Goal: Task Accomplishment & Management: Manage account settings

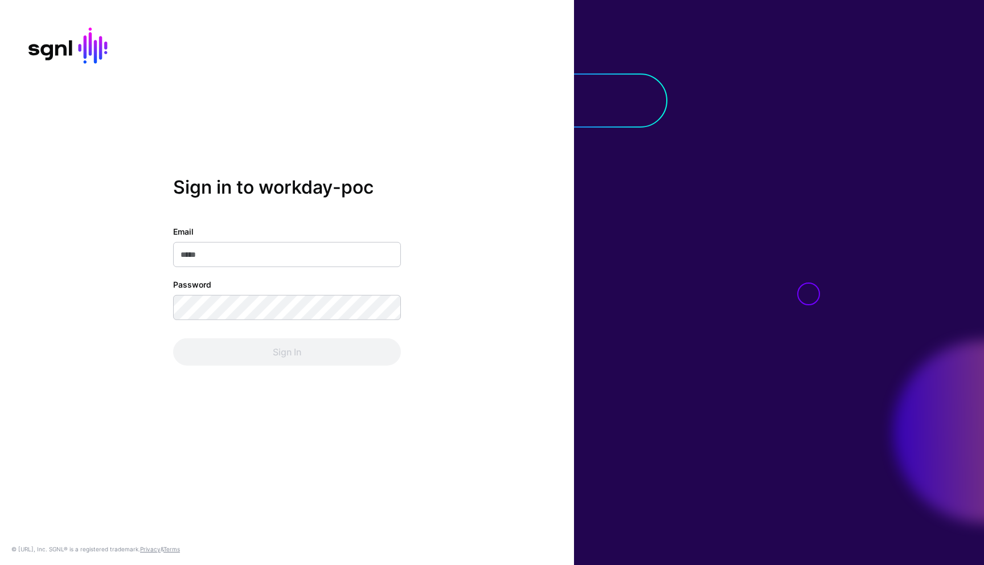
click at [254, 250] on input "Email" at bounding box center [287, 254] width 228 height 25
type input "**********"
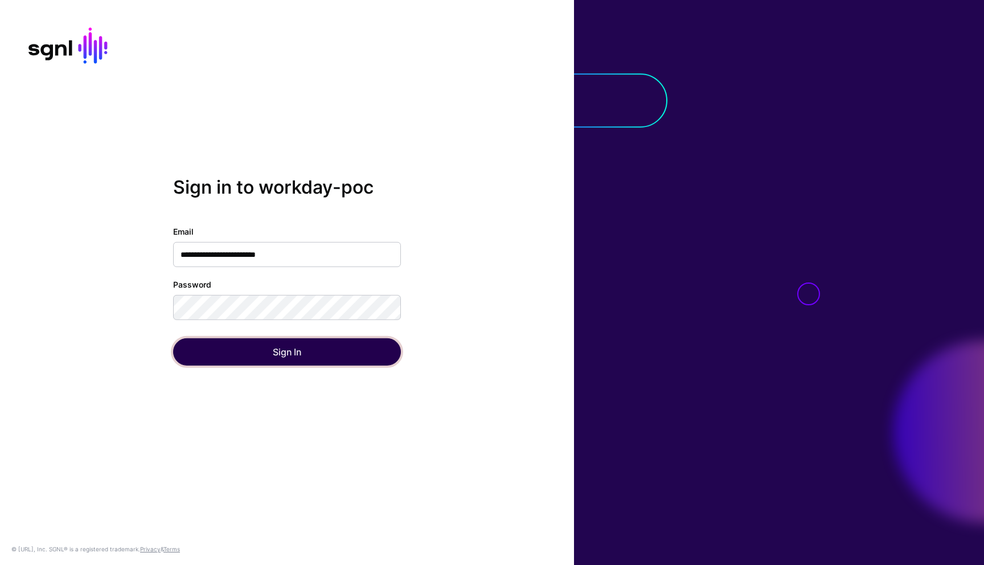
click at [269, 344] on button "Sign In" at bounding box center [287, 351] width 228 height 27
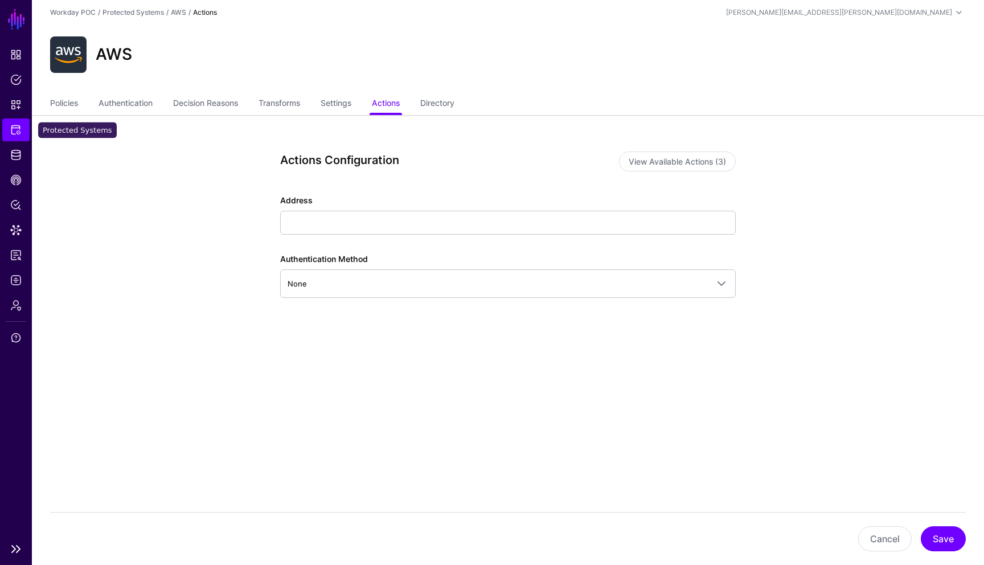
click at [15, 129] on span "Protected Systems" at bounding box center [15, 129] width 11 height 11
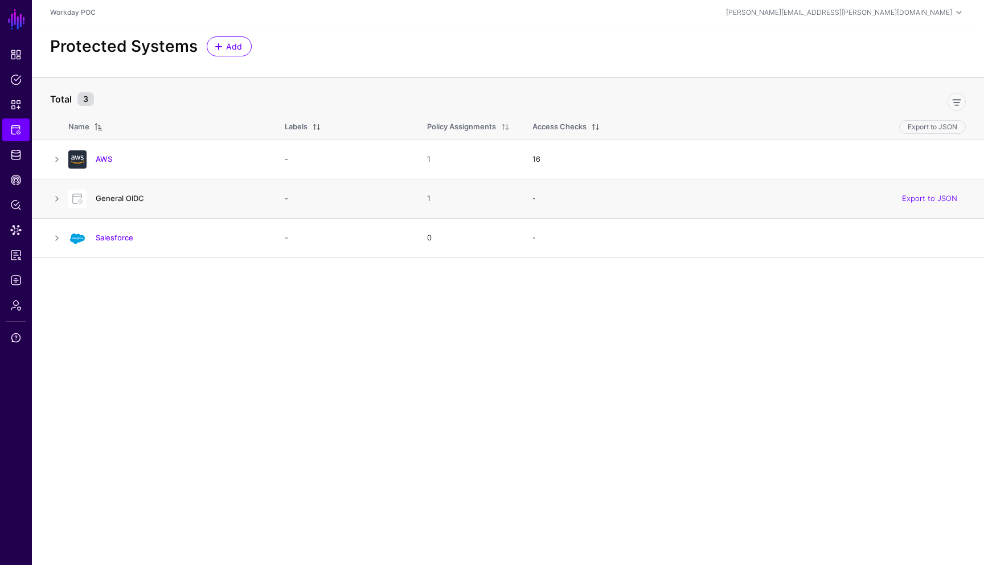
click at [126, 200] on link "General OIDC" at bounding box center [120, 198] width 48 height 9
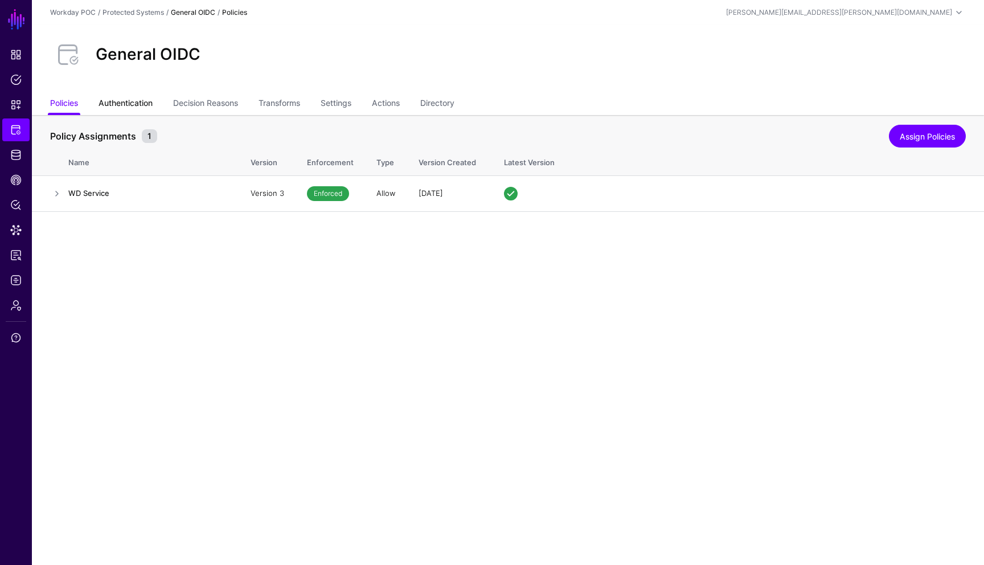
click at [121, 105] on link "Authentication" at bounding box center [125, 104] width 54 height 22
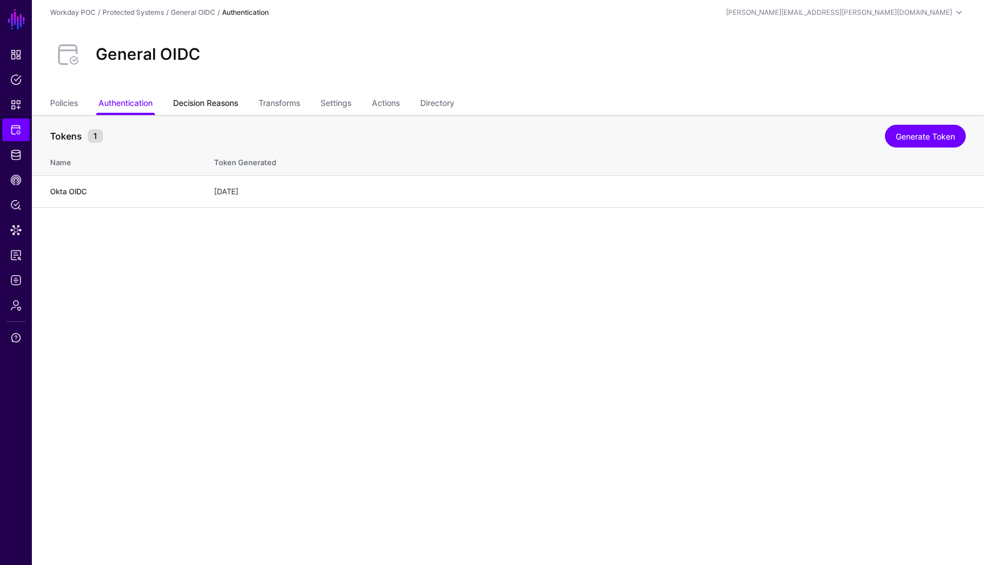
click at [202, 101] on link "Decision Reasons" at bounding box center [205, 104] width 65 height 22
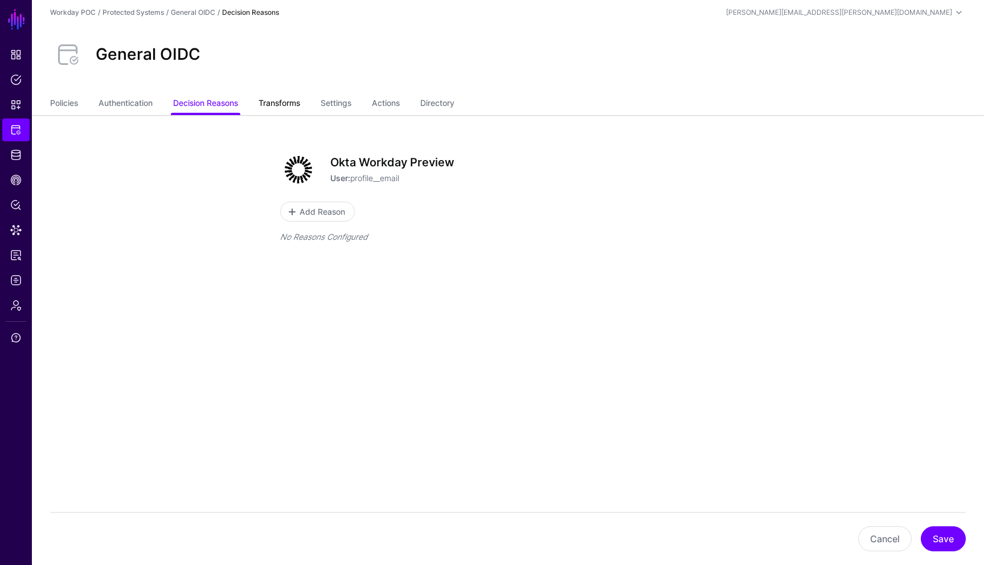
click at [272, 104] on link "Transforms" at bounding box center [279, 104] width 42 height 22
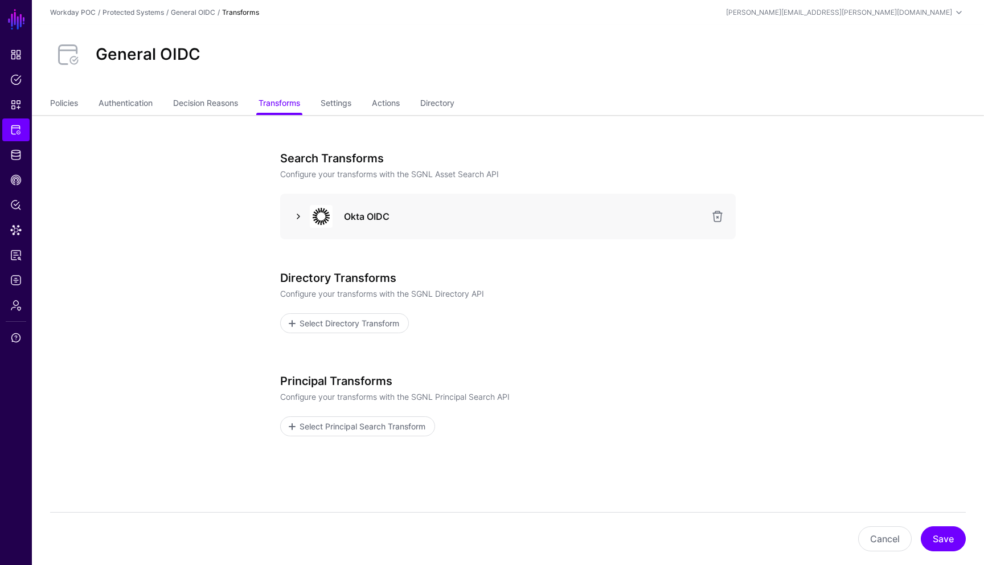
click at [301, 220] on link at bounding box center [298, 216] width 14 height 14
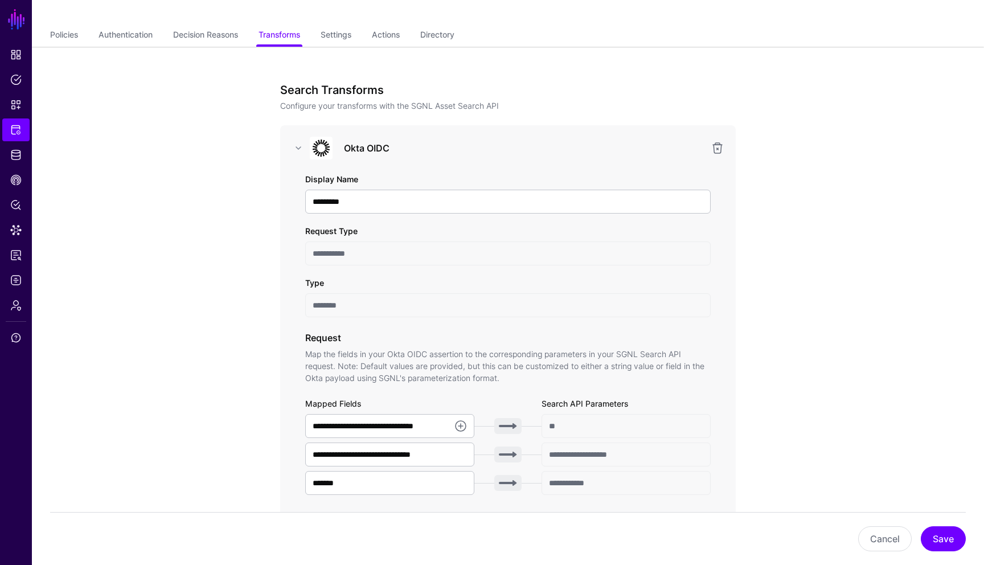
scroll to position [46, 0]
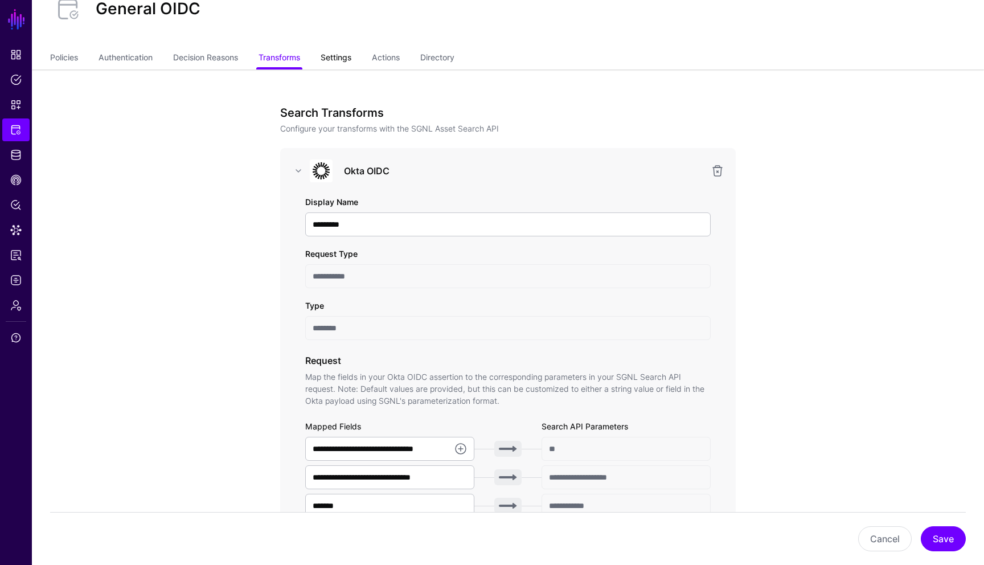
click at [340, 59] on link "Settings" at bounding box center [335, 59] width 31 height 22
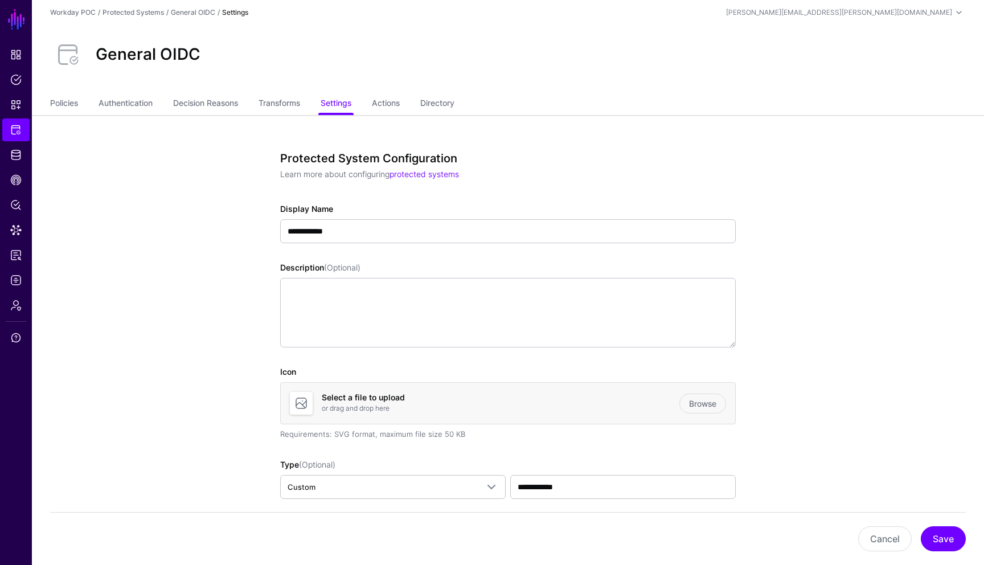
click at [697, 157] on h3 "Protected System Configuration" at bounding box center [503, 158] width 446 height 14
click at [394, 104] on link "Actions" at bounding box center [386, 104] width 28 height 22
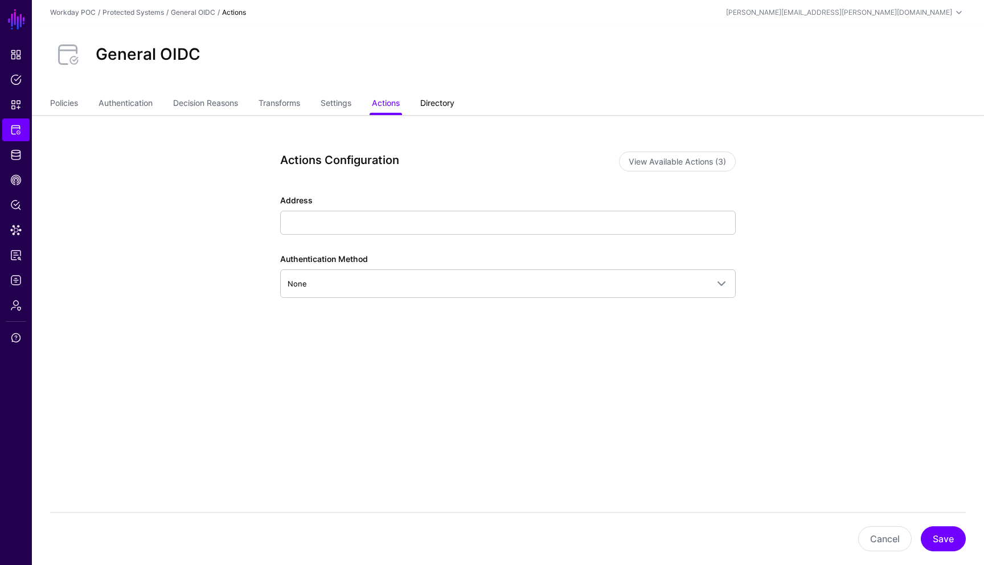
click at [453, 103] on link "Directory" at bounding box center [437, 104] width 34 height 22
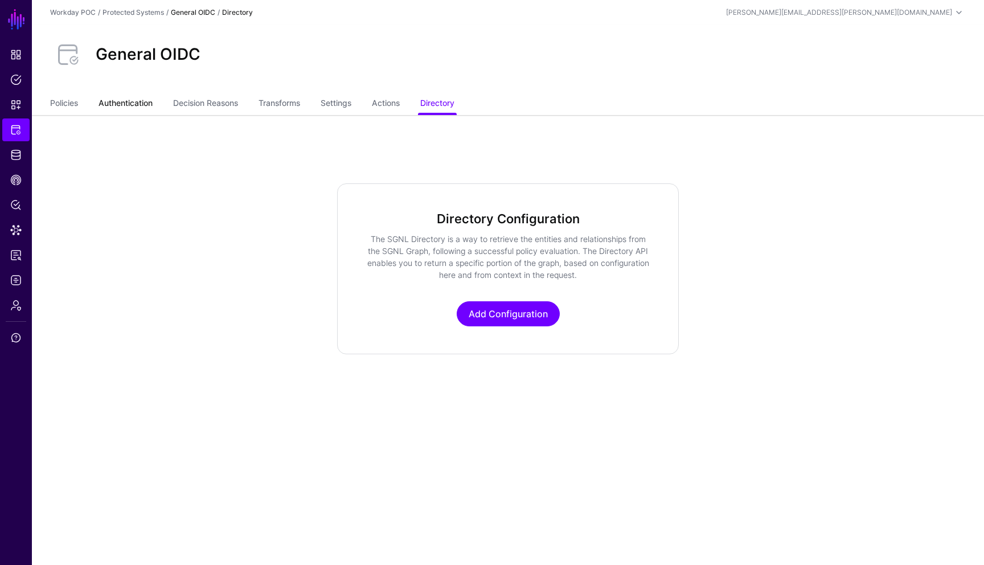
click at [126, 103] on link "Authentication" at bounding box center [125, 104] width 54 height 22
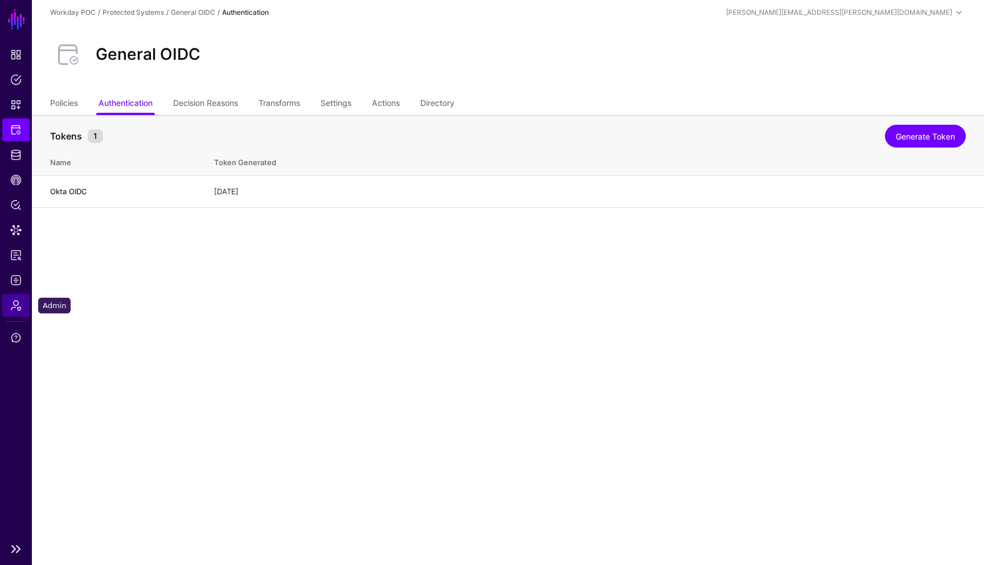
click at [20, 304] on span "Admin" at bounding box center [15, 304] width 11 height 11
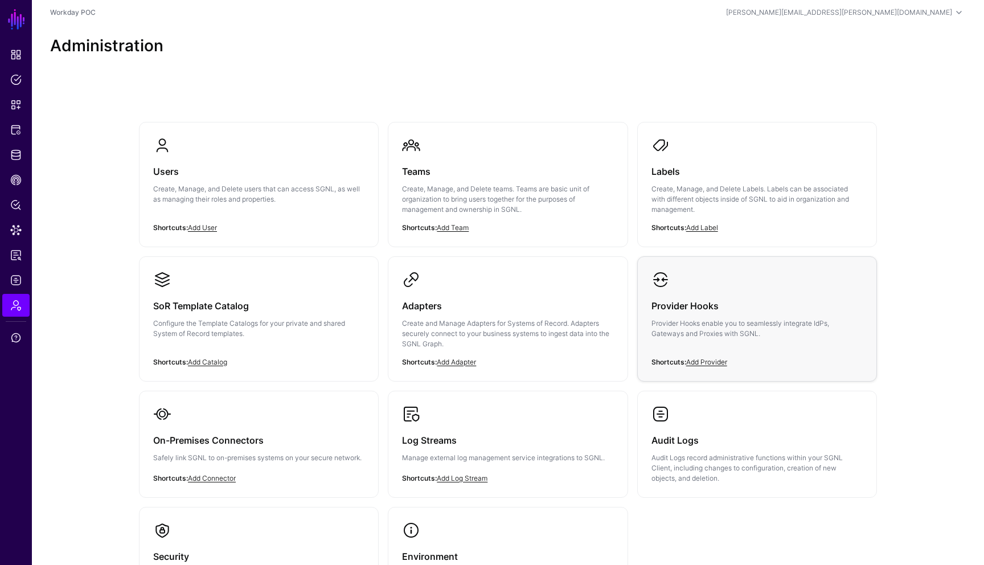
click at [728, 328] on p "Provider Hooks enable you to seamlessly integrate IdPs, Gateways and Proxies wi…" at bounding box center [756, 328] width 211 height 20
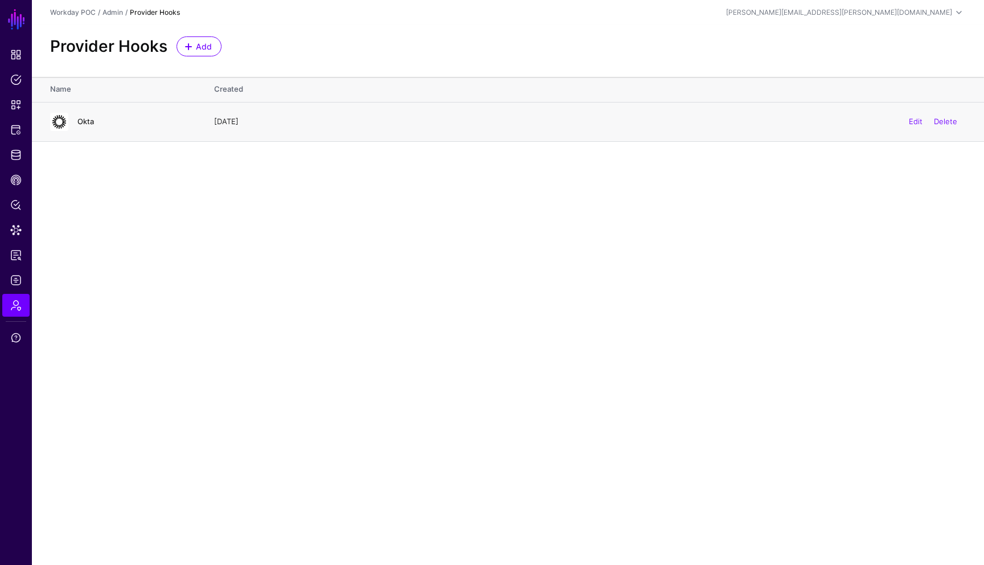
click at [92, 123] on link "Okta" at bounding box center [85, 121] width 17 height 9
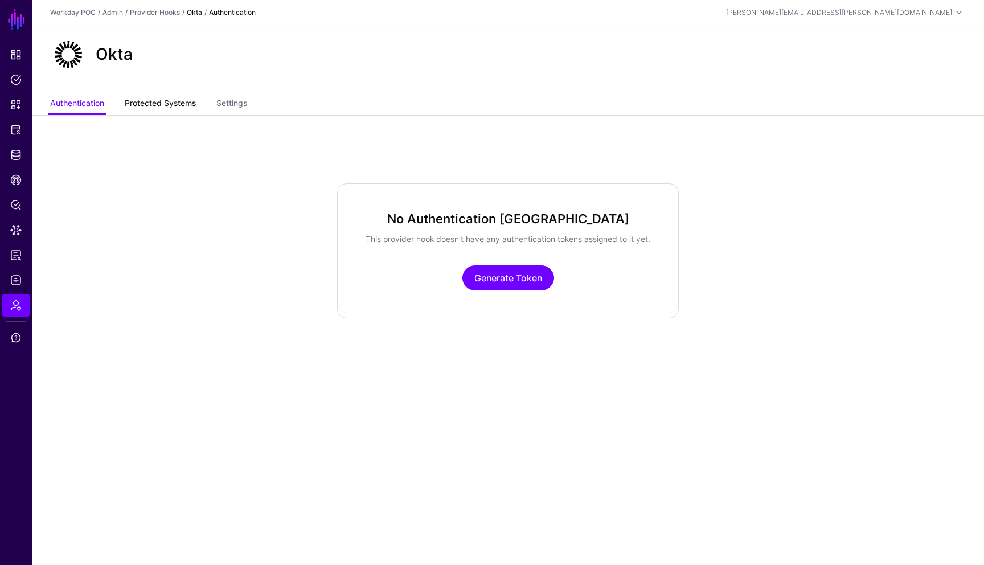
click at [182, 102] on link "Protected Systems" at bounding box center [160, 104] width 71 height 22
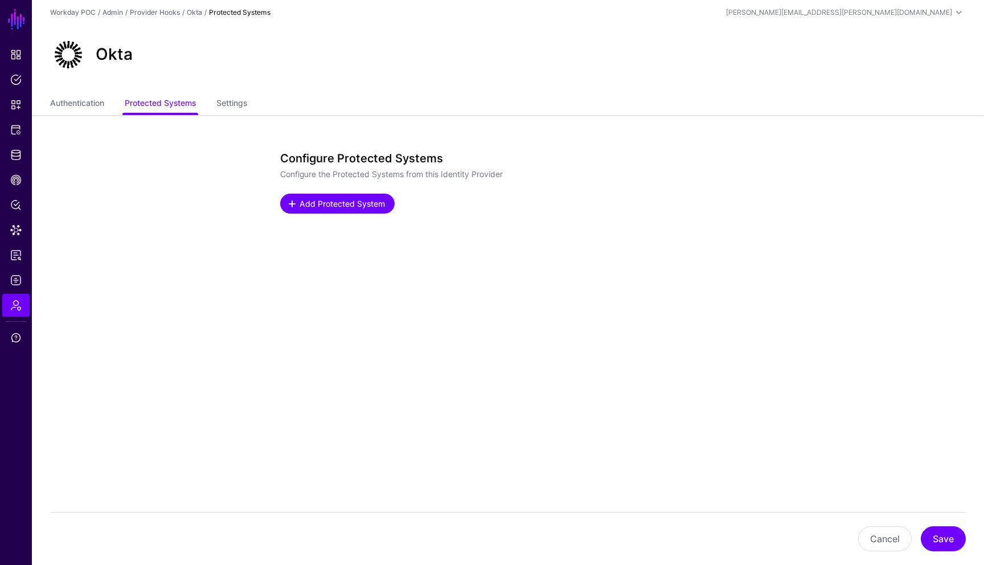
click at [290, 205] on span at bounding box center [291, 203] width 9 height 9
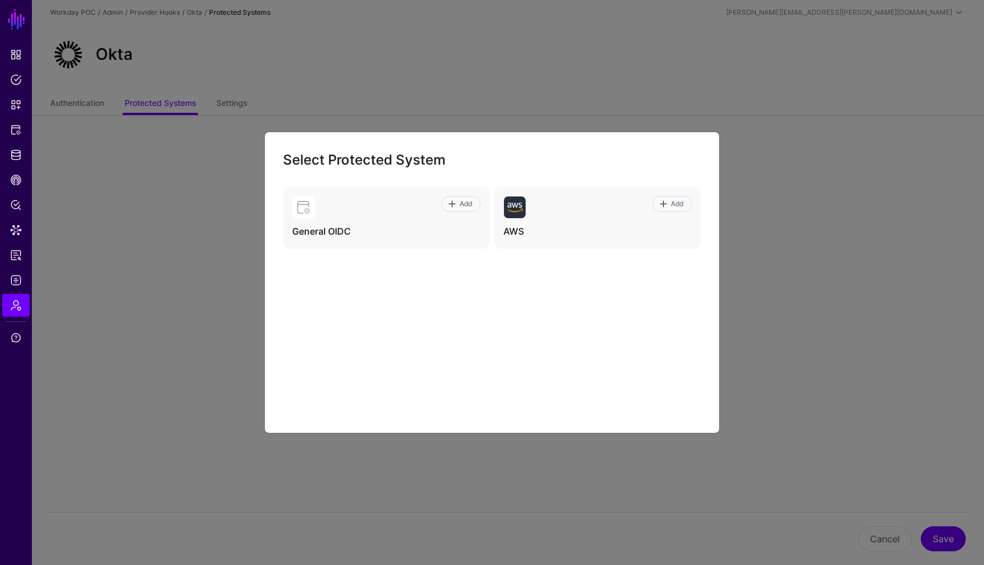
click at [573, 439] on ngb-modal-window "Select Protected System Add General OIDC Add AWS" at bounding box center [492, 282] width 984 height 565
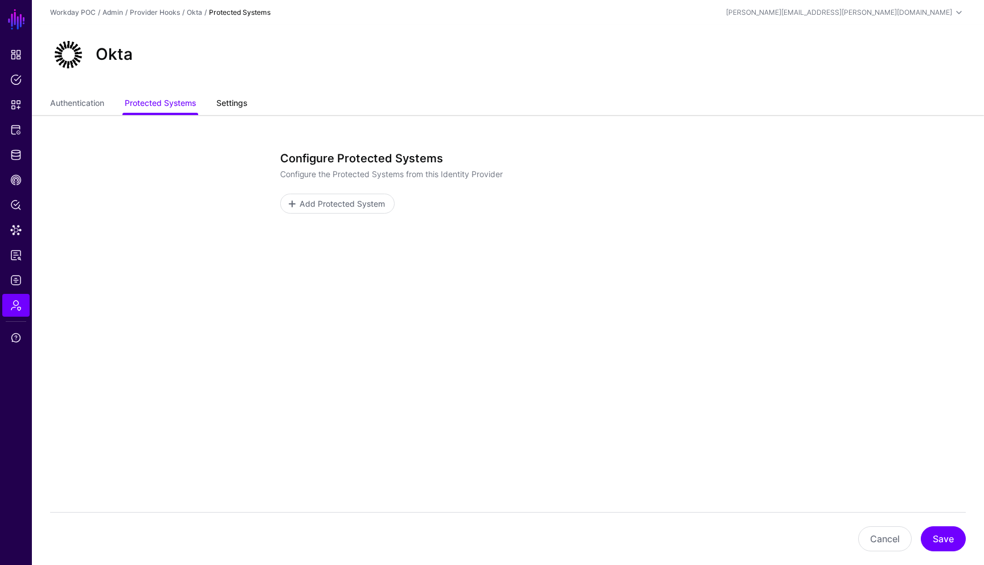
click at [237, 109] on link "Settings" at bounding box center [231, 104] width 31 height 22
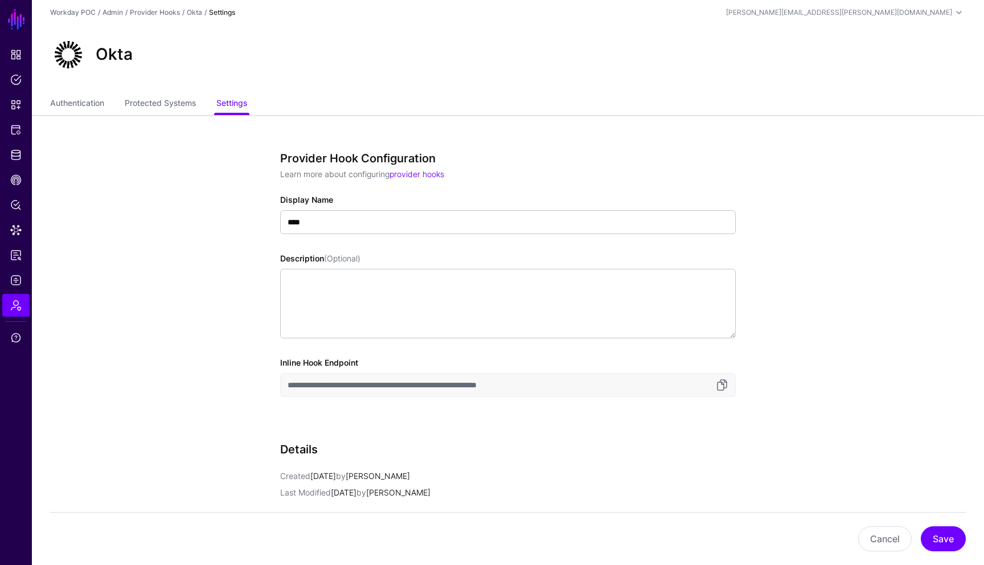
click at [769, 175] on div "**********" at bounding box center [508, 426] width 528 height 623
click at [179, 106] on link "Protected Systems" at bounding box center [160, 104] width 71 height 22
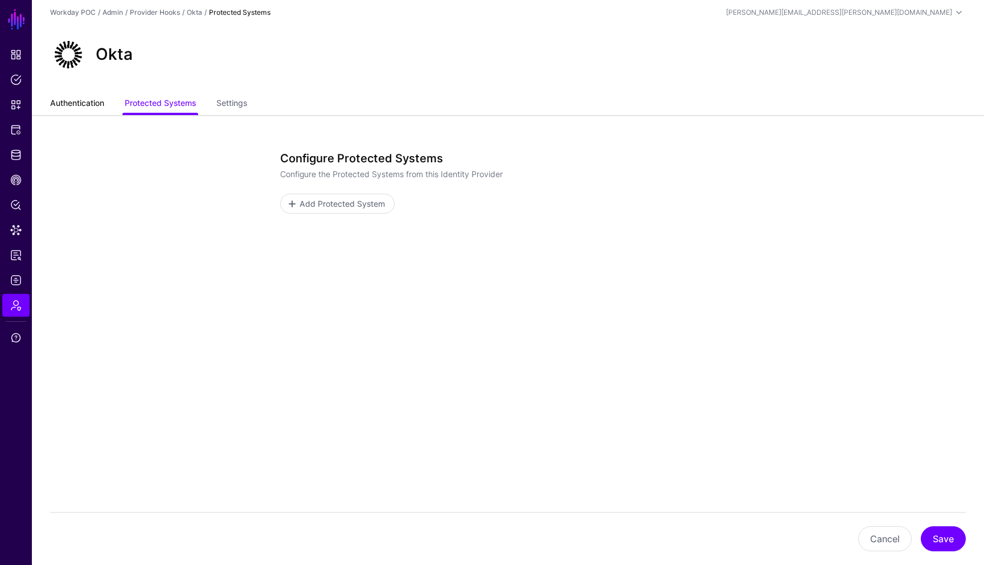
click at [92, 106] on link "Authentication" at bounding box center [77, 104] width 54 height 22
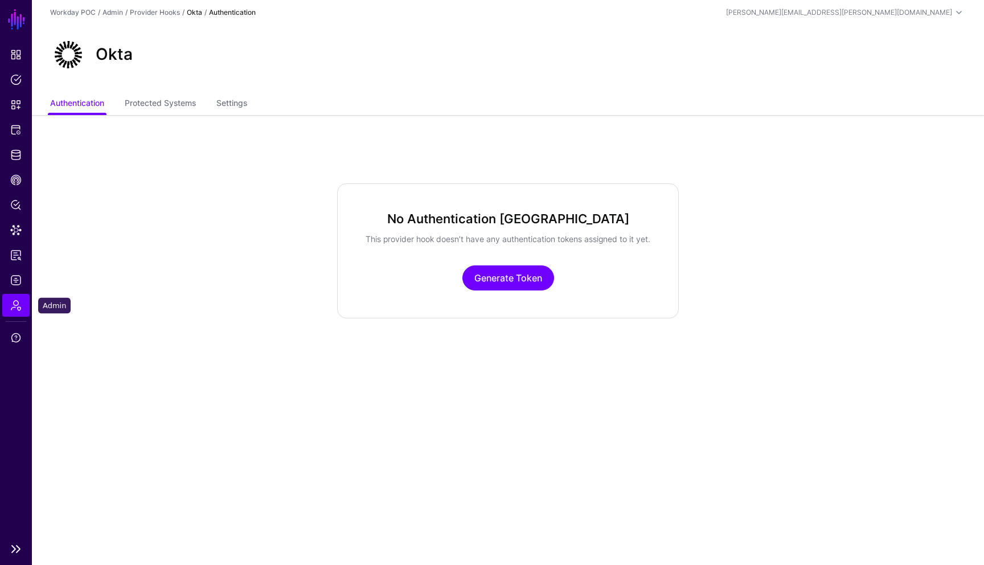
click at [17, 306] on span "Admin" at bounding box center [15, 304] width 11 height 11
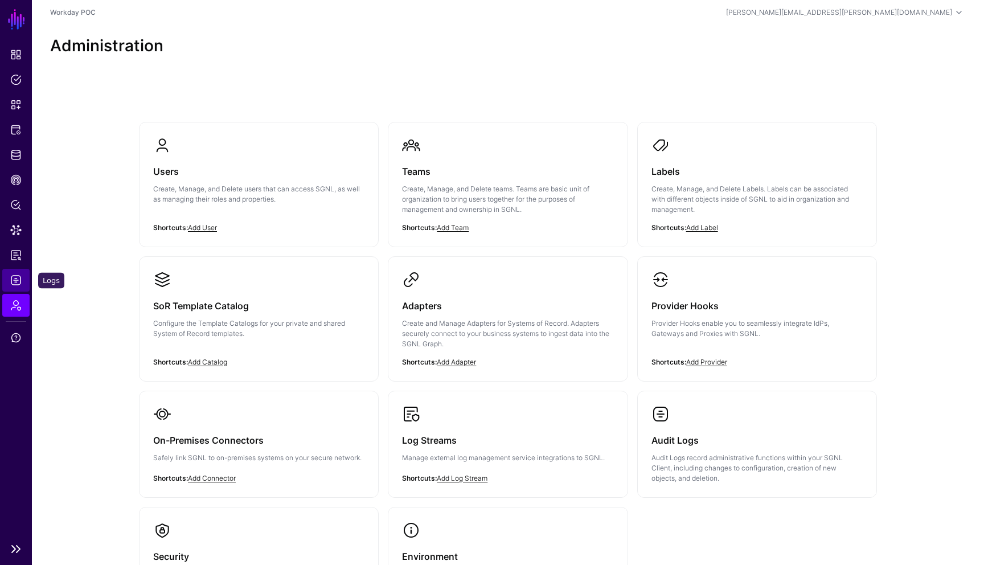
click at [17, 280] on span "Logs" at bounding box center [15, 279] width 11 height 11
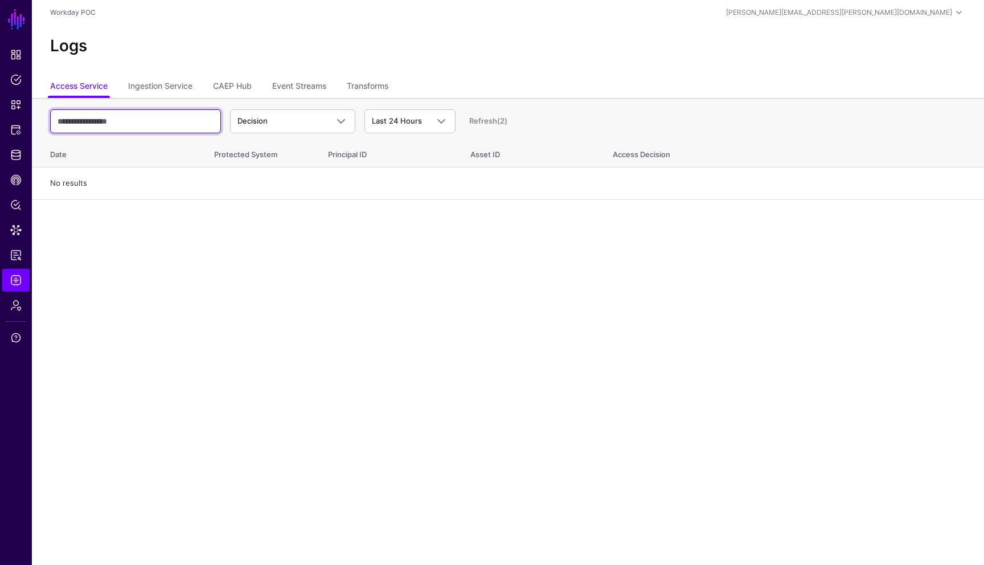
click at [200, 128] on input "text" at bounding box center [135, 121] width 171 height 24
click at [18, 109] on span "Snippets" at bounding box center [15, 104] width 11 height 11
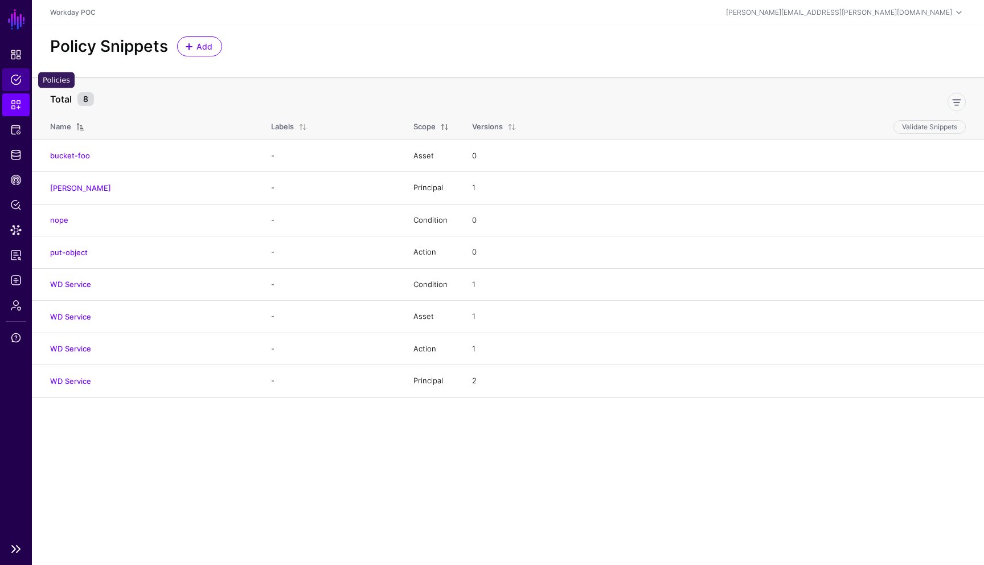
click at [15, 80] on span "Policies" at bounding box center [15, 79] width 11 height 11
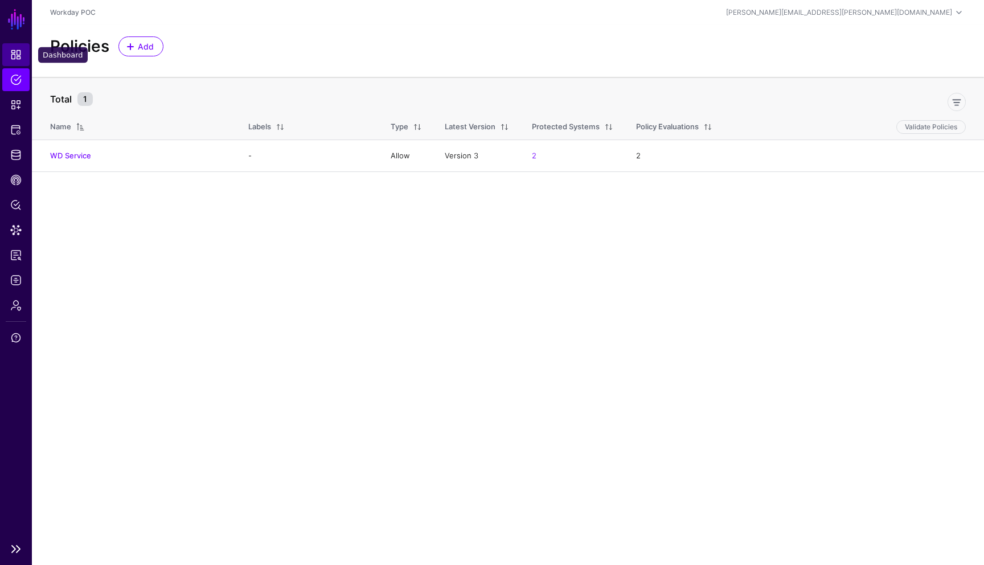
click at [18, 59] on span "Dashboard" at bounding box center [15, 54] width 11 height 11
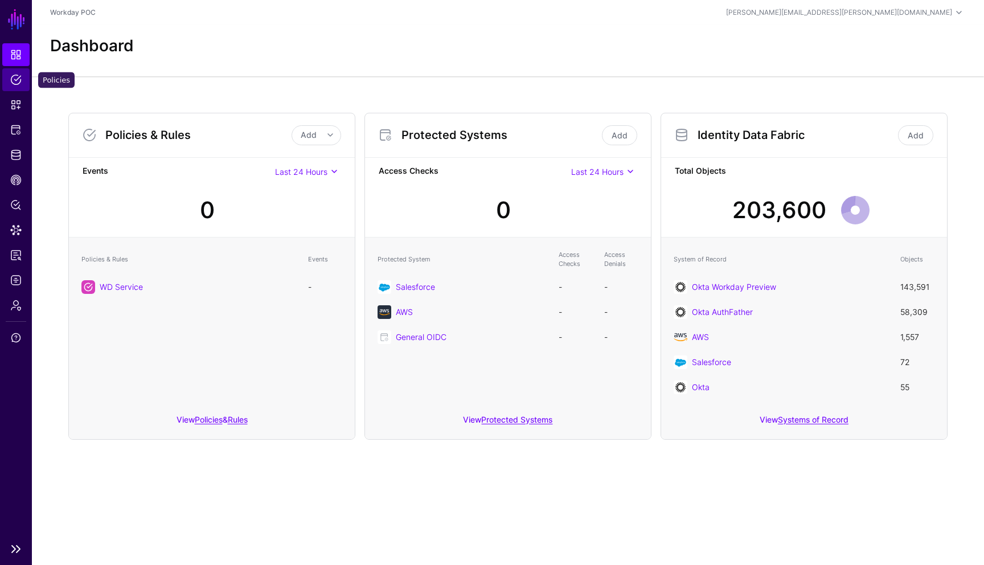
click at [19, 77] on span "Policies" at bounding box center [15, 79] width 11 height 11
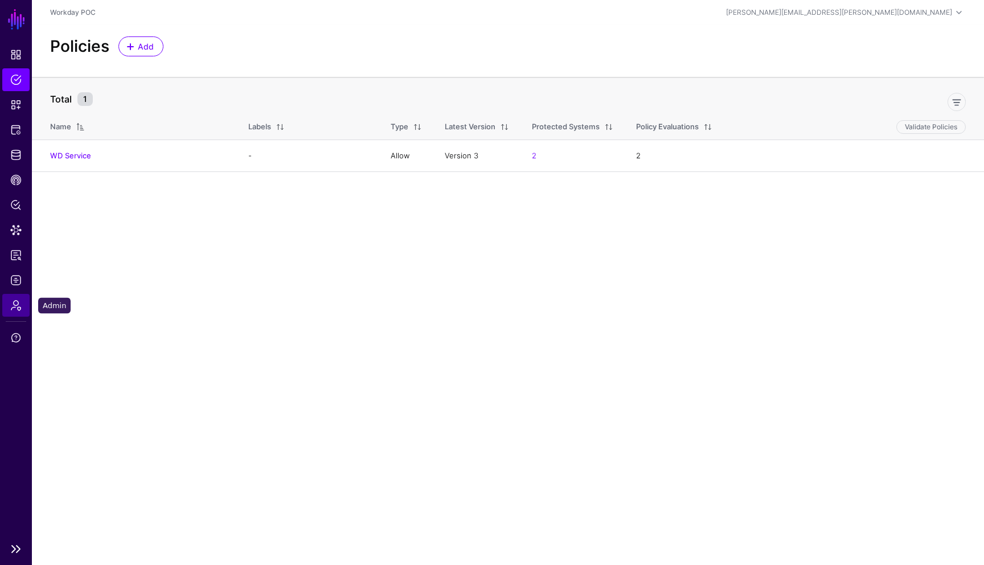
click at [17, 303] on span "Admin" at bounding box center [15, 304] width 11 height 11
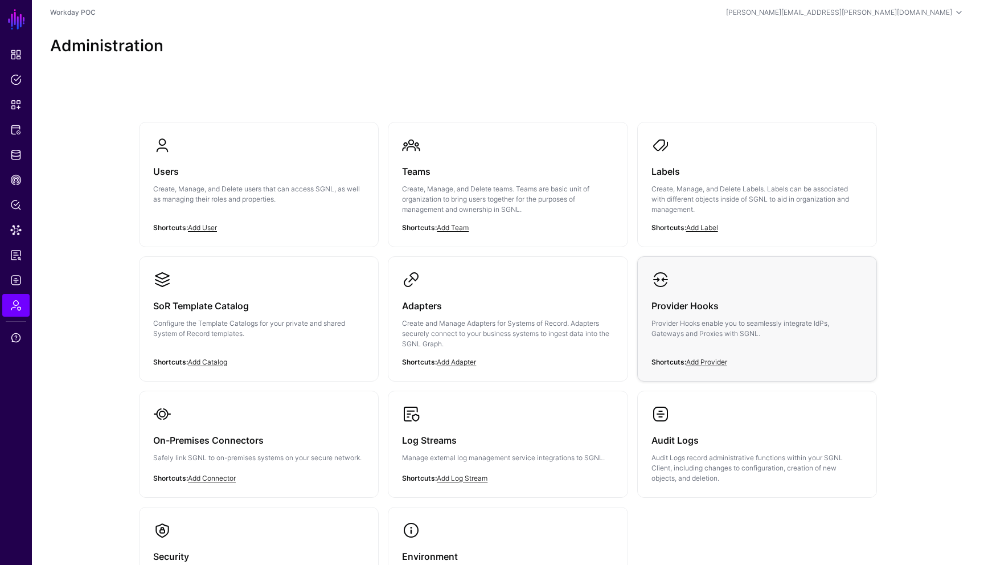
click at [715, 309] on h3 "Provider Hooks" at bounding box center [756, 306] width 211 height 16
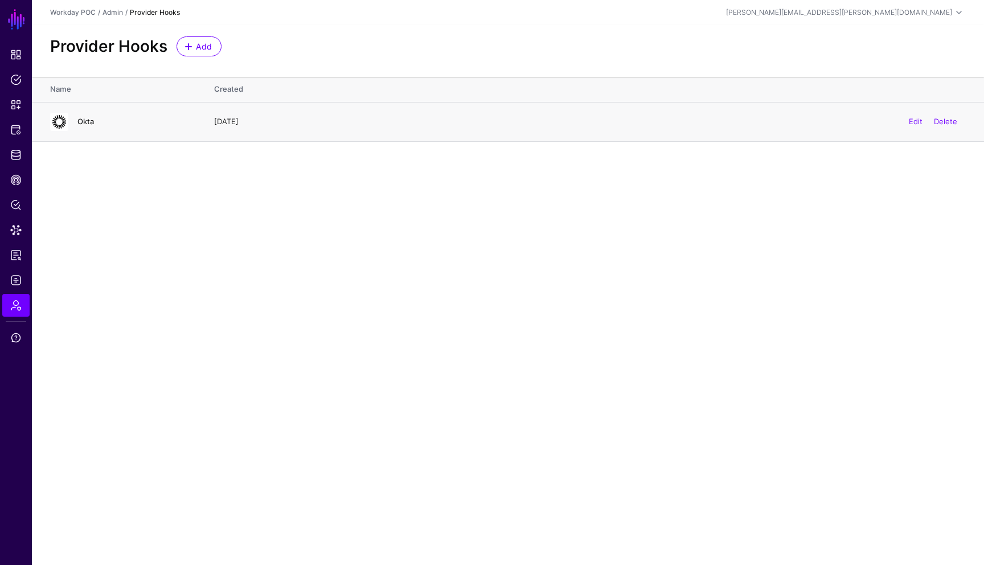
click at [84, 121] on link "Okta" at bounding box center [85, 121] width 17 height 9
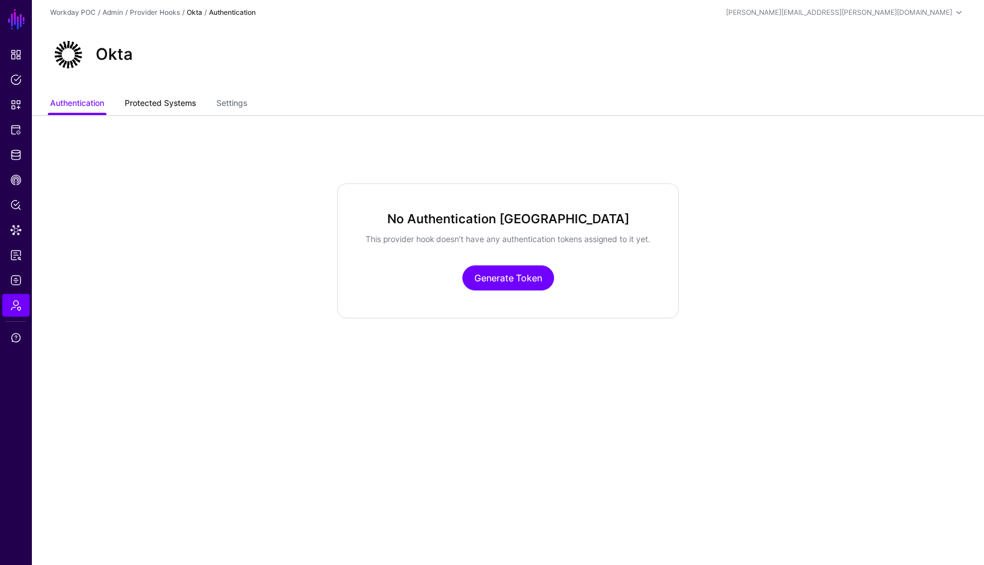
click at [187, 112] on link "Protected Systems" at bounding box center [160, 104] width 71 height 22
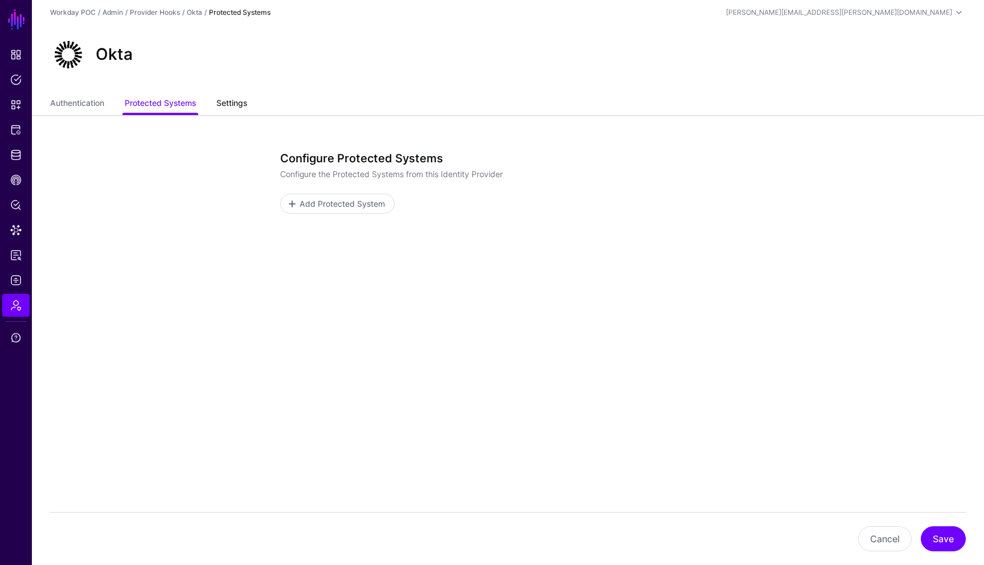
click at [241, 106] on link "Settings" at bounding box center [231, 104] width 31 height 22
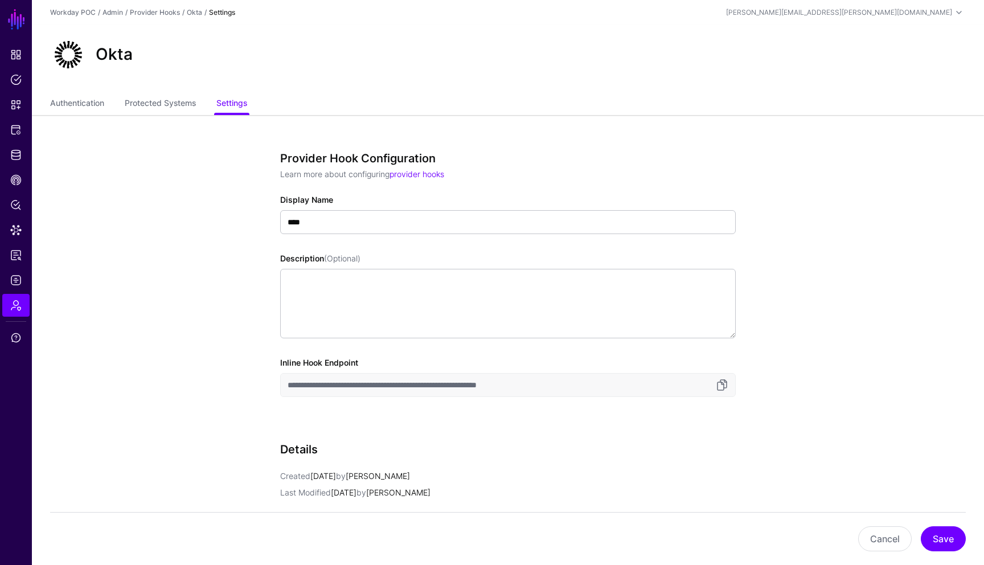
drag, startPoint x: 556, startPoint y: 385, endPoint x: 278, endPoint y: 375, distance: 277.4
click at [278, 375] on div "**********" at bounding box center [508, 426] width 528 height 623
click at [166, 12] on link "Provider Hooks" at bounding box center [155, 12] width 50 height 9
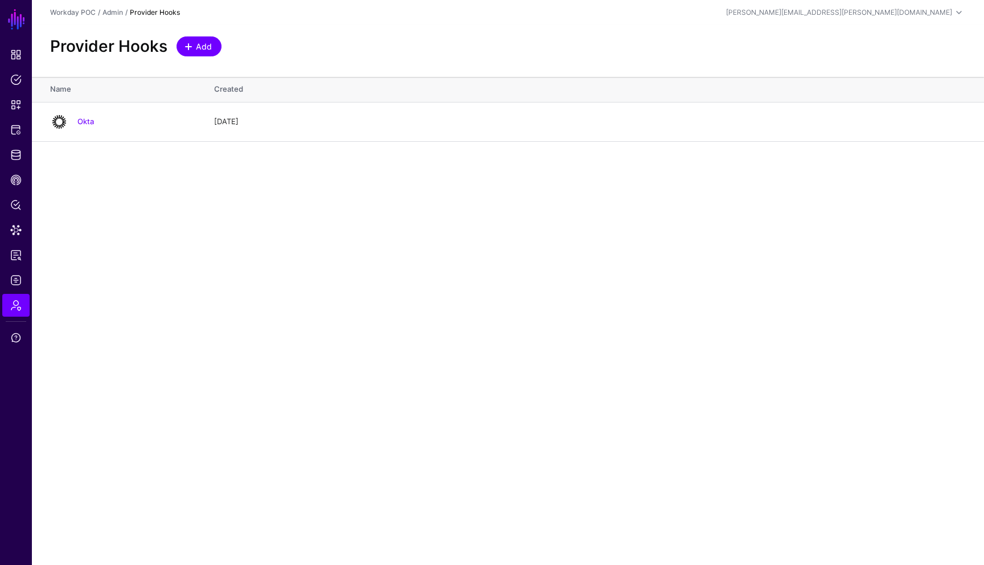
click at [200, 48] on span "Add" at bounding box center [204, 46] width 19 height 12
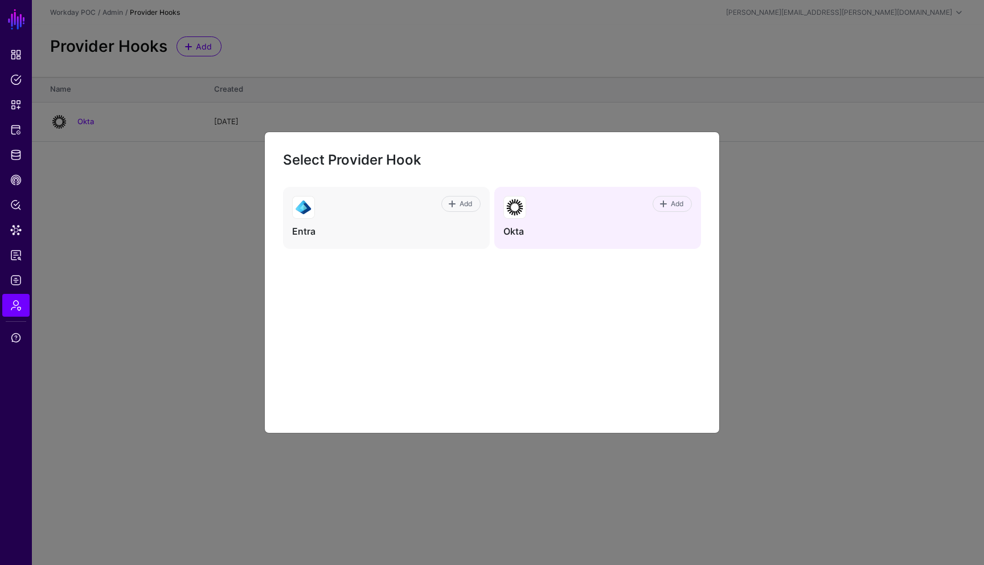
click at [557, 225] on h4 "Okta" at bounding box center [597, 231] width 188 height 12
click at [651, 220] on div "Add Okta" at bounding box center [597, 218] width 207 height 62
click at [664, 202] on span at bounding box center [663, 203] width 9 height 9
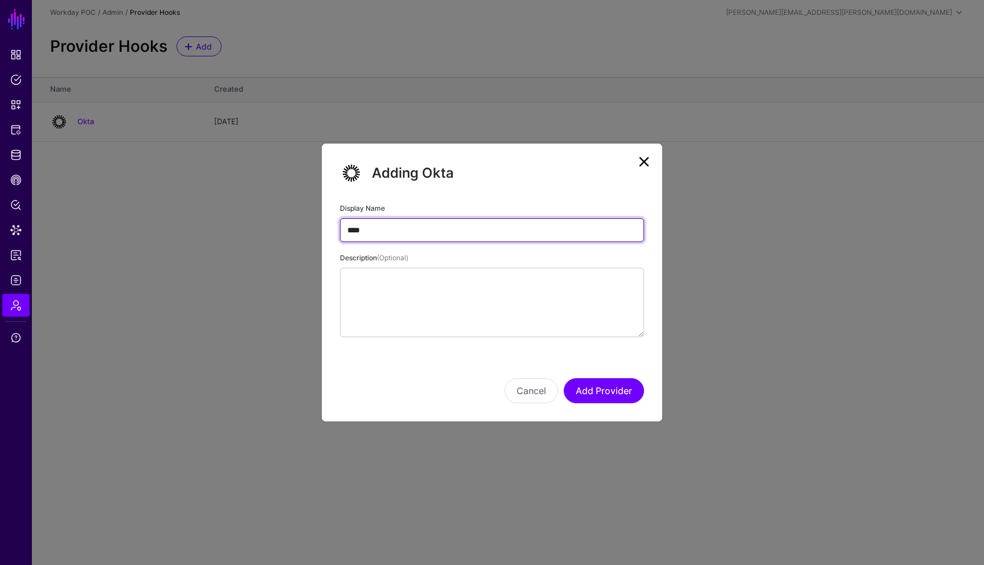
click at [456, 230] on input "****" at bounding box center [492, 230] width 304 height 24
click at [410, 230] on input "**********" at bounding box center [492, 230] width 304 height 24
click at [439, 230] on input "**********" at bounding box center [492, 230] width 304 height 24
type input "**********"
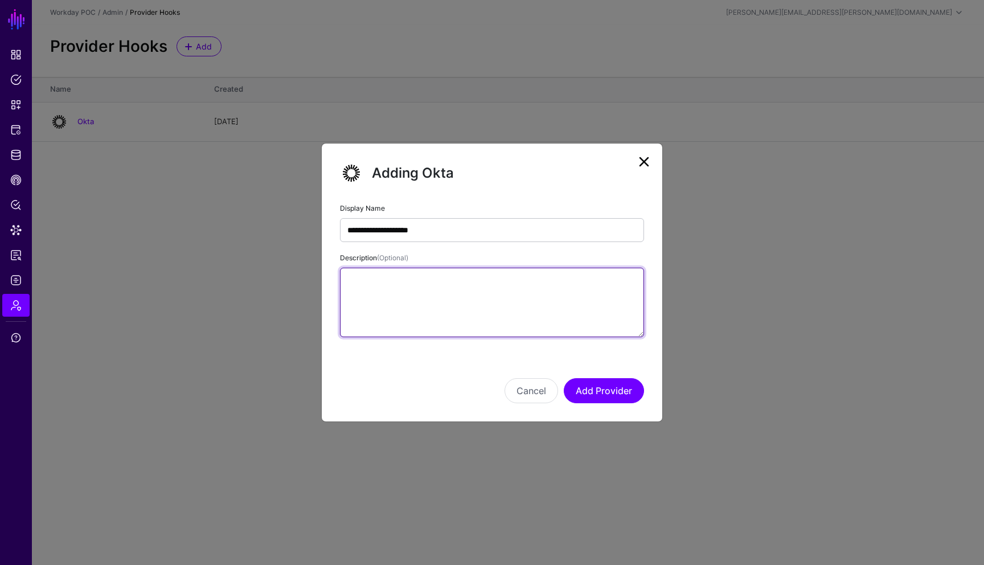
click at [472, 301] on textarea "Description (Optional)" at bounding box center [492, 302] width 304 height 69
type textarea "*********"
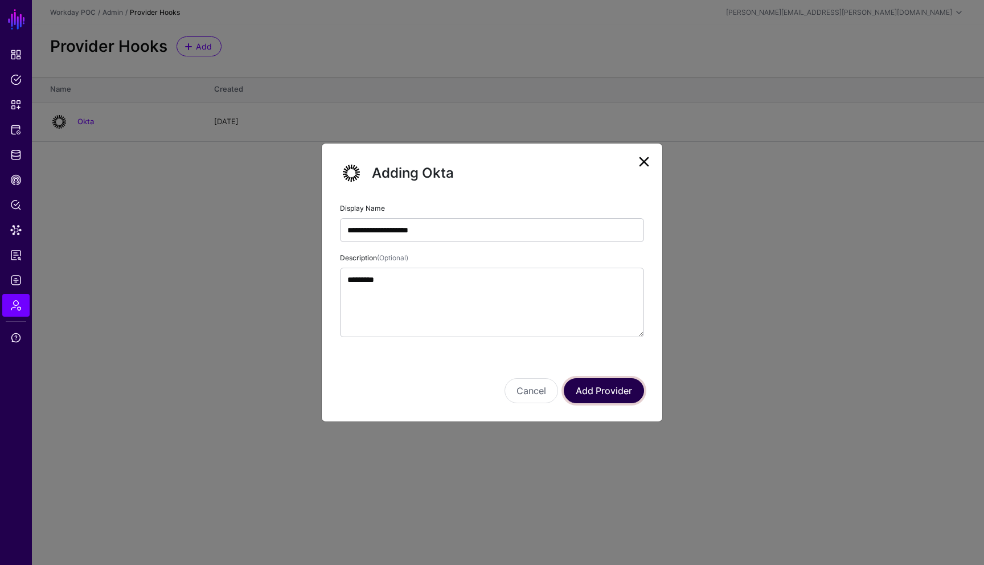
click at [605, 388] on button "Add Provider" at bounding box center [604, 390] width 80 height 25
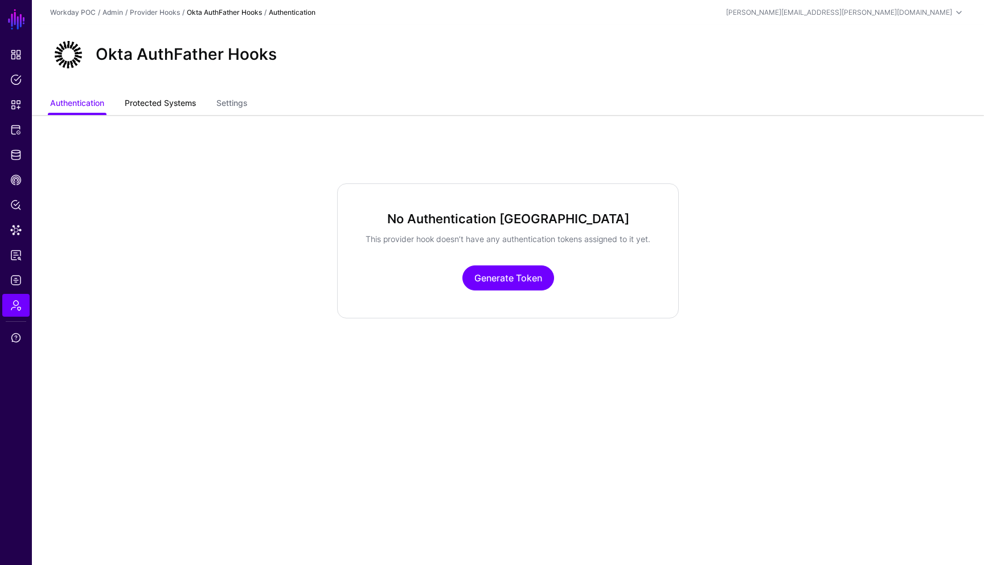
click at [173, 109] on link "Protected Systems" at bounding box center [160, 104] width 71 height 22
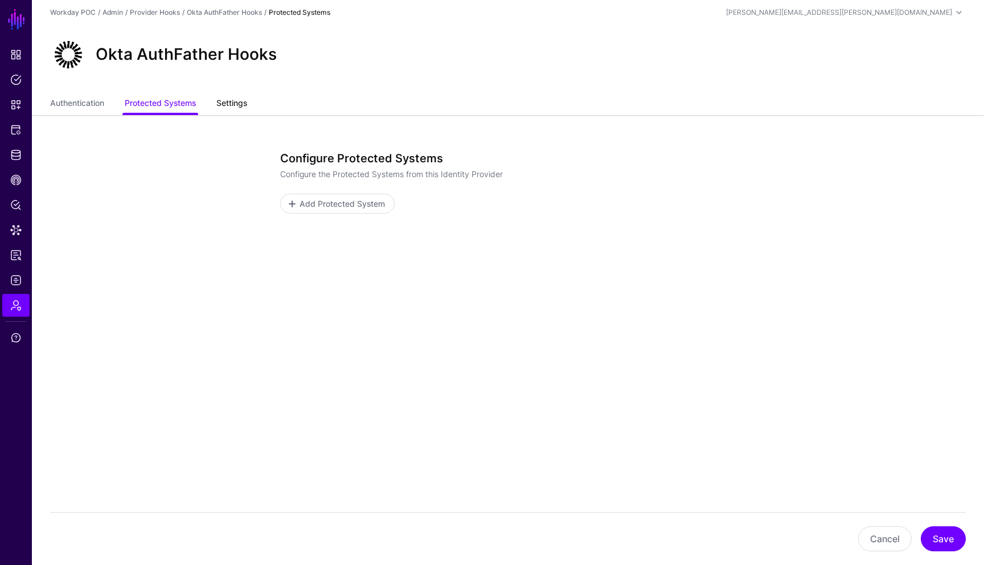
click at [247, 103] on link "Settings" at bounding box center [231, 104] width 31 height 22
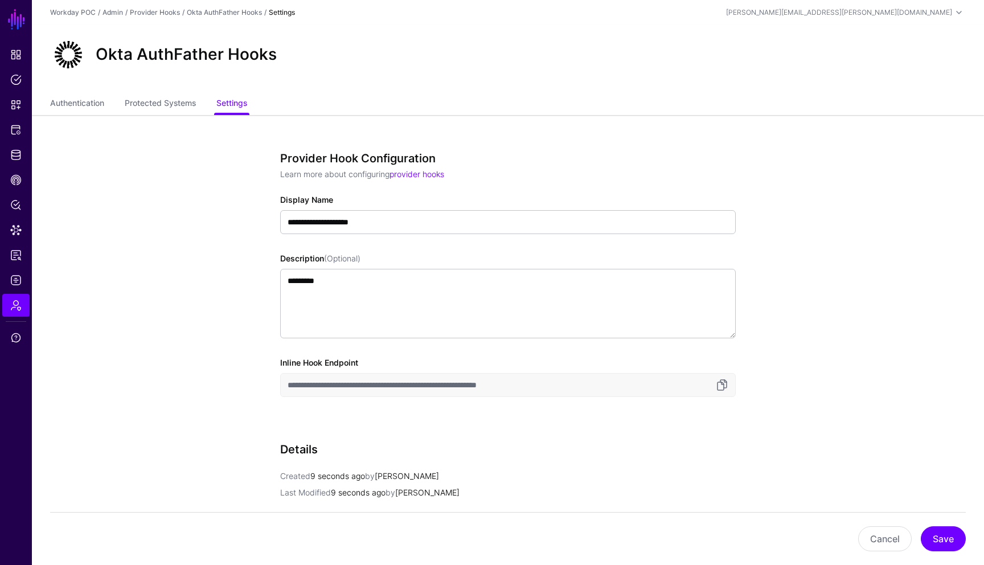
click at [852, 378] on app-admin-providers-item-edit "**********" at bounding box center [508, 426] width 952 height 623
click at [156, 102] on link "Protected Systems" at bounding box center [160, 104] width 71 height 22
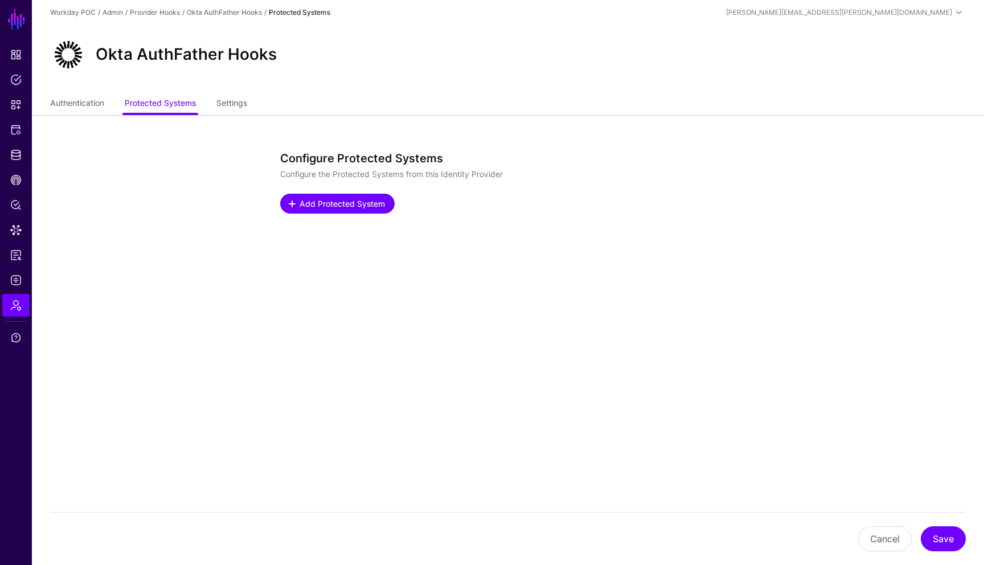
click at [350, 200] on span "Add Protected System" at bounding box center [342, 204] width 88 height 12
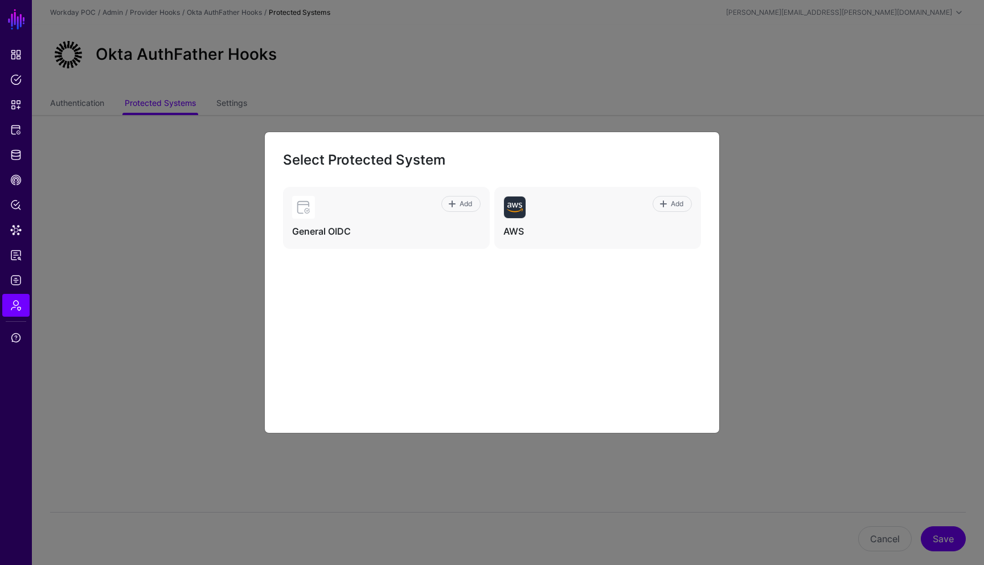
click at [220, 287] on ngb-modal-window "Select Protected System Add General OIDC Add AWS" at bounding box center [492, 282] width 984 height 565
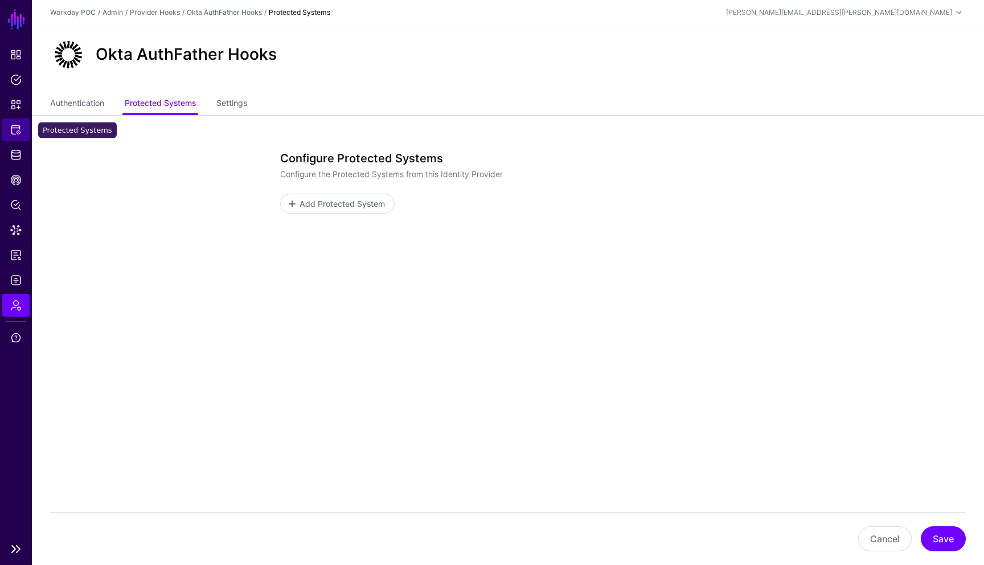
click at [18, 131] on span "Protected Systems" at bounding box center [15, 129] width 11 height 11
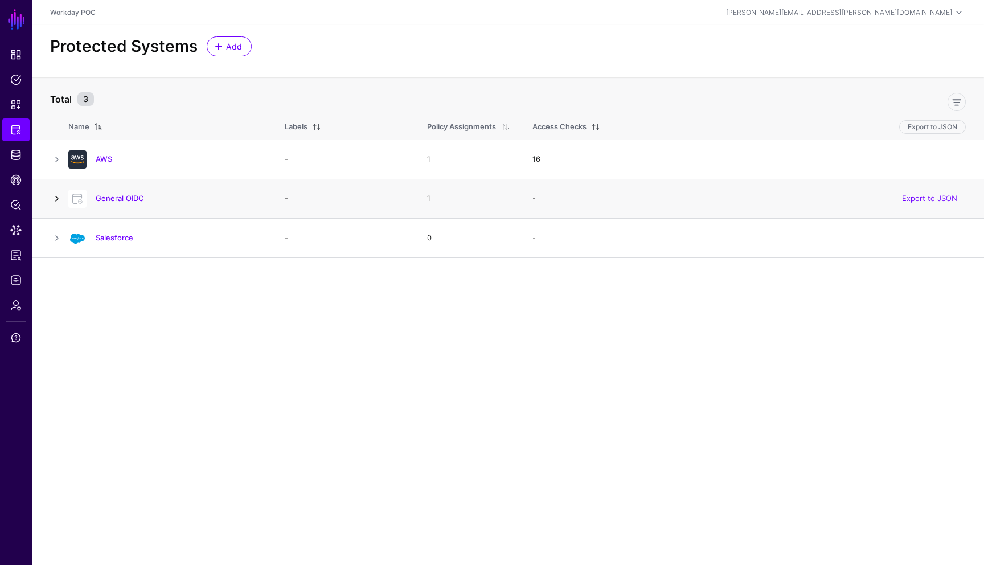
click at [57, 200] on link at bounding box center [57, 199] width 14 height 14
click at [91, 270] on link at bounding box center [88, 271] width 14 height 14
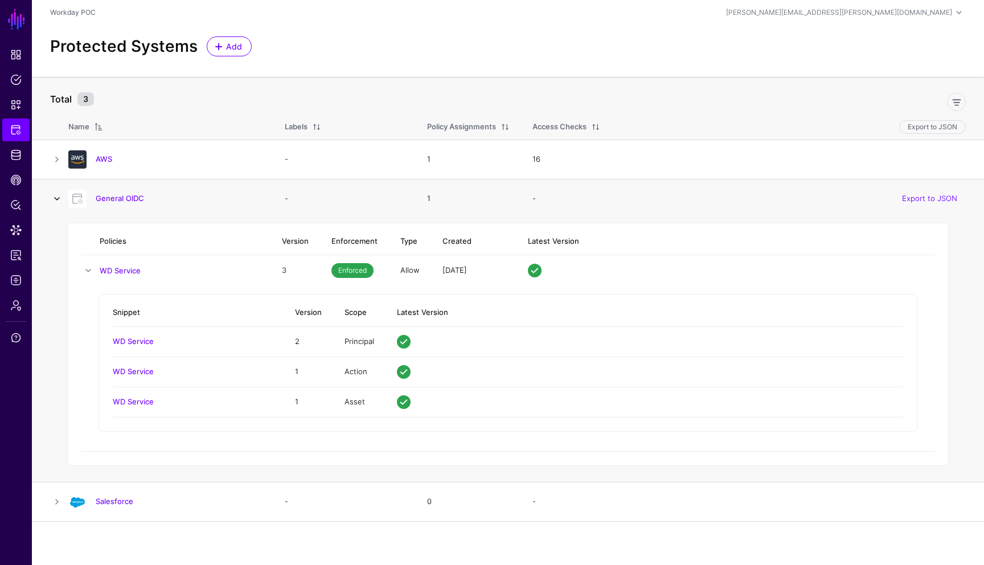
click at [57, 202] on link at bounding box center [57, 199] width 14 height 14
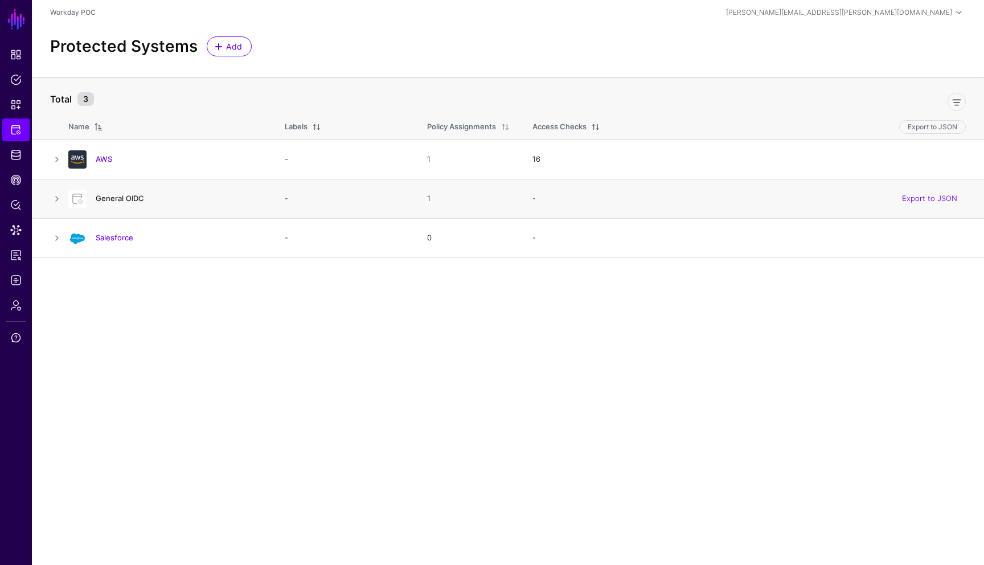
click at [123, 200] on link "General OIDC" at bounding box center [120, 198] width 48 height 9
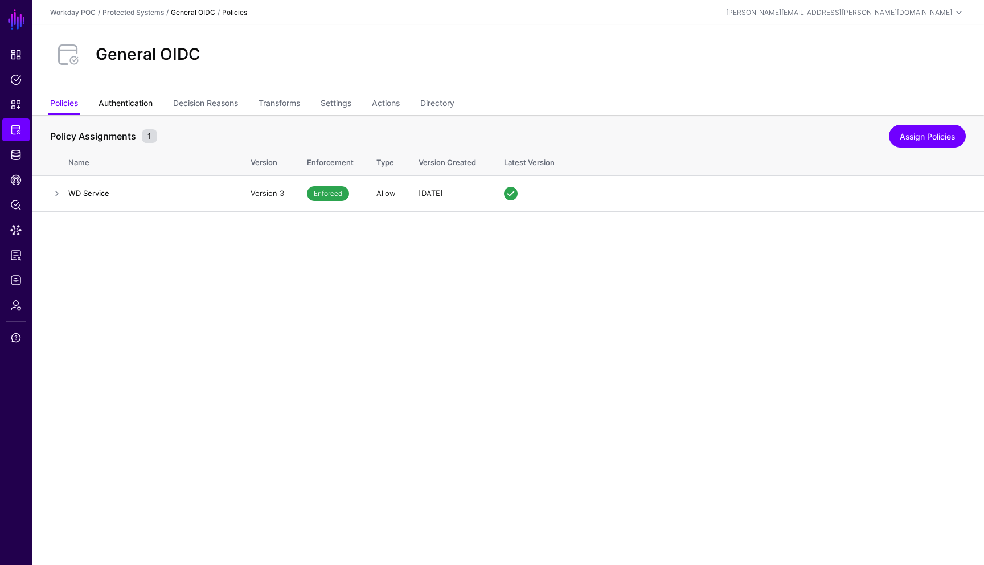
click at [147, 109] on link "Authentication" at bounding box center [125, 104] width 54 height 22
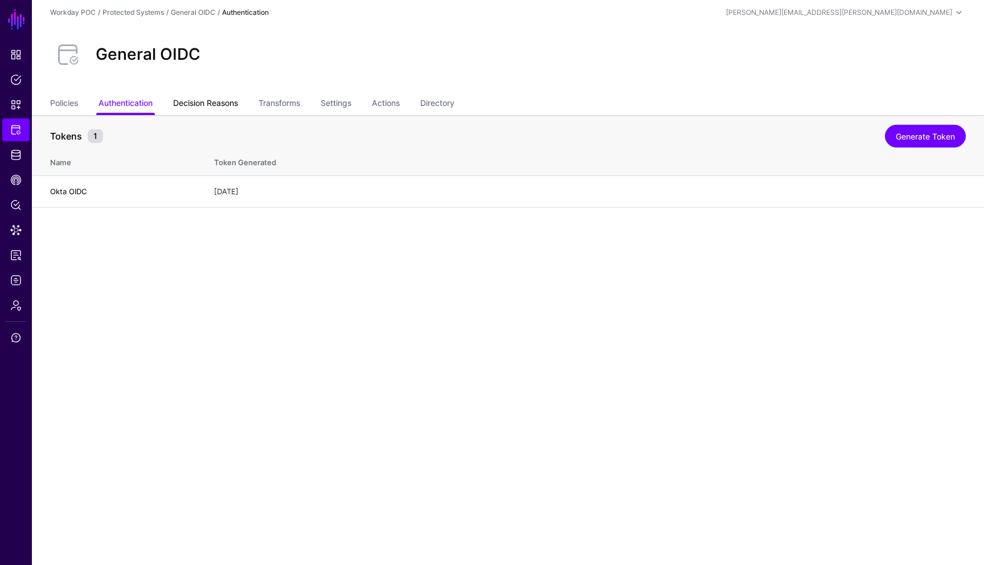
click at [204, 102] on link "Decision Reasons" at bounding box center [205, 104] width 65 height 22
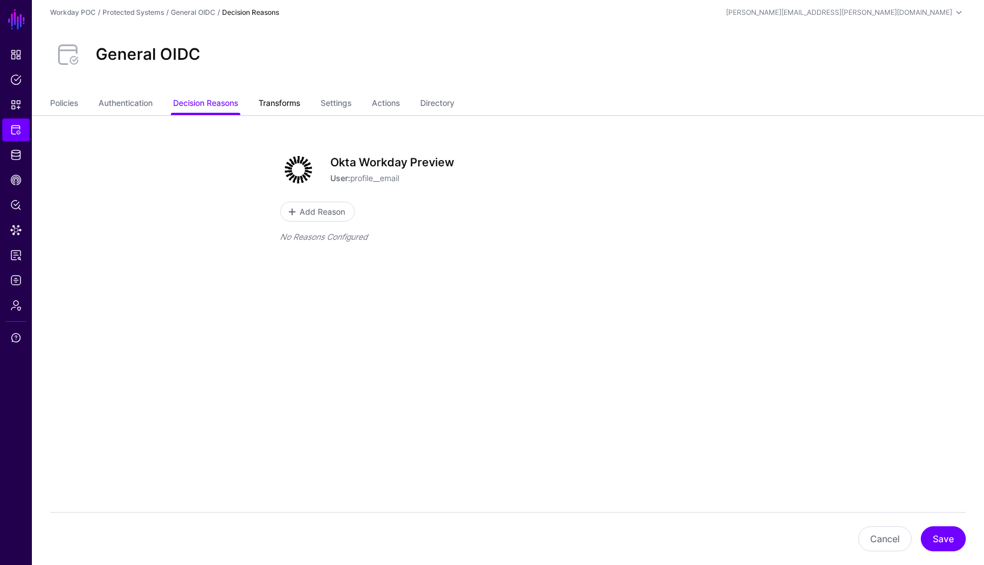
click at [271, 105] on link "Transforms" at bounding box center [279, 104] width 42 height 22
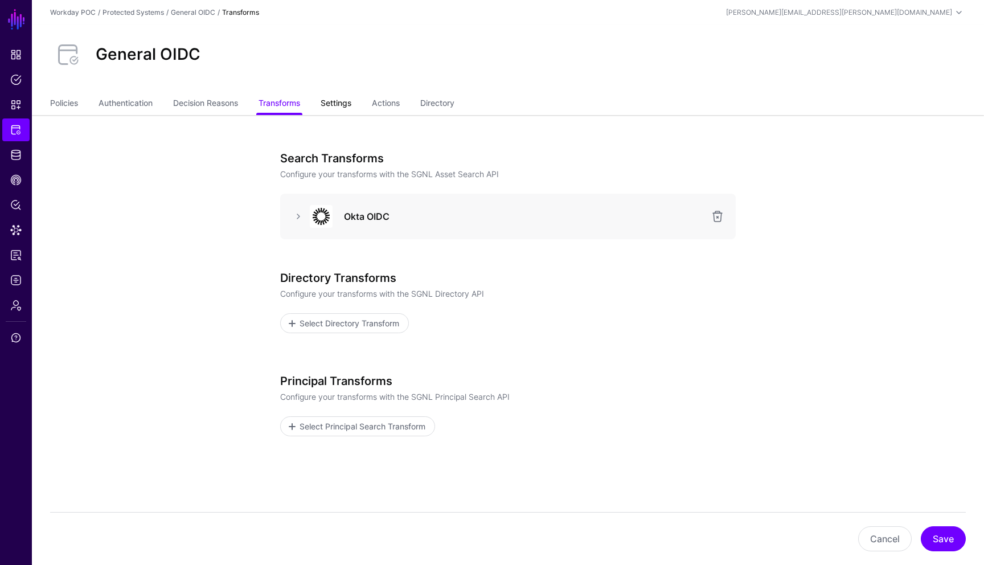
click at [344, 108] on link "Settings" at bounding box center [335, 104] width 31 height 22
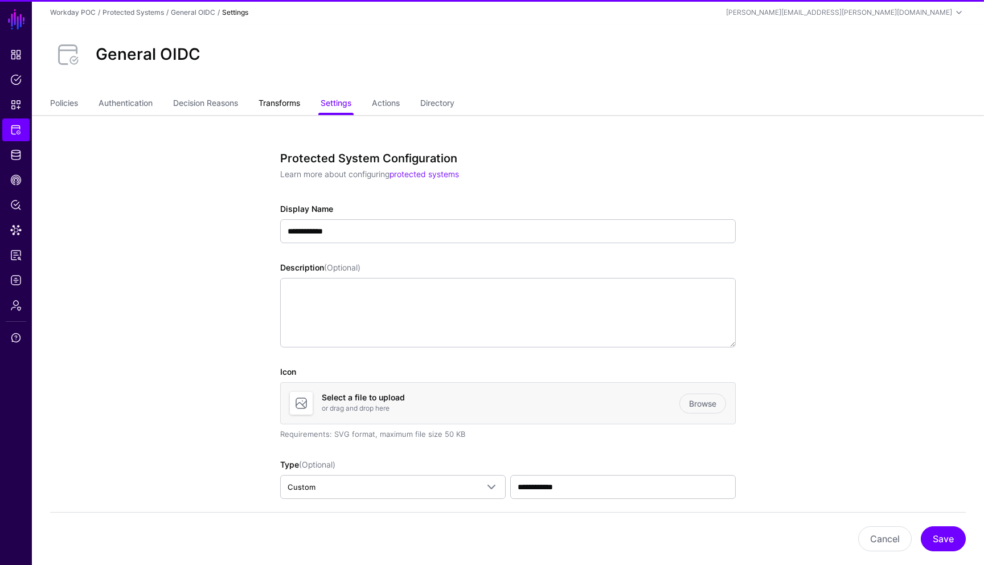
click at [300, 102] on link "Transforms" at bounding box center [279, 104] width 42 height 22
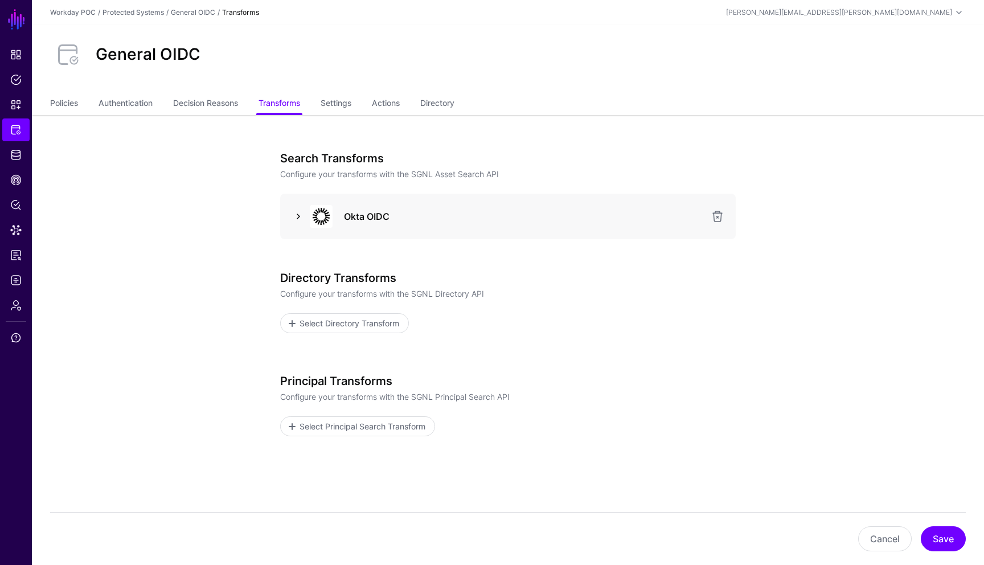
click at [296, 219] on link at bounding box center [298, 216] width 14 height 14
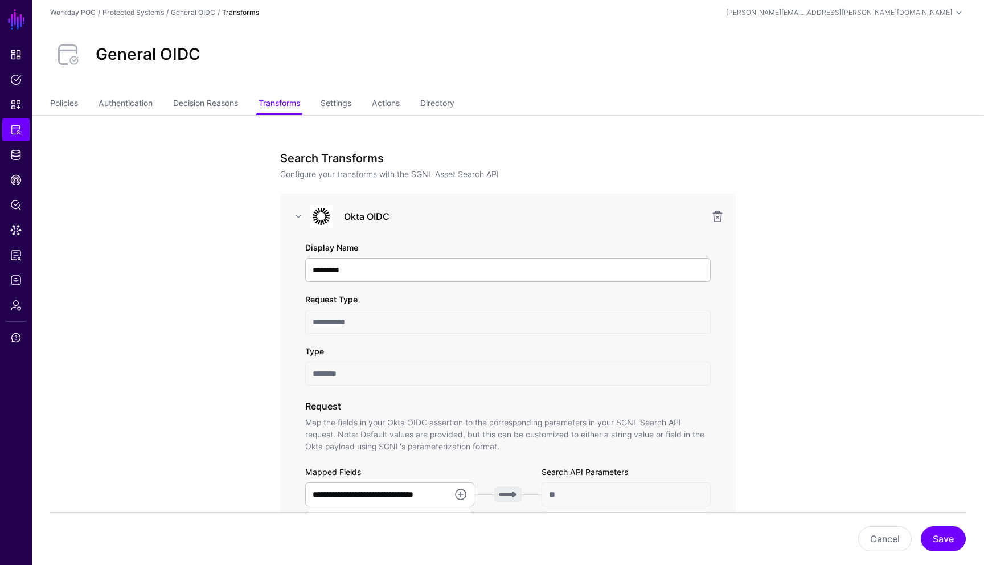
click at [347, 96] on link "Settings" at bounding box center [335, 104] width 31 height 22
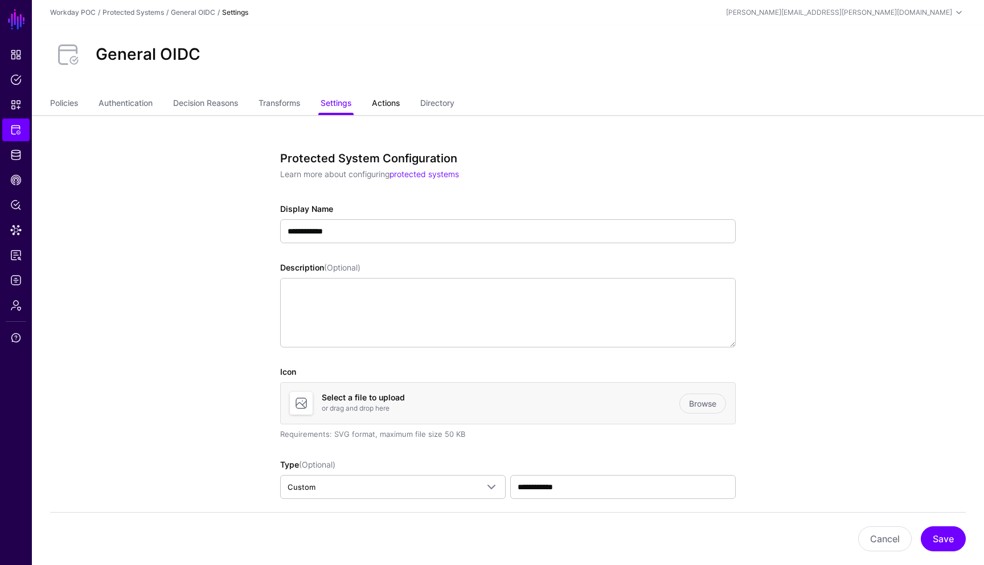
click at [397, 100] on link "Actions" at bounding box center [386, 104] width 28 height 22
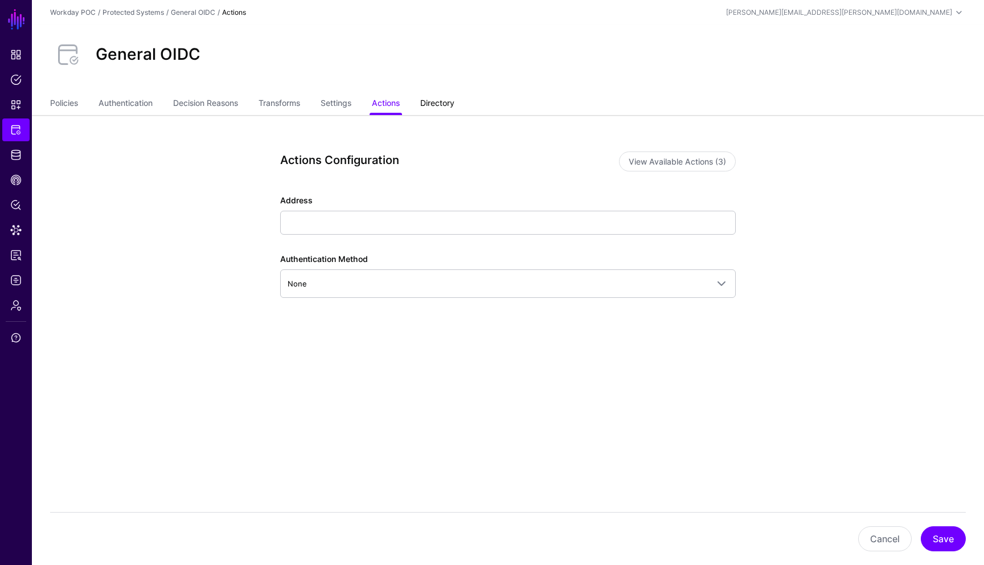
click at [447, 102] on link "Directory" at bounding box center [437, 104] width 34 height 22
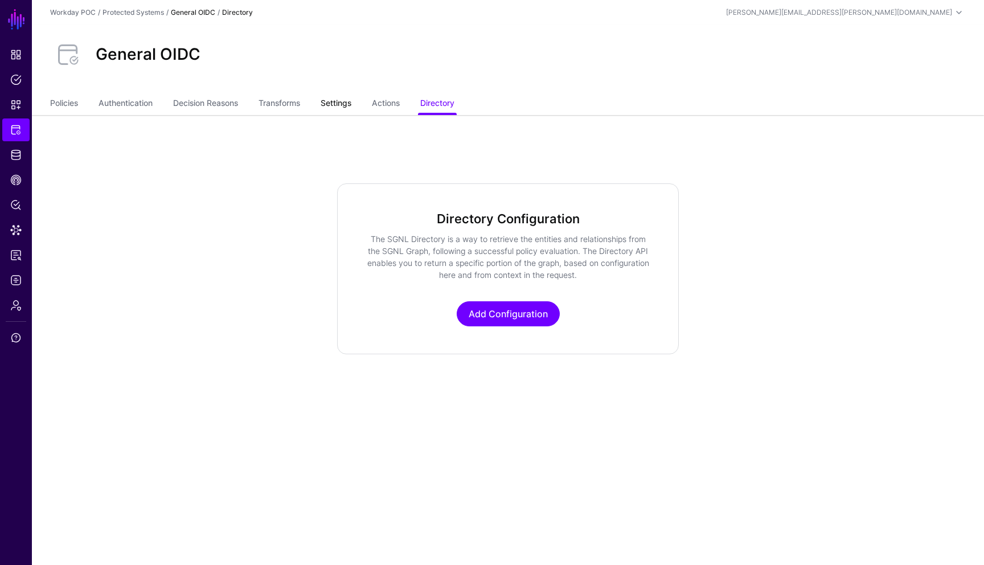
click at [343, 103] on link "Settings" at bounding box center [335, 104] width 31 height 22
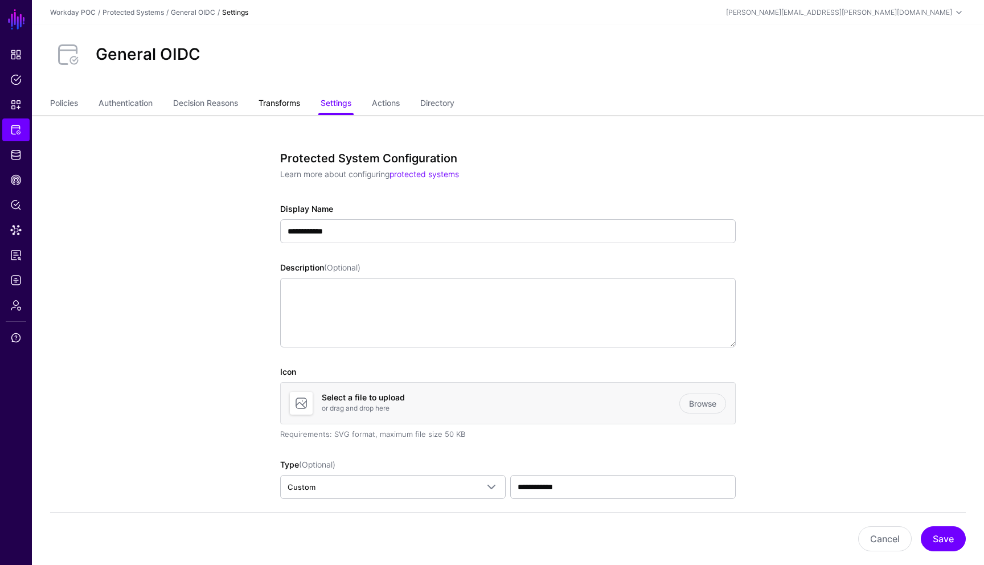
click at [284, 100] on link "Transforms" at bounding box center [279, 104] width 42 height 22
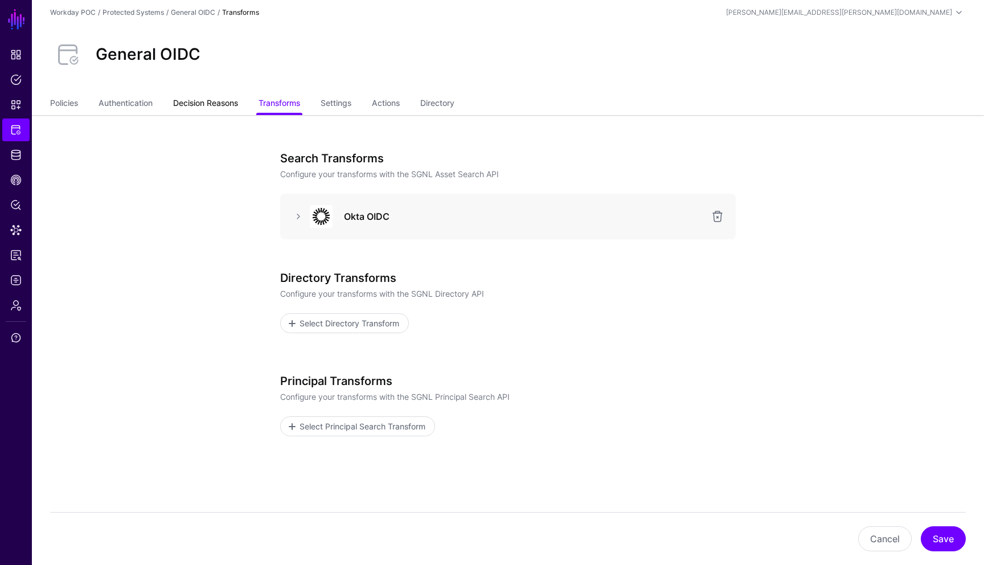
click at [196, 108] on link "Decision Reasons" at bounding box center [205, 104] width 65 height 22
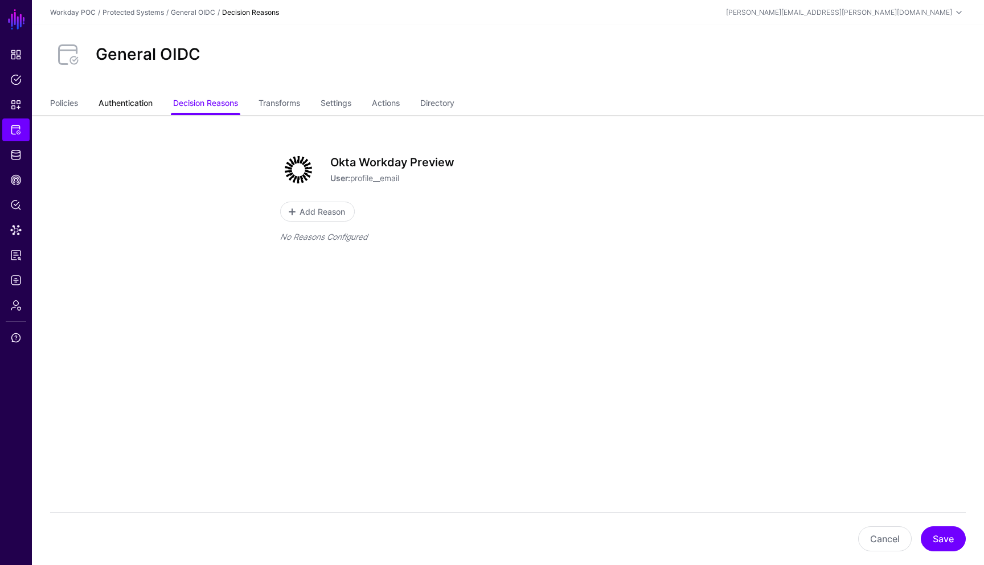
click at [128, 107] on link "Authentication" at bounding box center [125, 104] width 54 height 22
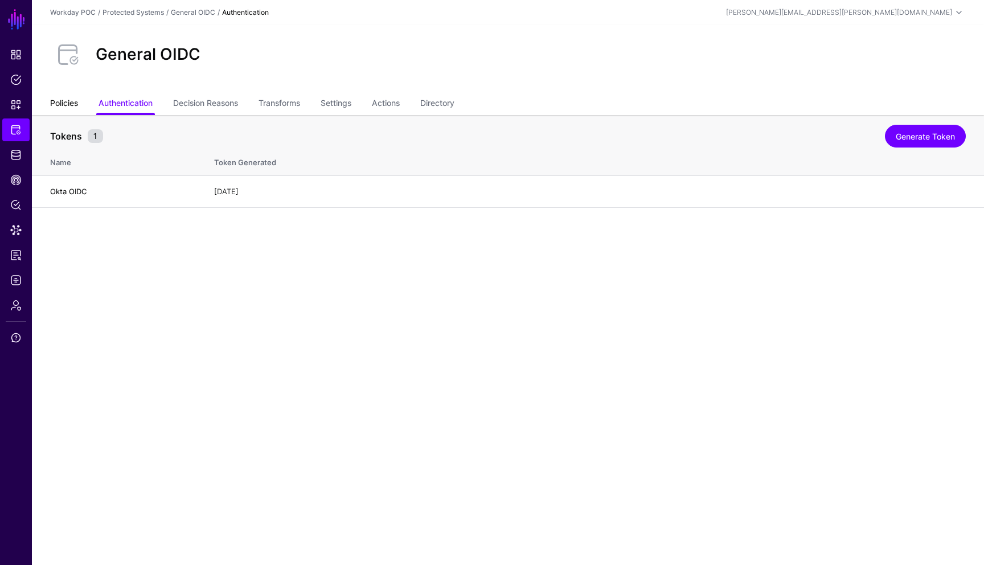
click at [69, 108] on link "Policies" at bounding box center [64, 104] width 28 height 22
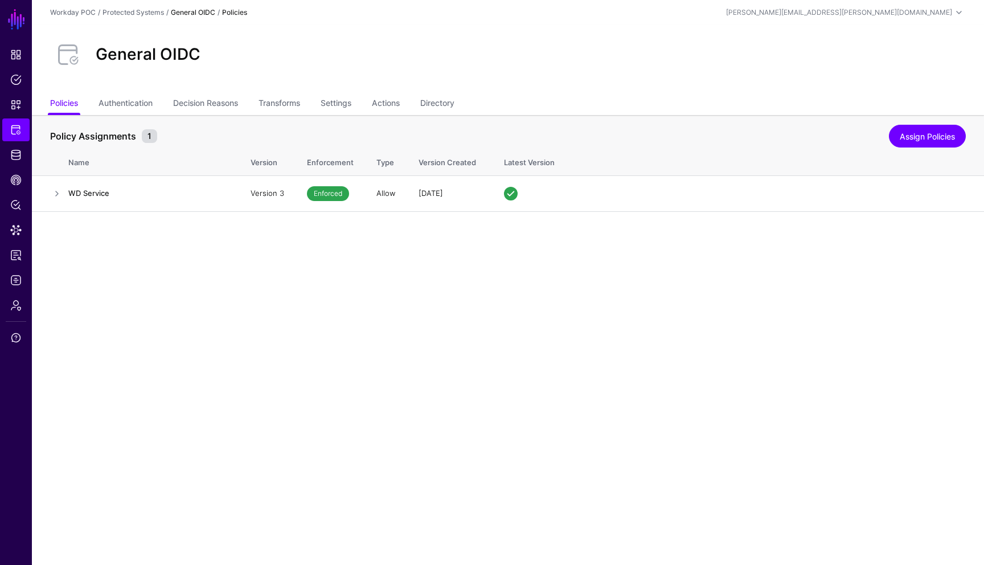
click at [101, 239] on main "SGNL Dashboard Policies Snippets Protected Systems Identity Data Fabric CAEP Hu…" at bounding box center [492, 282] width 984 height 565
click at [17, 307] on span "Admin" at bounding box center [15, 304] width 11 height 11
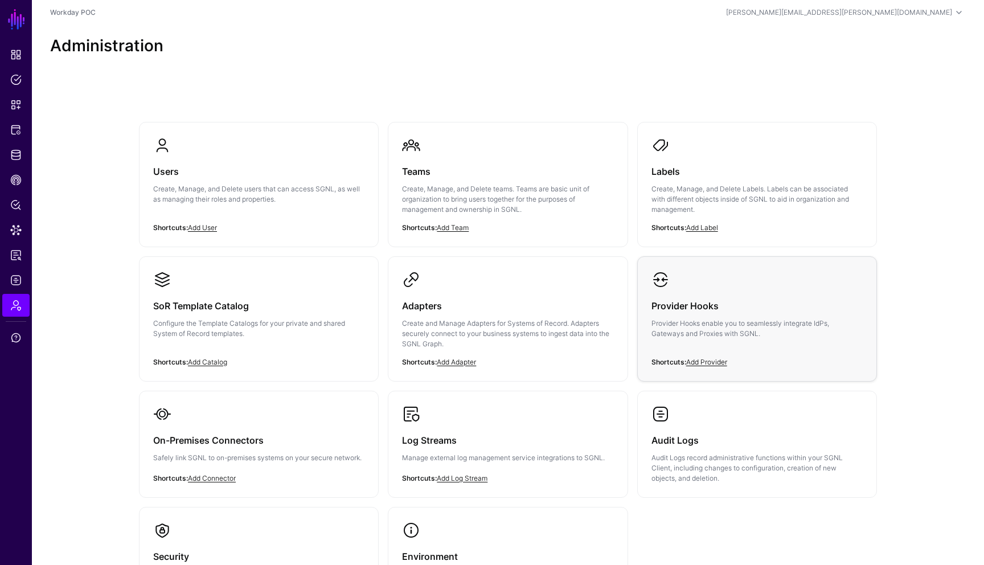
click at [685, 321] on p "Provider Hooks enable you to seamlessly integrate IdPs, Gateways and Proxies wi…" at bounding box center [756, 328] width 211 height 20
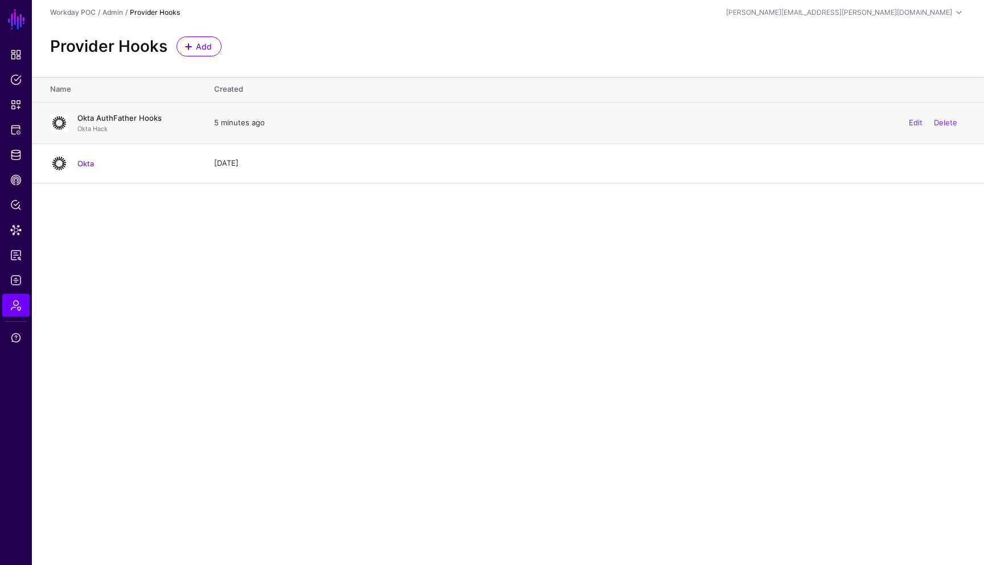
click at [117, 120] on link "Okta AuthFather Hooks" at bounding box center [119, 117] width 84 height 9
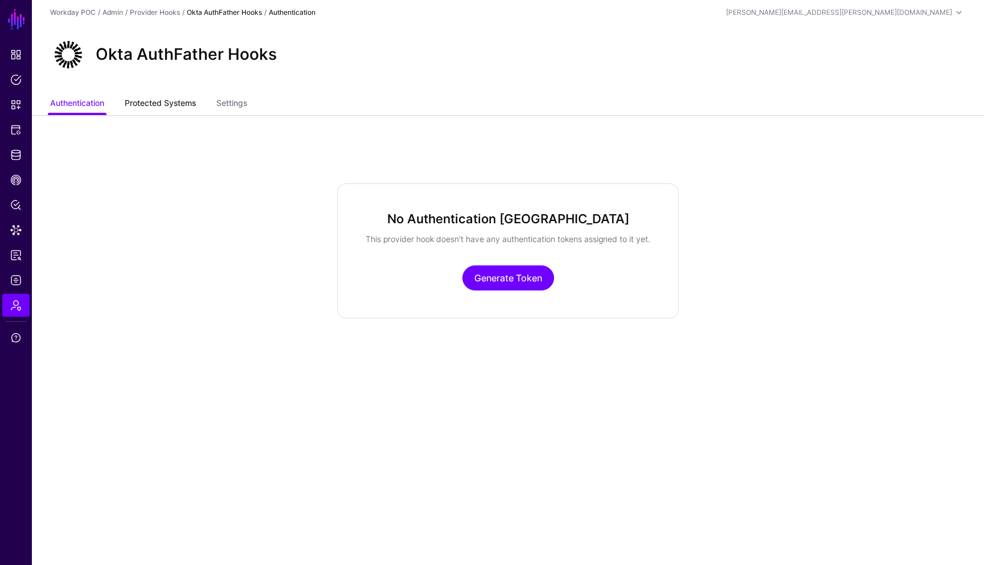
click at [178, 110] on link "Protected Systems" at bounding box center [160, 104] width 71 height 22
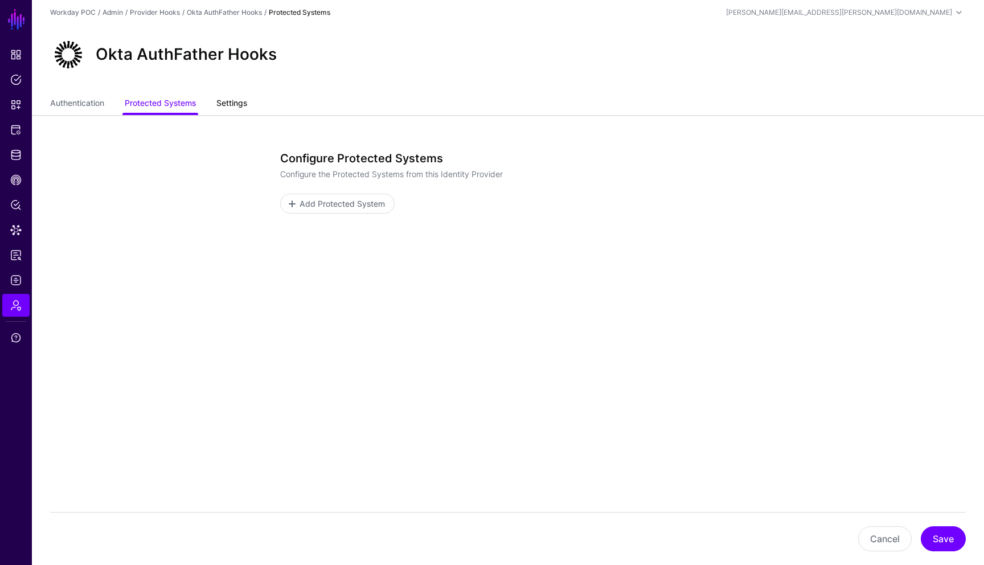
click at [235, 106] on link "Settings" at bounding box center [231, 104] width 31 height 22
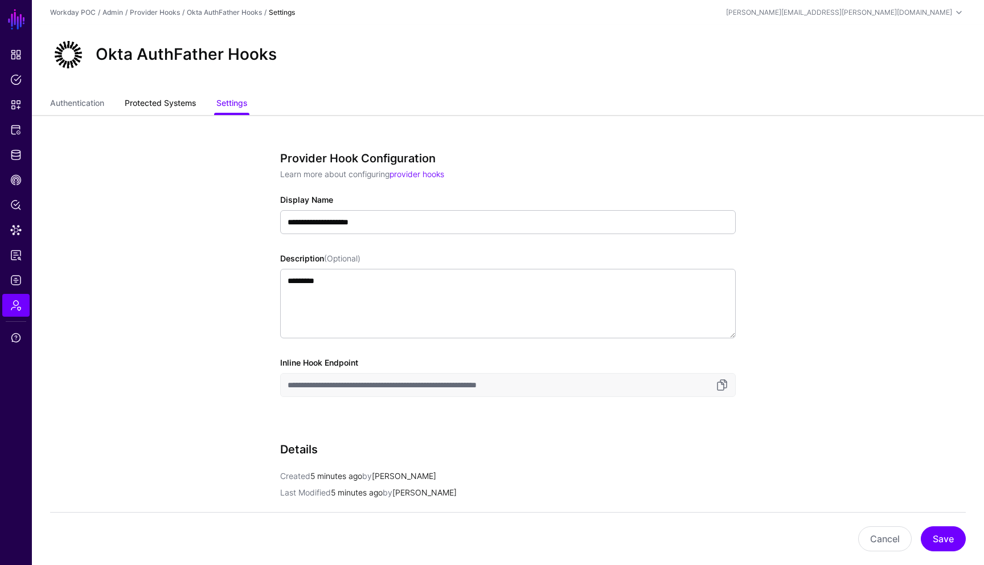
click at [154, 105] on link "Protected Systems" at bounding box center [160, 104] width 71 height 22
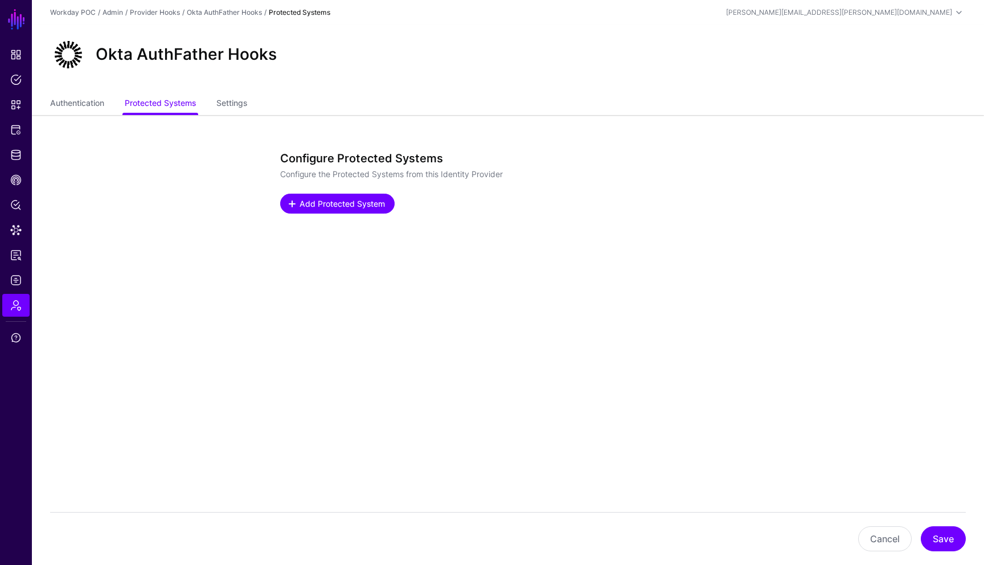
click at [320, 205] on span "Add Protected System" at bounding box center [342, 204] width 88 height 12
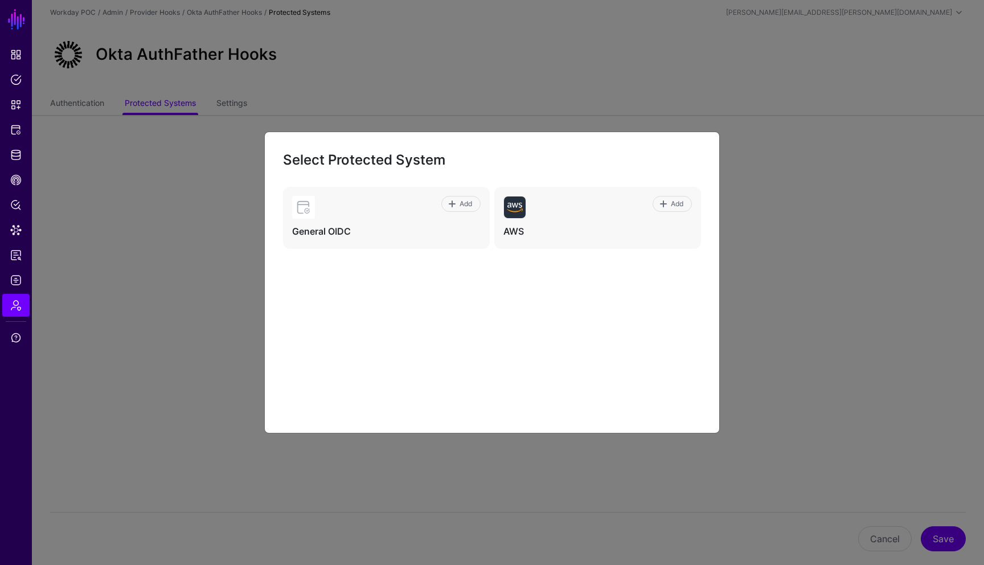
click at [141, 299] on ngb-modal-window "Select Protected System Add General OIDC Add AWS" at bounding box center [492, 282] width 984 height 565
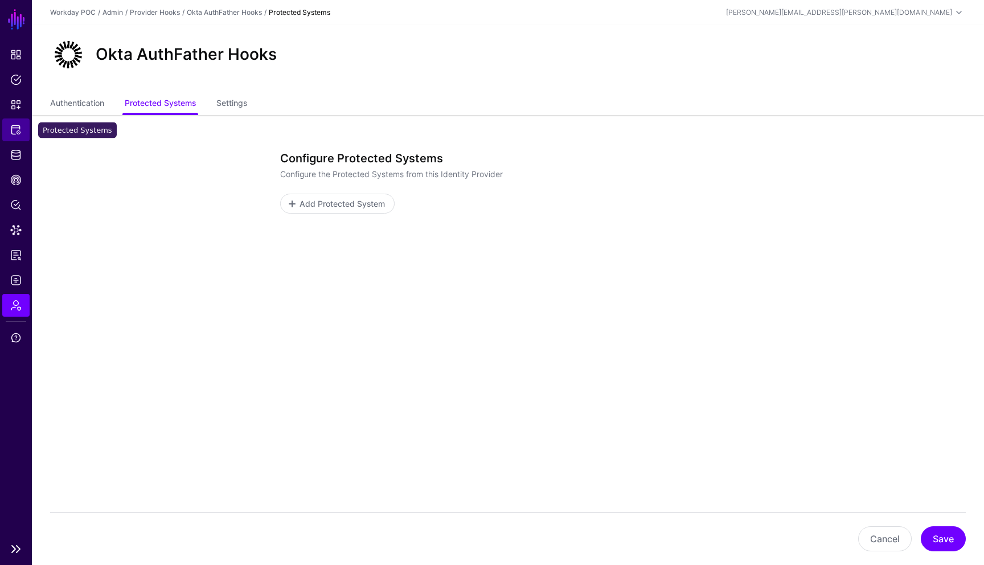
click at [18, 132] on span "Protected Systems" at bounding box center [15, 129] width 11 height 11
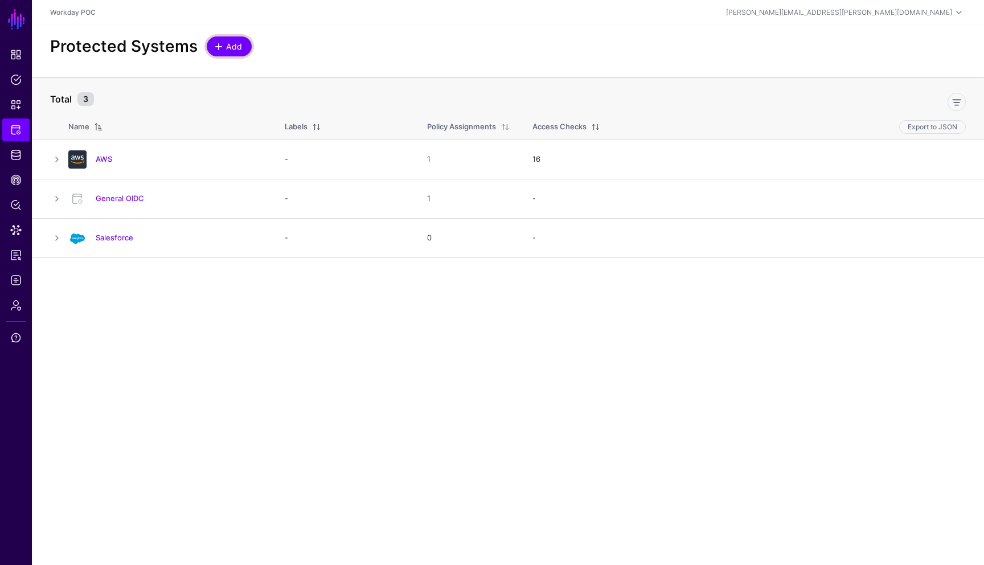
click at [248, 46] on link "Add" at bounding box center [229, 46] width 45 height 20
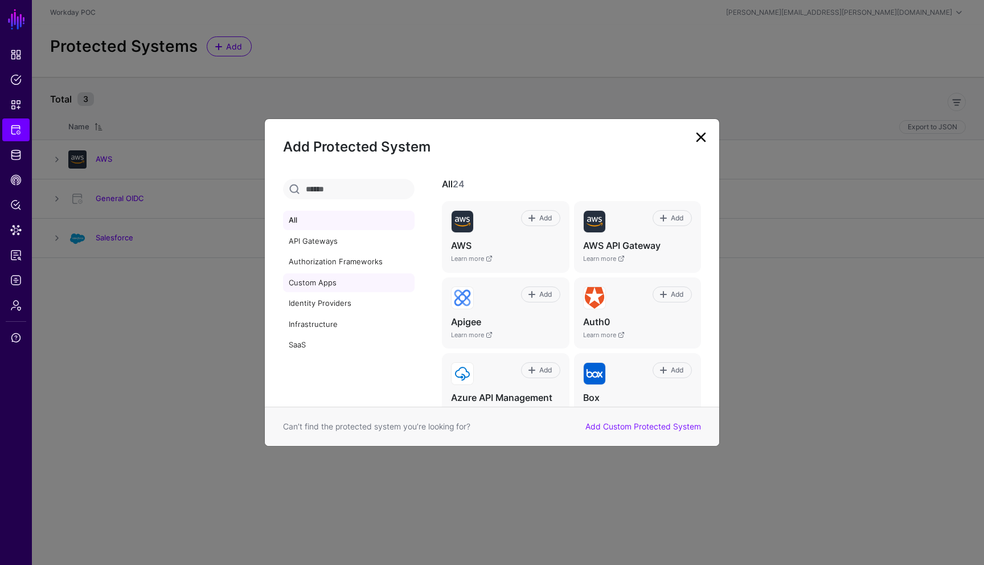
click at [321, 281] on link "Custom Apps" at bounding box center [348, 282] width 131 height 19
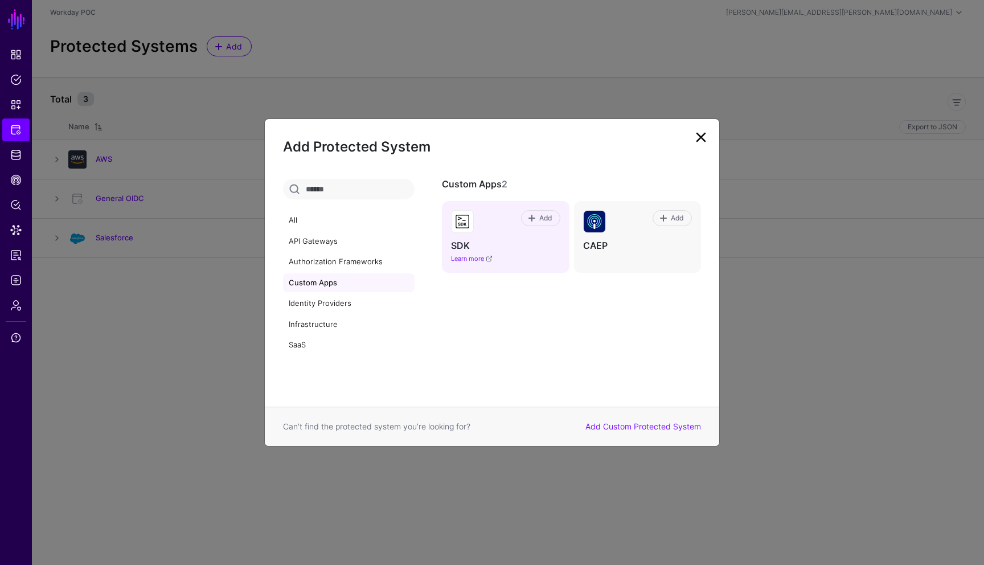
click at [473, 258] on link "Learn more" at bounding box center [472, 258] width 42 height 8
click at [348, 262] on link "Authorization Frameworks" at bounding box center [348, 261] width 131 height 19
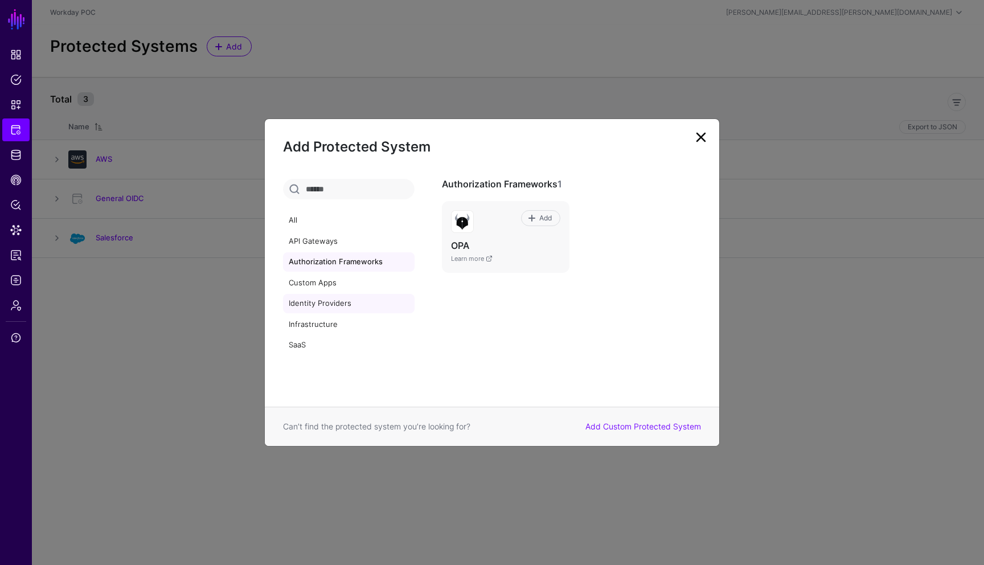
click at [333, 305] on link "Identity Providers" at bounding box center [348, 303] width 131 height 19
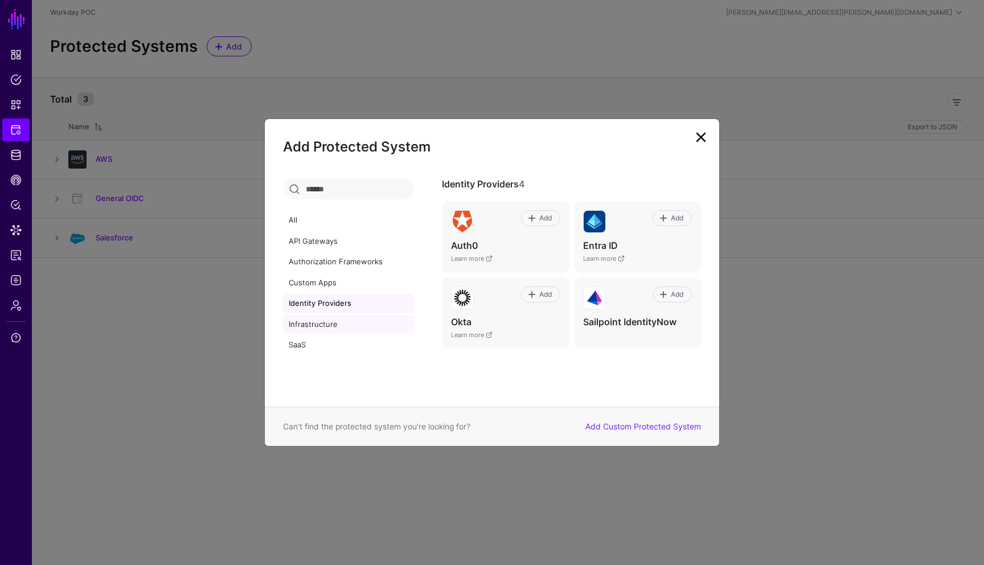
click at [326, 325] on link "Infrastructure" at bounding box center [348, 324] width 131 height 19
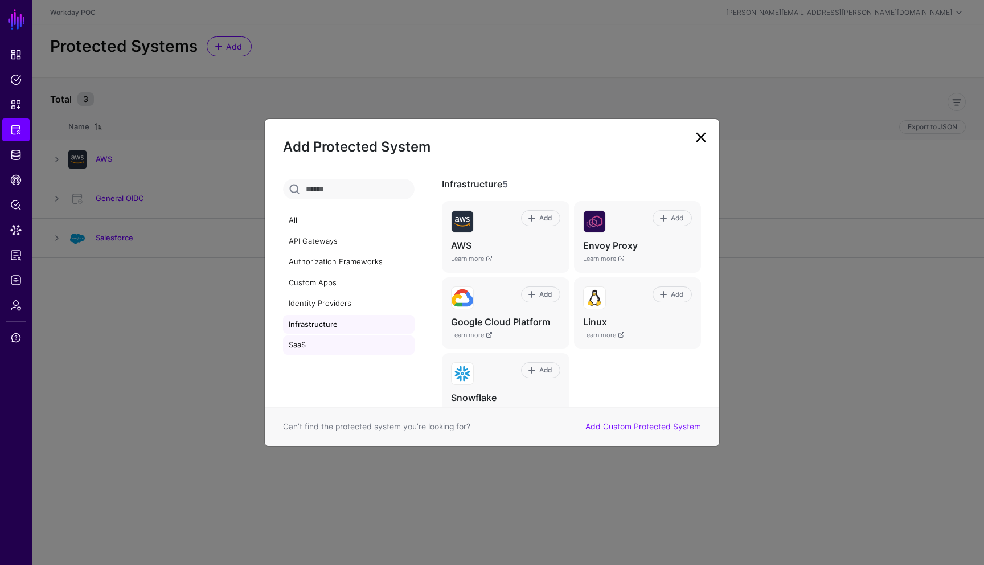
click at [297, 342] on link "SaaS" at bounding box center [348, 344] width 131 height 19
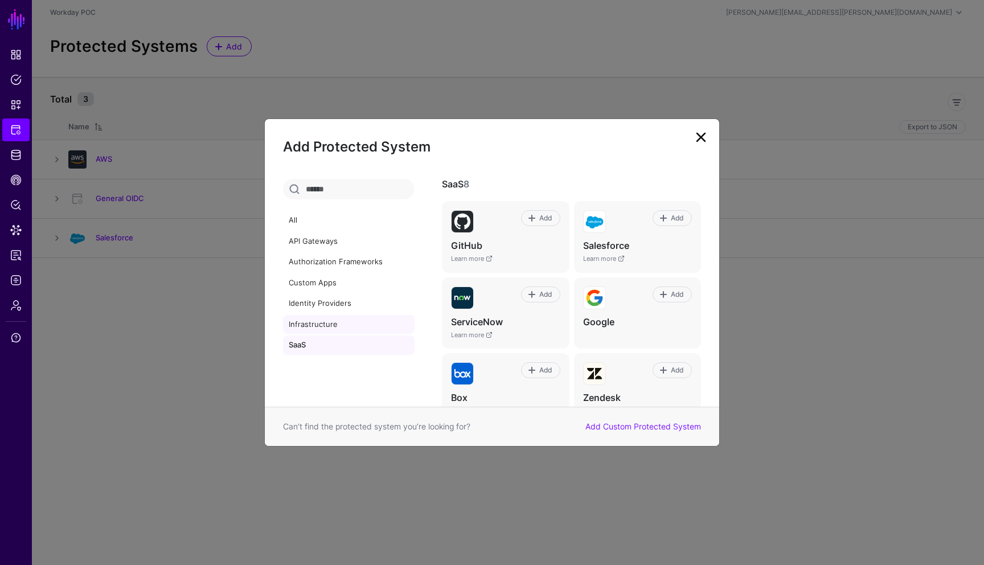
click at [307, 327] on link "Infrastructure" at bounding box center [348, 324] width 131 height 19
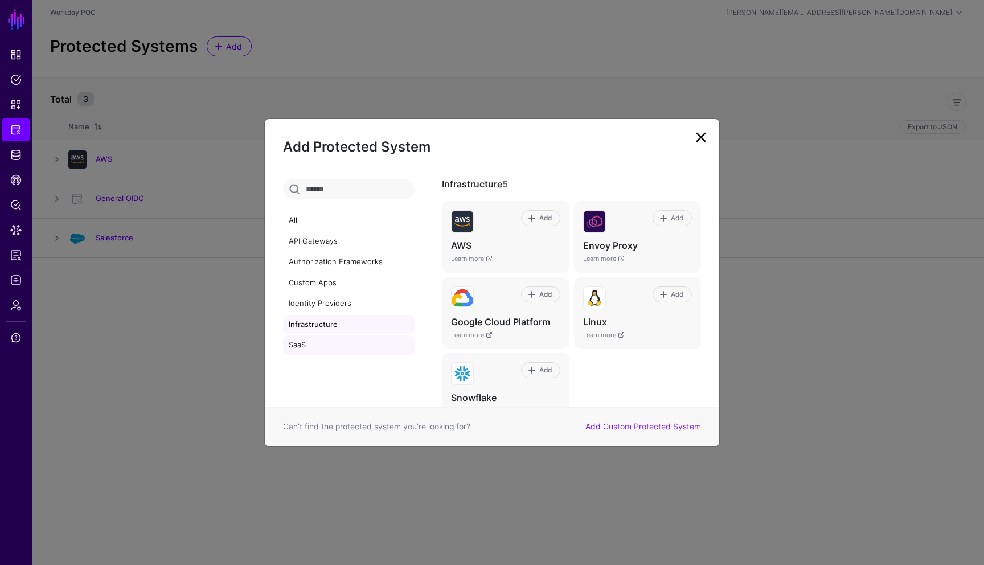
click at [299, 343] on link "SaaS" at bounding box center [348, 344] width 131 height 19
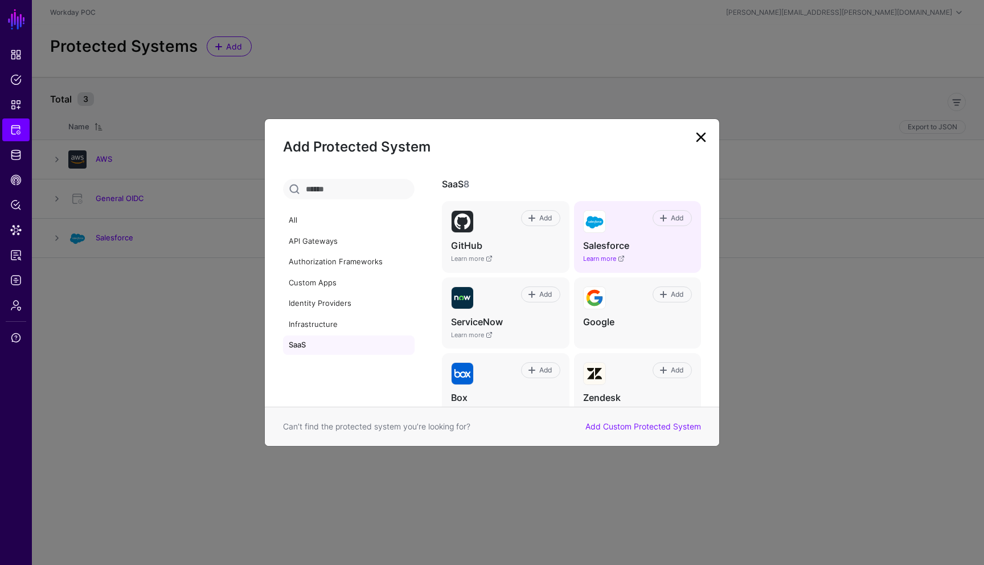
click at [600, 259] on link "Learn more" at bounding box center [604, 258] width 42 height 8
click at [704, 136] on link at bounding box center [701, 137] width 18 height 18
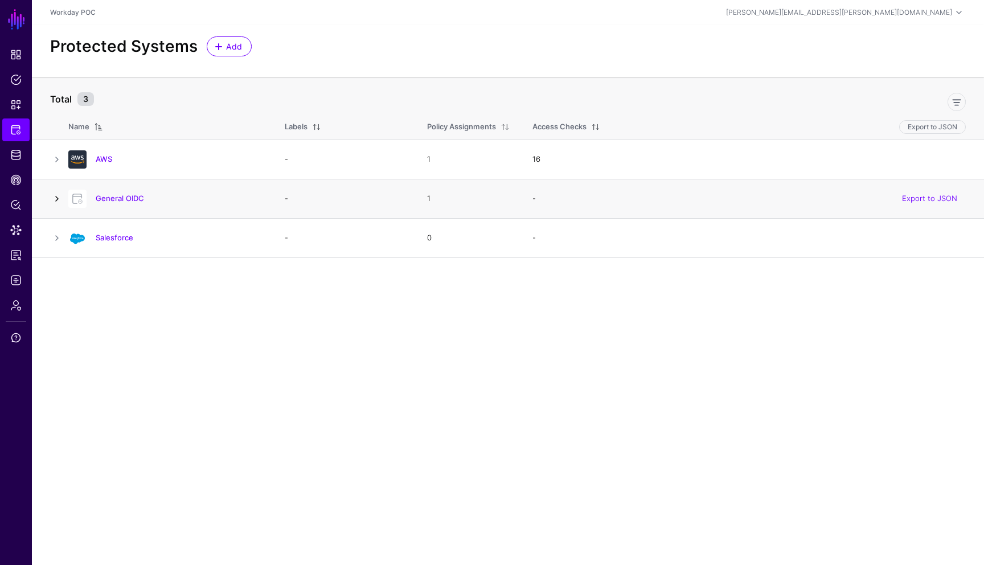
click at [60, 203] on link at bounding box center [57, 199] width 14 height 14
click at [238, 48] on span "Add" at bounding box center [234, 46] width 19 height 12
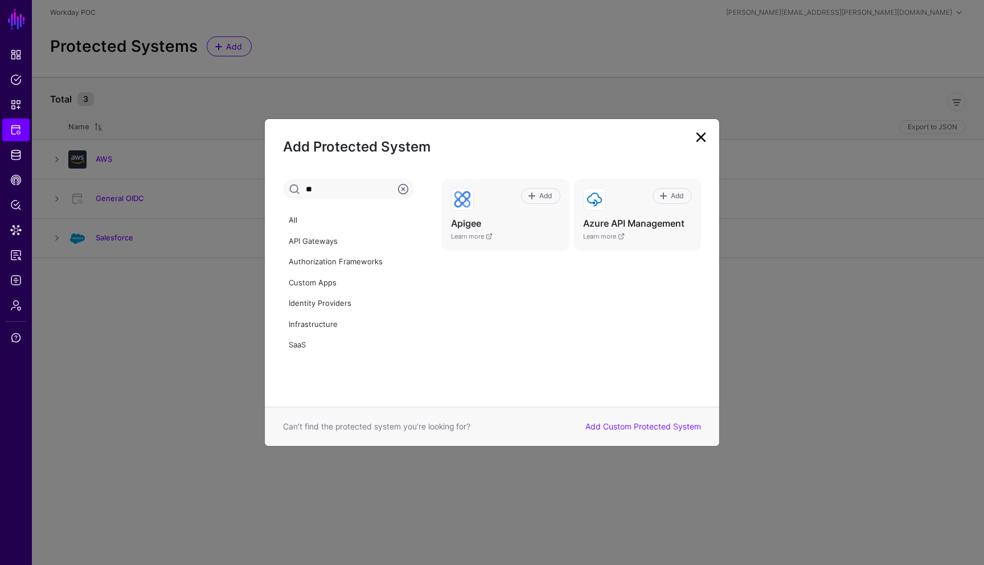
type input "*"
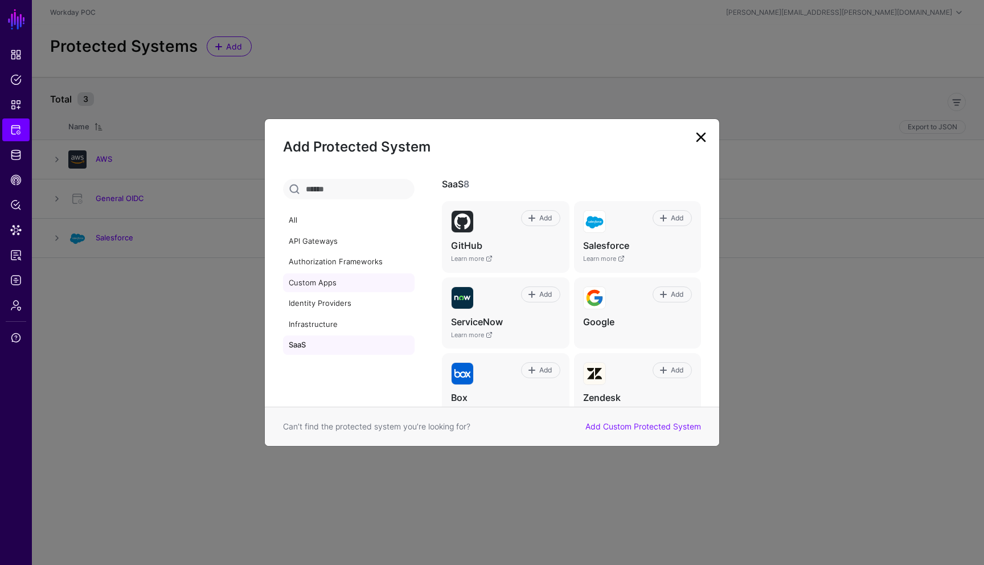
click at [327, 286] on link "Custom Apps" at bounding box center [348, 282] width 131 height 19
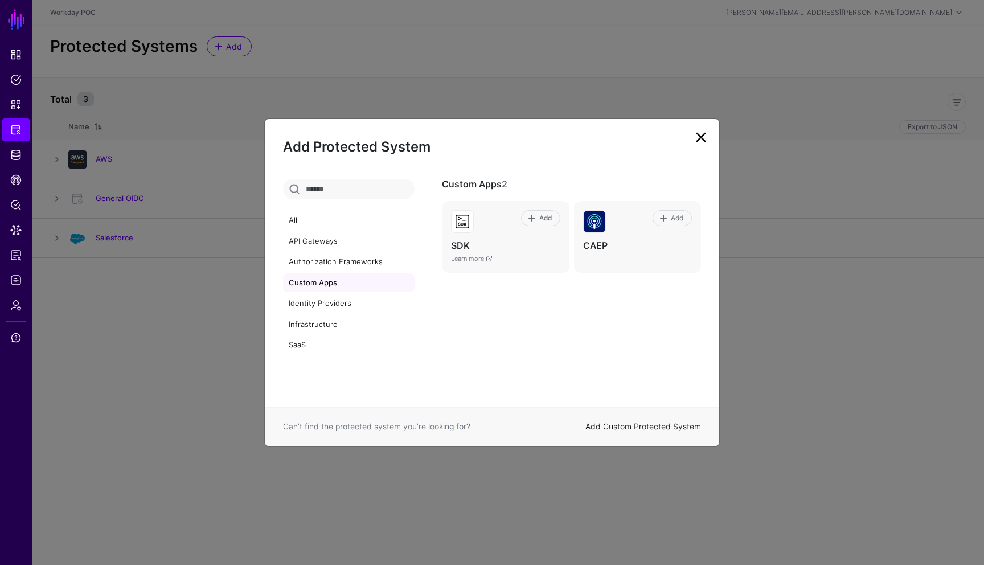
click at [632, 424] on link "Add Custom Protected System" at bounding box center [643, 426] width 116 height 10
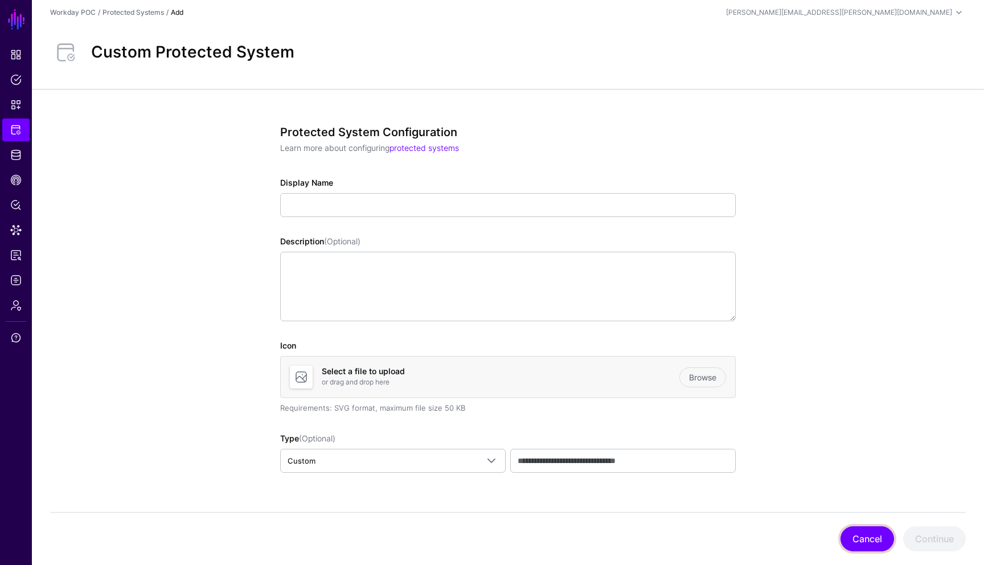
click at [863, 539] on button "Cancel" at bounding box center [867, 538] width 54 height 25
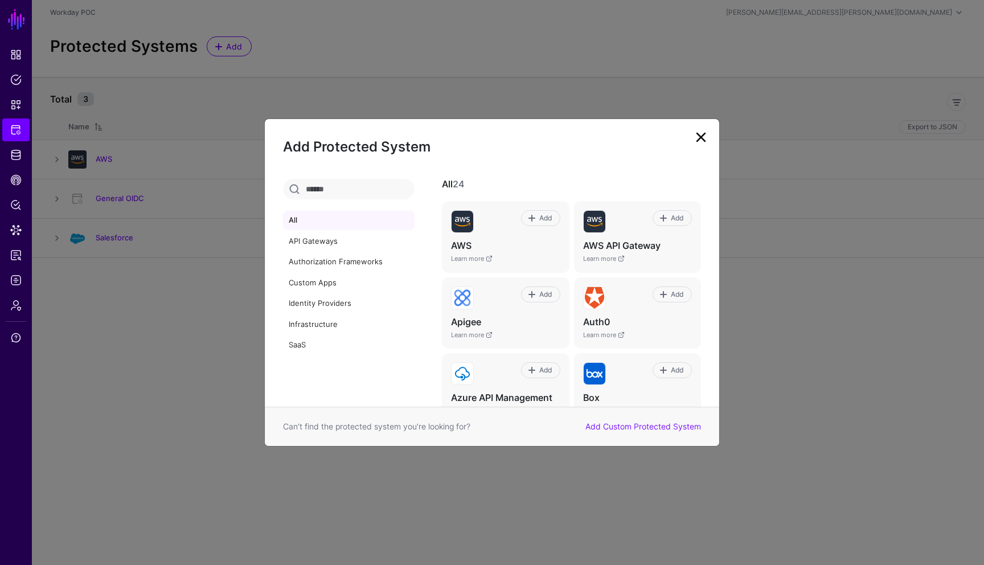
click at [705, 143] on link at bounding box center [701, 137] width 18 height 18
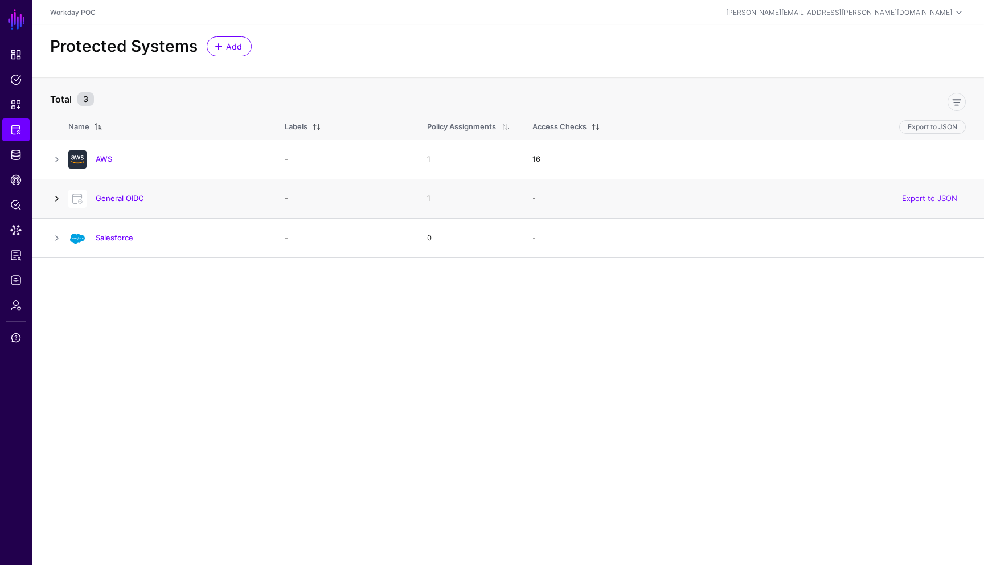
click at [59, 202] on link at bounding box center [57, 199] width 14 height 14
click at [56, 200] on link at bounding box center [57, 199] width 14 height 14
click at [118, 199] on link "General OIDC" at bounding box center [120, 198] width 48 height 9
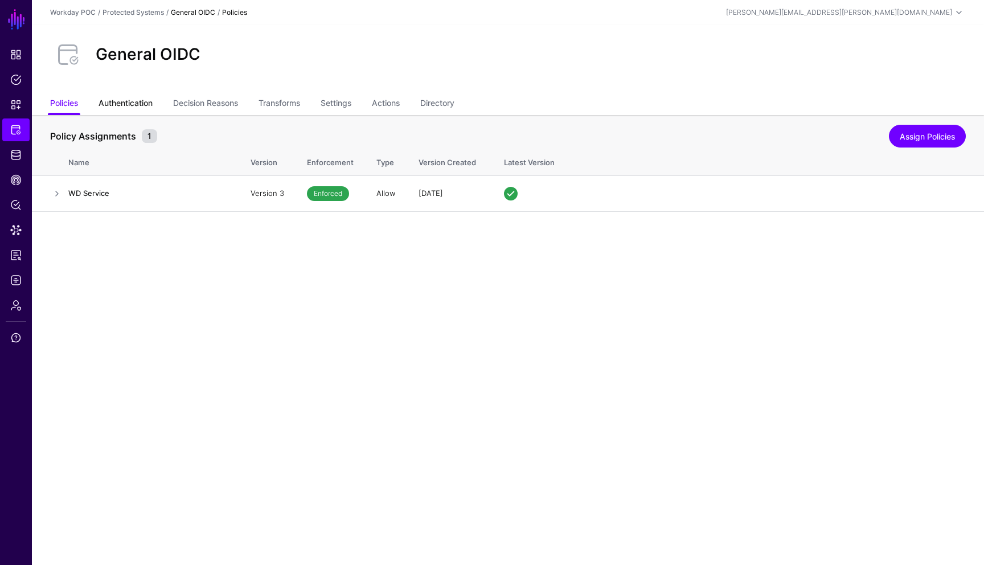
click at [137, 99] on link "Authentication" at bounding box center [125, 104] width 54 height 22
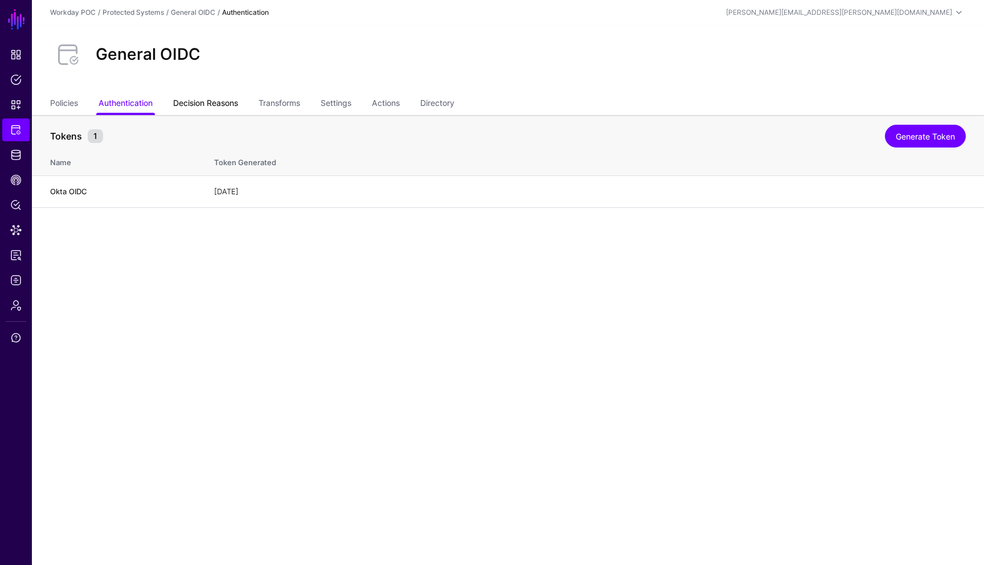
click at [203, 107] on link "Decision Reasons" at bounding box center [205, 104] width 65 height 22
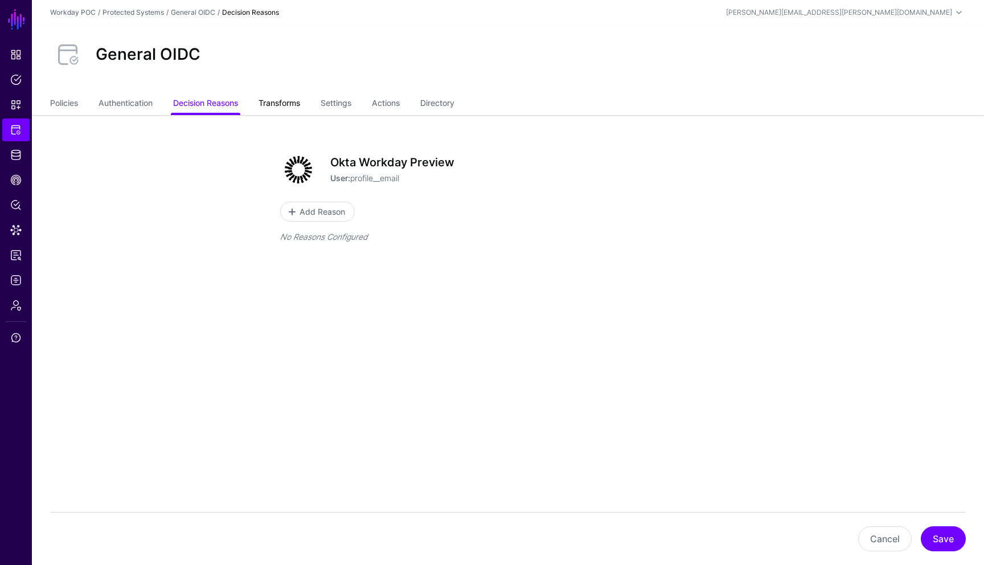
click at [274, 106] on link "Transforms" at bounding box center [279, 104] width 42 height 22
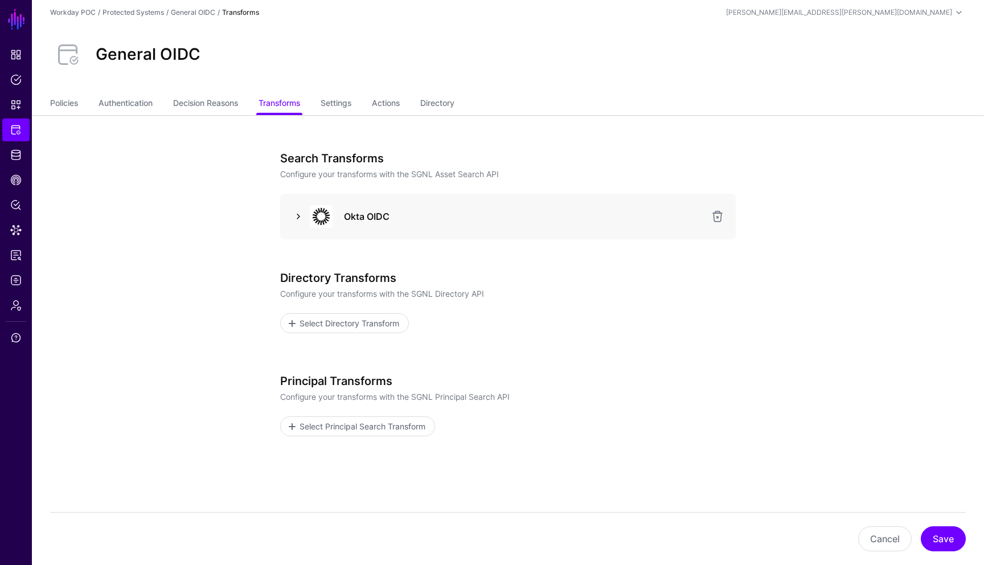
click at [298, 220] on link at bounding box center [298, 216] width 14 height 14
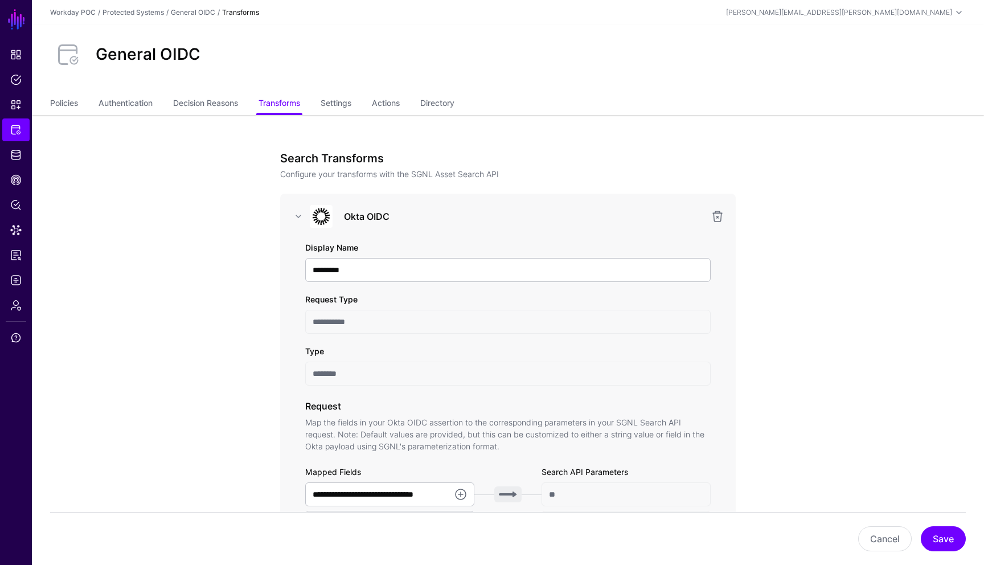
click at [71, 109] on link "Policies" at bounding box center [64, 104] width 28 height 22
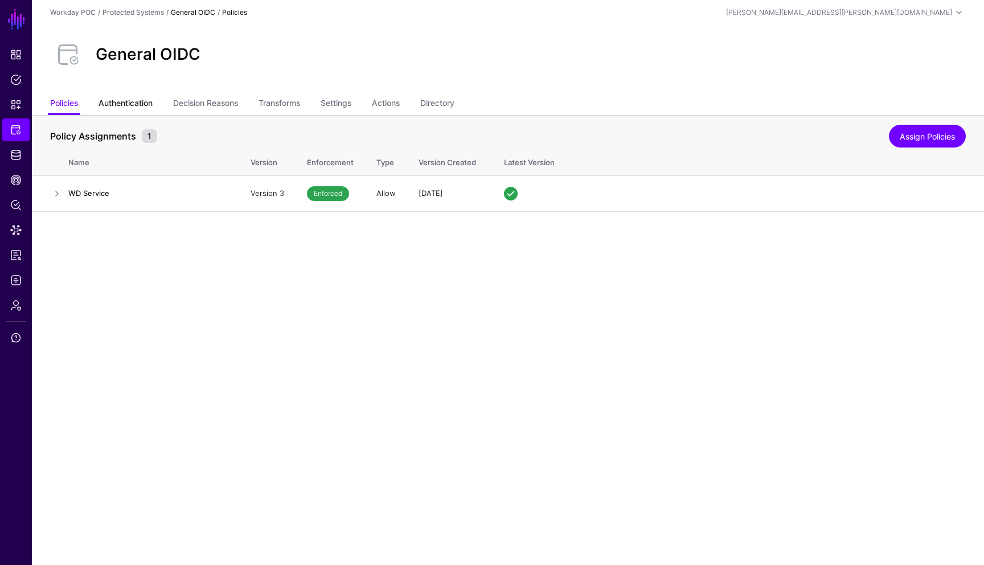
click at [133, 109] on link "Authentication" at bounding box center [125, 104] width 54 height 22
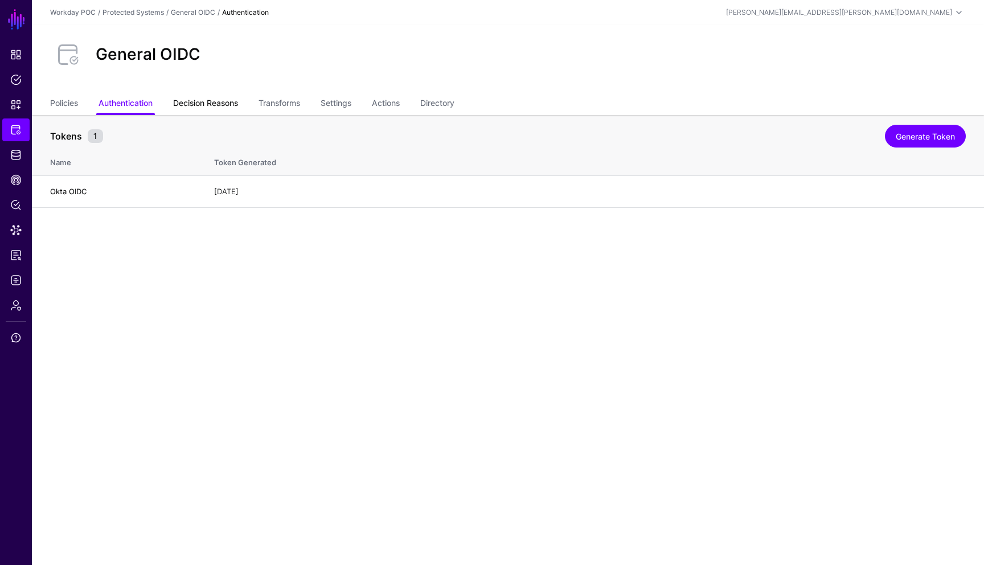
click at [195, 103] on link "Decision Reasons" at bounding box center [205, 104] width 65 height 22
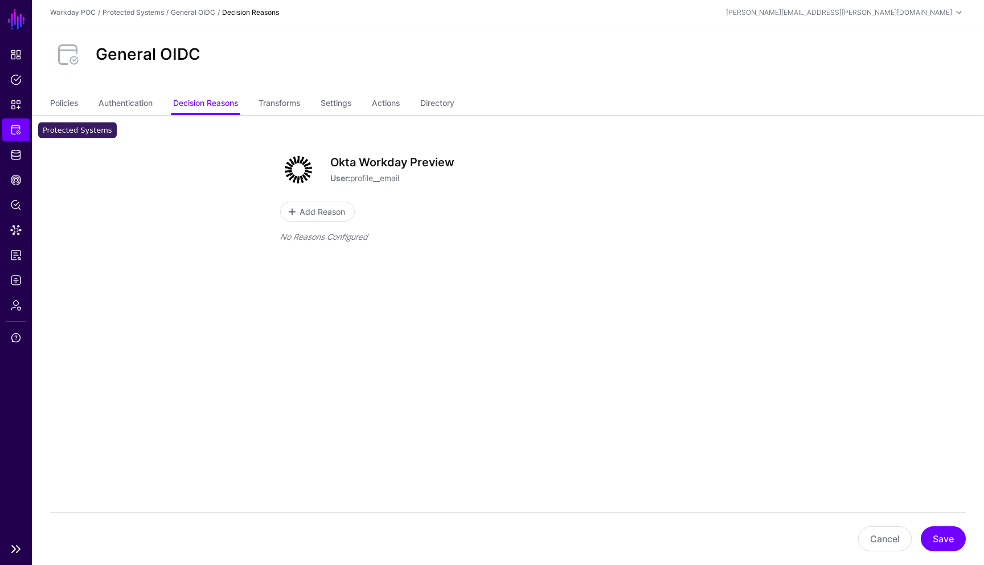
click at [15, 134] on span "Protected Systems" at bounding box center [15, 129] width 11 height 11
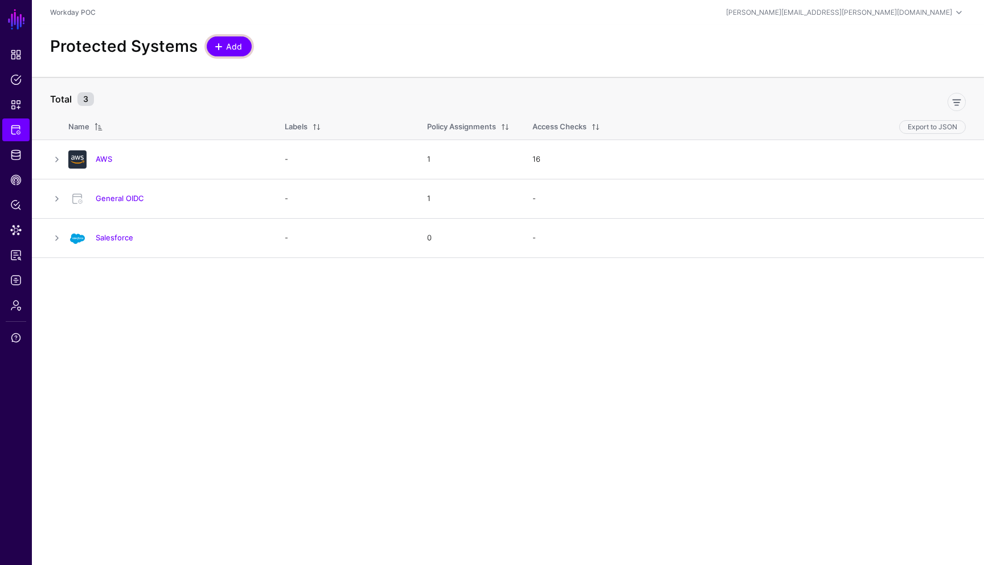
click at [236, 48] on span "Add" at bounding box center [234, 46] width 19 height 12
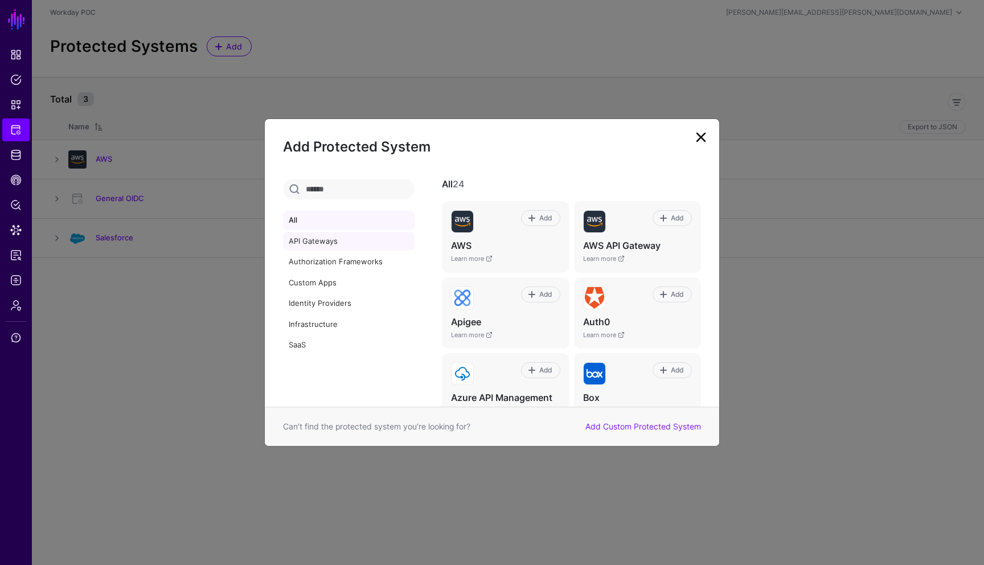
click at [320, 245] on link "API Gateways" at bounding box center [348, 241] width 131 height 19
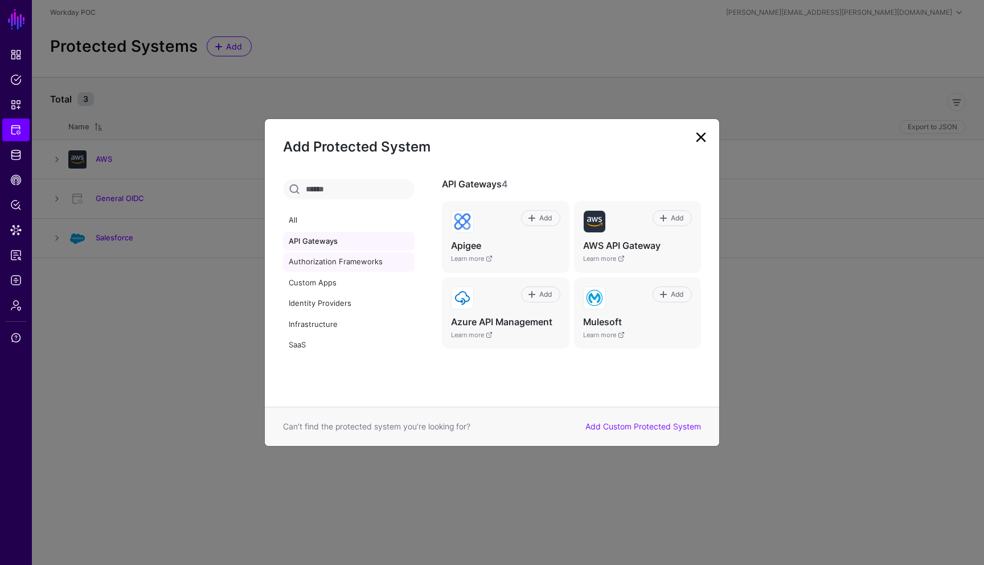
click at [322, 265] on link "Authorization Frameworks" at bounding box center [348, 261] width 131 height 19
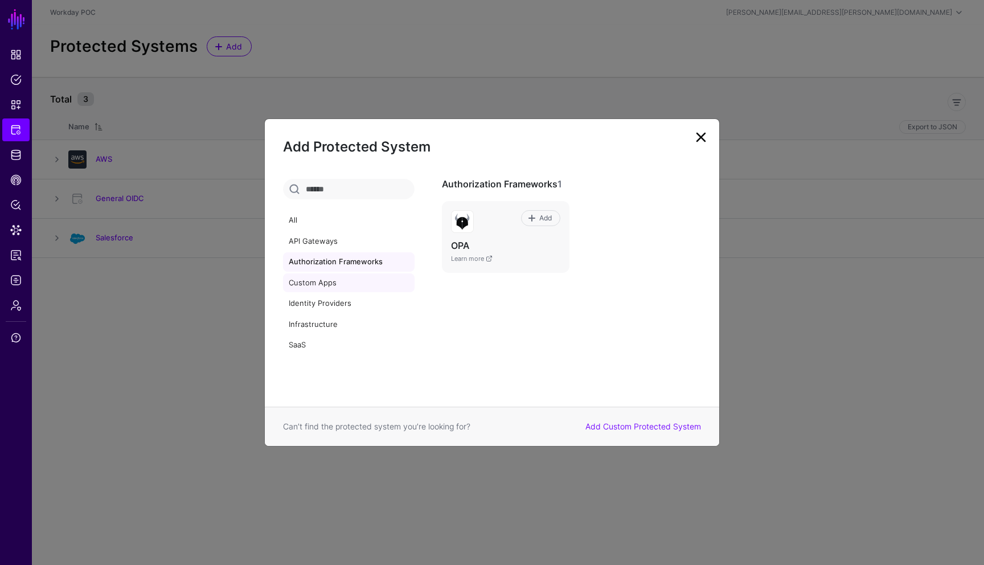
click at [316, 283] on link "Custom Apps" at bounding box center [348, 282] width 131 height 19
click at [322, 303] on link "Identity Providers" at bounding box center [348, 303] width 131 height 19
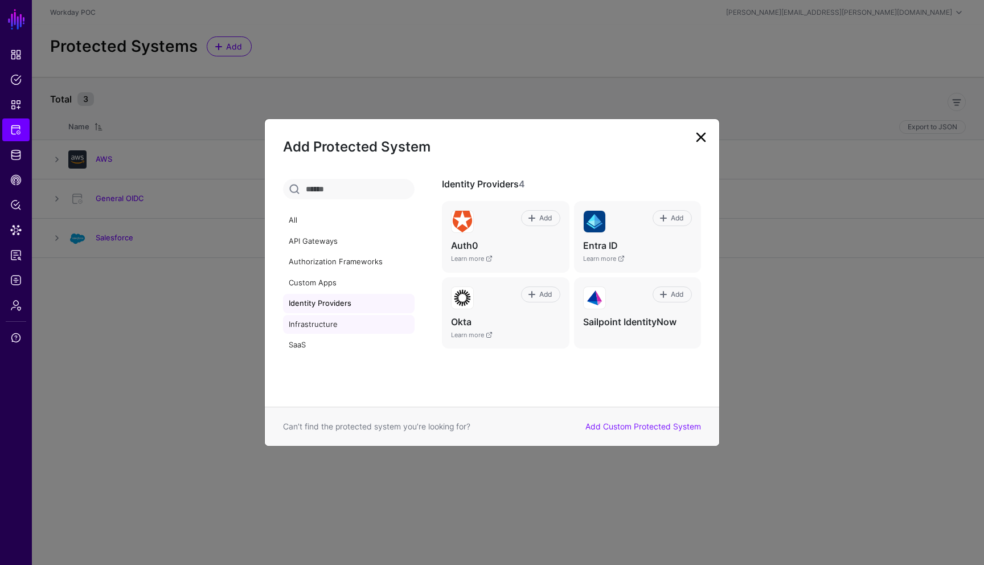
click at [326, 323] on link "Infrastructure" at bounding box center [348, 324] width 131 height 19
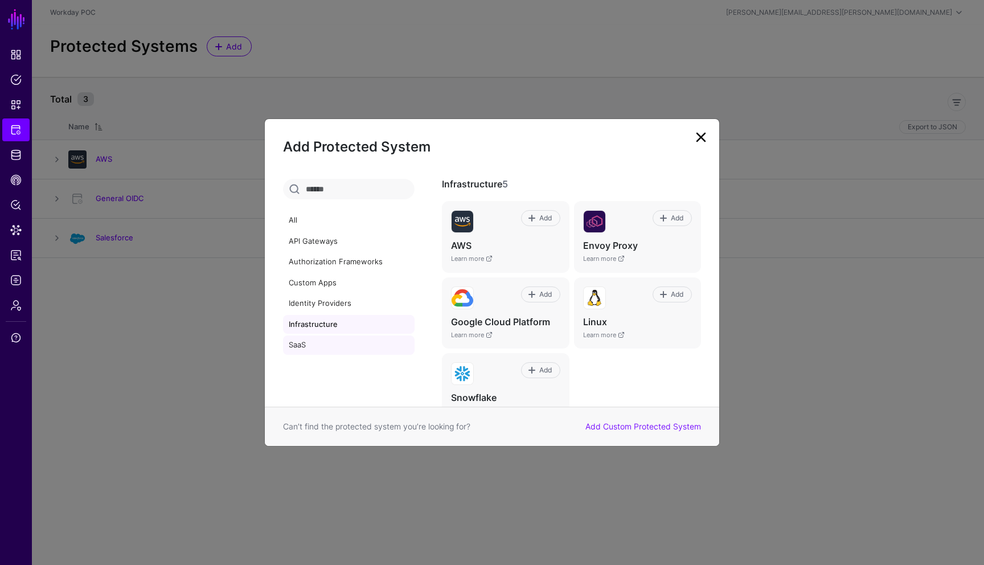
click at [301, 349] on link "SaaS" at bounding box center [348, 344] width 131 height 19
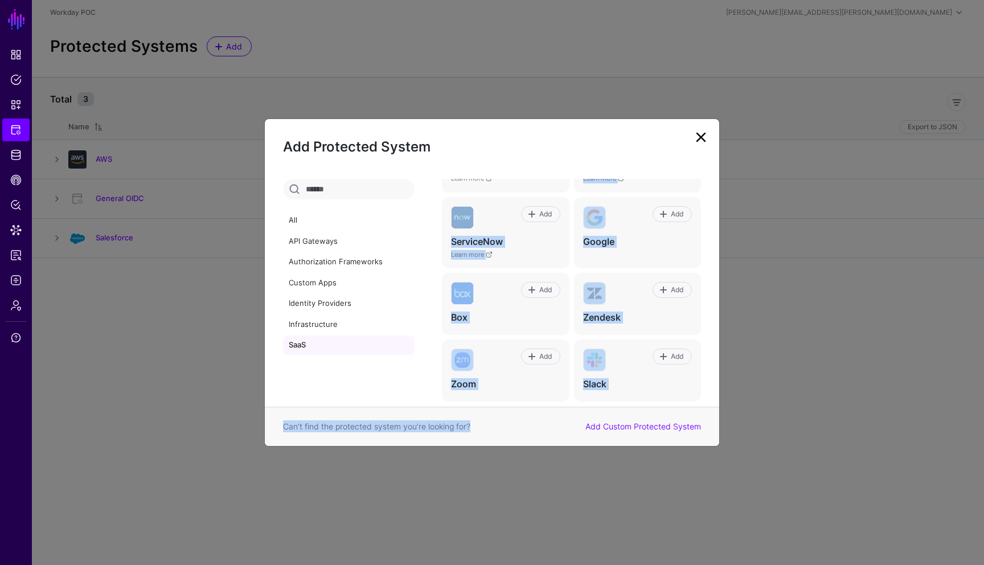
scroll to position [93, 0]
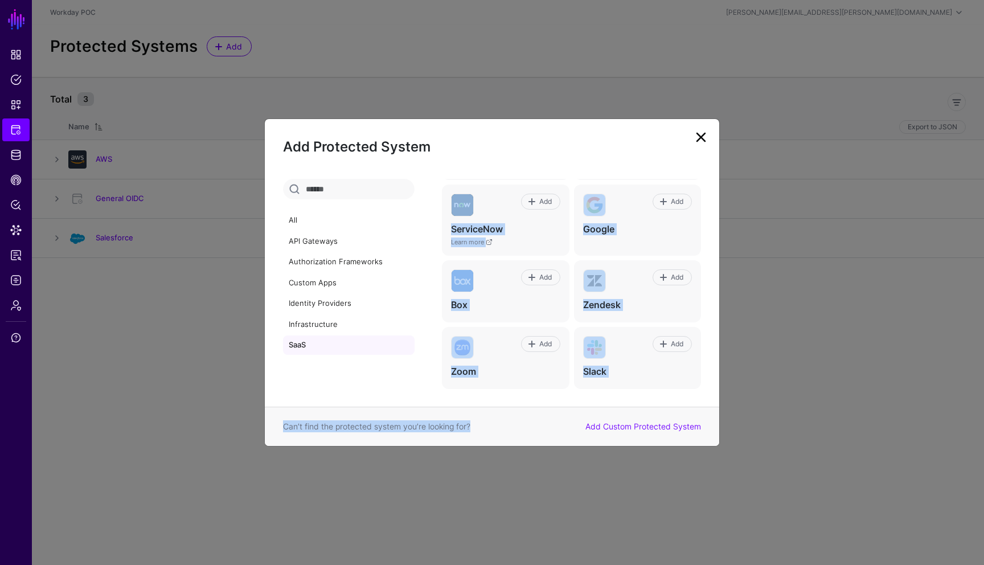
drag, startPoint x: 690, startPoint y: 249, endPoint x: 682, endPoint y: 417, distance: 168.1
click at [682, 417] on div "All API Gateways Authorization Frameworks Custom Apps Identity Providers Infras…" at bounding box center [492, 292] width 454 height 272
click at [712, 384] on div "SaaS 8 Add GitHub Learn more Add Salesforce Learn more Add ServiceNow Learn mor…" at bounding box center [573, 293] width 291 height 228
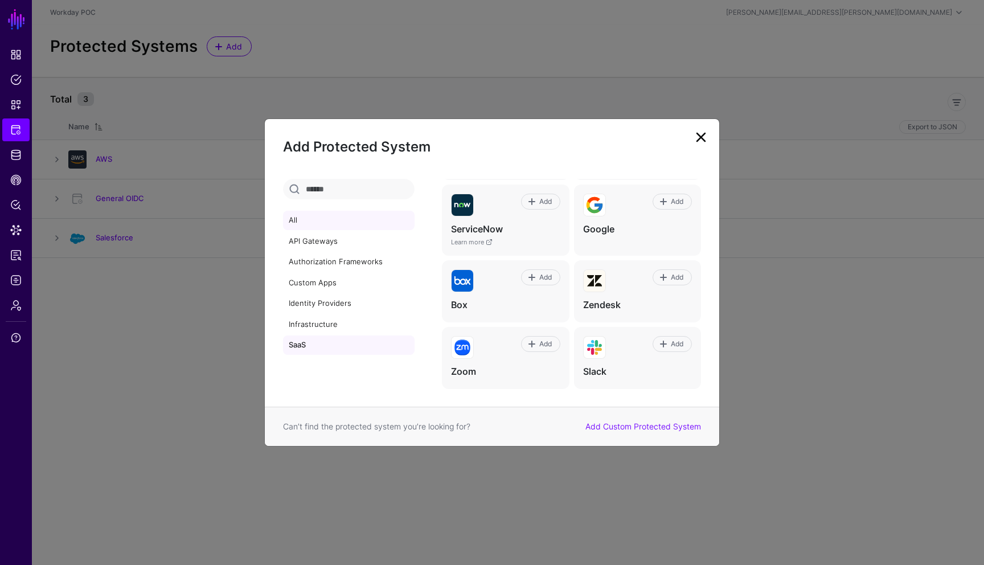
click at [297, 223] on link "All" at bounding box center [348, 220] width 131 height 19
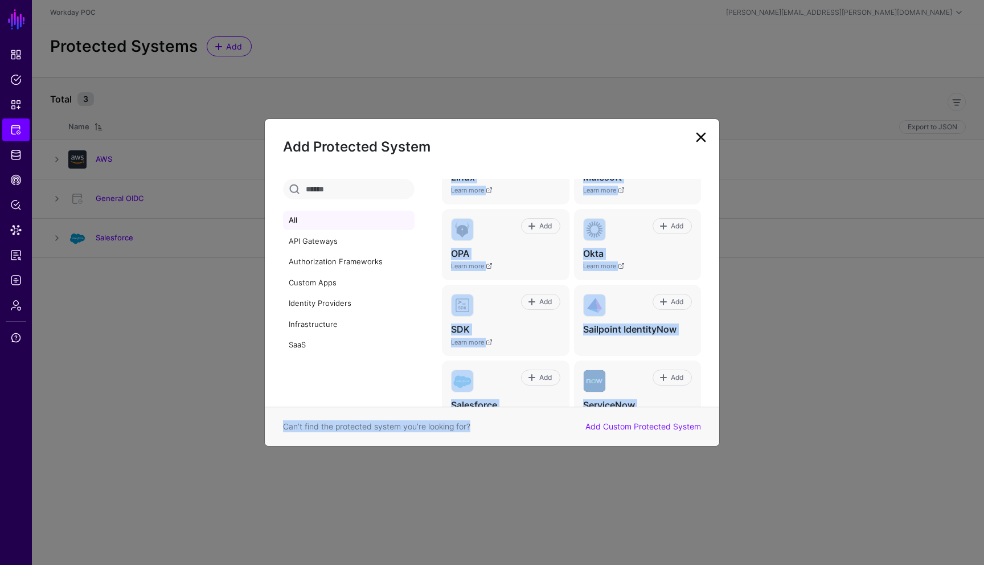
scroll to position [700, 0]
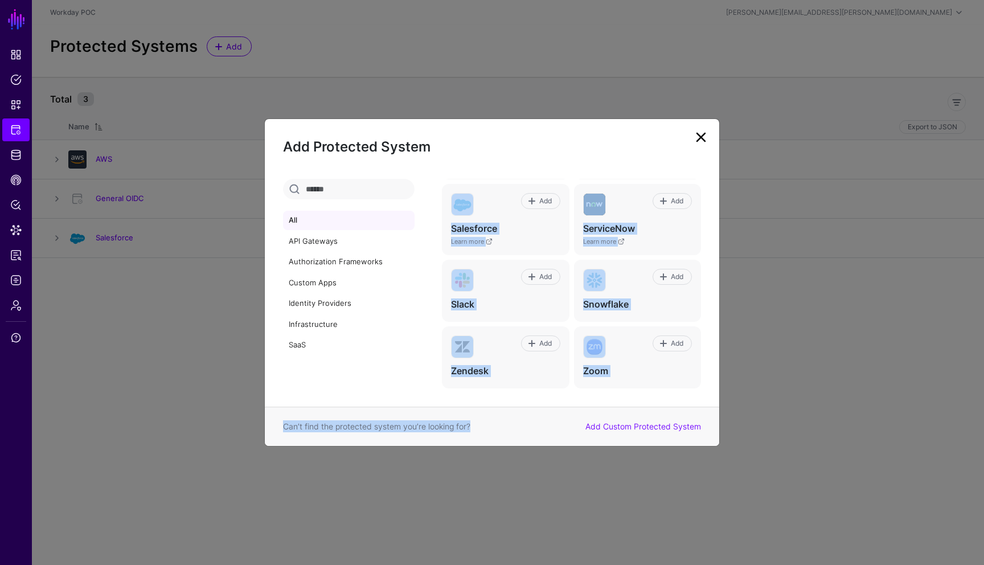
drag, startPoint x: 707, startPoint y: 224, endPoint x: 686, endPoint y: 417, distance: 193.5
click at [686, 417] on div "All API Gateways Authorization Frameworks Custom Apps Identity Providers Infras…" at bounding box center [492, 292] width 454 height 272
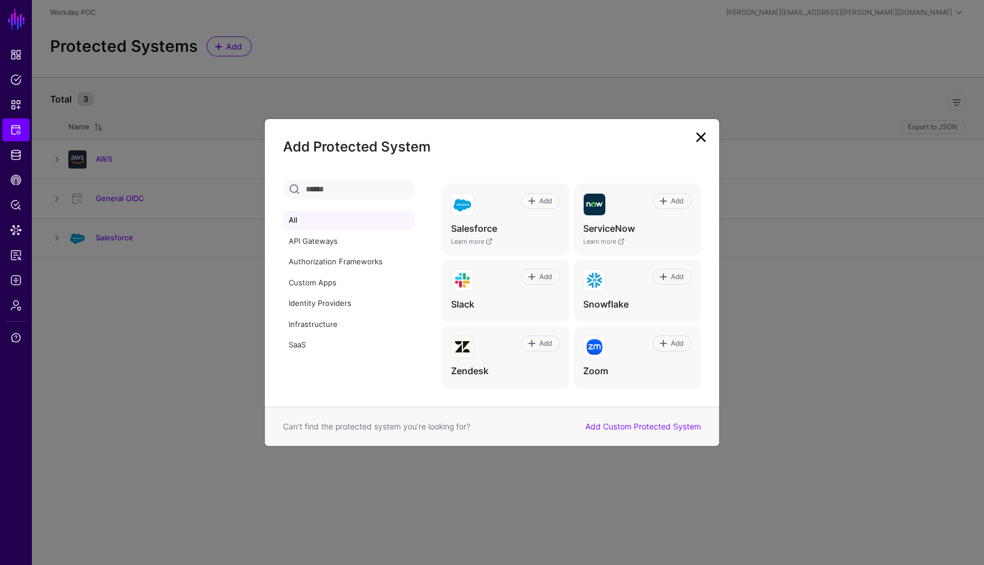
click at [414, 356] on div "All API Gateways Authorization Frameworks Custom Apps Identity Providers Infras…" at bounding box center [355, 293] width 145 height 228
click at [328, 285] on link "Custom Apps" at bounding box center [348, 282] width 131 height 19
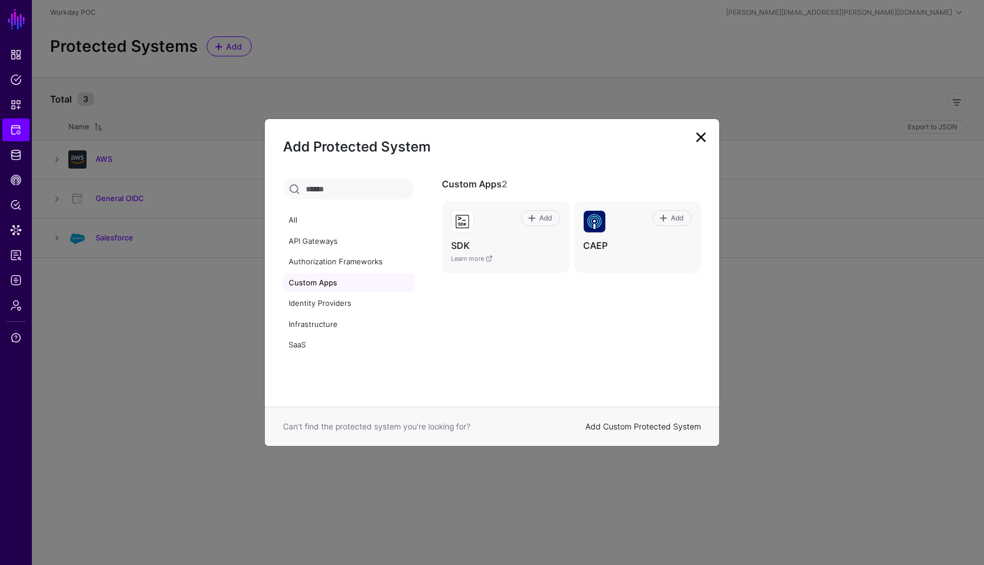
click at [657, 429] on link "Add Custom Protected System" at bounding box center [643, 426] width 116 height 10
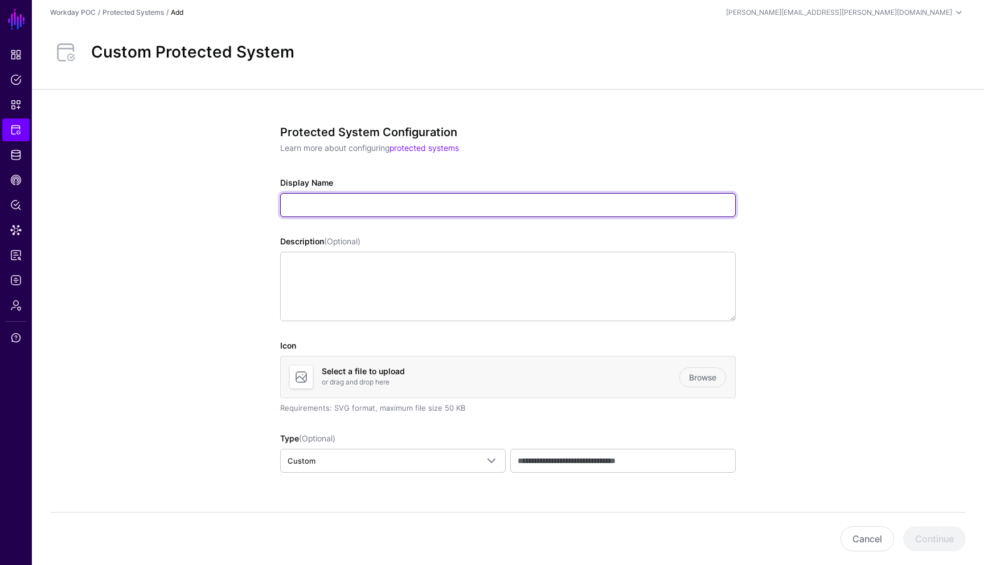
click at [359, 206] on input "Display Name" at bounding box center [507, 205] width 455 height 24
paste input "**********"
type input "**********"
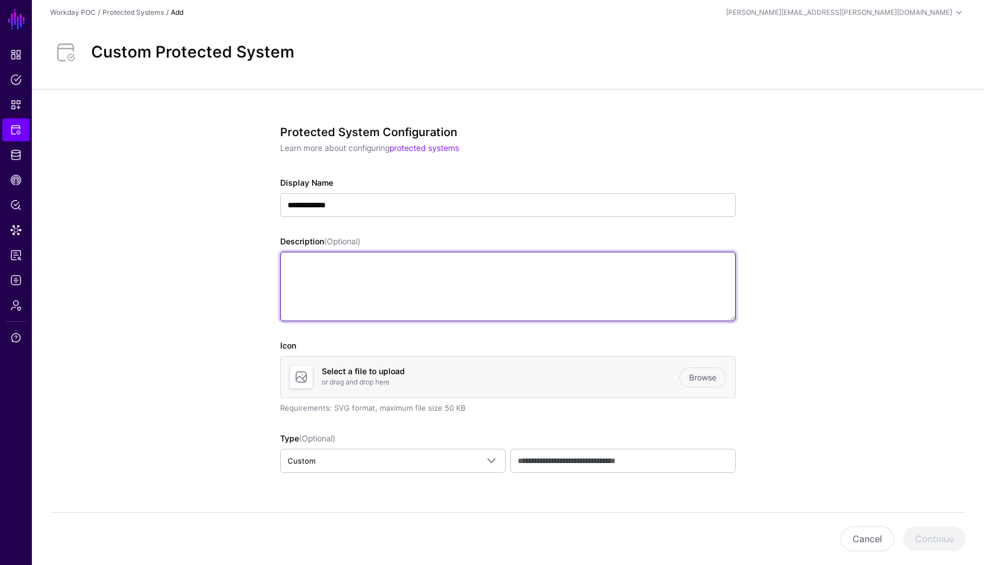
click at [339, 272] on textarea "Description (Optional)" at bounding box center [507, 286] width 455 height 69
type textarea "*"
type textarea "**********"
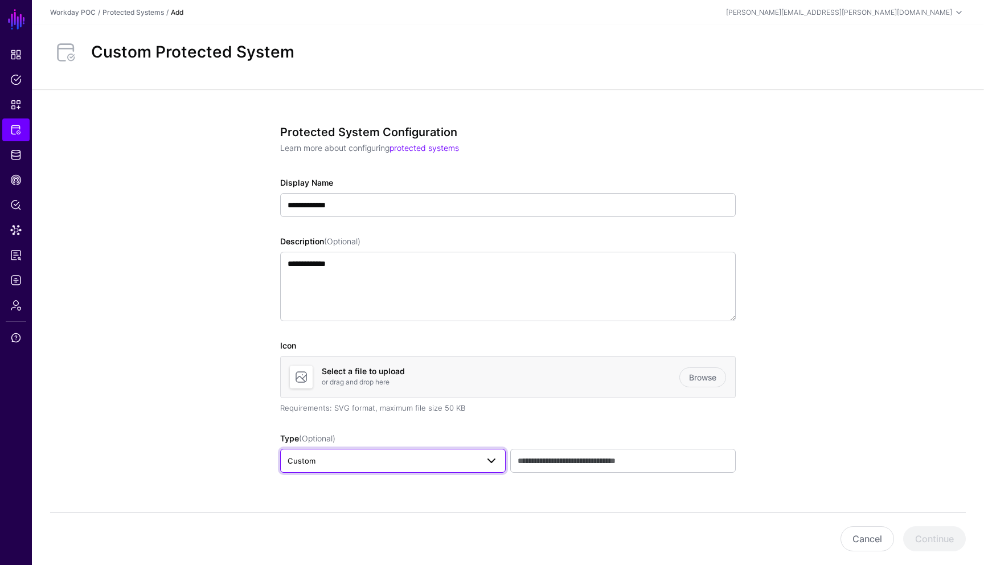
click at [494, 466] on span at bounding box center [491, 461] width 14 height 14
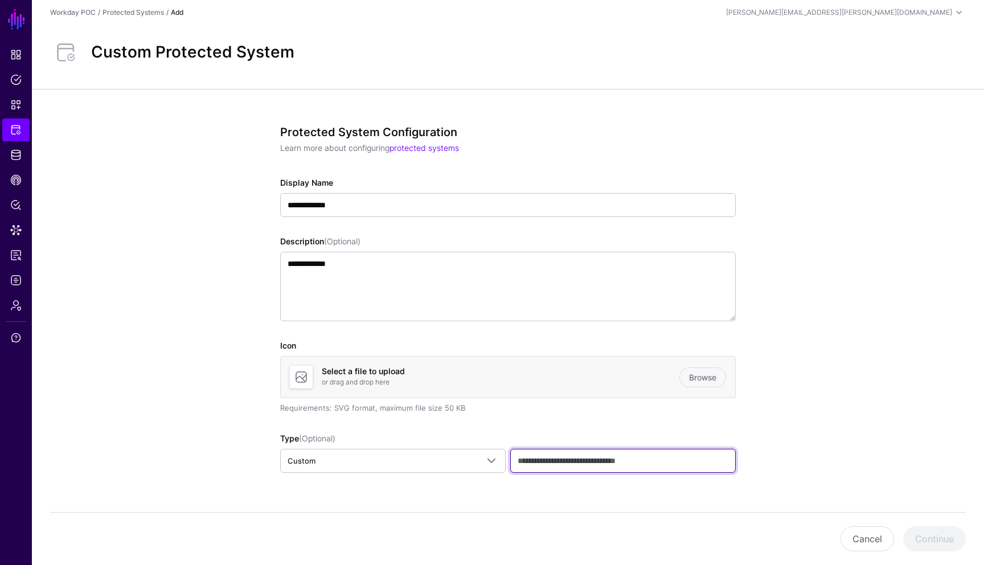
click at [659, 462] on input "text" at bounding box center [622, 461] width 225 height 24
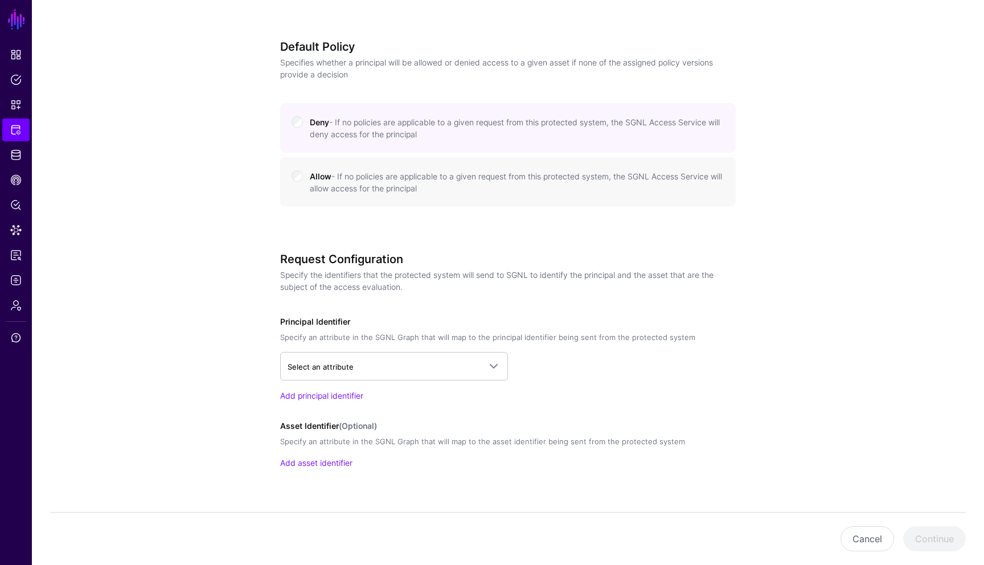
scroll to position [500, 0]
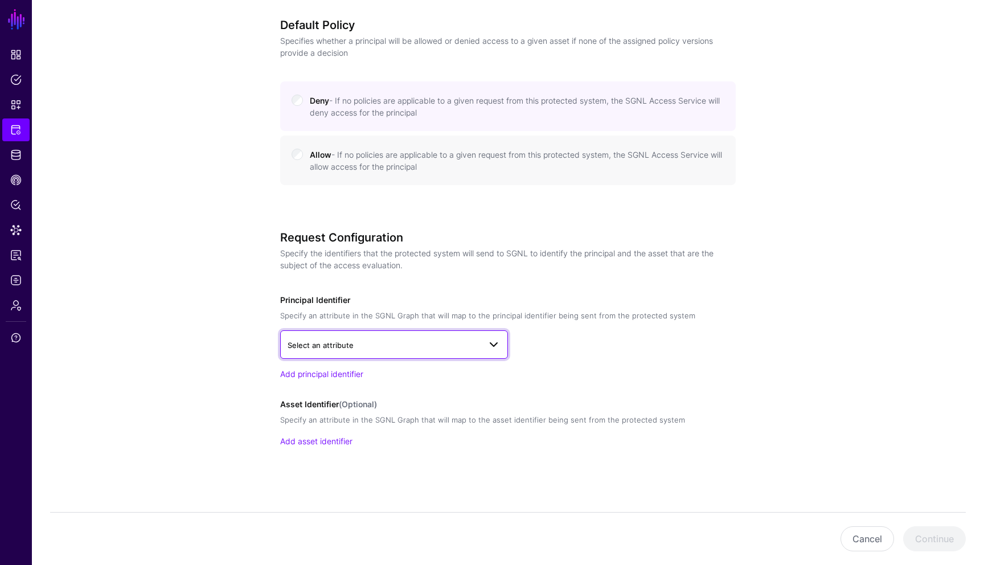
click at [499, 348] on span at bounding box center [494, 345] width 14 height 14
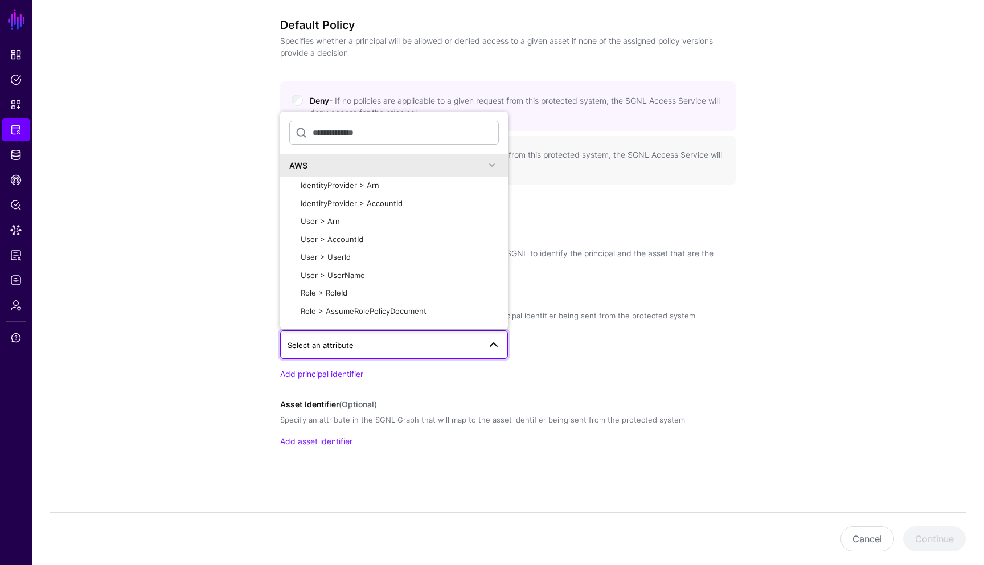
click at [492, 171] on span at bounding box center [492, 165] width 14 height 14
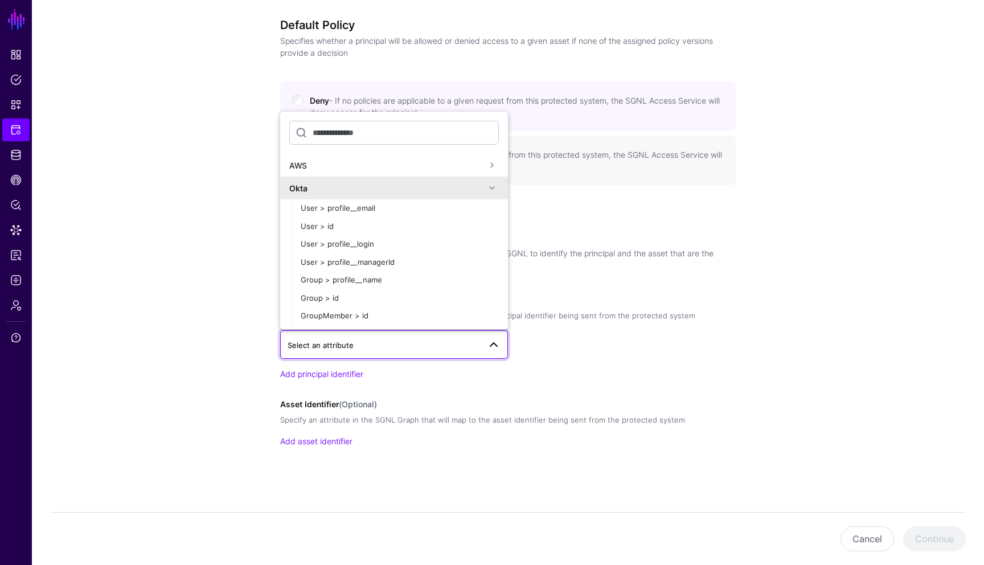
click at [489, 186] on span at bounding box center [492, 188] width 14 height 14
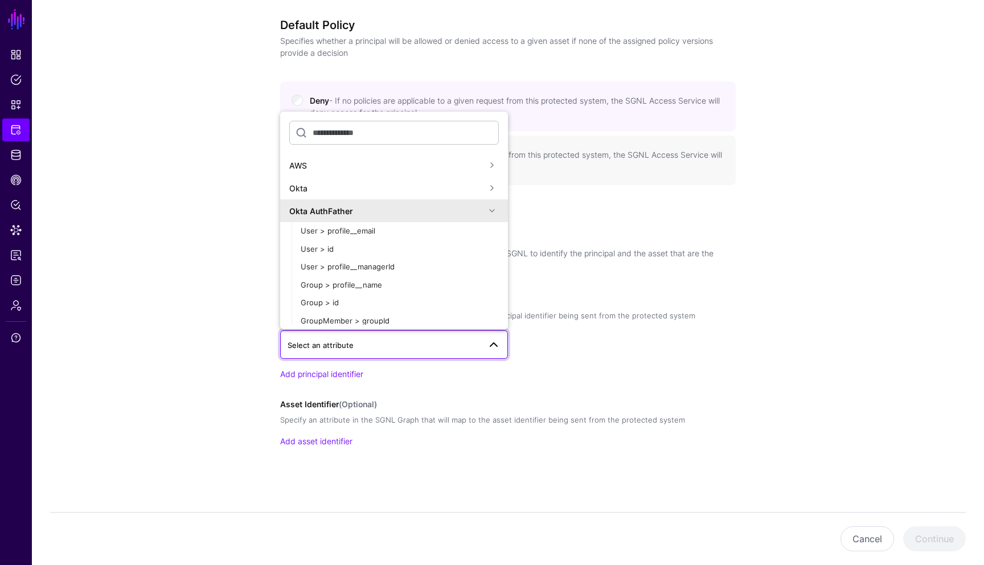
click at [495, 213] on span at bounding box center [492, 211] width 14 height 14
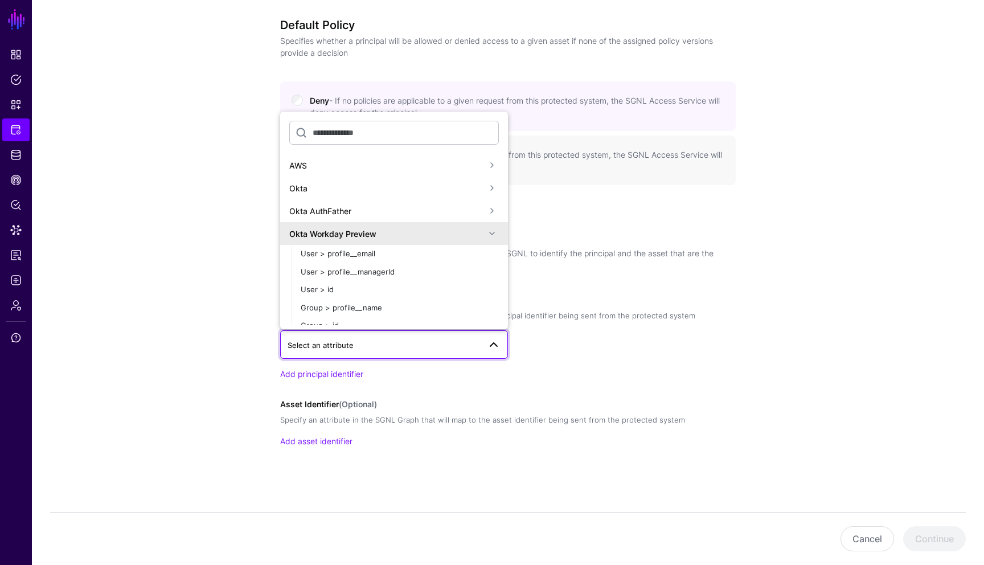
click at [492, 234] on span at bounding box center [492, 234] width 14 height 14
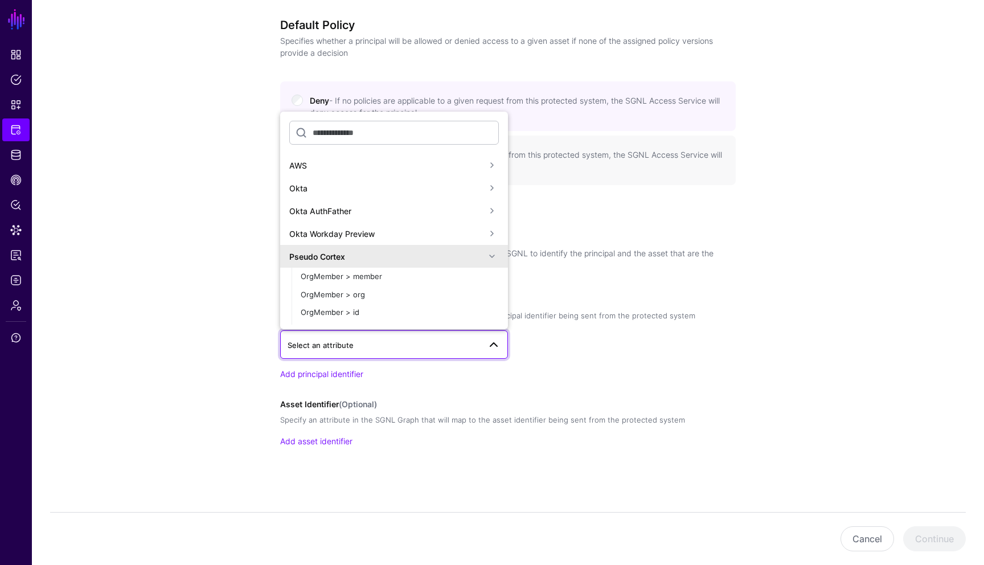
click at [491, 257] on span at bounding box center [492, 256] width 14 height 14
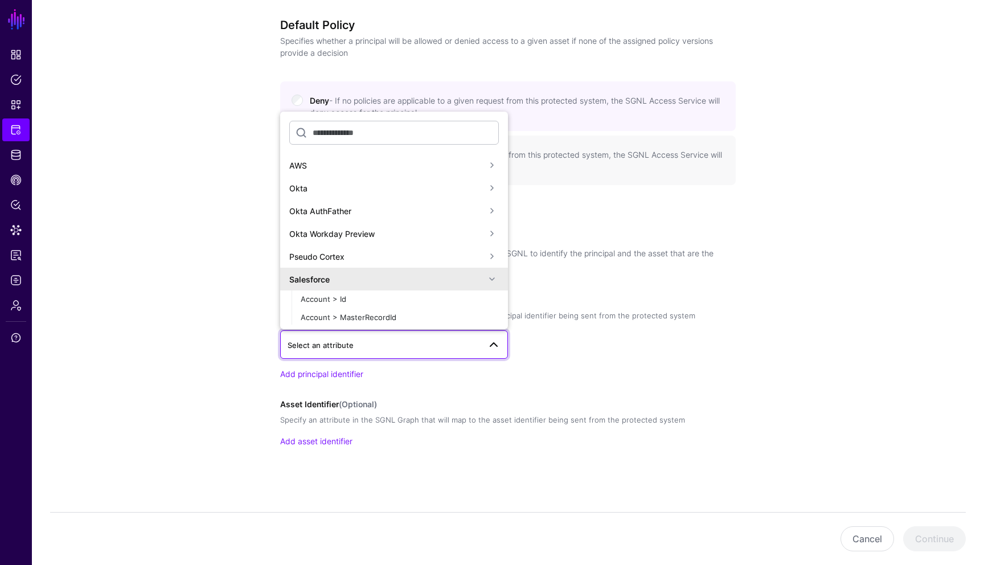
click at [491, 278] on span at bounding box center [492, 279] width 14 height 14
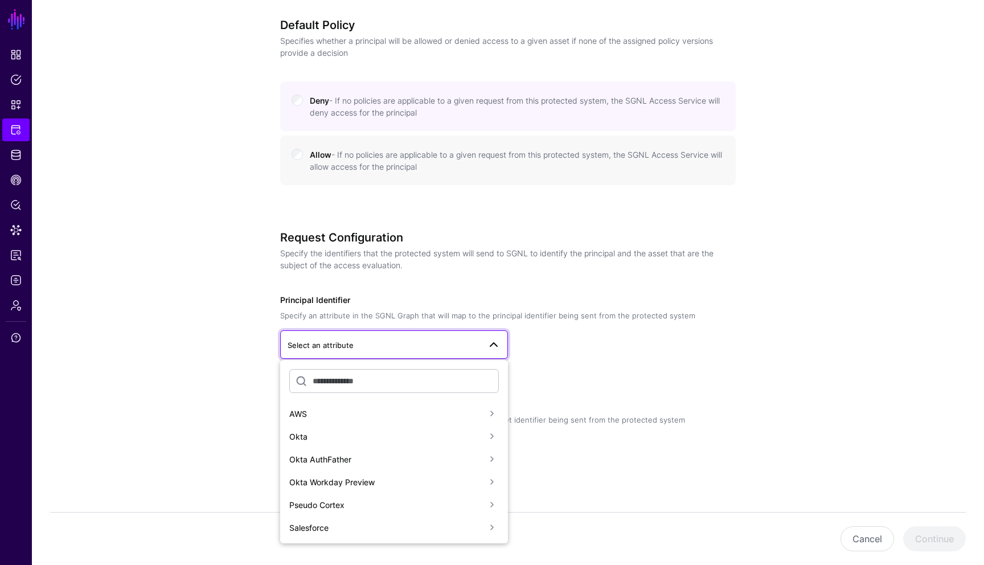
click at [651, 357] on div "Select an attribute AWS Okta Okta AuthFather Okta Workday Preview Pseudo Cortex…" at bounding box center [507, 344] width 455 height 28
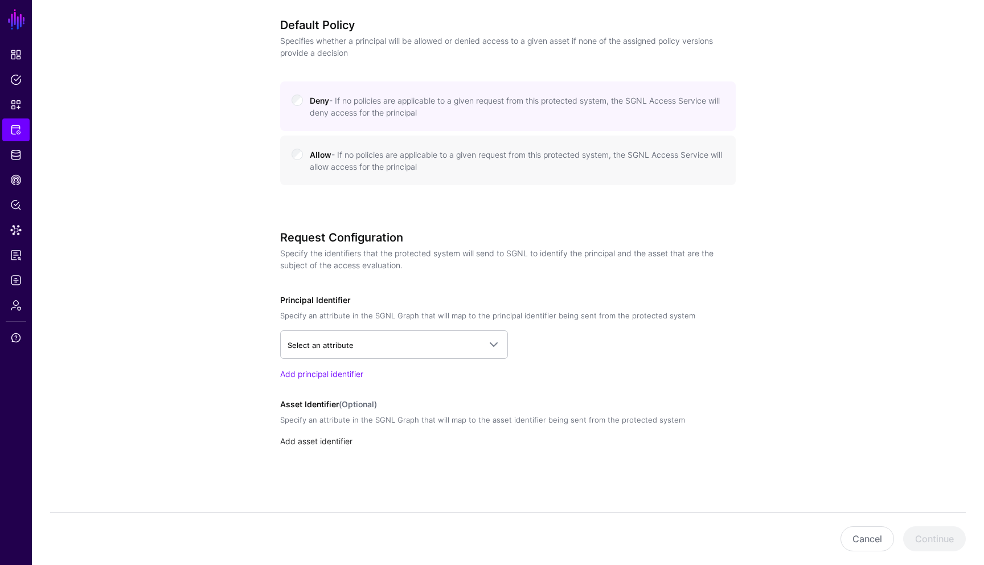
click at [339, 445] on link "Add asset identifier" at bounding box center [316, 441] width 72 height 10
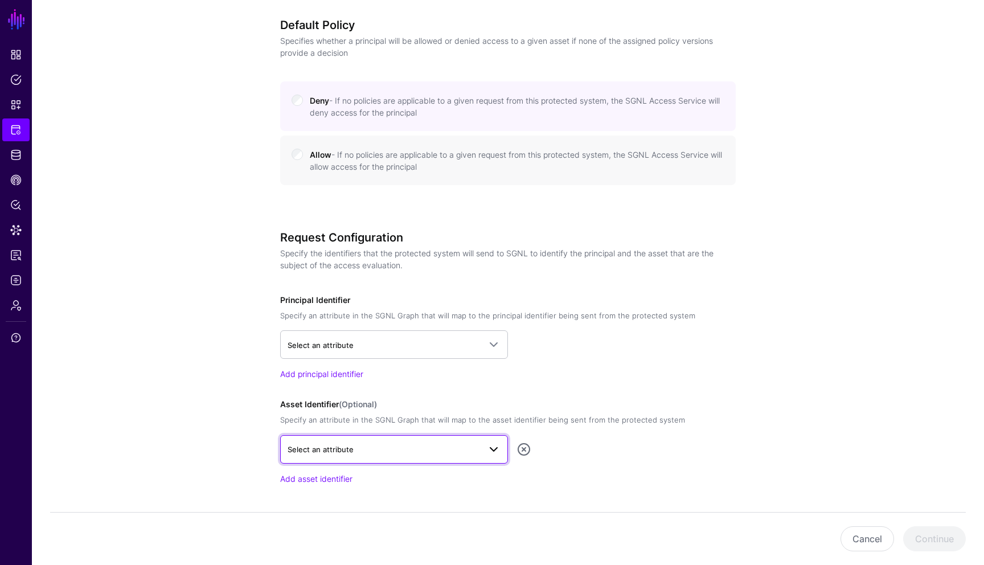
click at [365, 450] on span "Select an attribute" at bounding box center [383, 449] width 192 height 13
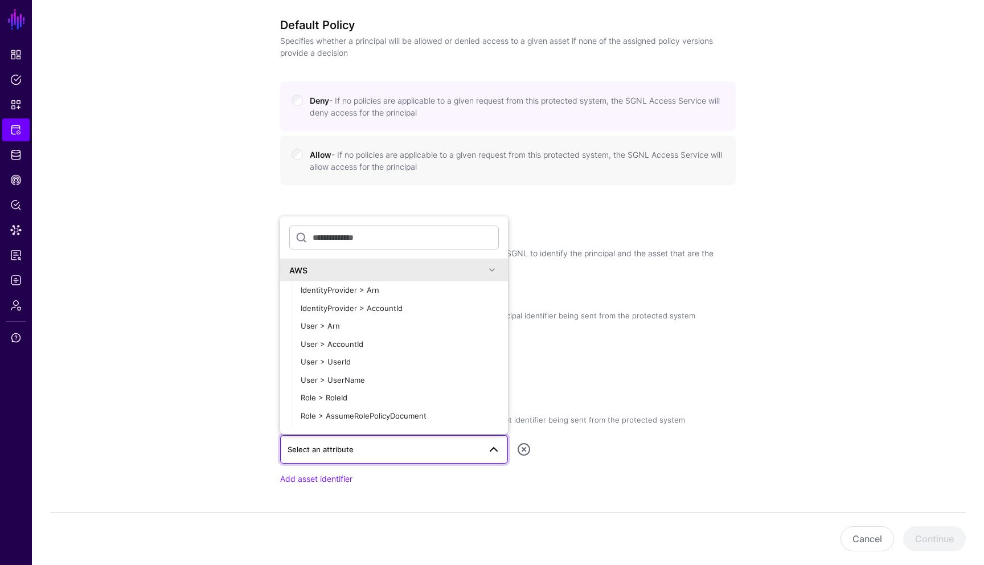
click at [400, 496] on div "Request Configuration Specify the identifiers that the protected system will se…" at bounding box center [507, 374] width 455 height 286
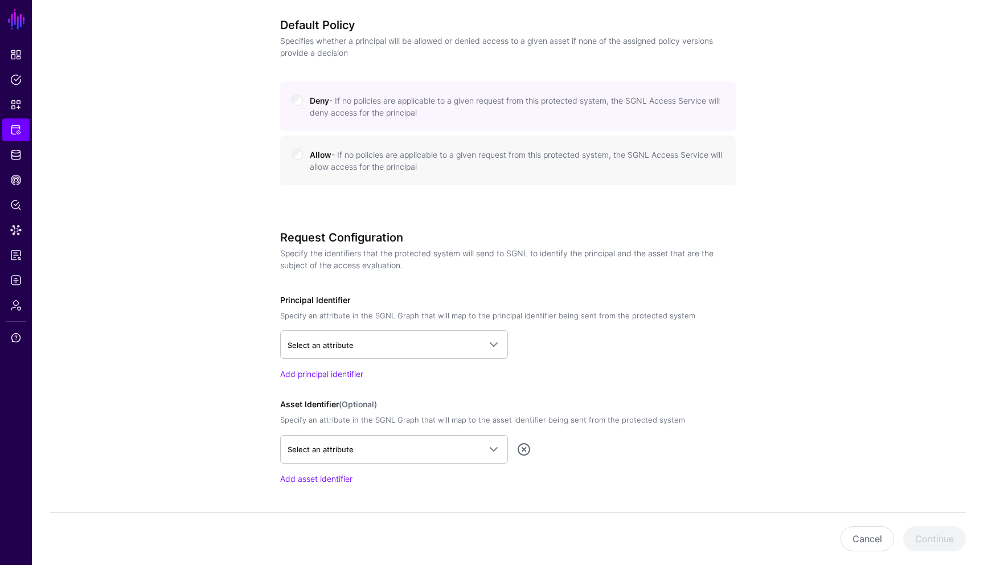
click at [758, 386] on div "**********" at bounding box center [508, 96] width 528 height 1014
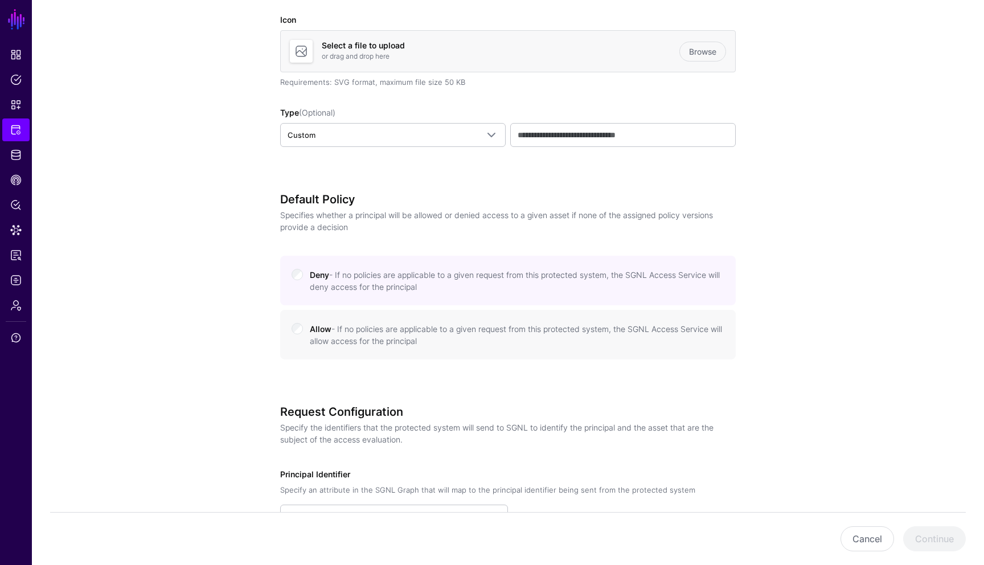
scroll to position [318, 0]
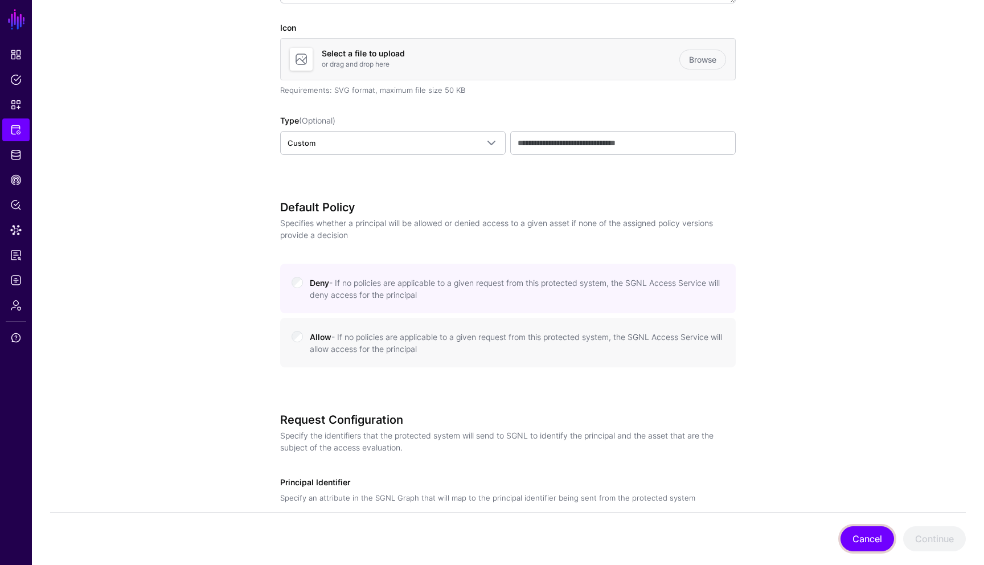
click at [861, 528] on button "Cancel" at bounding box center [867, 538] width 54 height 25
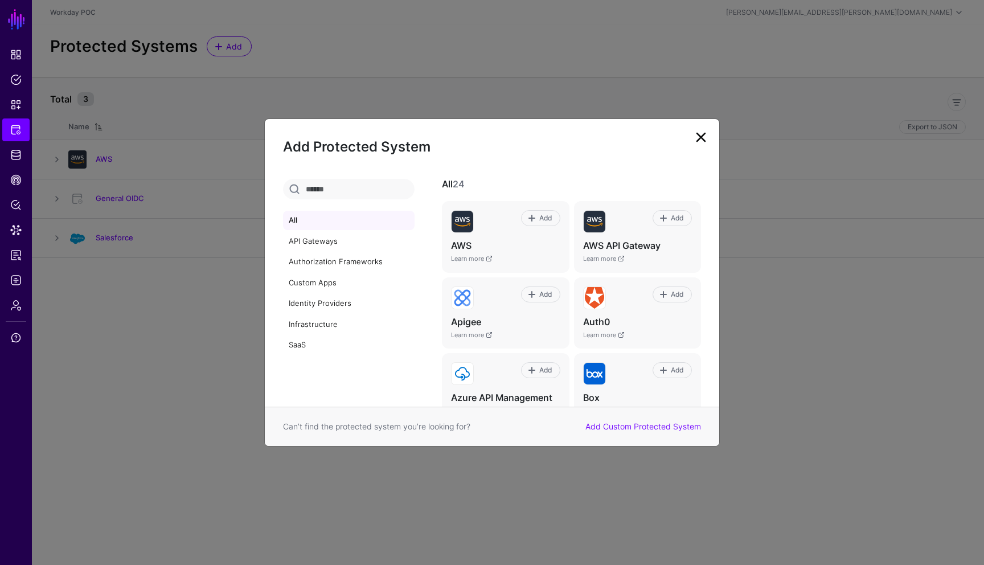
click at [705, 138] on link at bounding box center [701, 137] width 18 height 18
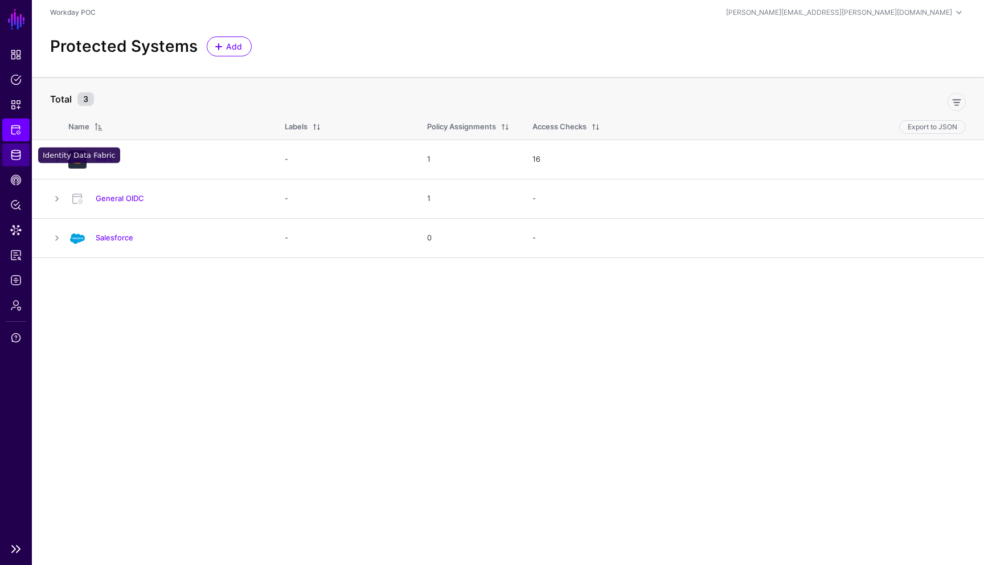
click at [17, 156] on span "Identity Data Fabric" at bounding box center [15, 154] width 11 height 11
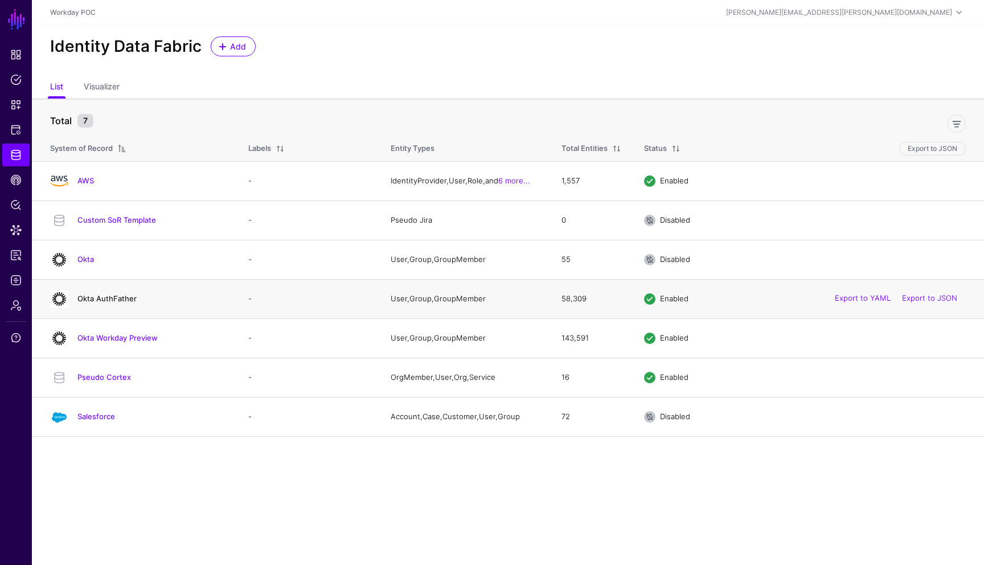
click at [117, 298] on link "Okta AuthFather" at bounding box center [106, 298] width 59 height 9
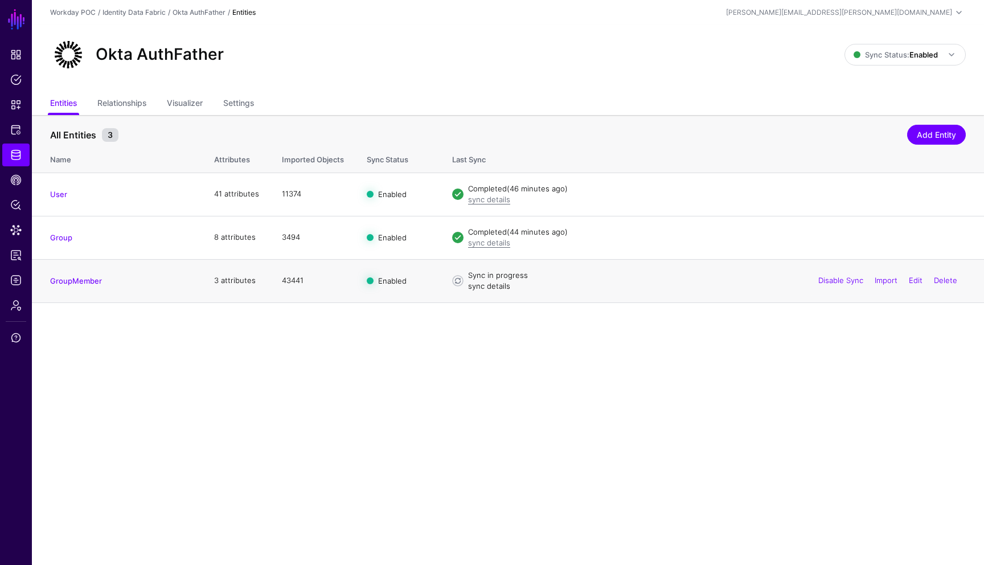
click at [484, 288] on link "sync details" at bounding box center [489, 285] width 42 height 9
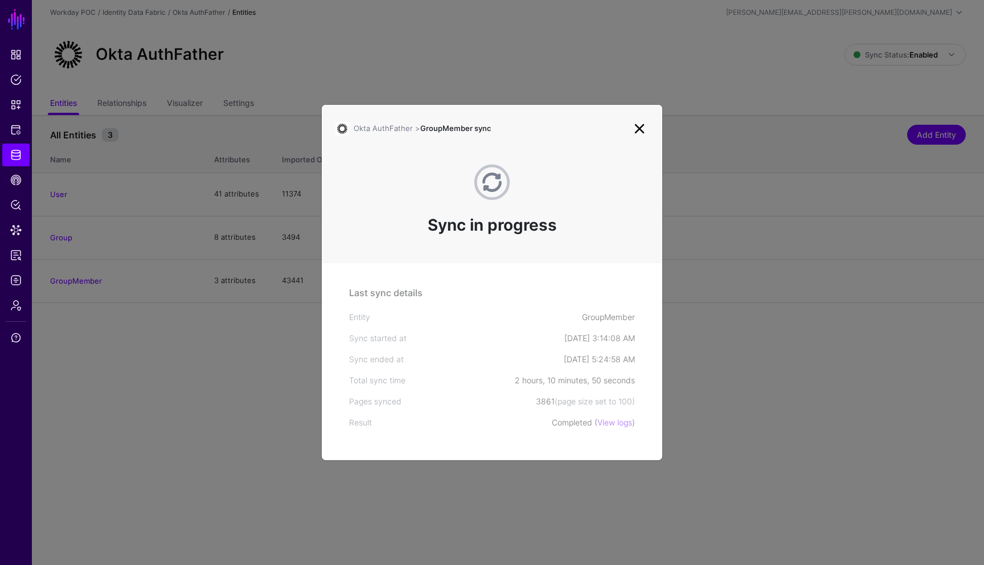
click at [639, 129] on link at bounding box center [639, 129] width 18 height 18
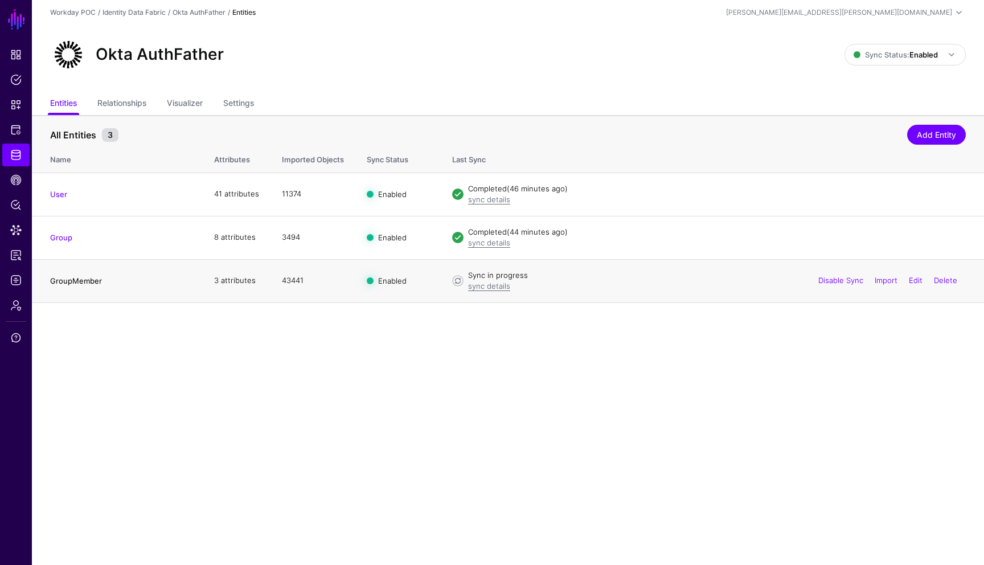
click at [77, 283] on link "GroupMember" at bounding box center [76, 280] width 52 height 9
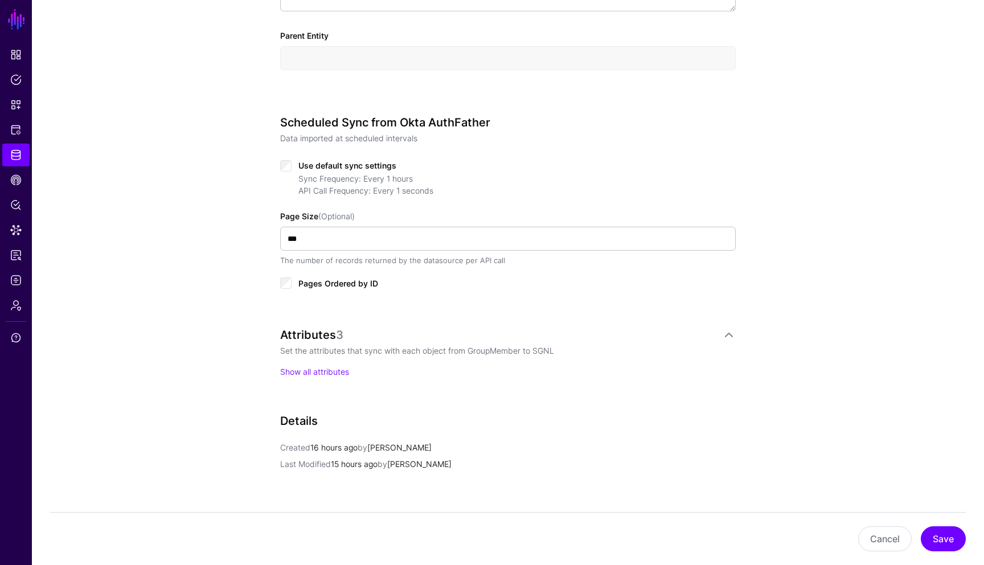
scroll to position [478, 0]
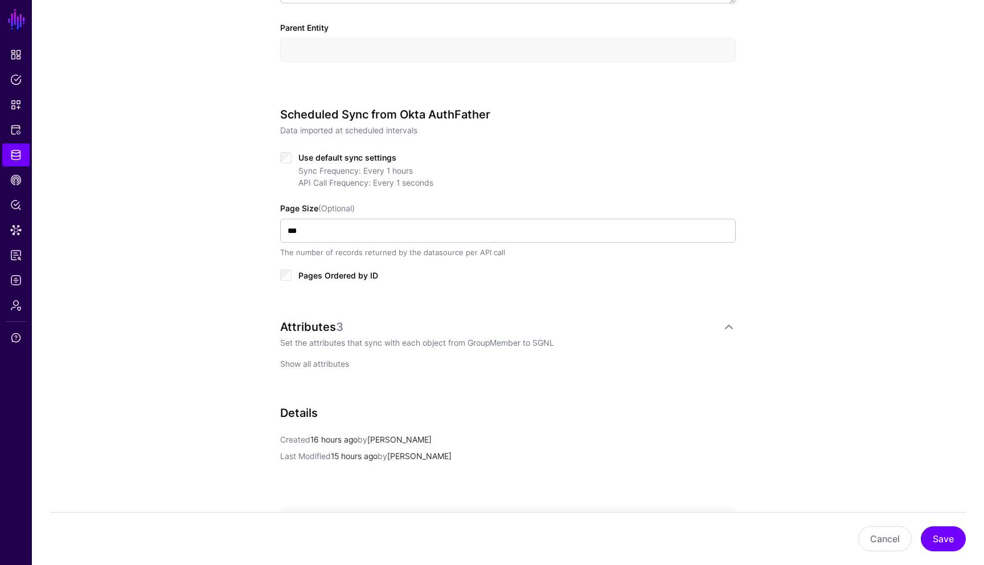
click at [339, 363] on link "Show all attributes" at bounding box center [314, 364] width 69 height 10
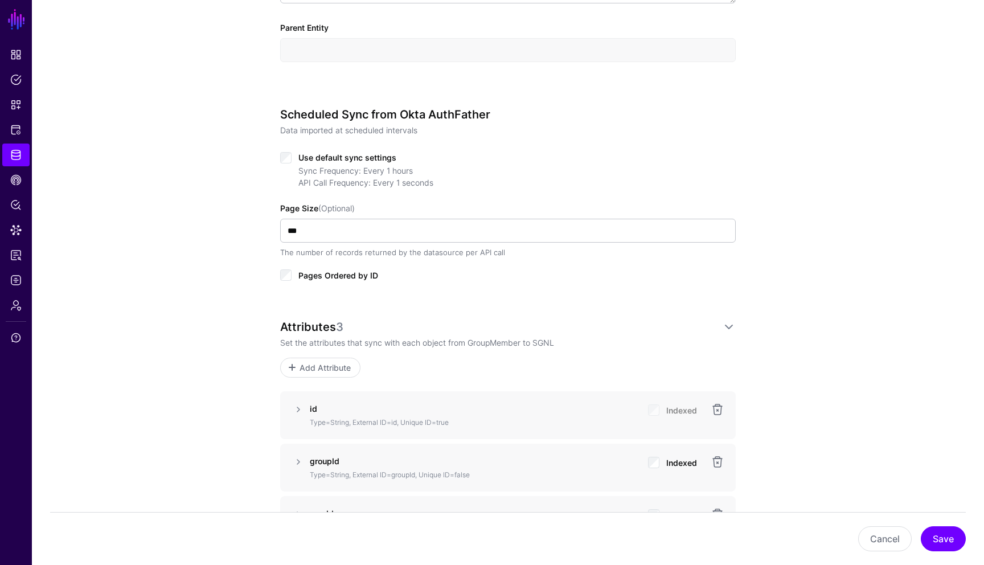
click at [881, 272] on div "**********" at bounding box center [508, 250] width 952 height 1270
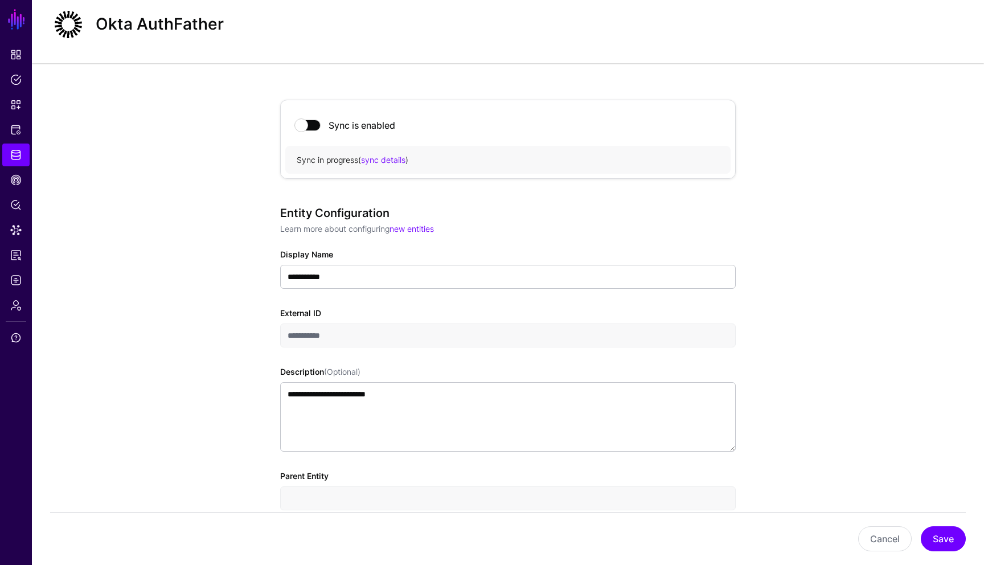
scroll to position [0, 0]
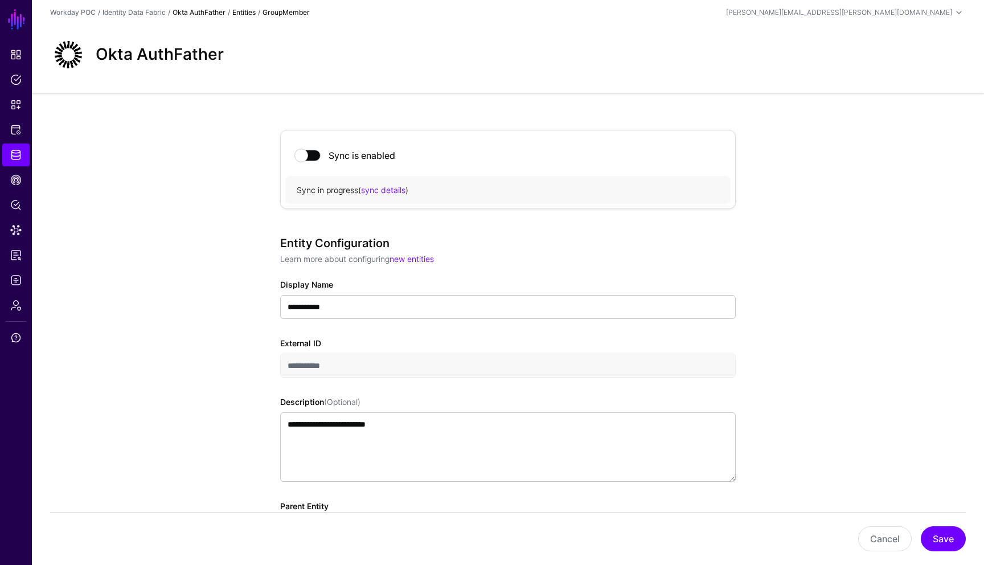
click at [205, 15] on link "Okta AuthFather" at bounding box center [198, 12] width 53 height 9
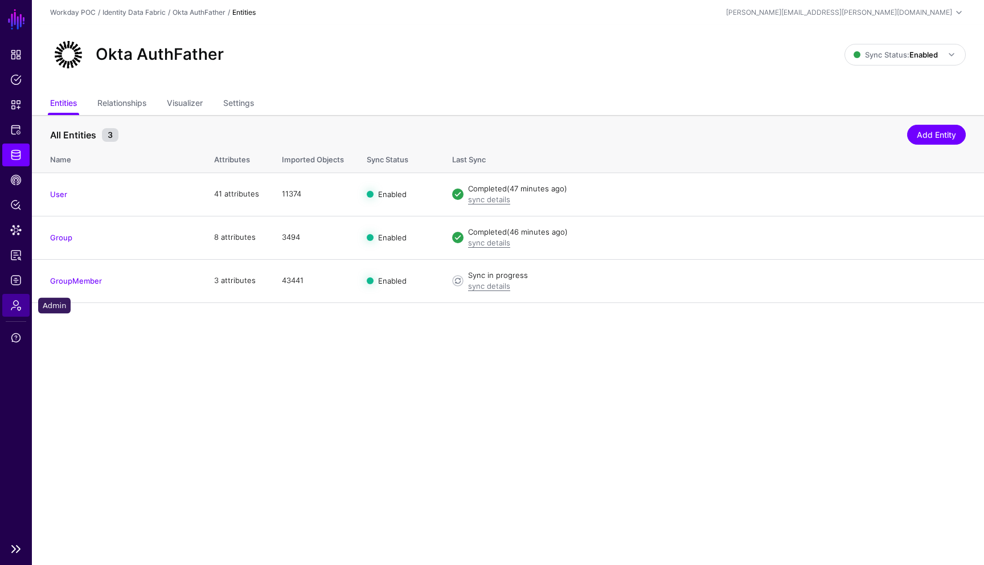
click at [18, 305] on span "Admin" at bounding box center [15, 304] width 11 height 11
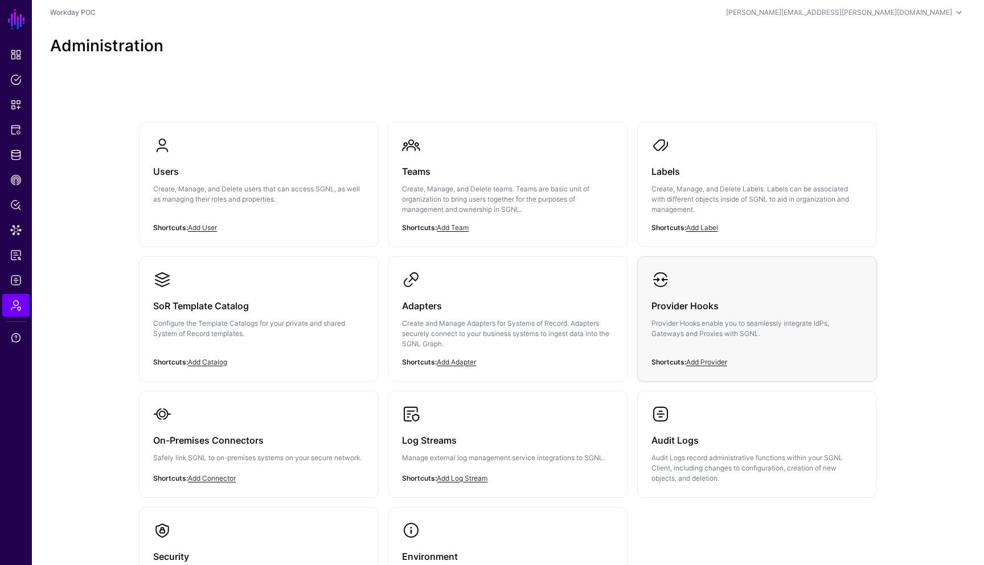
click at [715, 334] on p "Provider Hooks enable you to seamlessly integrate IdPs, Gateways and Proxies wi…" at bounding box center [756, 328] width 211 height 20
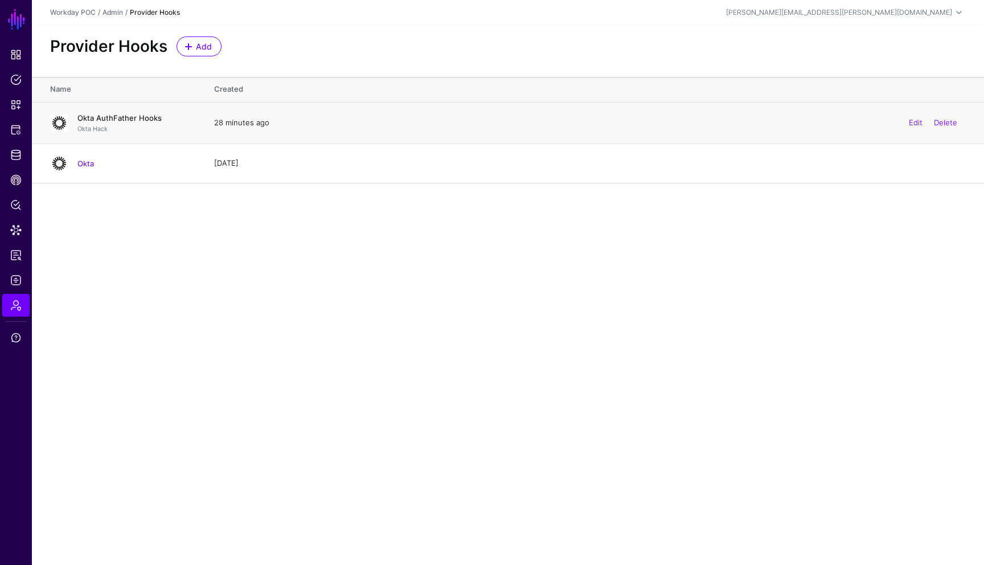
click at [132, 118] on link "Okta AuthFather Hooks" at bounding box center [119, 117] width 84 height 9
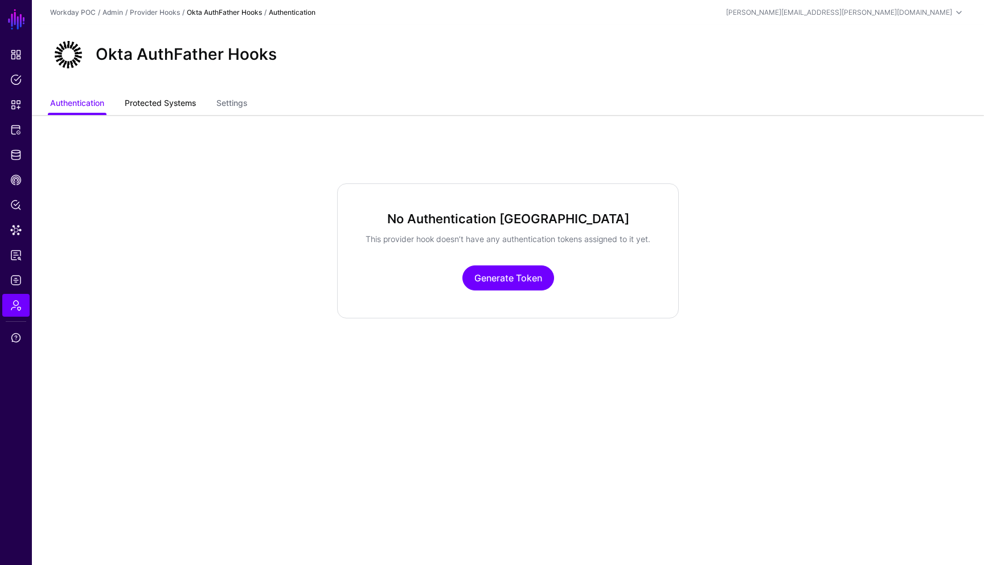
click at [156, 106] on link "Protected Systems" at bounding box center [160, 104] width 71 height 22
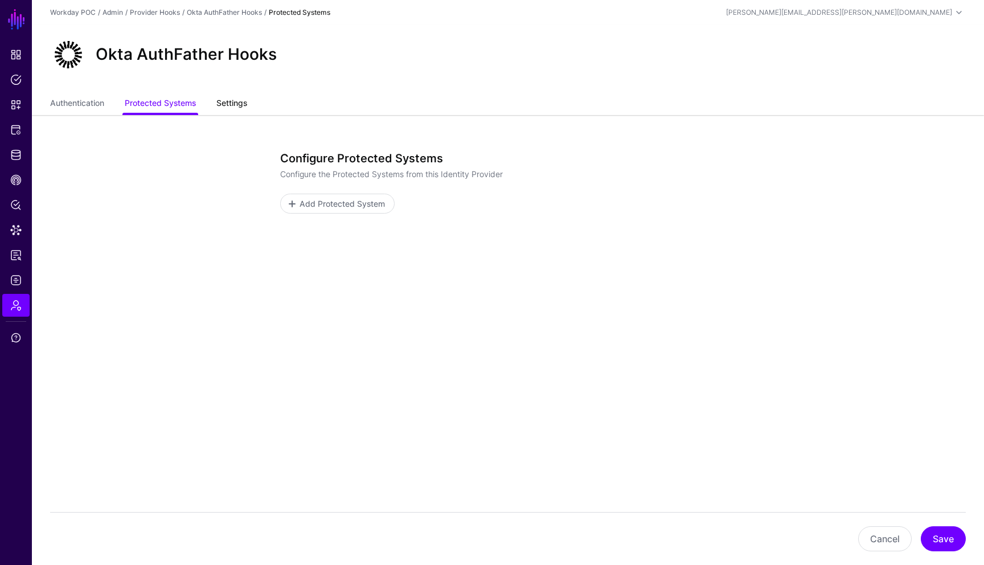
click at [224, 104] on link "Settings" at bounding box center [231, 104] width 31 height 22
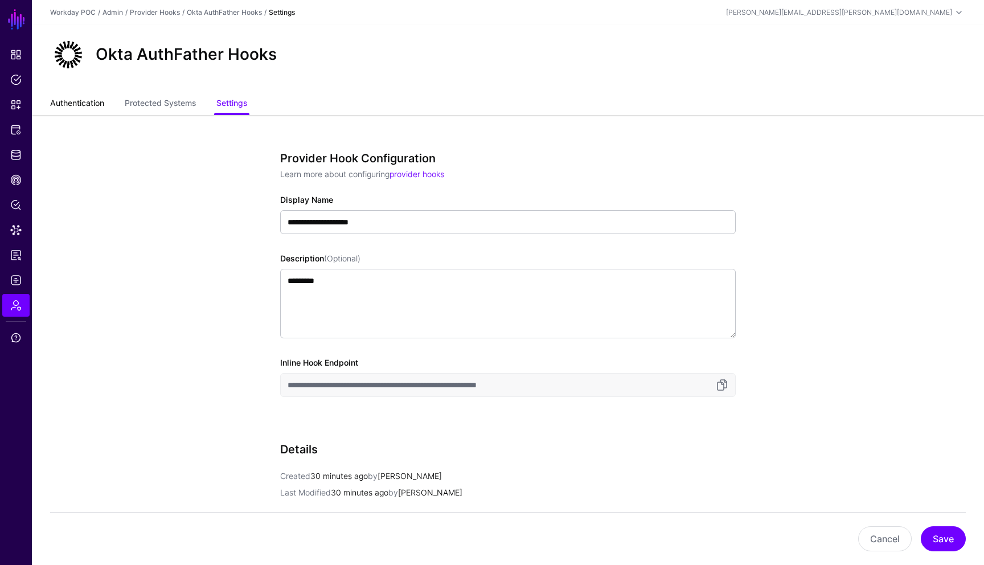
click at [97, 107] on link "Authentication" at bounding box center [77, 104] width 54 height 22
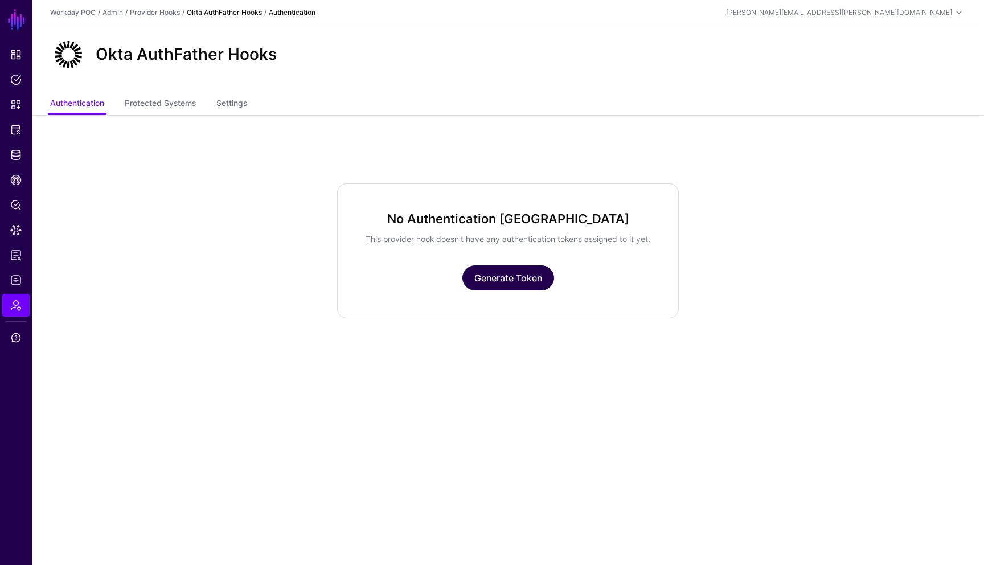
click at [536, 290] on link "Generate Token" at bounding box center [508, 277] width 92 height 25
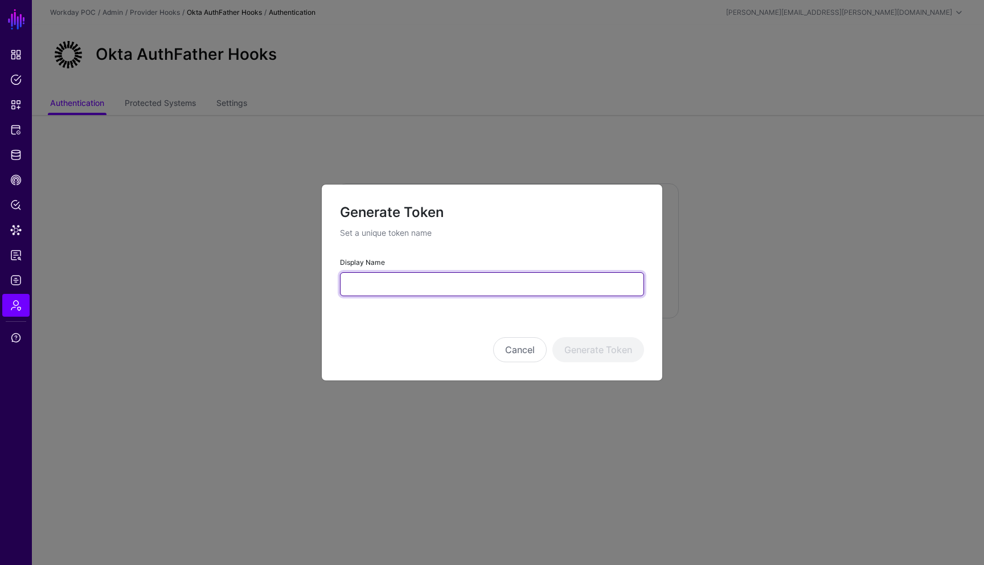
click at [527, 291] on input "Display Name" at bounding box center [492, 284] width 304 height 24
type input "*********"
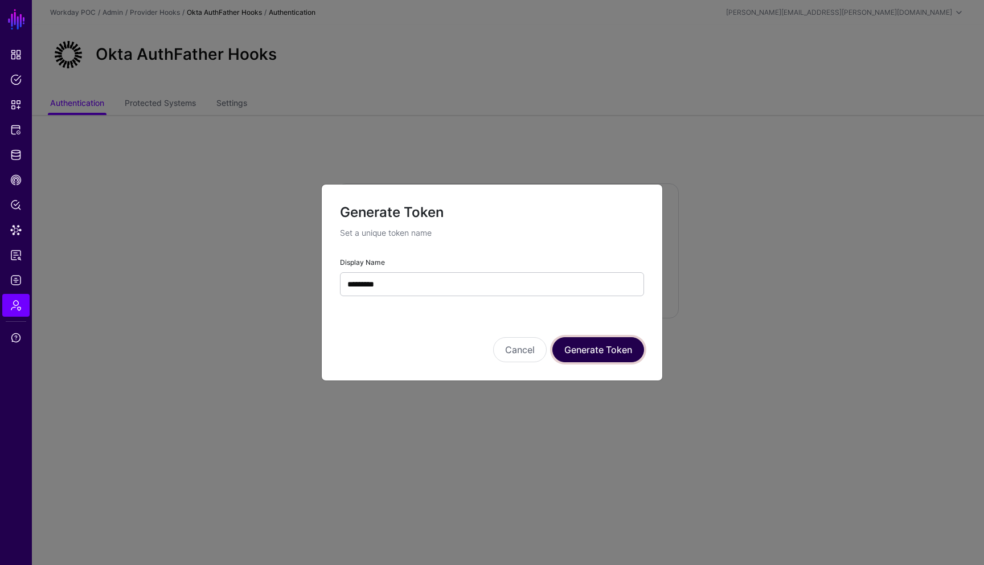
click at [618, 345] on button "Generate Token" at bounding box center [598, 349] width 92 height 25
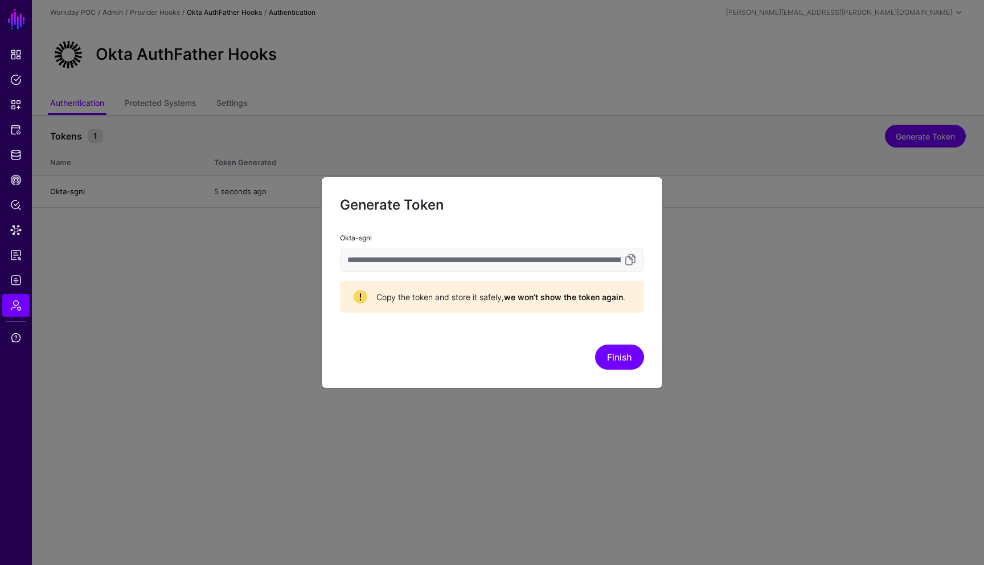
click at [577, 258] on input "**********" at bounding box center [492, 260] width 304 height 24
click at [628, 264] on link at bounding box center [630, 260] width 14 height 14
click at [622, 359] on button "Finish" at bounding box center [619, 356] width 49 height 25
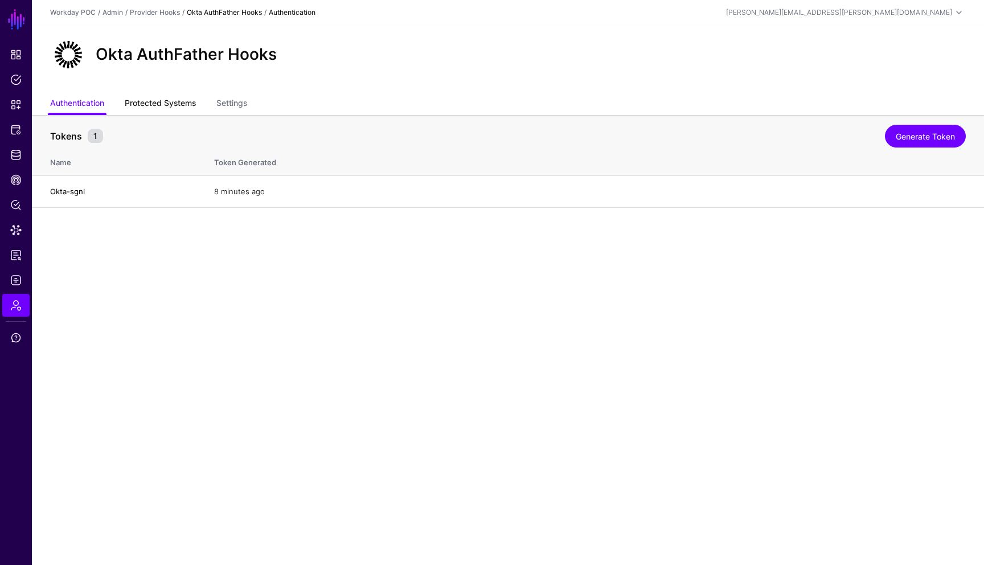
click at [163, 104] on link "Protected Systems" at bounding box center [160, 104] width 71 height 22
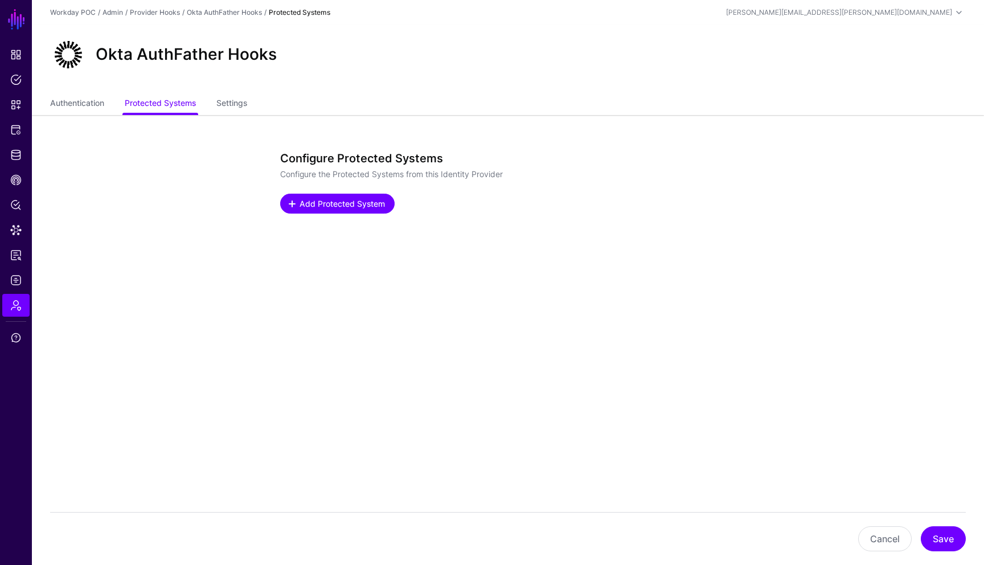
click at [337, 204] on span "Add Protected System" at bounding box center [342, 204] width 88 height 12
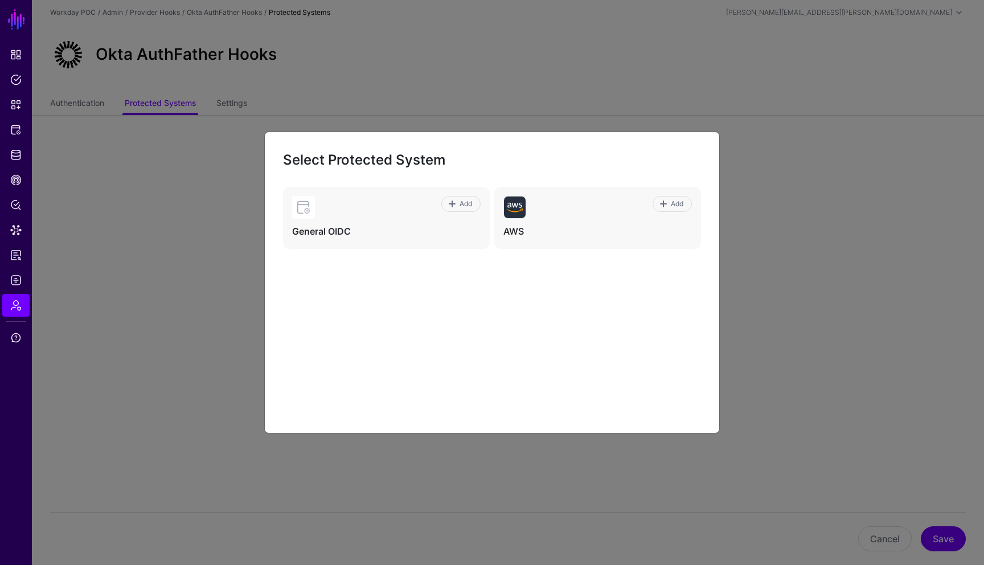
click at [815, 221] on ngb-modal-window "Select Protected System Add General OIDC Add AWS" at bounding box center [492, 282] width 984 height 565
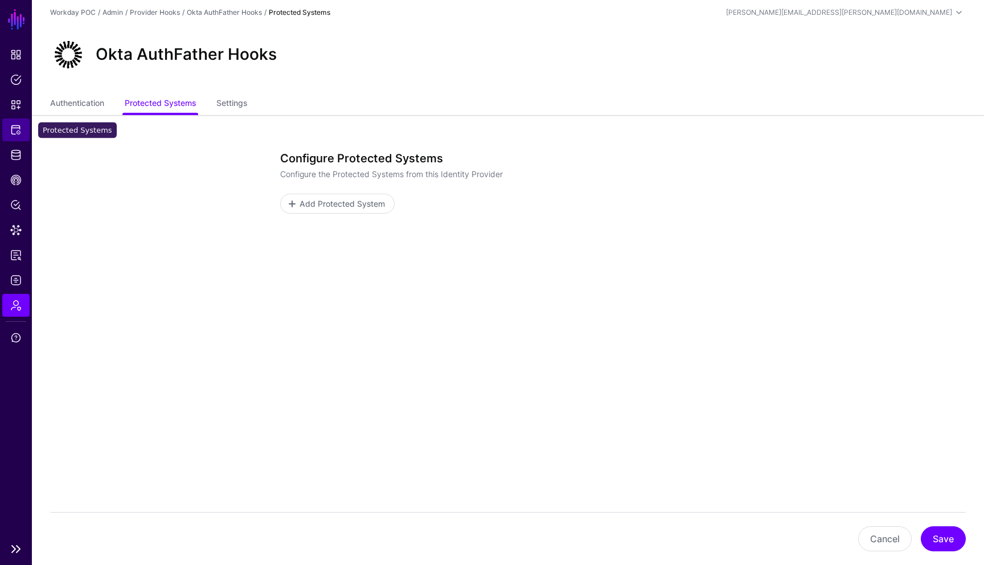
click at [13, 132] on span "Protected Systems" at bounding box center [15, 129] width 11 height 11
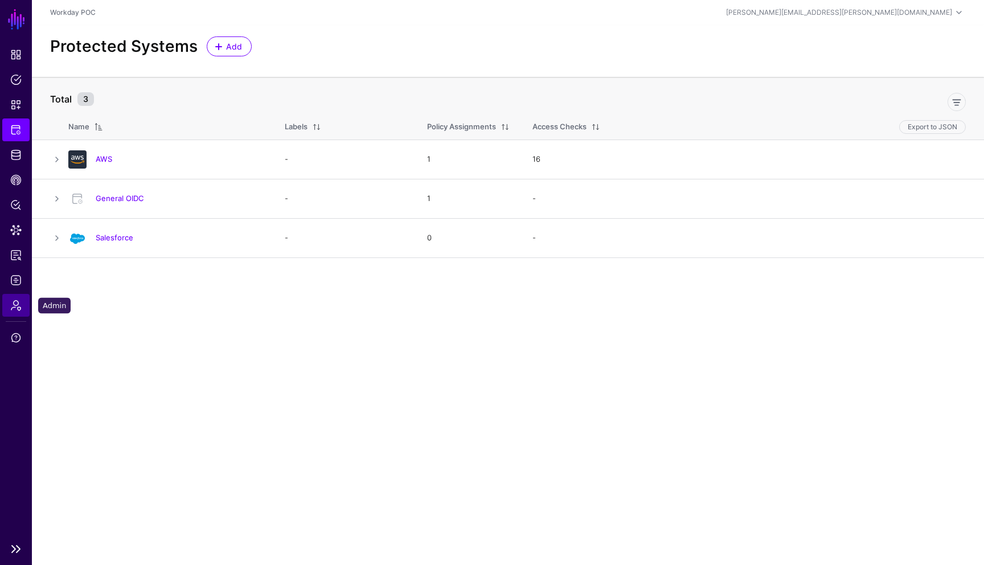
click at [18, 302] on span "Admin" at bounding box center [15, 304] width 11 height 11
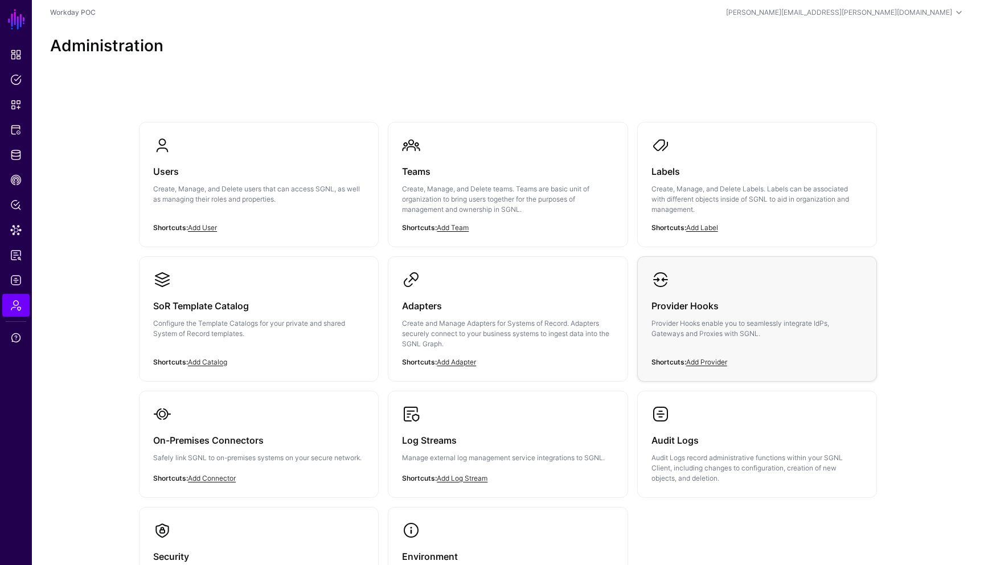
click at [695, 311] on h3 "Provider Hooks" at bounding box center [756, 306] width 211 height 16
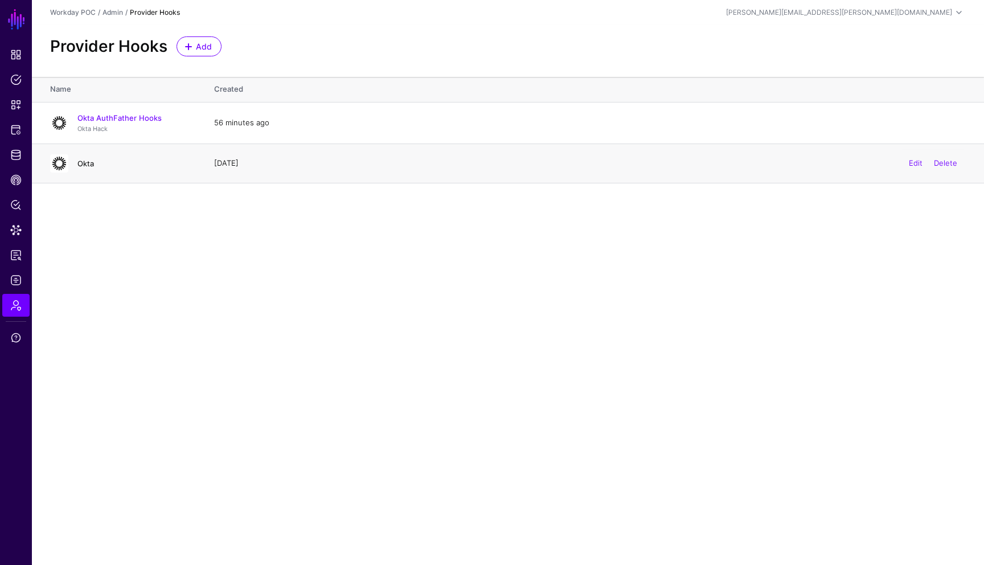
click at [89, 161] on link "Okta" at bounding box center [85, 163] width 17 height 9
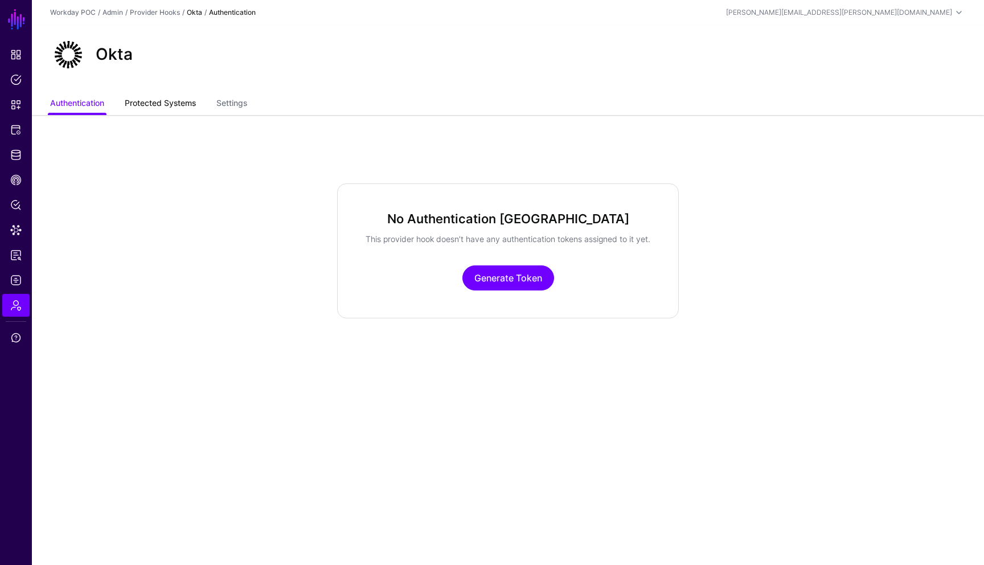
click at [179, 106] on link "Protected Systems" at bounding box center [160, 104] width 71 height 22
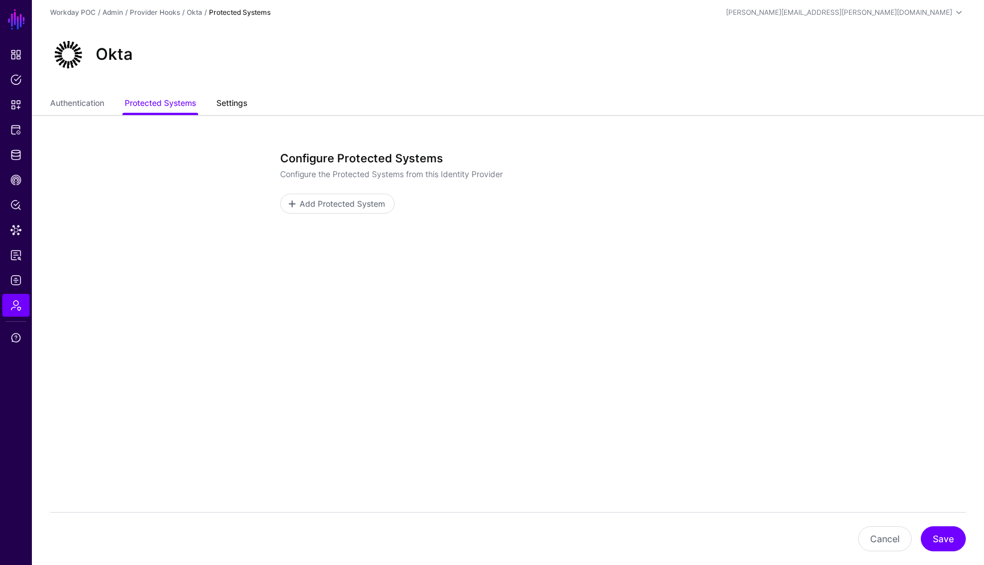
click at [228, 105] on link "Settings" at bounding box center [231, 104] width 31 height 22
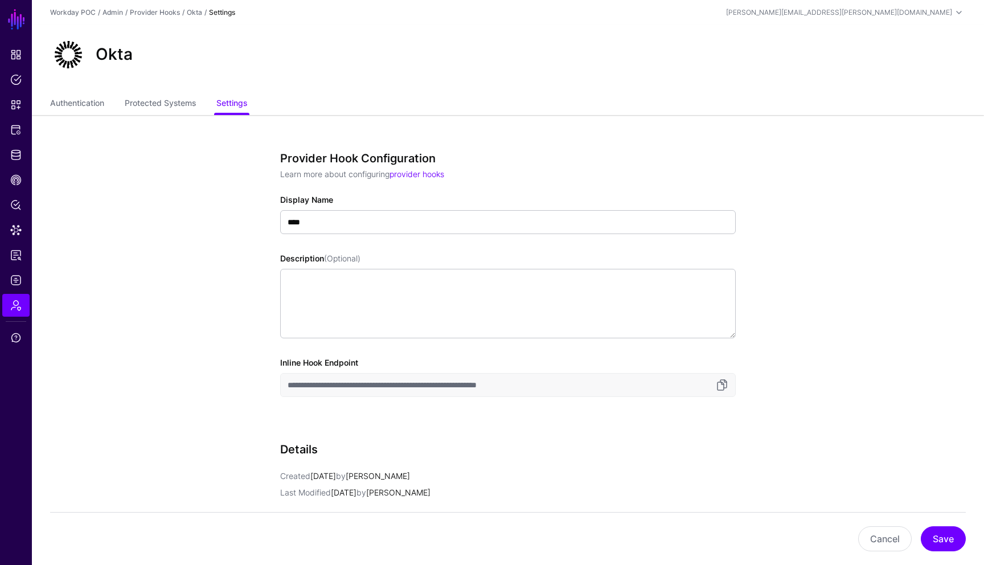
click at [922, 261] on app-admin-providers-item-edit "**********" at bounding box center [508, 426] width 952 height 623
click at [191, 109] on link "Protected Systems" at bounding box center [160, 104] width 71 height 22
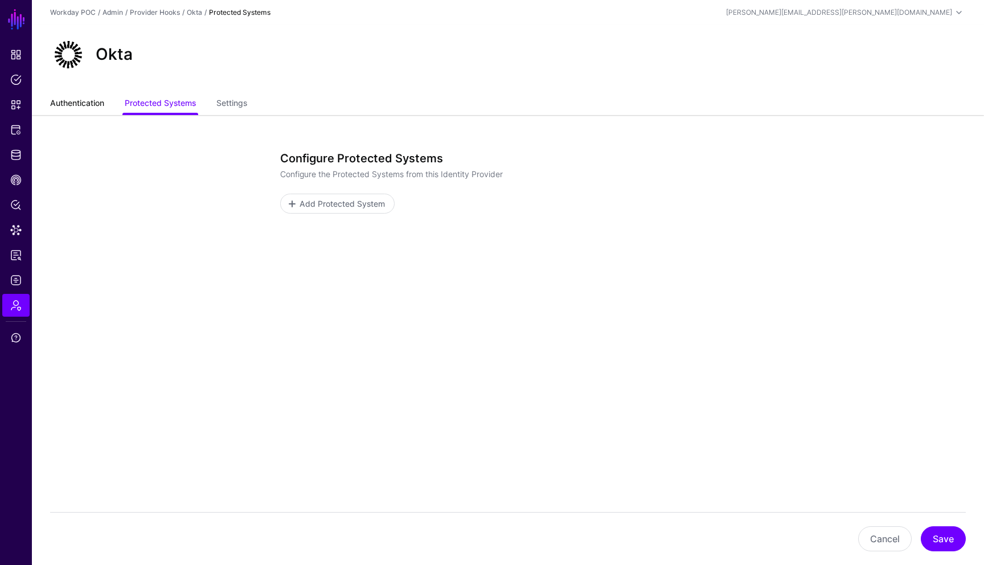
click at [76, 104] on link "Authentication" at bounding box center [77, 104] width 54 height 22
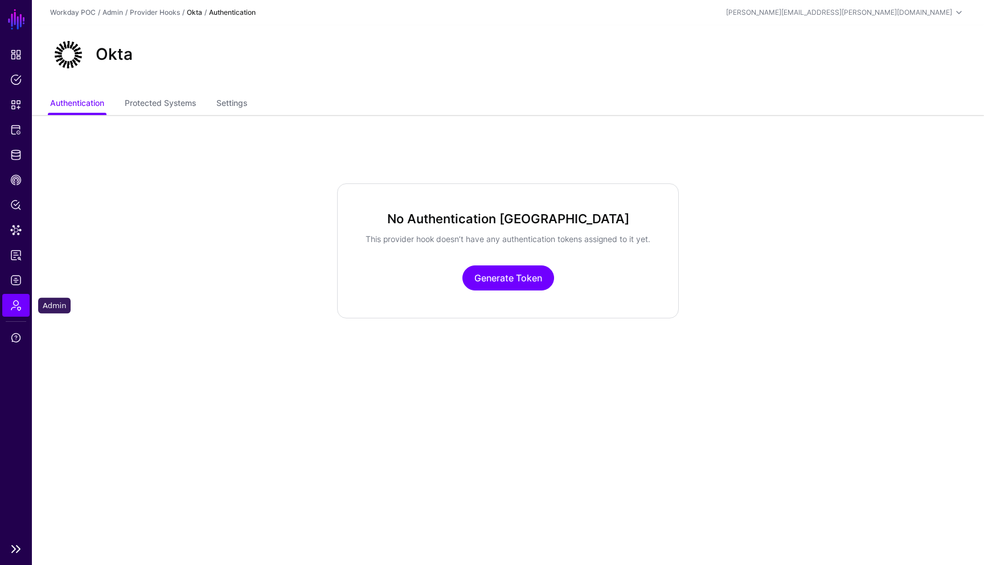
click at [16, 305] on span "Admin" at bounding box center [15, 304] width 11 height 11
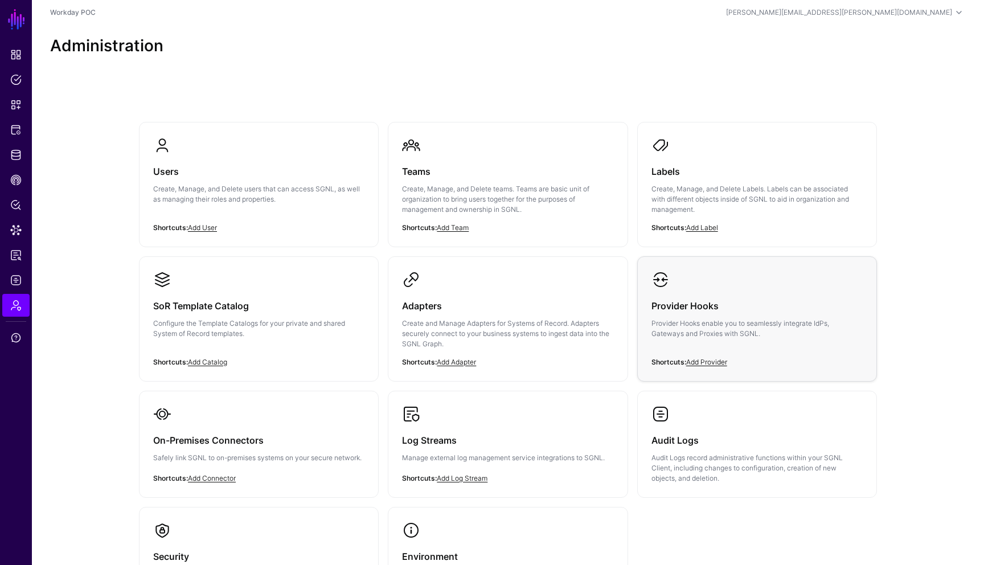
click at [704, 316] on div "Provider Hooks Provider Hooks enable you to seamlessly integrate IdPs, Gateways…" at bounding box center [756, 323] width 211 height 68
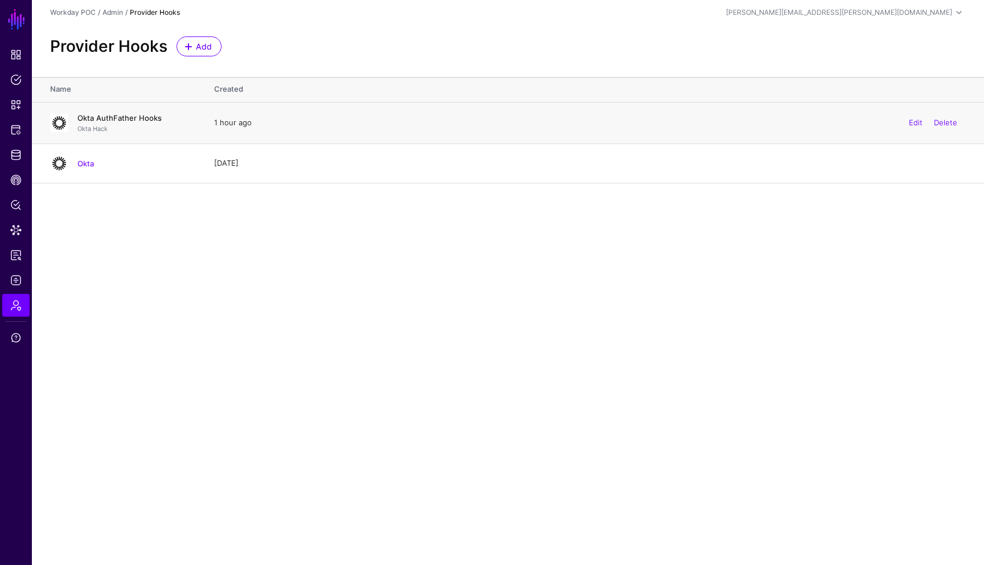
click at [127, 119] on link "Okta AuthFather Hooks" at bounding box center [119, 117] width 84 height 9
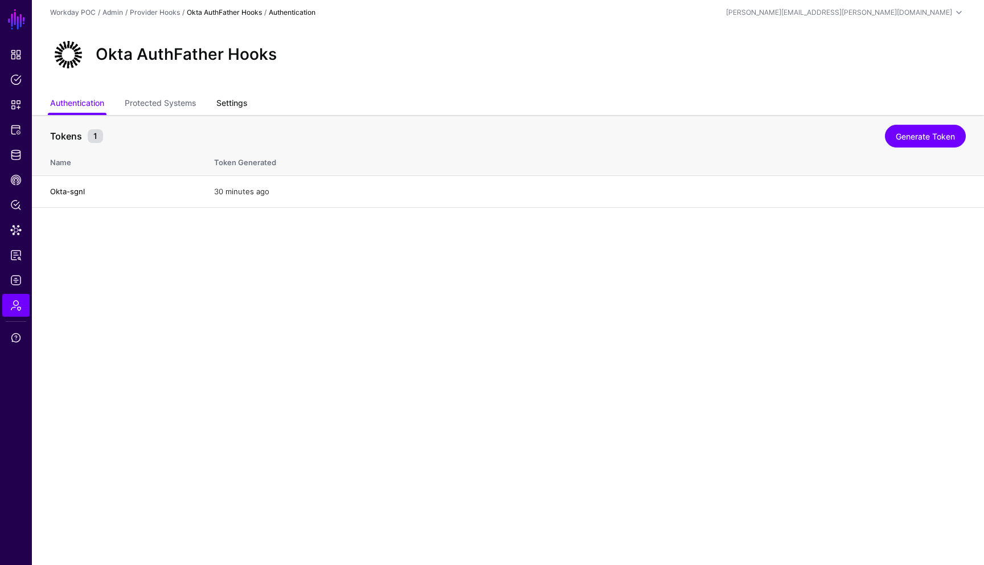
click at [238, 102] on link "Settings" at bounding box center [231, 104] width 31 height 22
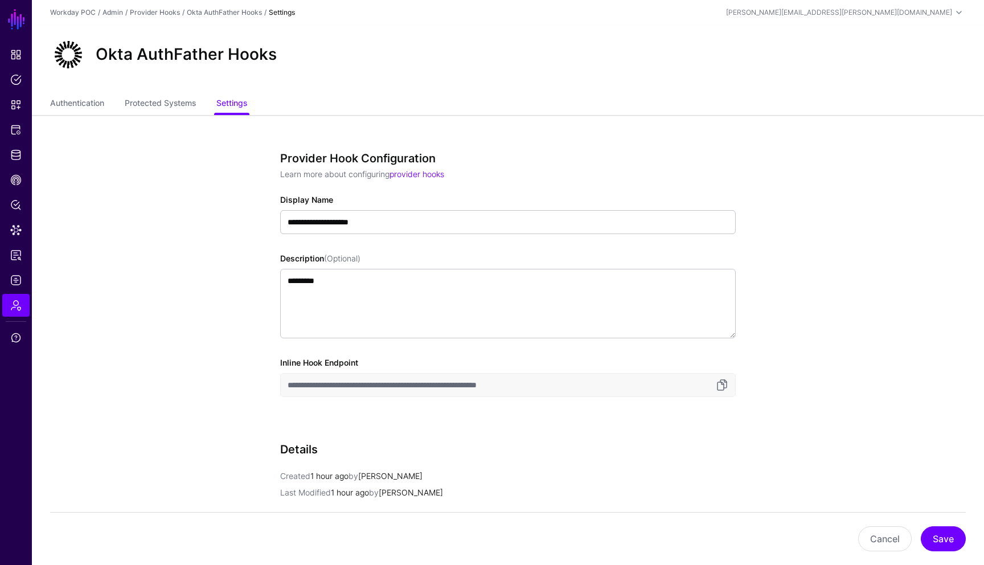
drag, startPoint x: 565, startPoint y: 386, endPoint x: 280, endPoint y: 384, distance: 284.6
click at [280, 384] on input "**********" at bounding box center [507, 385] width 455 height 24
click at [177, 108] on link "Protected Systems" at bounding box center [160, 104] width 71 height 22
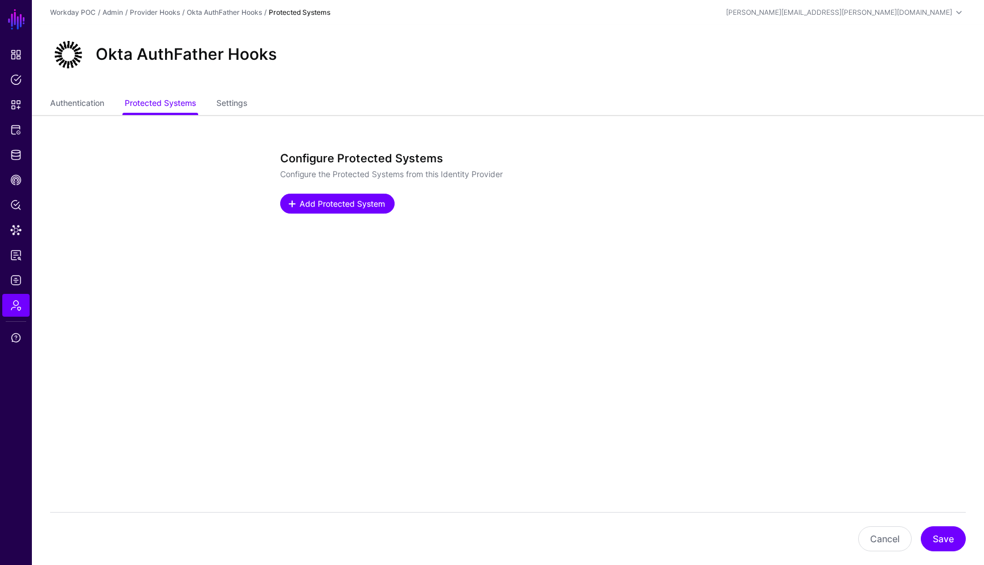
click at [347, 208] on span "Add Protected System" at bounding box center [342, 204] width 88 height 12
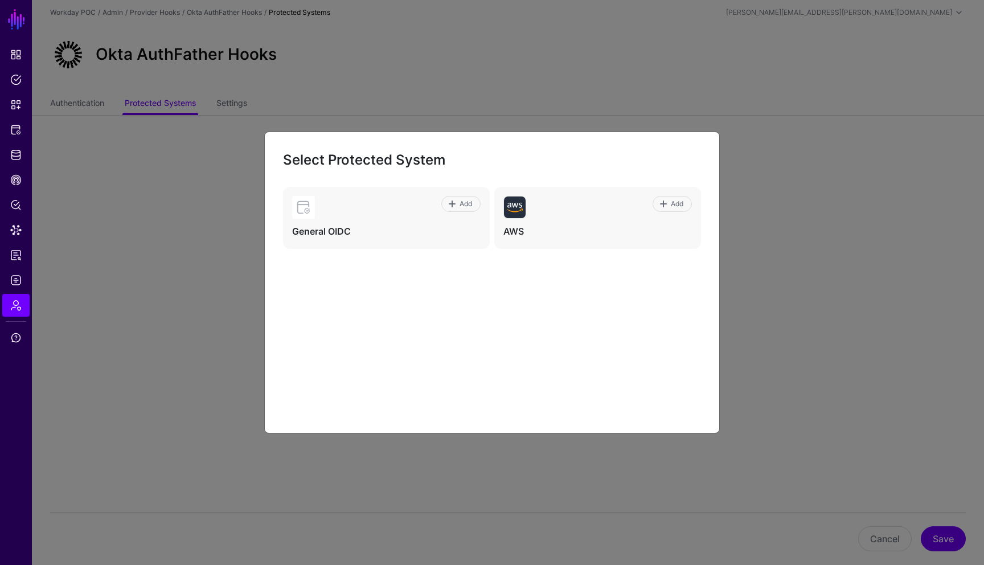
click at [755, 279] on ngb-modal-window "Select Protected System Add General OIDC Add AWS" at bounding box center [492, 282] width 984 height 565
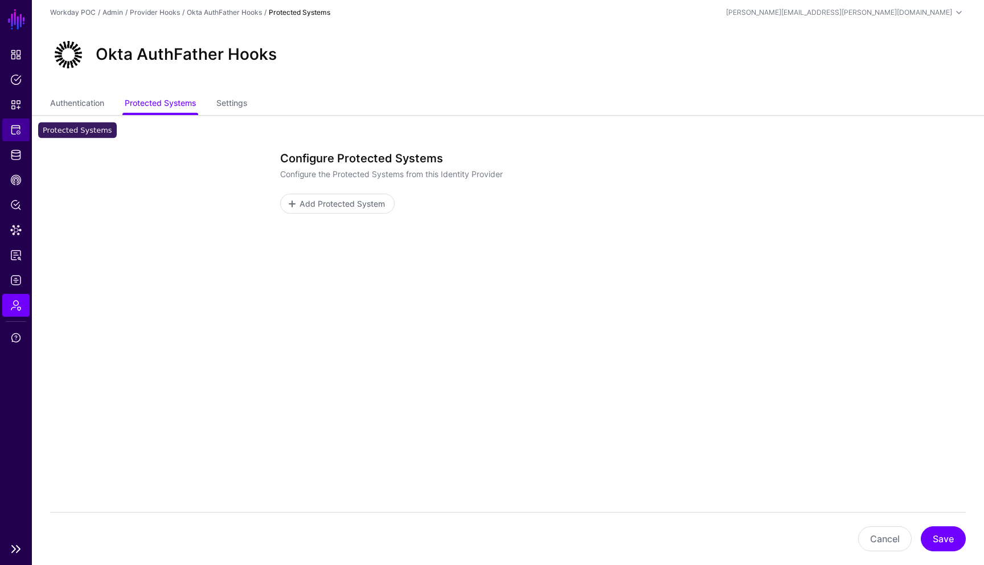
click at [20, 135] on link "Protected Systems" at bounding box center [15, 129] width 27 height 23
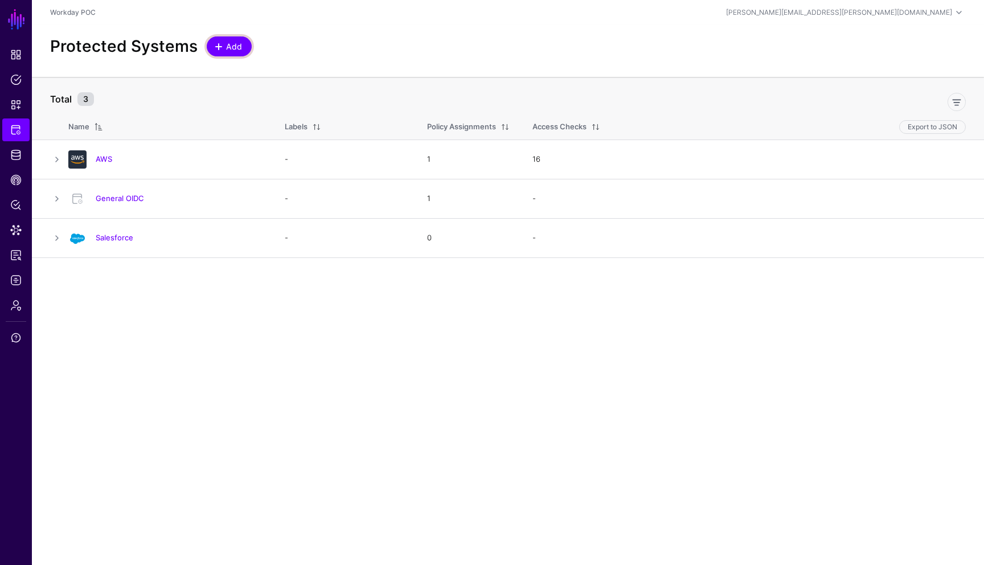
click at [245, 41] on link "Add" at bounding box center [229, 46] width 45 height 20
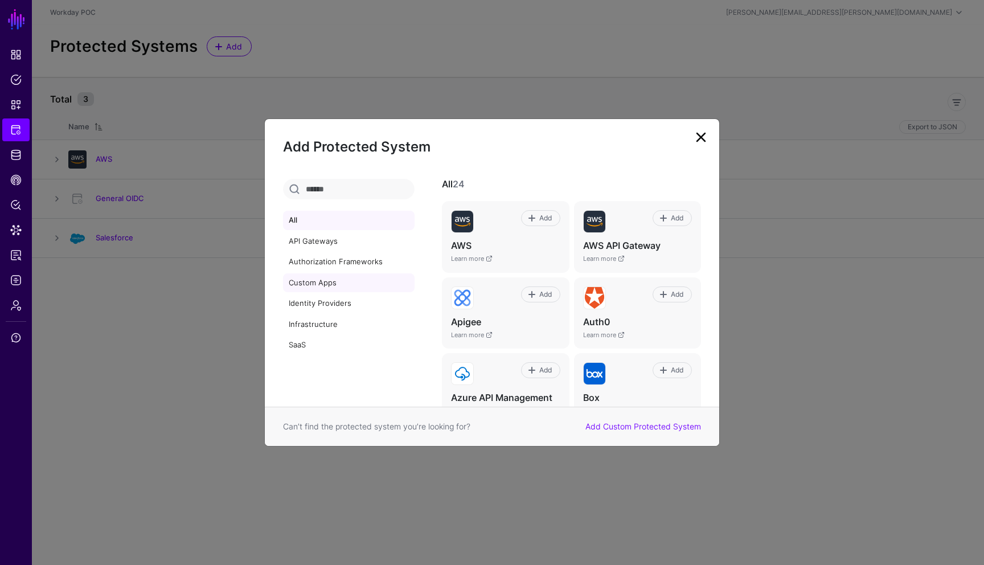
click at [324, 287] on link "Custom Apps" at bounding box center [348, 282] width 131 height 19
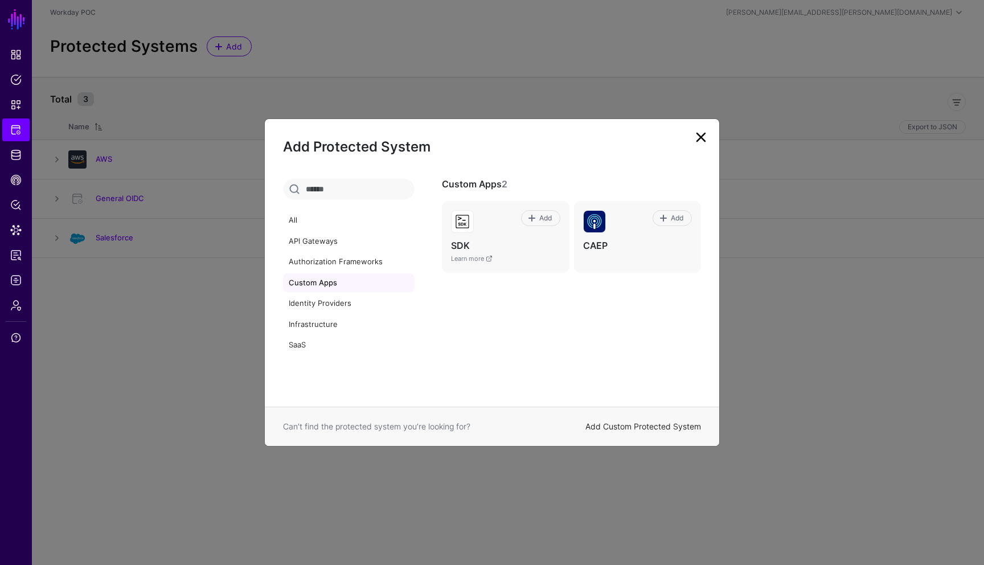
click at [664, 430] on link "Add Custom Protected System" at bounding box center [643, 426] width 116 height 10
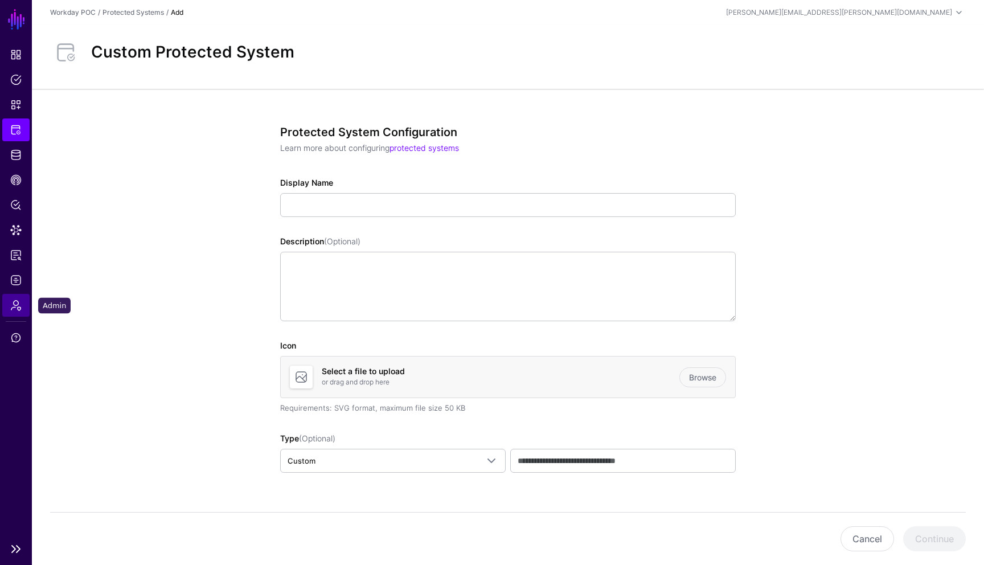
click at [17, 299] on span "Admin" at bounding box center [15, 304] width 11 height 11
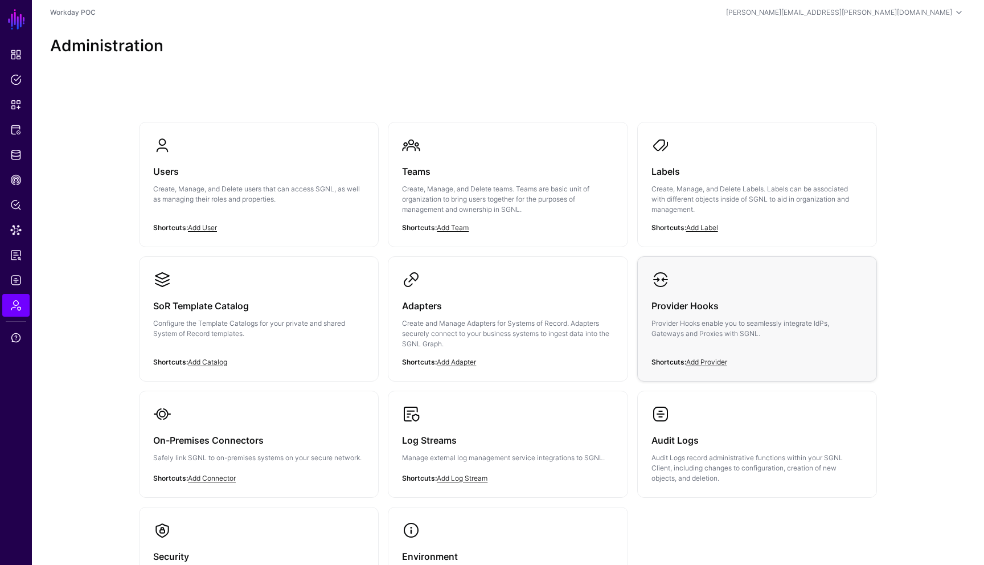
click at [704, 317] on div "Provider Hooks Provider Hooks enable you to seamlessly integrate IdPs, Gateways…" at bounding box center [756, 323] width 211 height 68
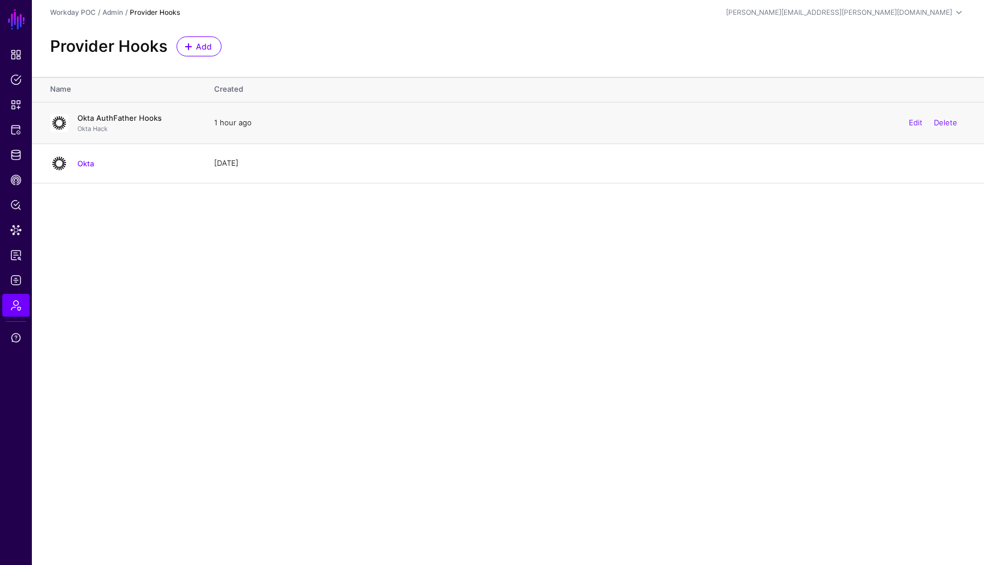
click at [128, 121] on link "Okta AuthFather Hooks" at bounding box center [119, 117] width 84 height 9
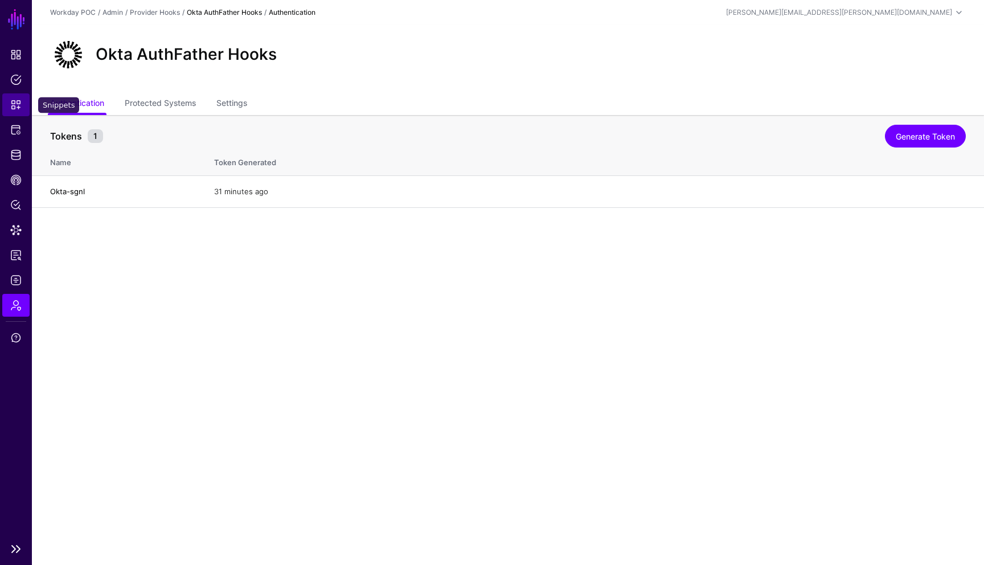
click at [16, 105] on span "Snippets" at bounding box center [15, 104] width 11 height 11
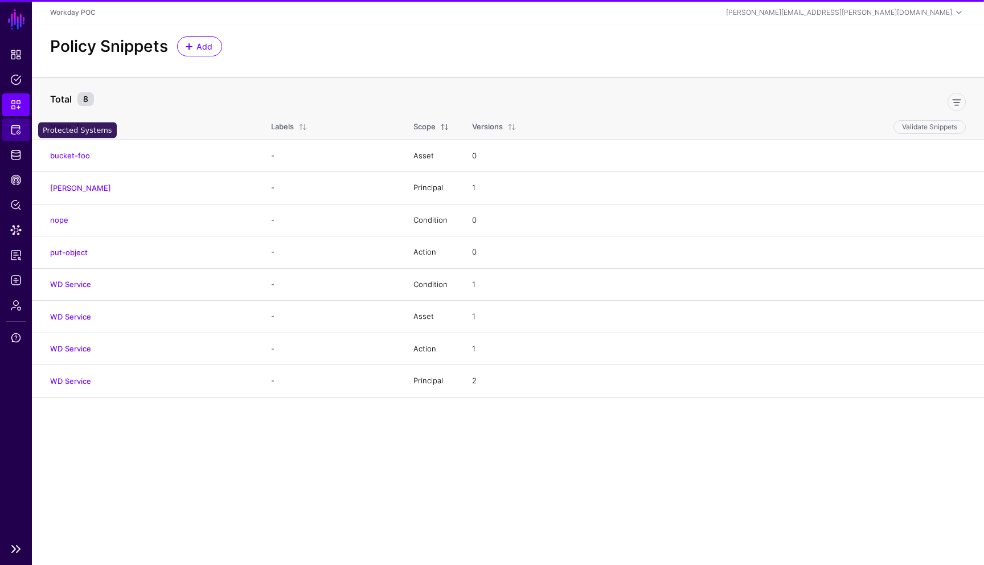
click at [17, 125] on span "Protected Systems" at bounding box center [15, 129] width 11 height 11
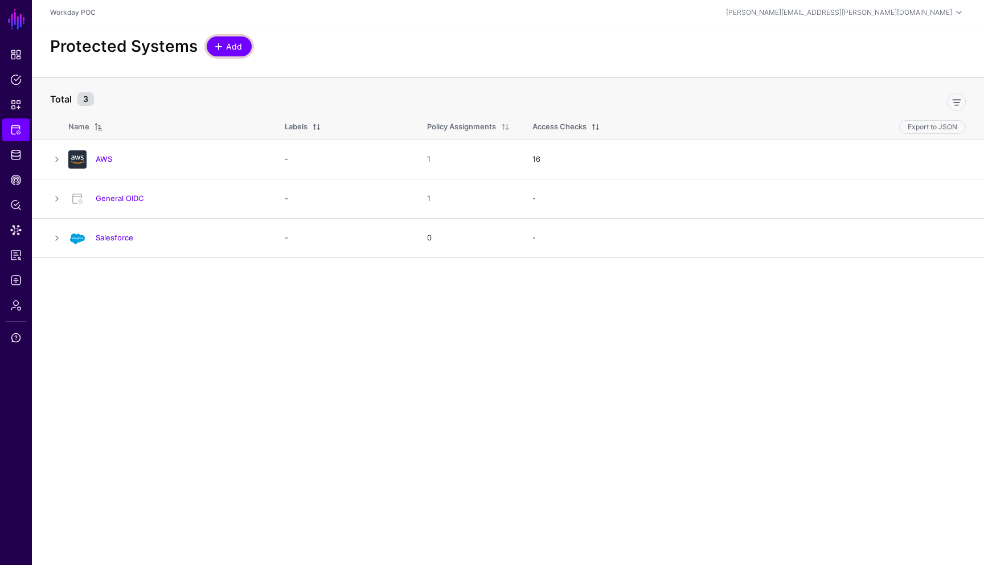
click at [244, 44] on link "Add" at bounding box center [229, 46] width 45 height 20
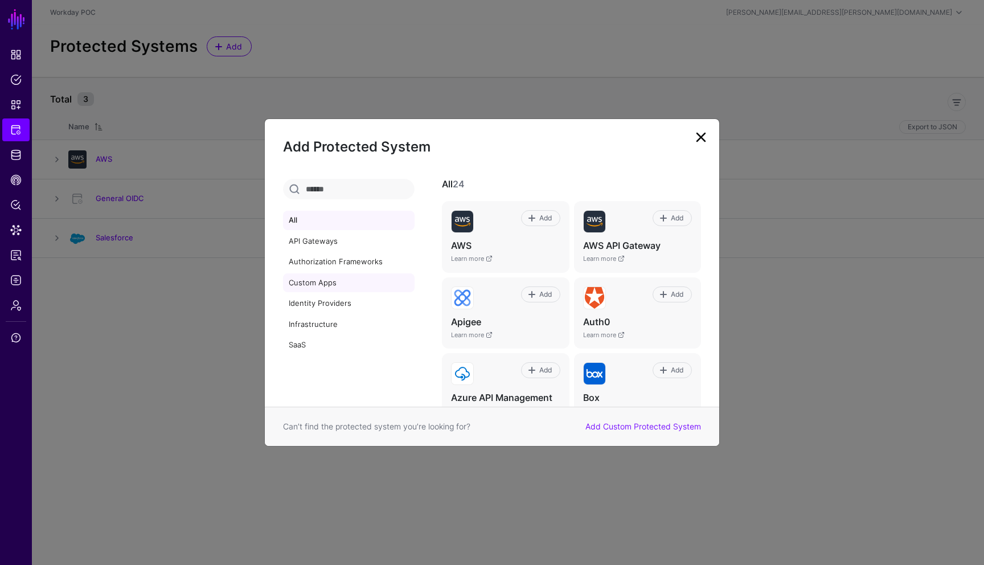
click at [322, 287] on link "Custom Apps" at bounding box center [348, 282] width 131 height 19
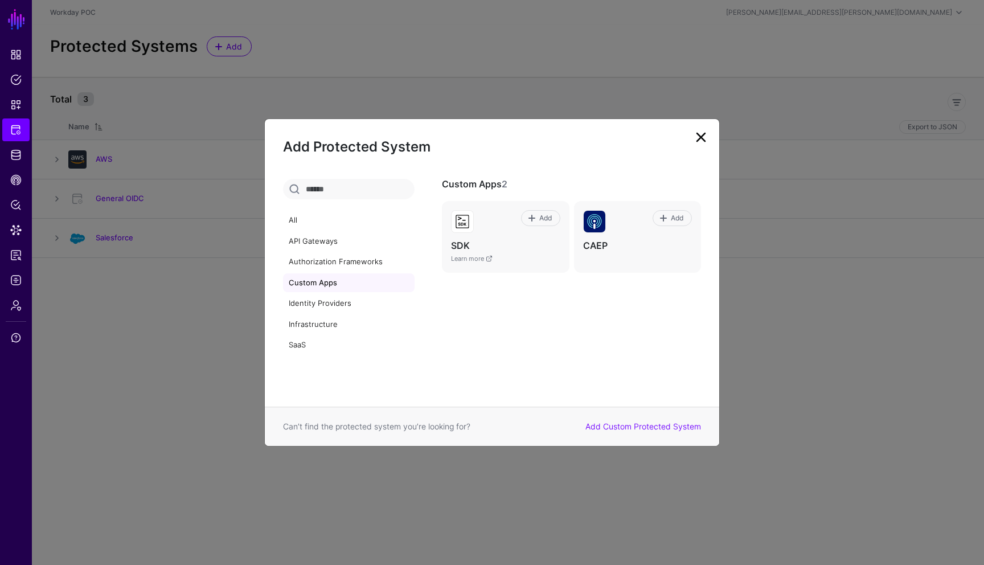
click at [707, 140] on link at bounding box center [701, 137] width 18 height 18
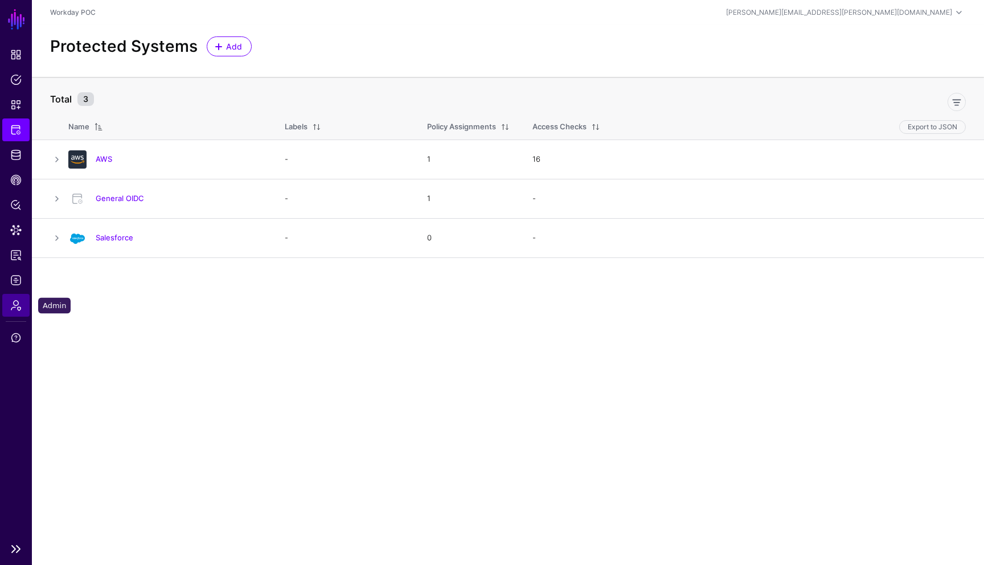
click at [16, 311] on link "Admin" at bounding box center [15, 305] width 27 height 23
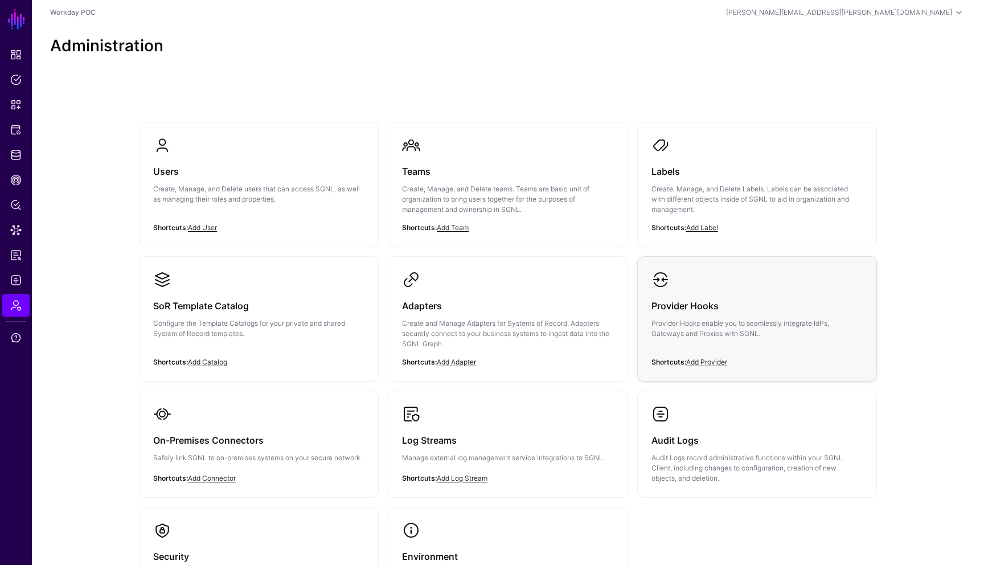
click at [712, 303] on h3 "Provider Hooks" at bounding box center [756, 306] width 211 height 16
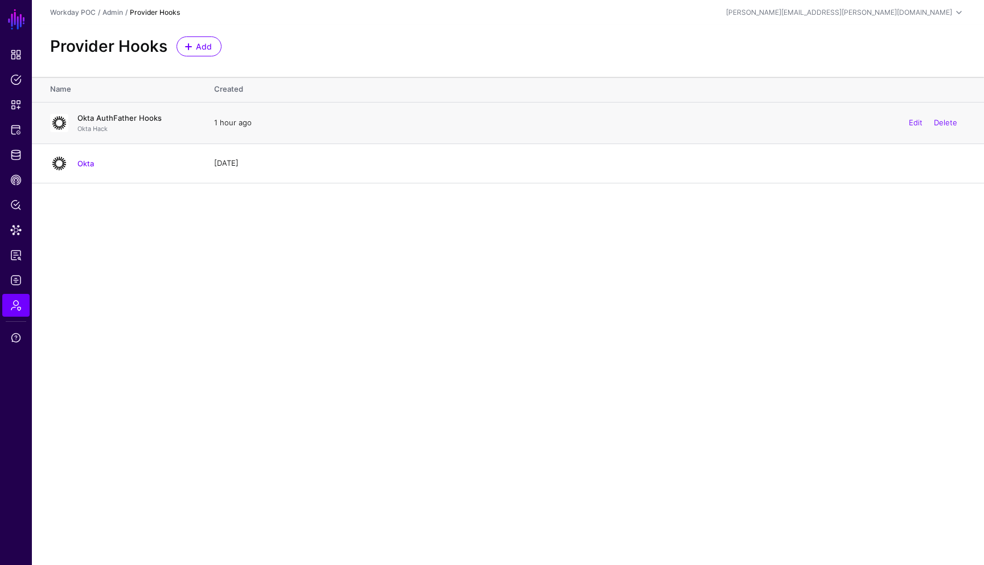
click at [135, 116] on link "Okta AuthFather Hooks" at bounding box center [119, 117] width 84 height 9
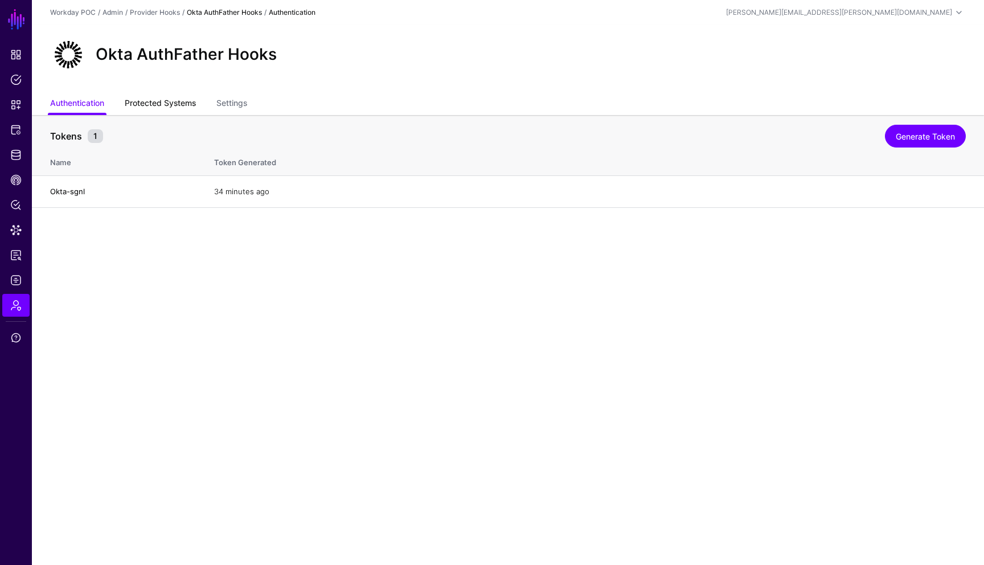
click at [156, 106] on link "Protected Systems" at bounding box center [160, 104] width 71 height 22
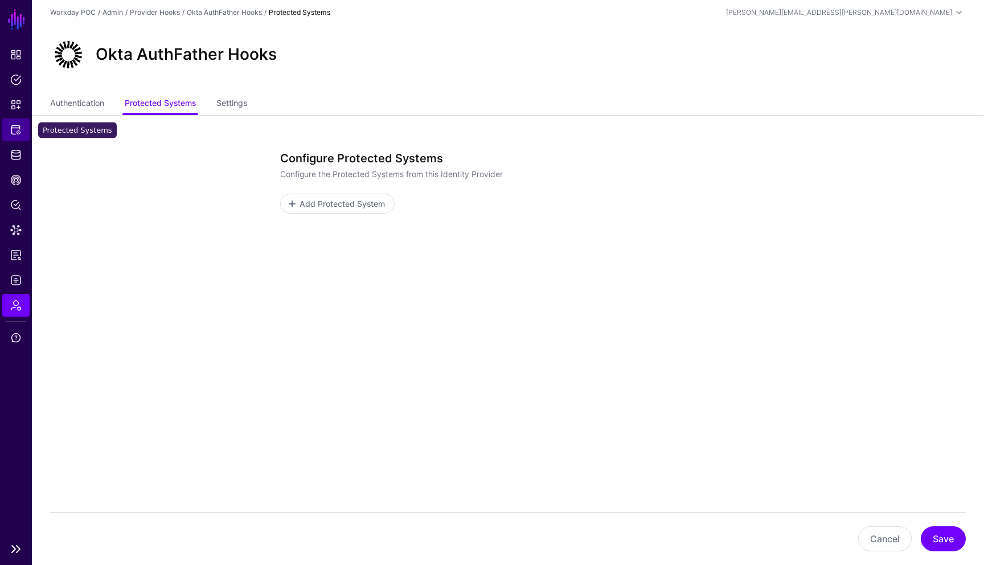
click at [20, 127] on span "Protected Systems" at bounding box center [15, 129] width 11 height 11
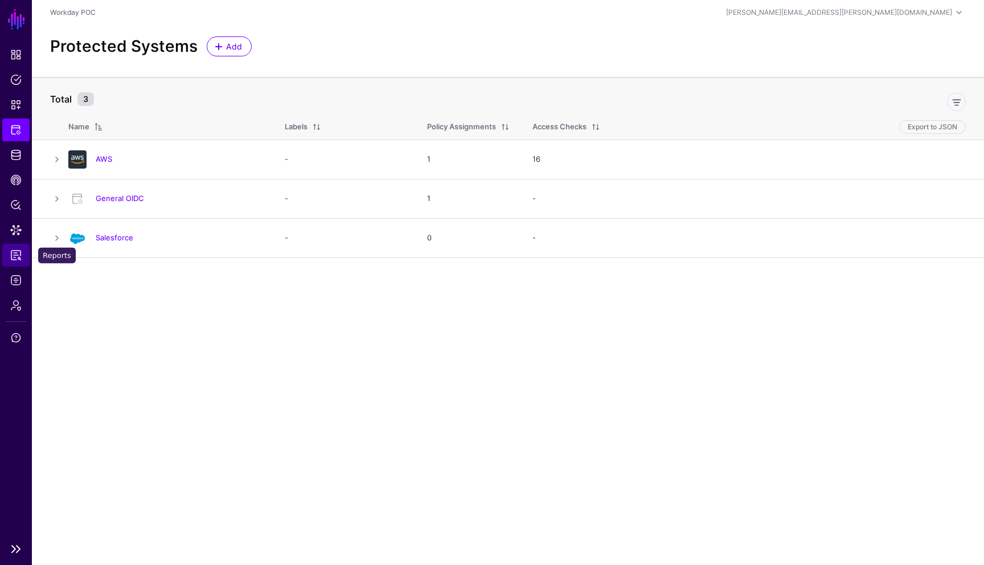
click at [16, 261] on link "Reports" at bounding box center [15, 255] width 27 height 23
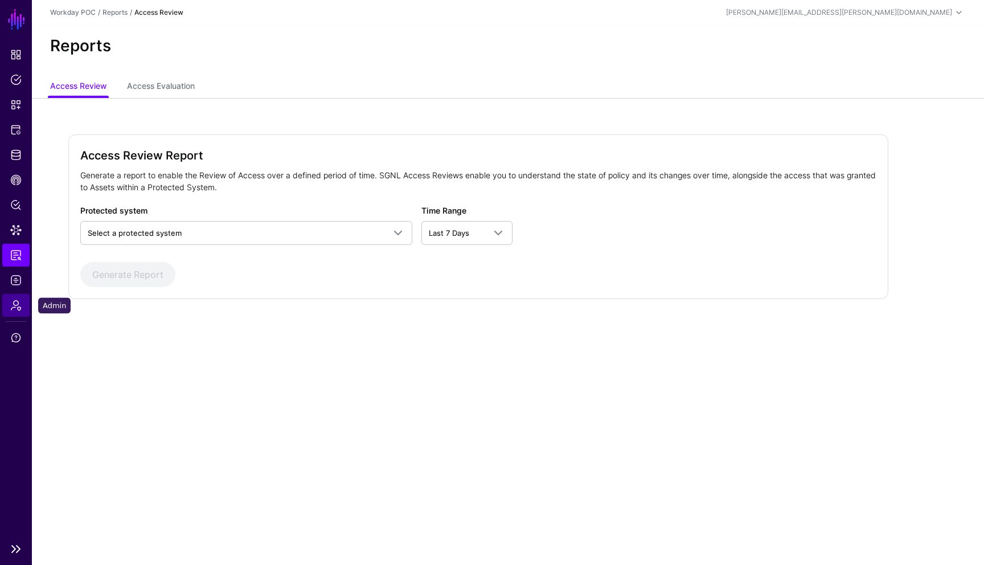
click at [18, 312] on link "Admin" at bounding box center [15, 305] width 27 height 23
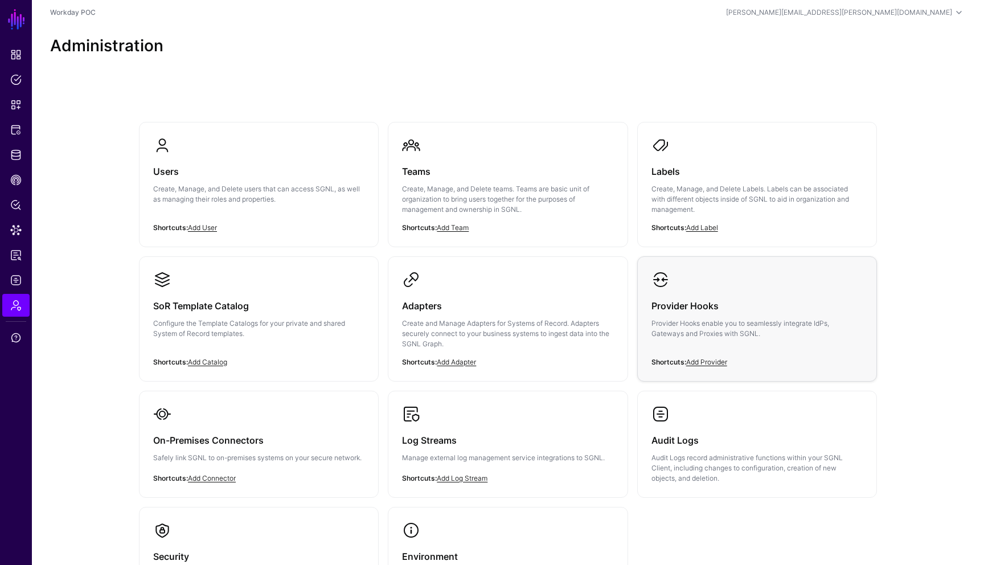
click at [690, 335] on p "Provider Hooks enable you to seamlessly integrate IdPs, Gateways and Proxies wi…" at bounding box center [756, 328] width 211 height 20
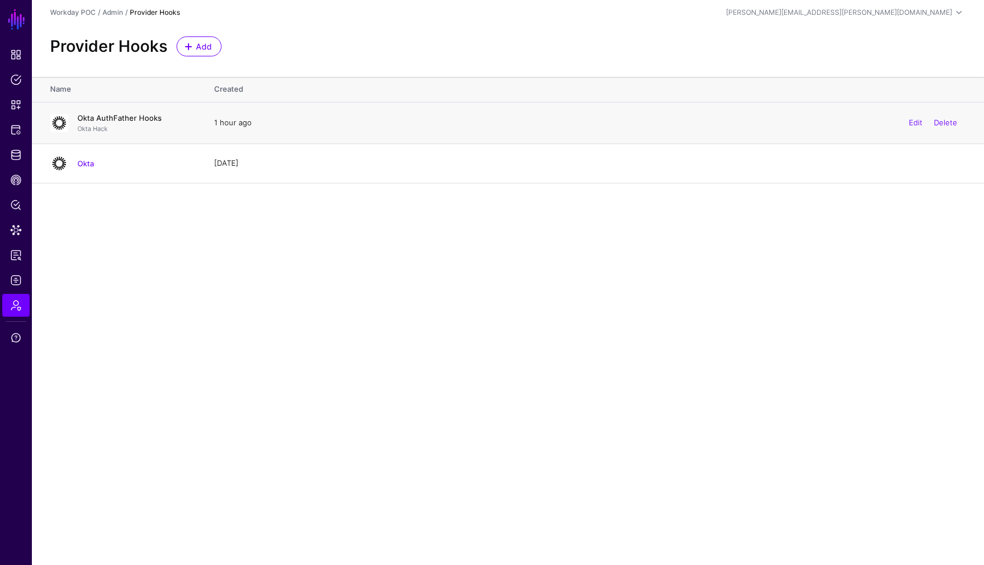
click at [140, 121] on link "Okta AuthFather Hooks" at bounding box center [119, 117] width 84 height 9
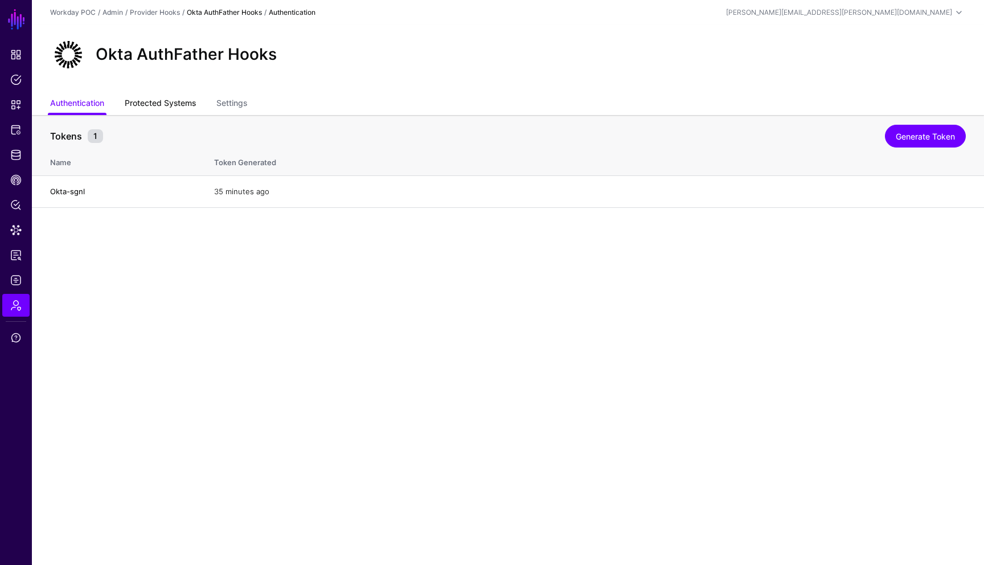
click at [175, 102] on link "Protected Systems" at bounding box center [160, 104] width 71 height 22
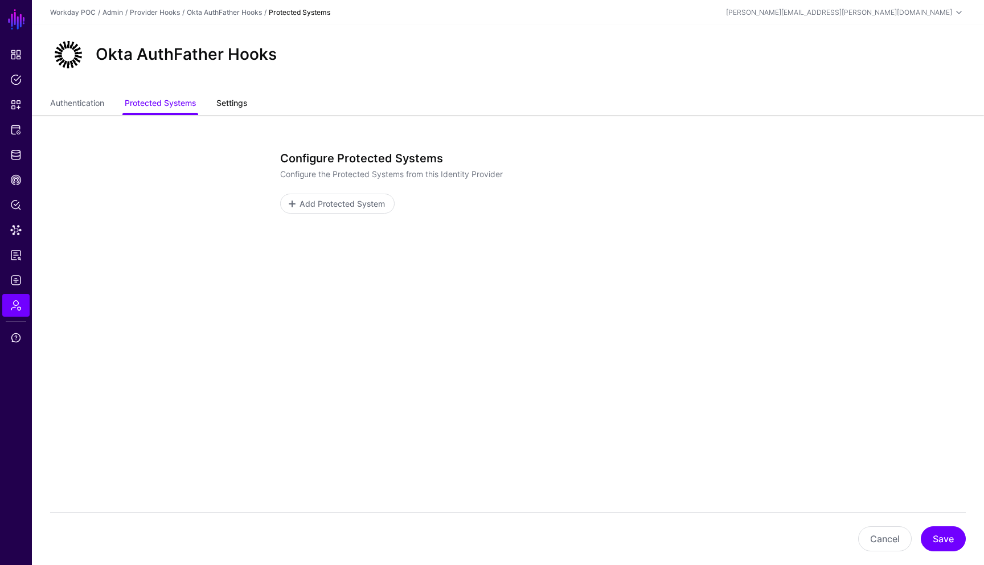
click at [242, 109] on link "Settings" at bounding box center [231, 104] width 31 height 22
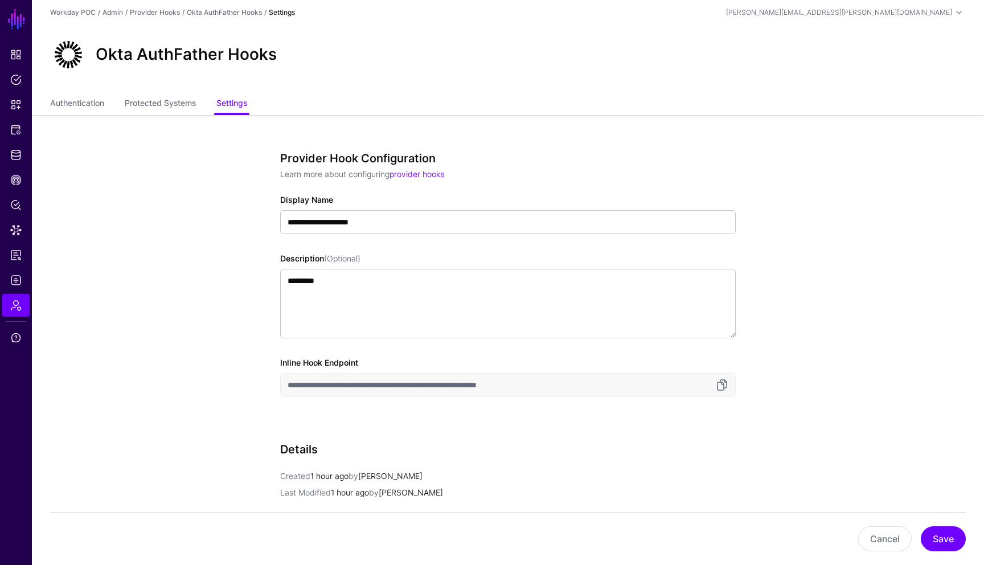
click at [799, 338] on app-admin-providers-item-edit "**********" at bounding box center [508, 426] width 952 height 623
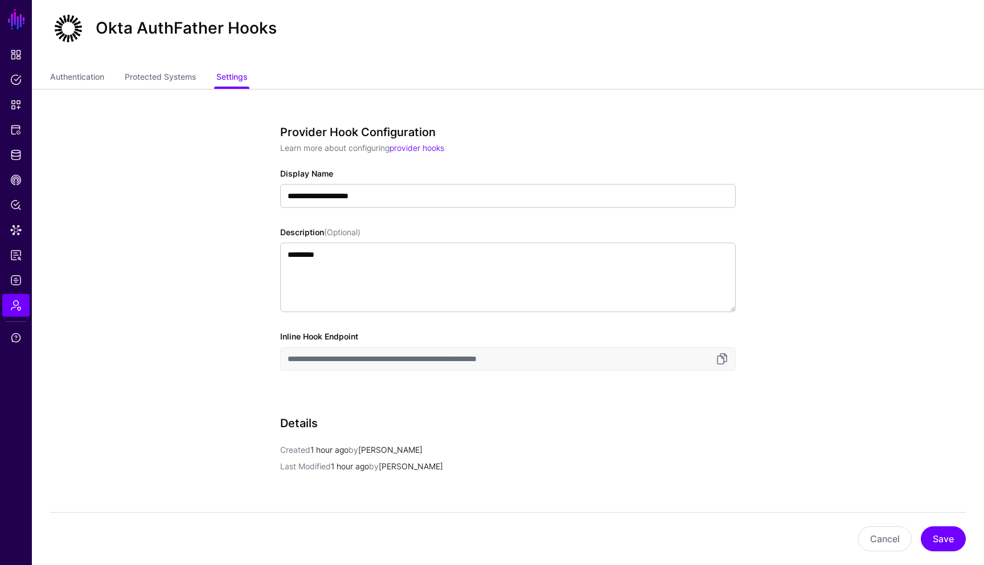
scroll to position [14, 0]
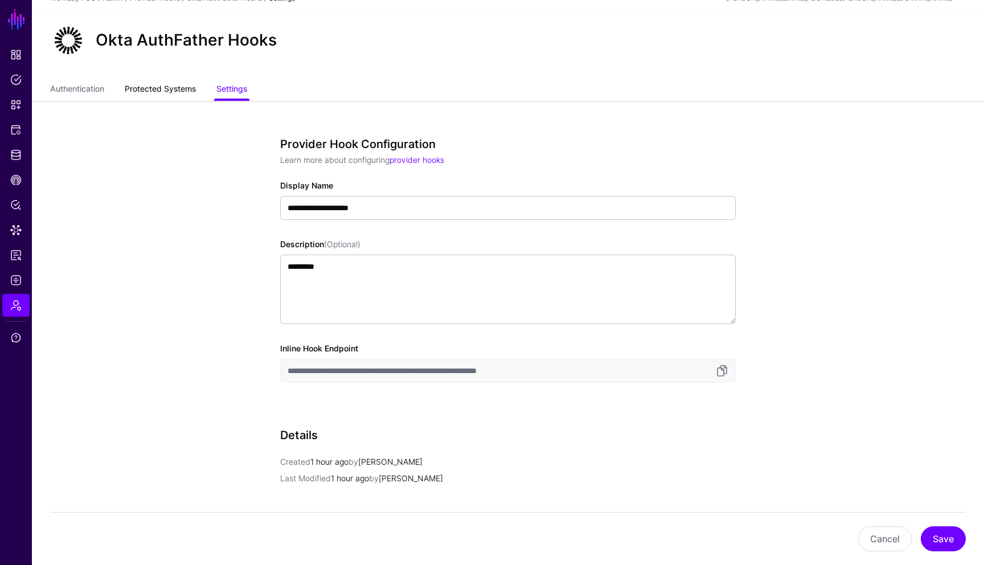
click at [152, 93] on link "Protected Systems" at bounding box center [160, 90] width 71 height 22
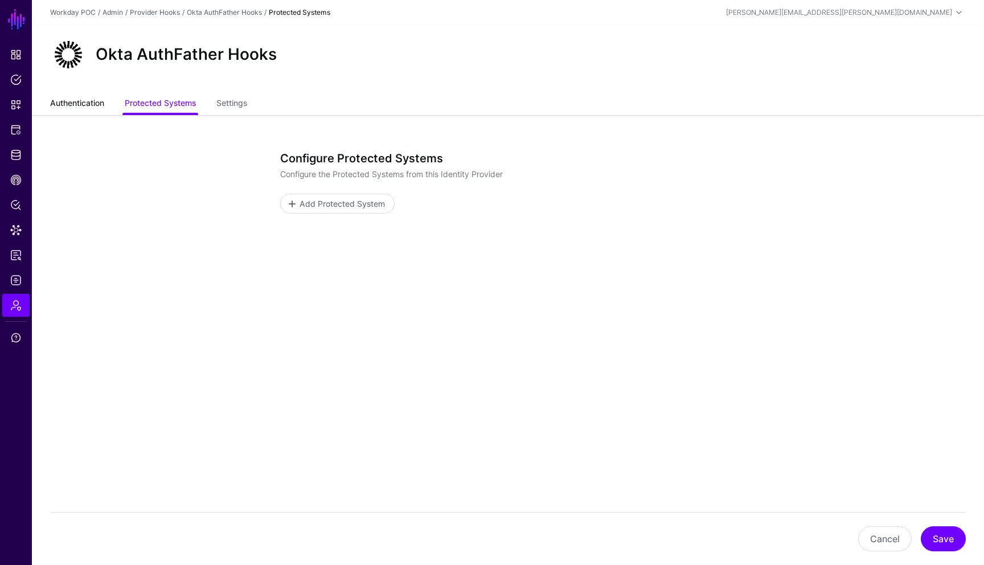
click at [83, 105] on link "Authentication" at bounding box center [77, 104] width 54 height 22
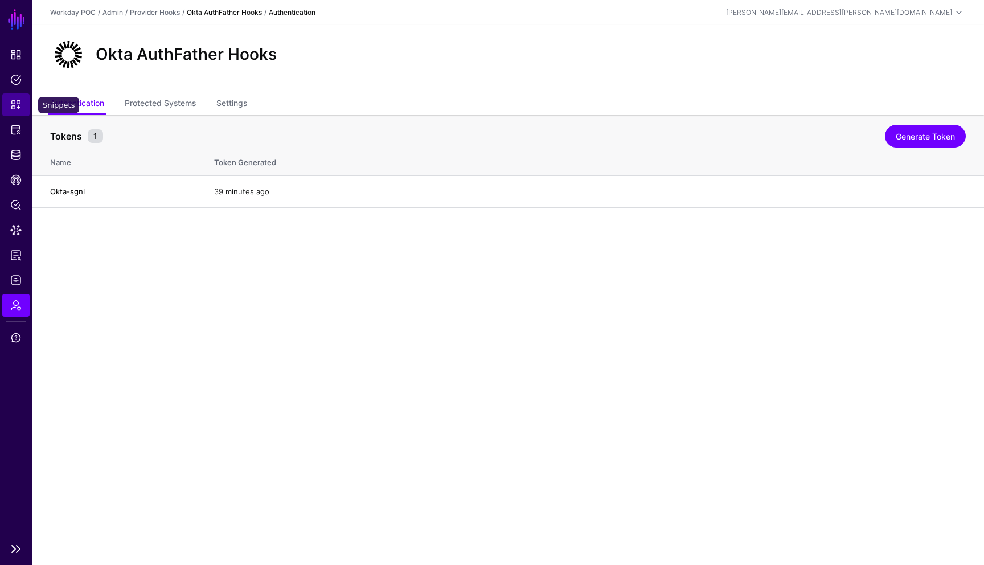
click at [17, 105] on span "Snippets" at bounding box center [15, 104] width 11 height 11
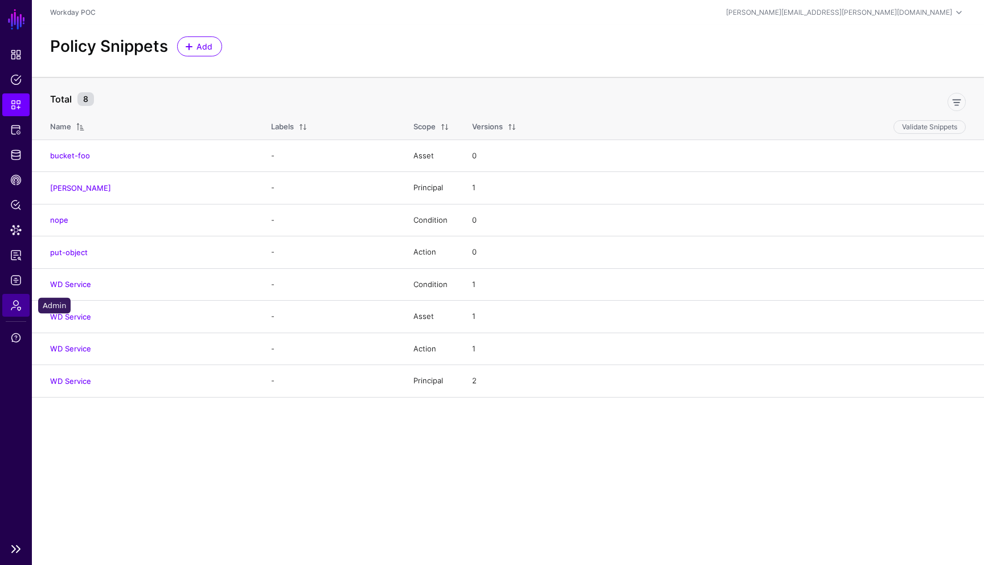
click at [16, 306] on span "Admin" at bounding box center [15, 304] width 11 height 11
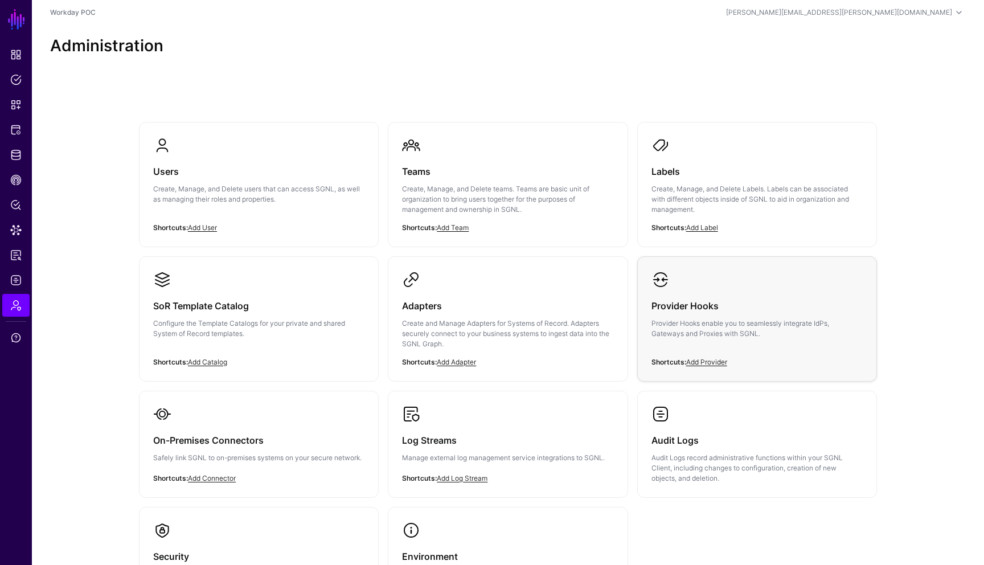
click at [708, 319] on p "Provider Hooks enable you to seamlessly integrate IdPs, Gateways and Proxies wi…" at bounding box center [756, 328] width 211 height 20
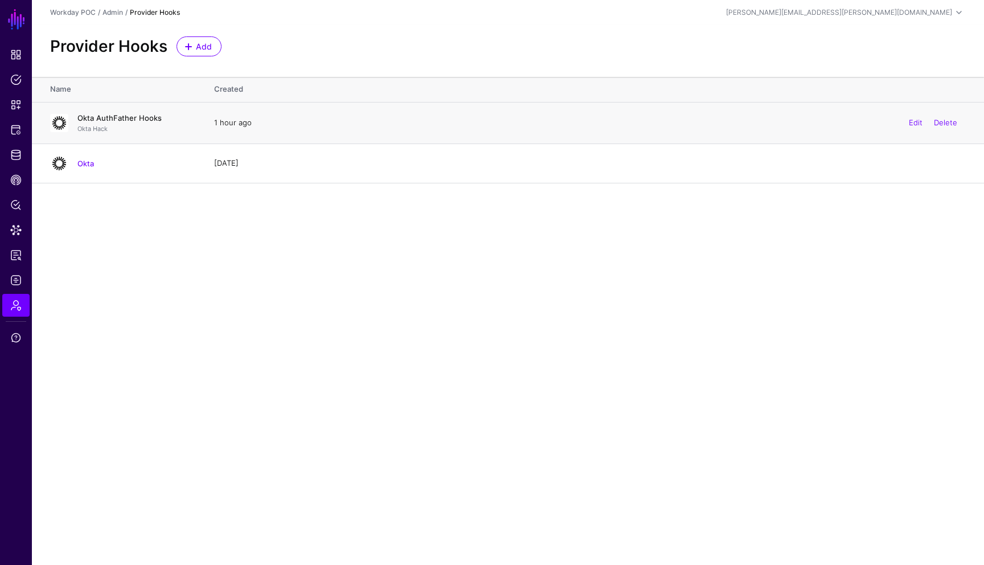
click at [137, 119] on link "Okta AuthFather Hooks" at bounding box center [119, 117] width 84 height 9
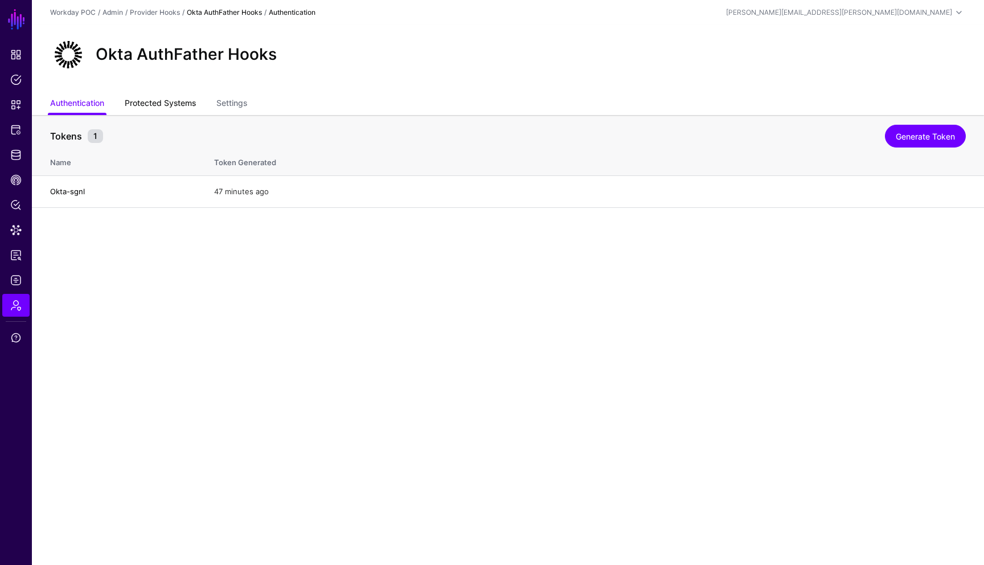
click at [157, 110] on link "Protected Systems" at bounding box center [160, 104] width 71 height 22
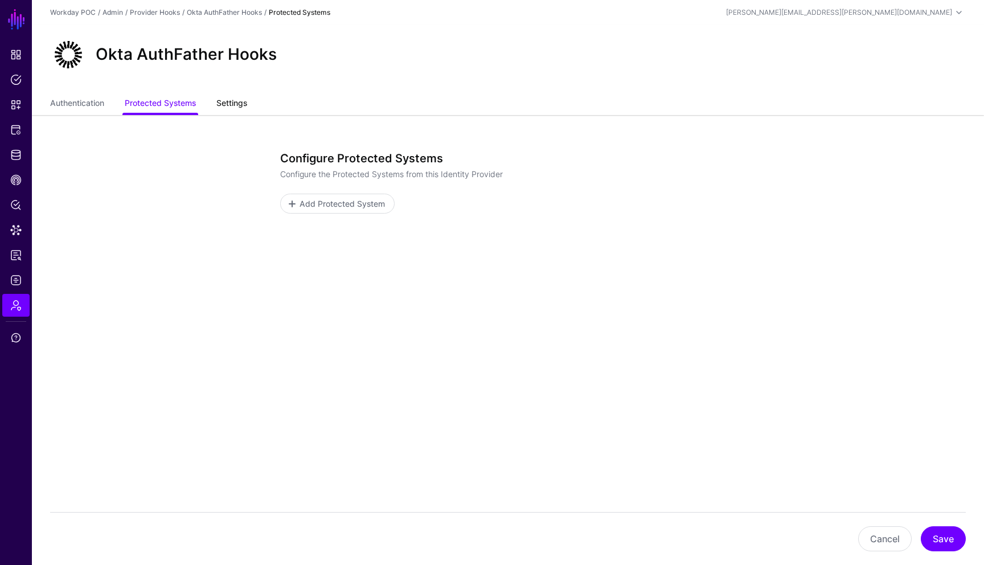
click at [235, 106] on link "Settings" at bounding box center [231, 104] width 31 height 22
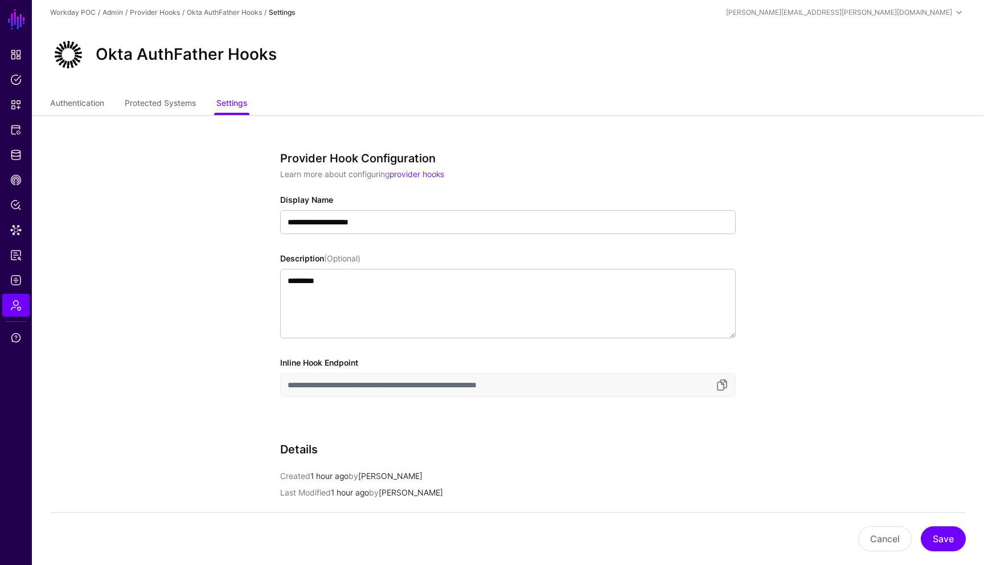
click at [807, 218] on app-admin-providers-item-edit "**********" at bounding box center [508, 426] width 952 height 623
click at [557, 386] on input "**********" at bounding box center [507, 385] width 455 height 24
click at [176, 110] on link "Protected Systems" at bounding box center [160, 104] width 71 height 22
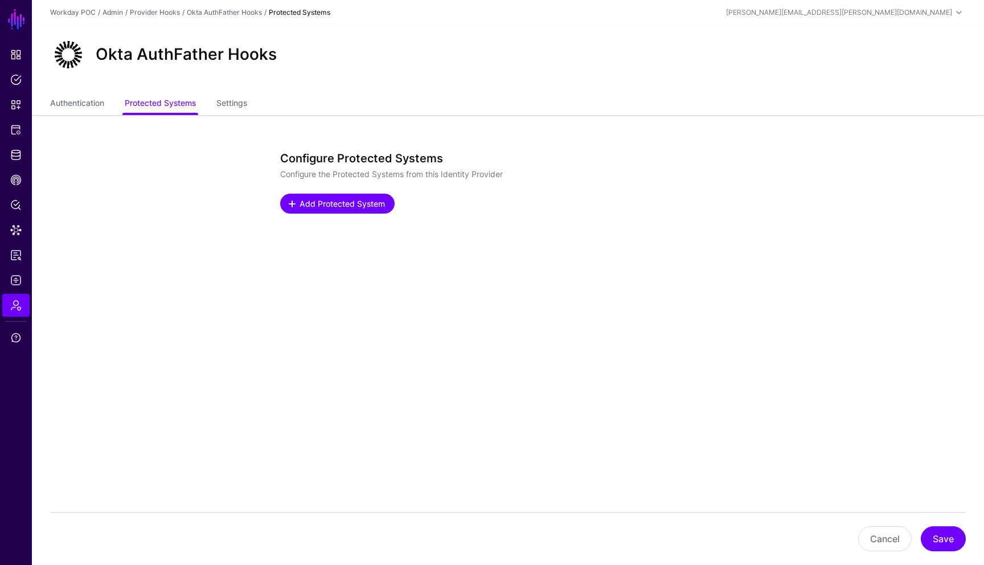
click at [291, 207] on span at bounding box center [291, 203] width 9 height 9
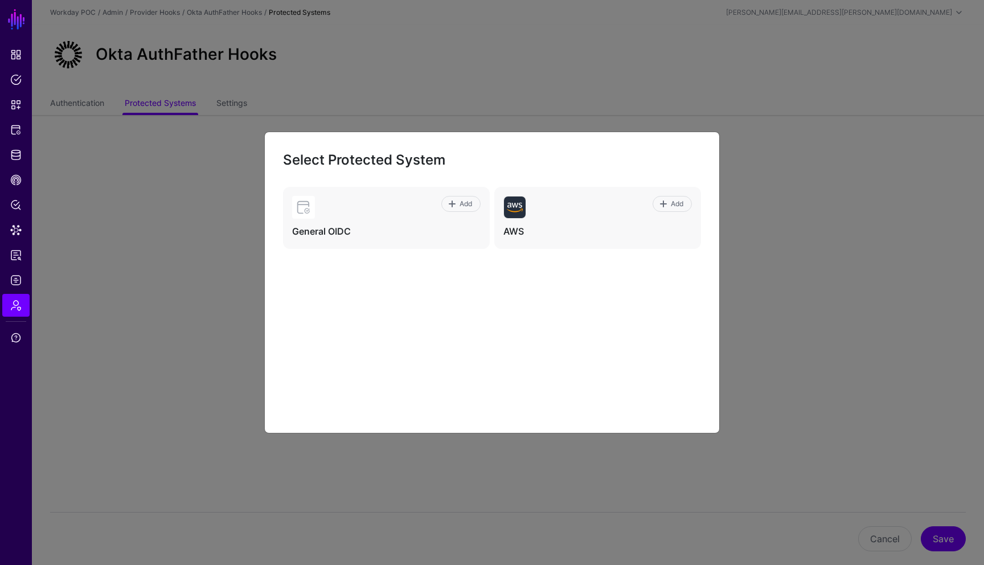
click at [217, 182] on ngb-modal-window "Select Protected System Add General OIDC Add AWS" at bounding box center [492, 282] width 984 height 565
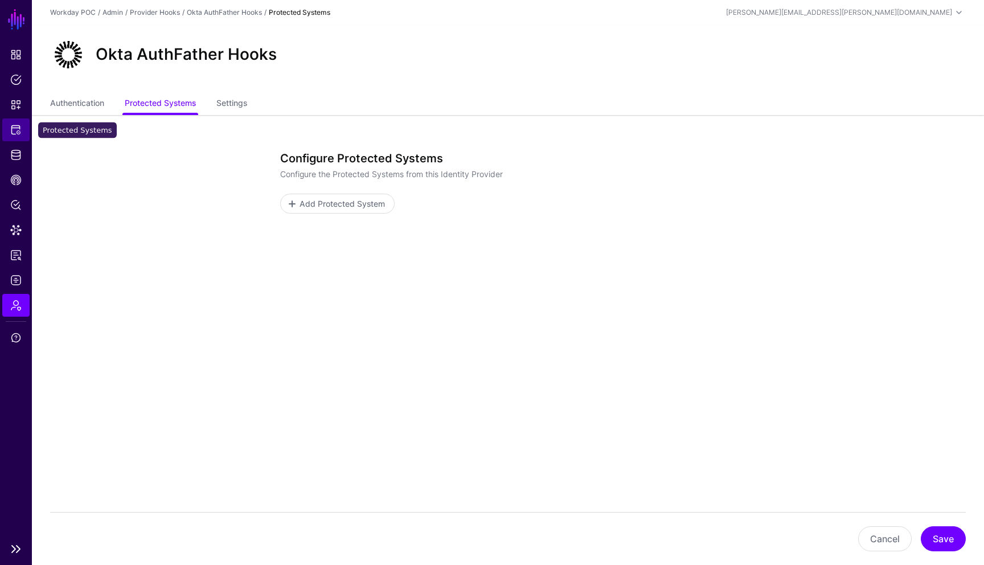
click at [17, 125] on span "Protected Systems" at bounding box center [15, 129] width 11 height 11
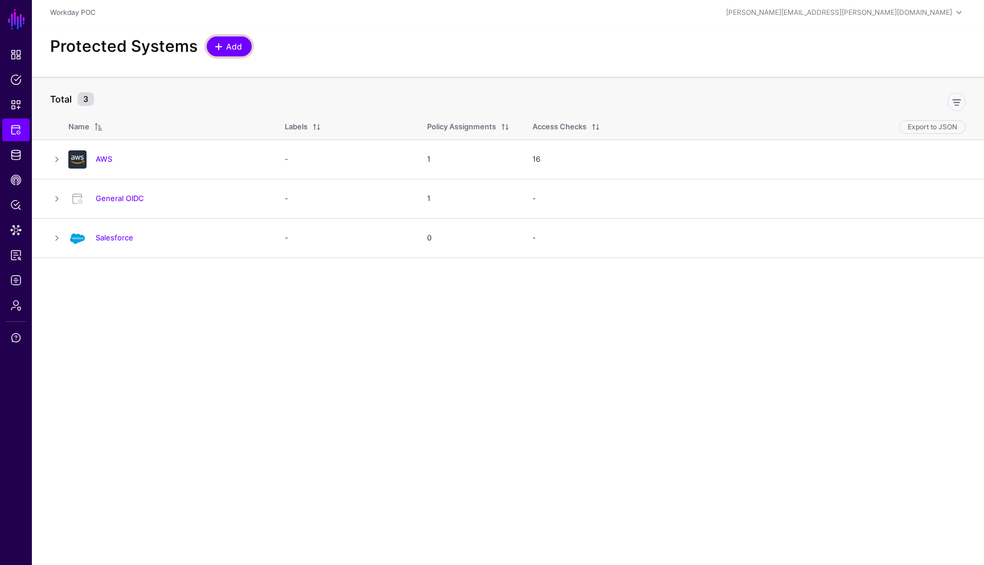
click at [221, 46] on span at bounding box center [218, 46] width 9 height 9
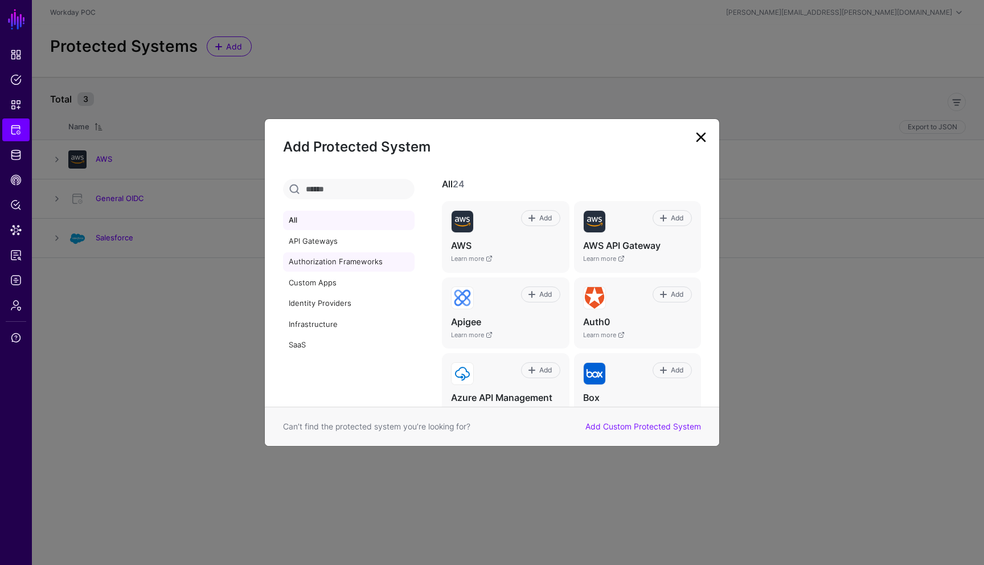
click at [336, 263] on link "Authorization Frameworks" at bounding box center [348, 261] width 131 height 19
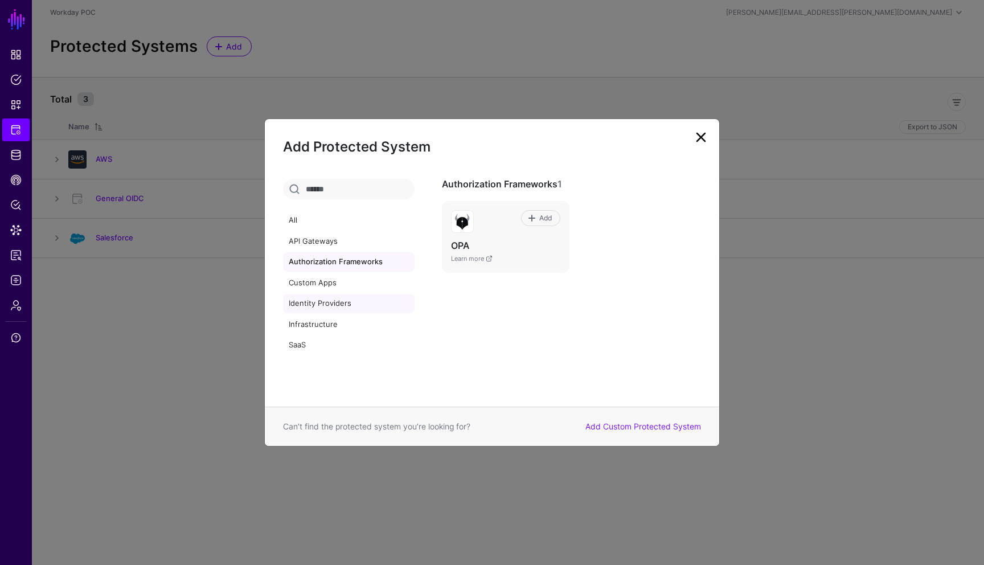
click at [318, 302] on link "Identity Providers" at bounding box center [348, 303] width 131 height 19
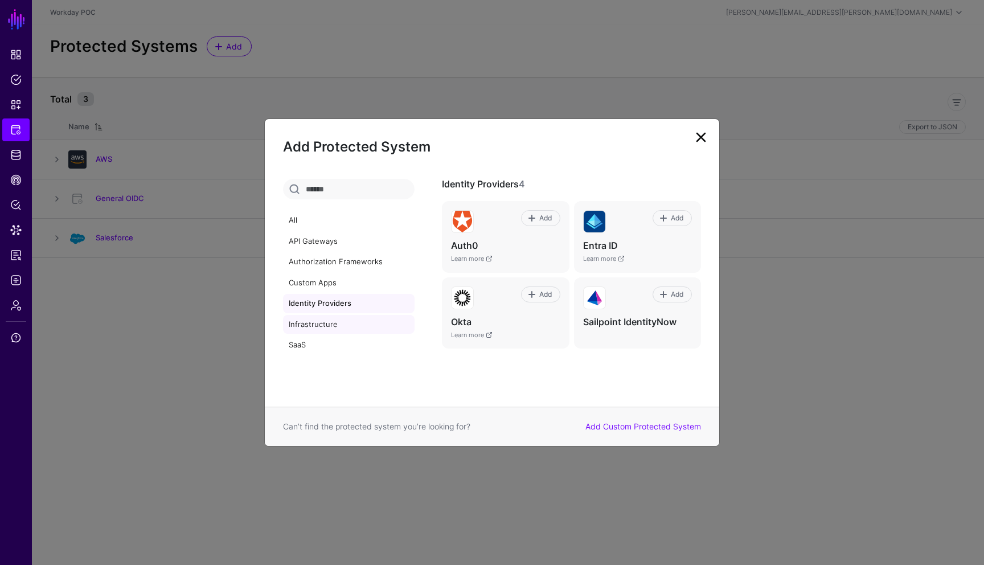
click at [327, 326] on link "Infrastructure" at bounding box center [348, 324] width 131 height 19
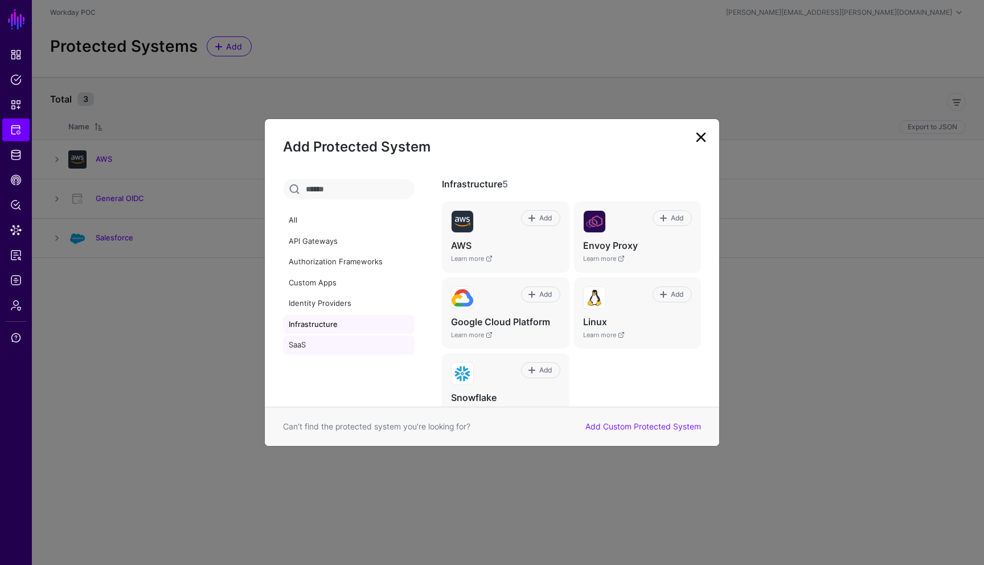
click at [300, 349] on link "SaaS" at bounding box center [348, 344] width 131 height 19
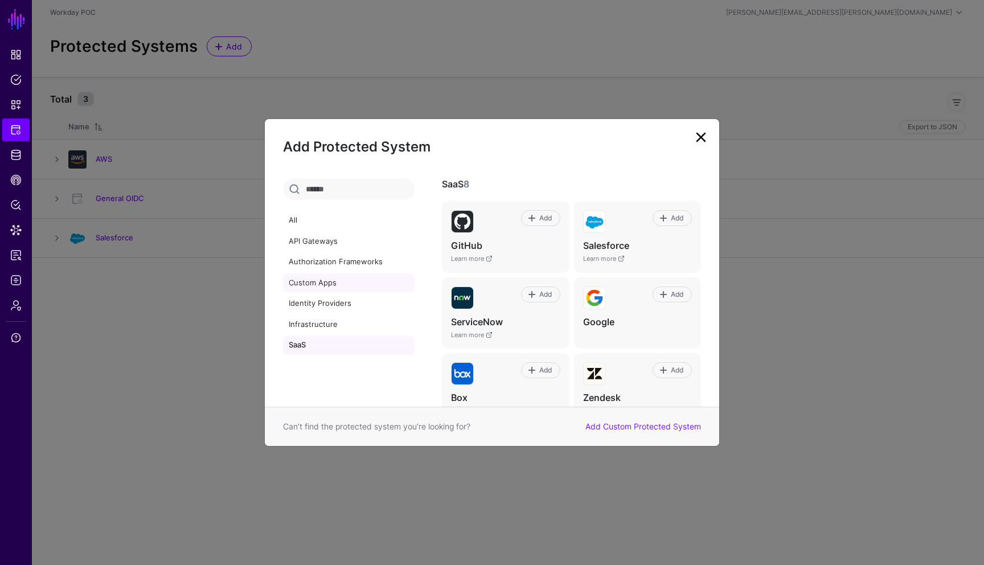
click at [322, 285] on link "Custom Apps" at bounding box center [348, 282] width 131 height 19
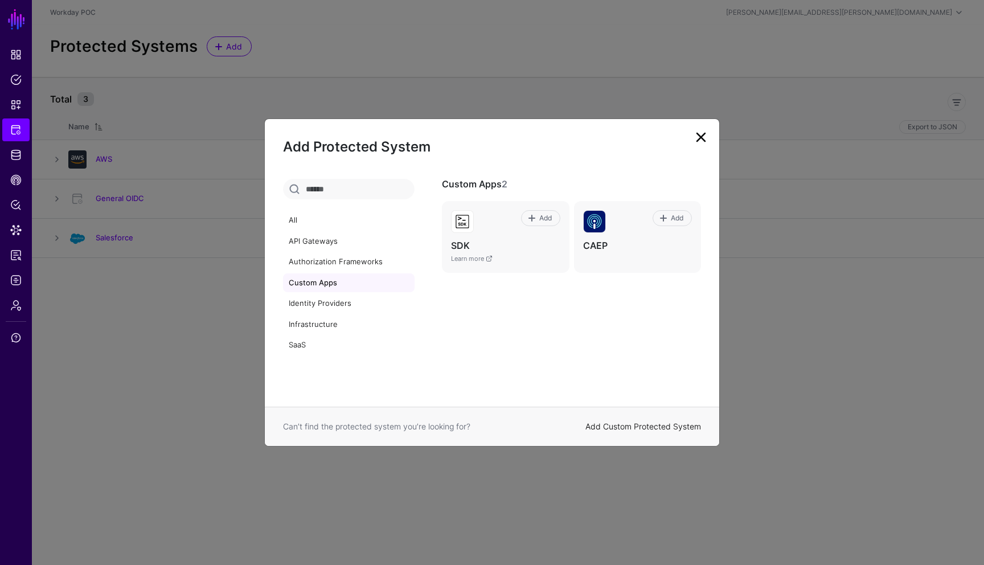
click at [662, 426] on link "Add Custom Protected System" at bounding box center [643, 426] width 116 height 10
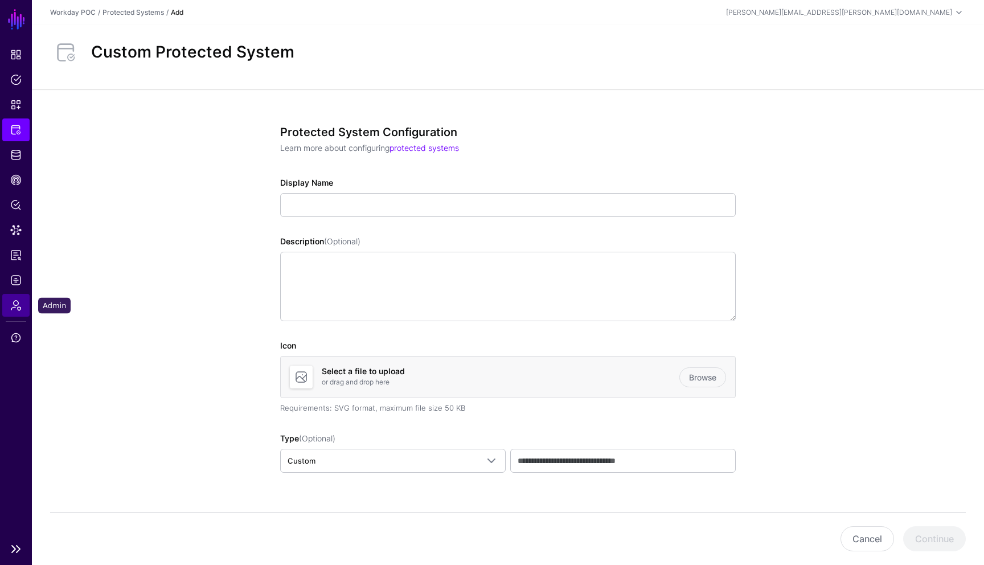
click at [17, 308] on span "Admin" at bounding box center [15, 304] width 11 height 11
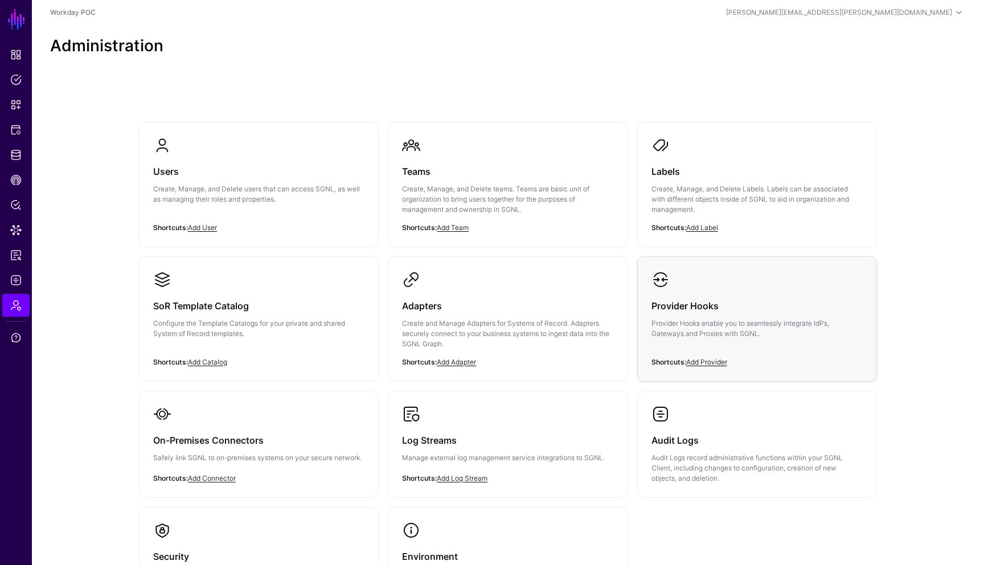
click at [714, 340] on div "Provider Hooks Provider Hooks enable you to seamlessly integrate IdPs, Gateways…" at bounding box center [756, 323] width 211 height 68
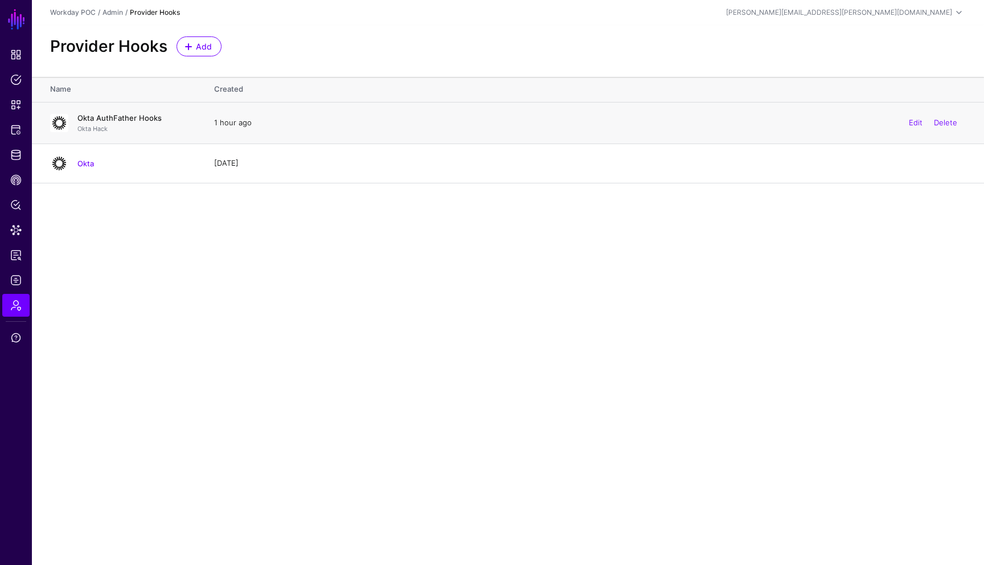
click at [139, 117] on link "Okta AuthFather Hooks" at bounding box center [119, 117] width 84 height 9
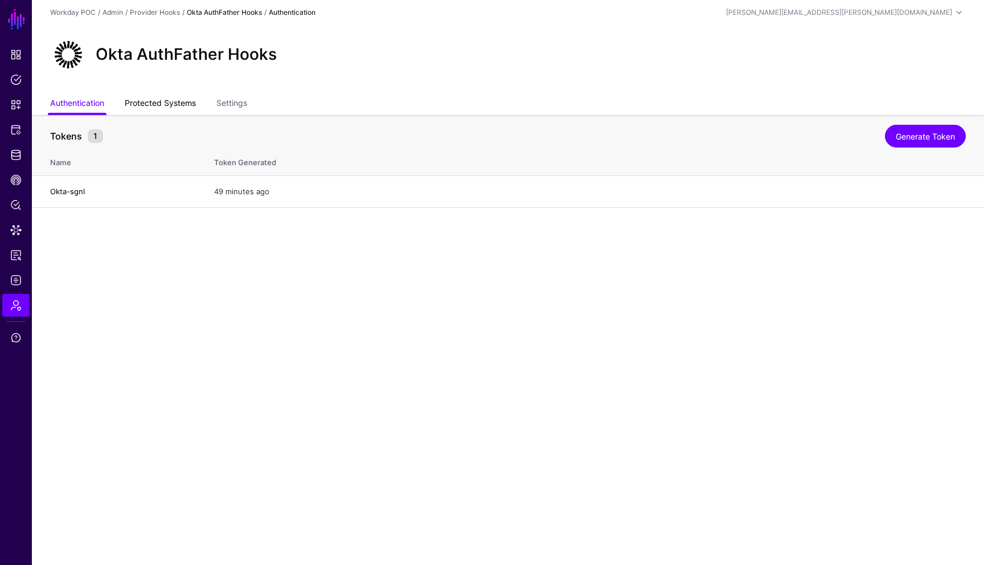
click at [184, 105] on link "Protected Systems" at bounding box center [160, 104] width 71 height 22
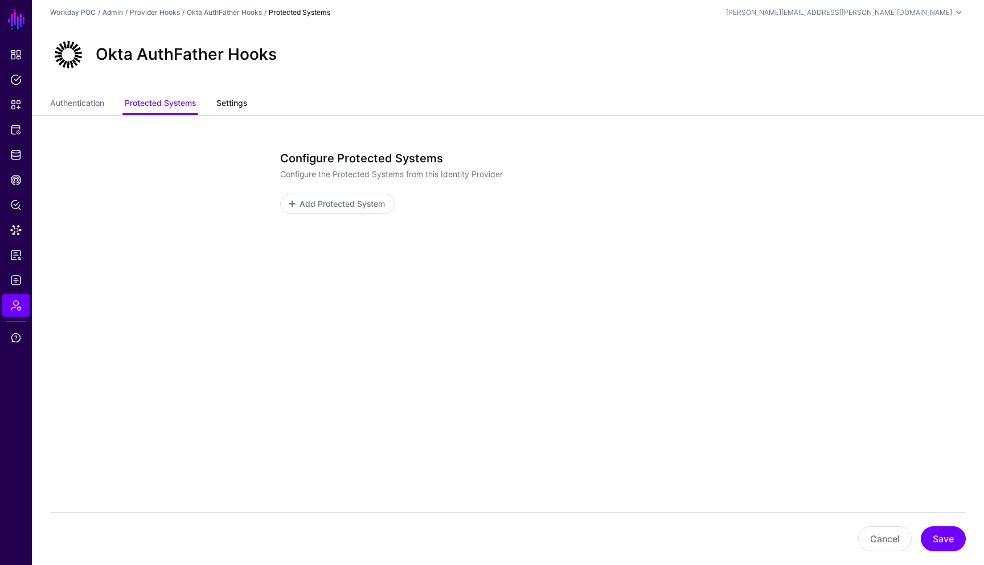
click at [241, 103] on link "Settings" at bounding box center [231, 104] width 31 height 22
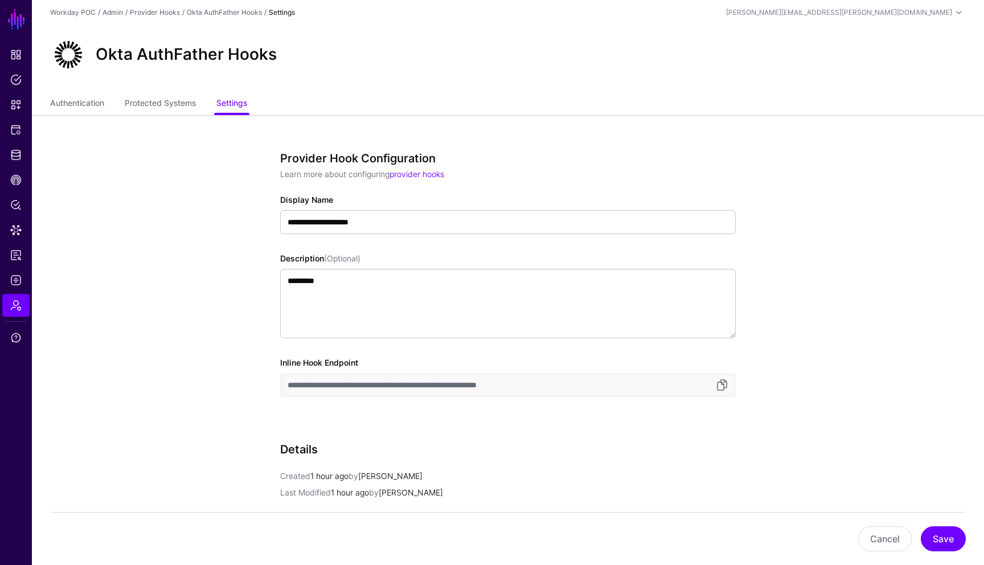
click at [860, 349] on app-admin-providers-item-edit "**********" at bounding box center [508, 426] width 952 height 623
drag, startPoint x: 492, startPoint y: 386, endPoint x: 528, endPoint y: 385, distance: 35.3
click at [528, 385] on input "**********" at bounding box center [507, 385] width 455 height 24
click at [129, 317] on app-admin-providers-item-edit "**********" at bounding box center [508, 426] width 952 height 623
click at [17, 130] on span "Protected Systems" at bounding box center [15, 129] width 11 height 11
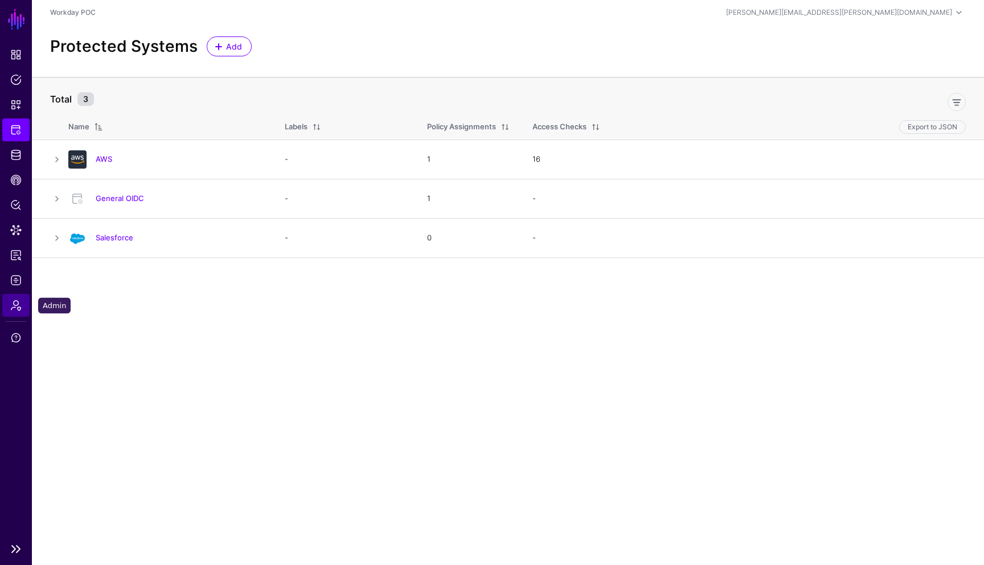
click at [16, 307] on span "Admin" at bounding box center [15, 304] width 11 height 11
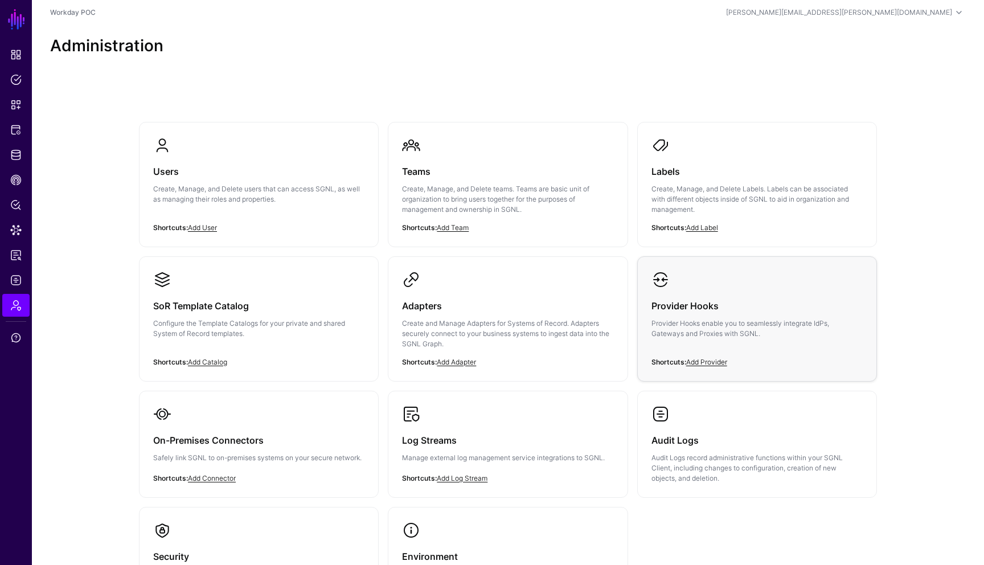
click at [712, 318] on p "Provider Hooks enable you to seamlessly integrate IdPs, Gateways and Proxies wi…" at bounding box center [756, 328] width 211 height 20
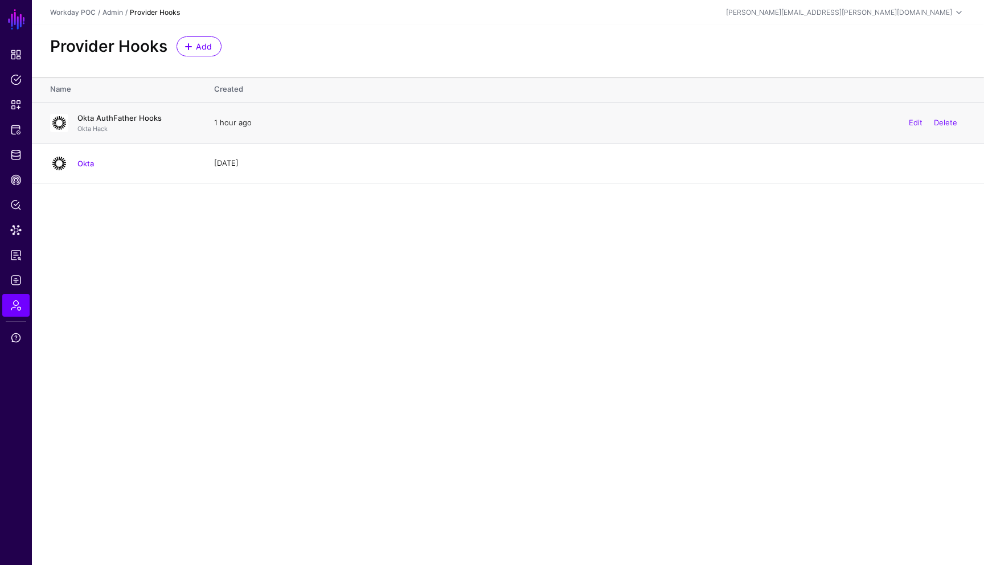
click at [129, 114] on link "Okta AuthFather Hooks" at bounding box center [119, 117] width 84 height 9
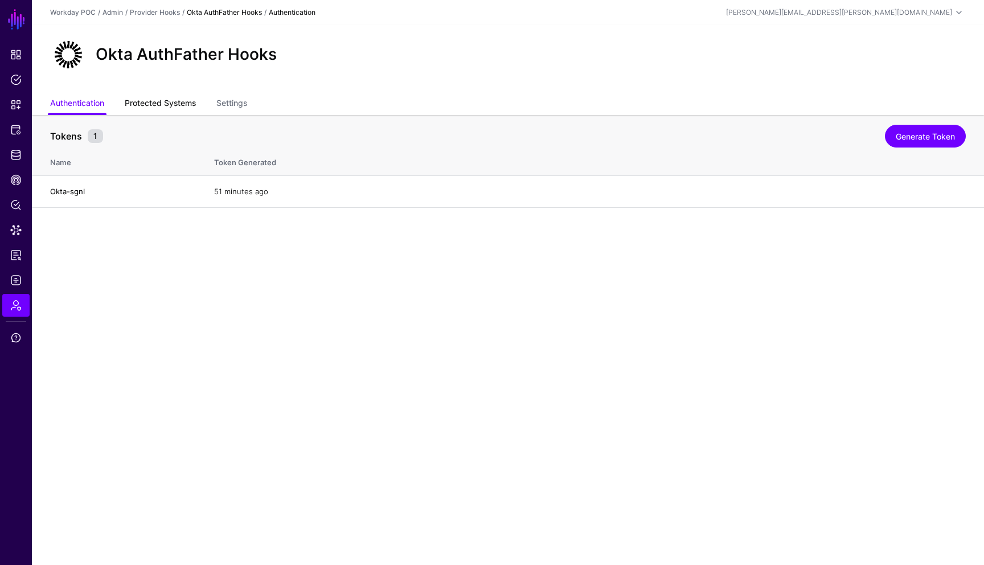
click at [183, 102] on link "Protected Systems" at bounding box center [160, 104] width 71 height 22
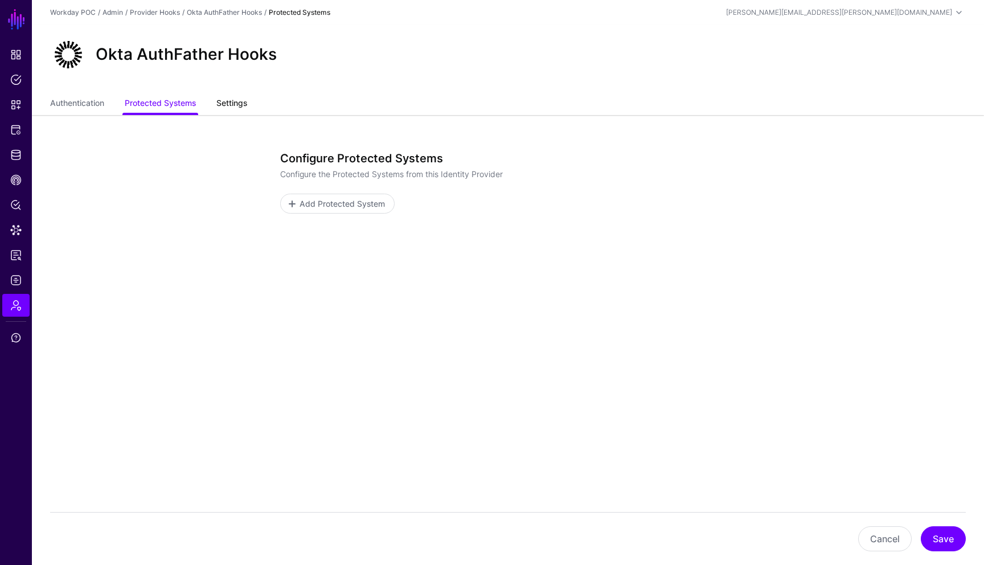
click at [237, 104] on link "Settings" at bounding box center [231, 104] width 31 height 22
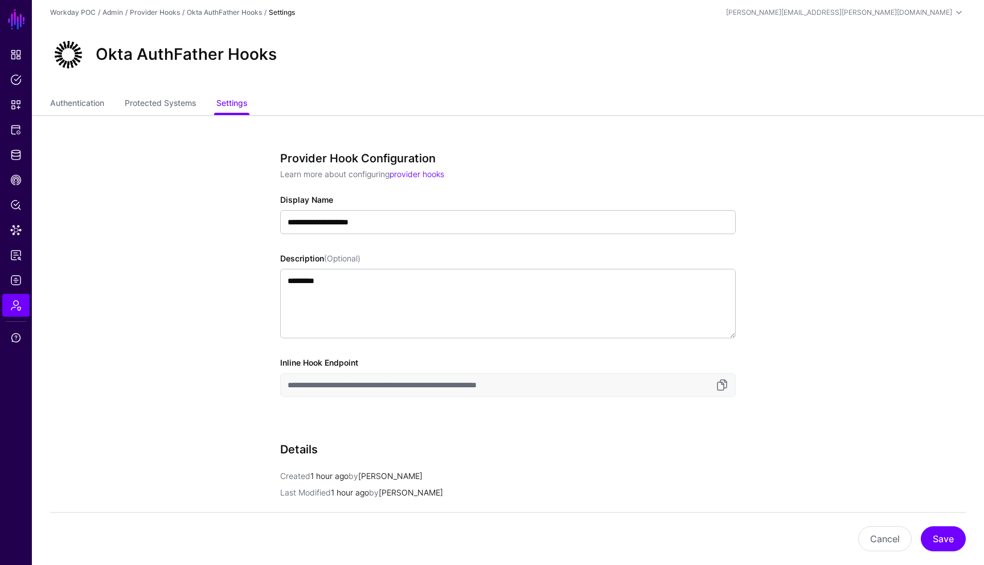
drag, startPoint x: 556, startPoint y: 384, endPoint x: 496, endPoint y: 385, distance: 60.3
click at [495, 385] on input "**********" at bounding box center [507, 385] width 455 height 24
click at [561, 386] on input "**********" at bounding box center [507, 385] width 455 height 24
click at [18, 133] on span "Protected Systems" at bounding box center [15, 129] width 11 height 11
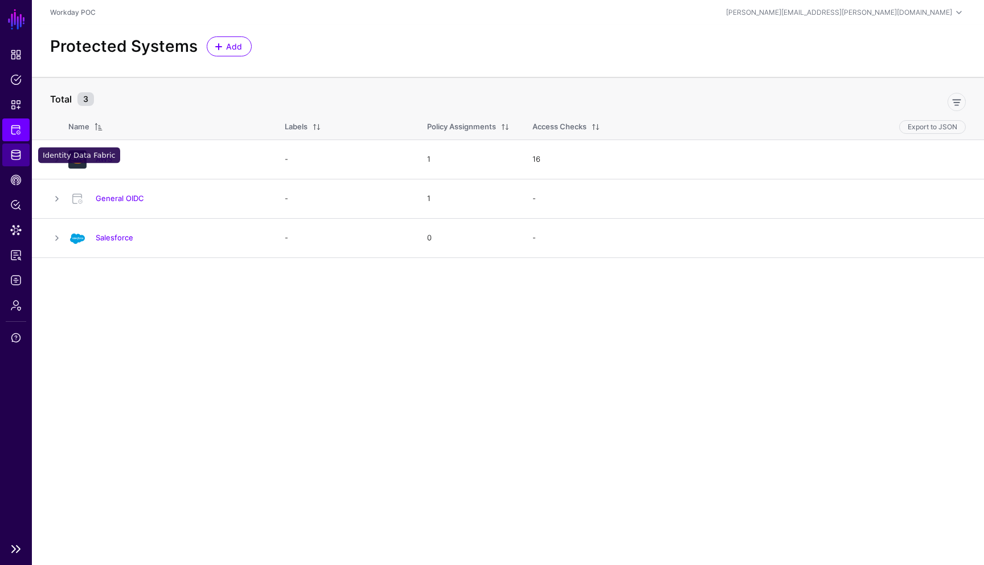
click at [17, 151] on span "Identity Data Fabric" at bounding box center [15, 154] width 11 height 11
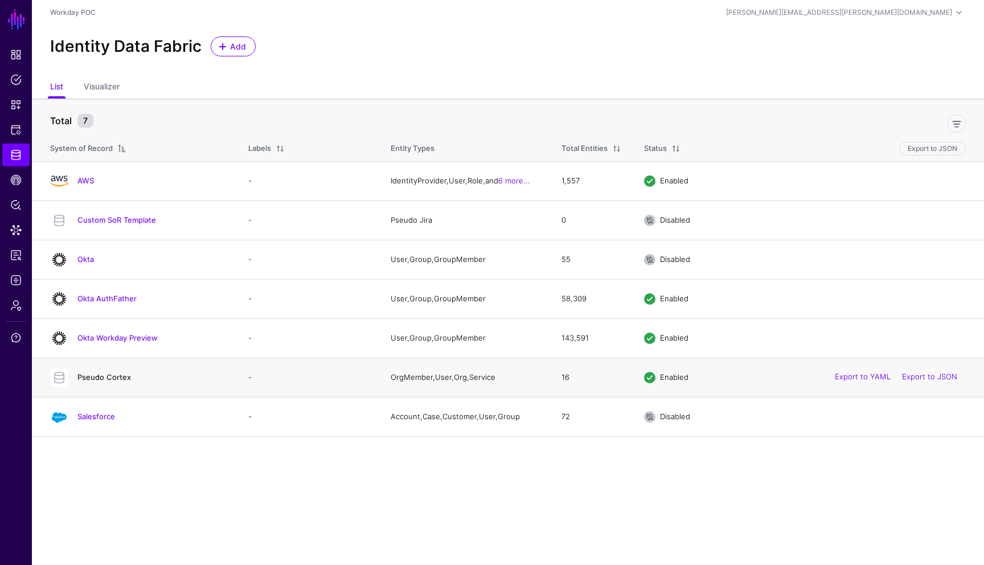
click at [105, 378] on link "Pseudo Cortex" at bounding box center [104, 376] width 54 height 9
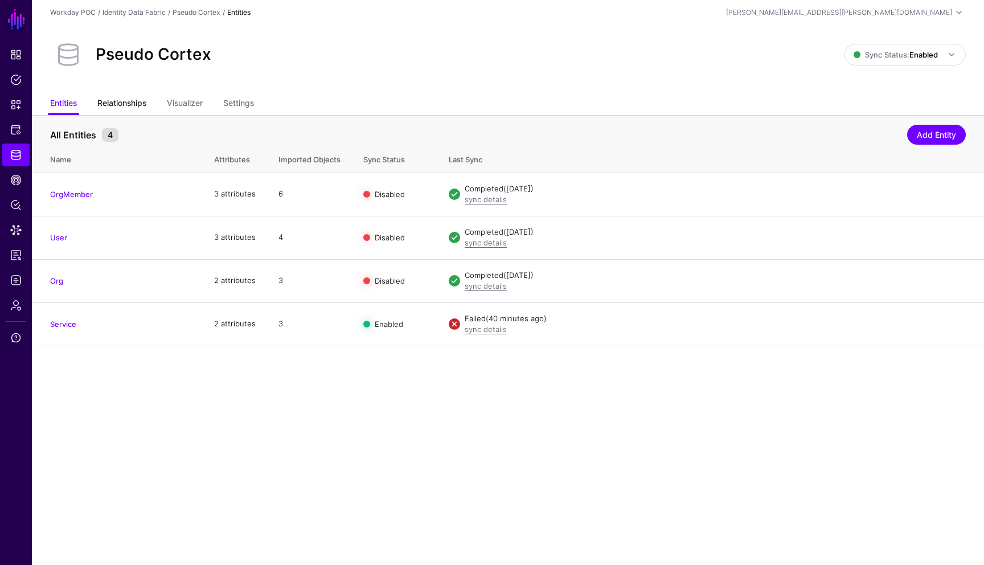
click at [131, 106] on link "Relationships" at bounding box center [121, 104] width 49 height 22
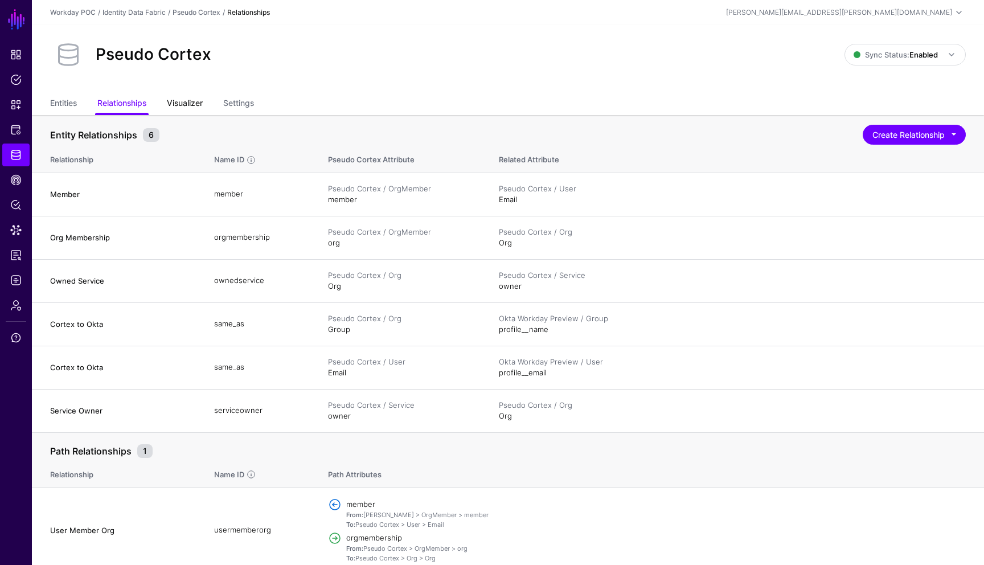
click at [183, 106] on link "Visualizer" at bounding box center [185, 104] width 36 height 22
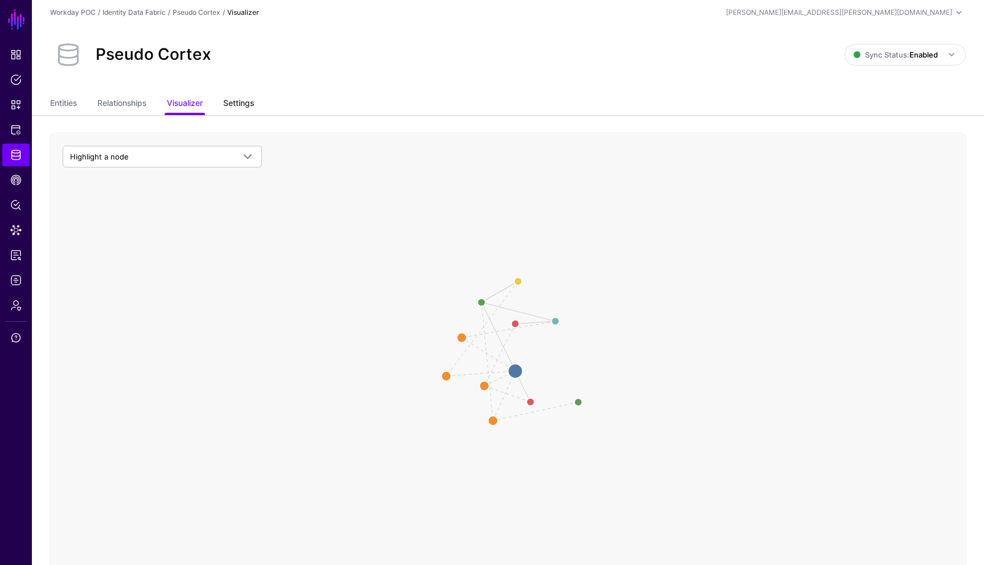
click at [235, 104] on link "Settings" at bounding box center [238, 104] width 31 height 22
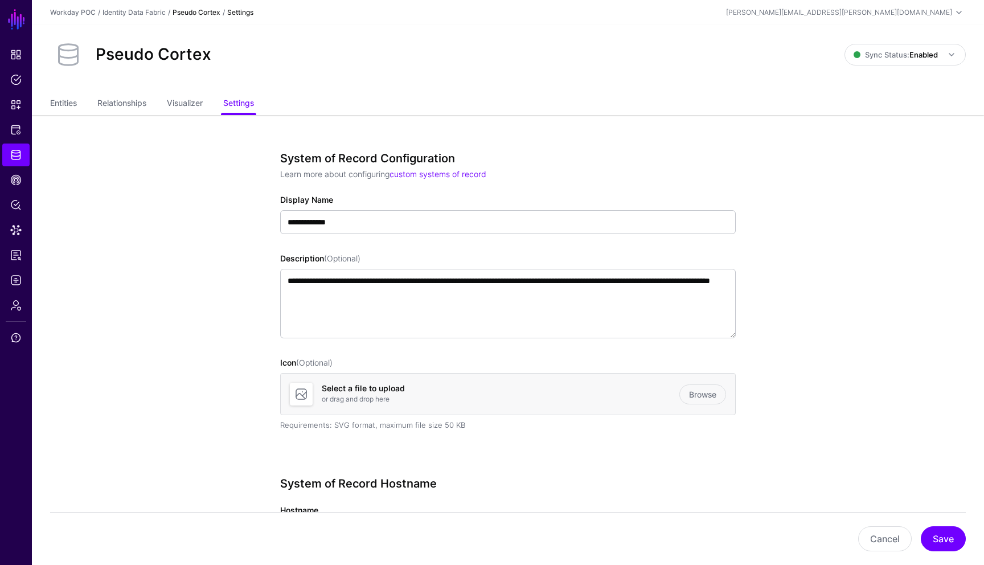
click at [811, 188] on app-datasources-details-form "**********" at bounding box center [508, 566] width 952 height 903
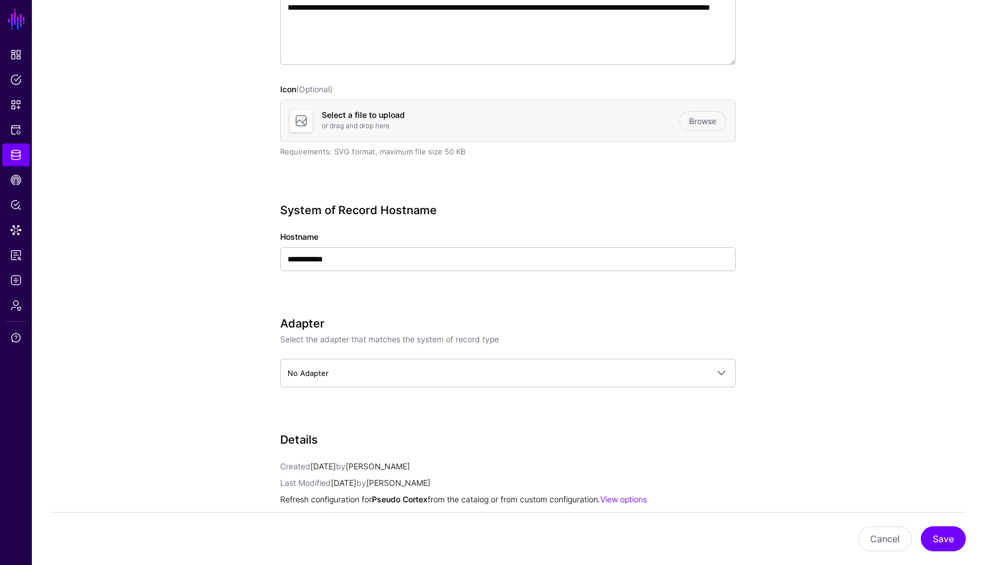
scroll to position [250, 0]
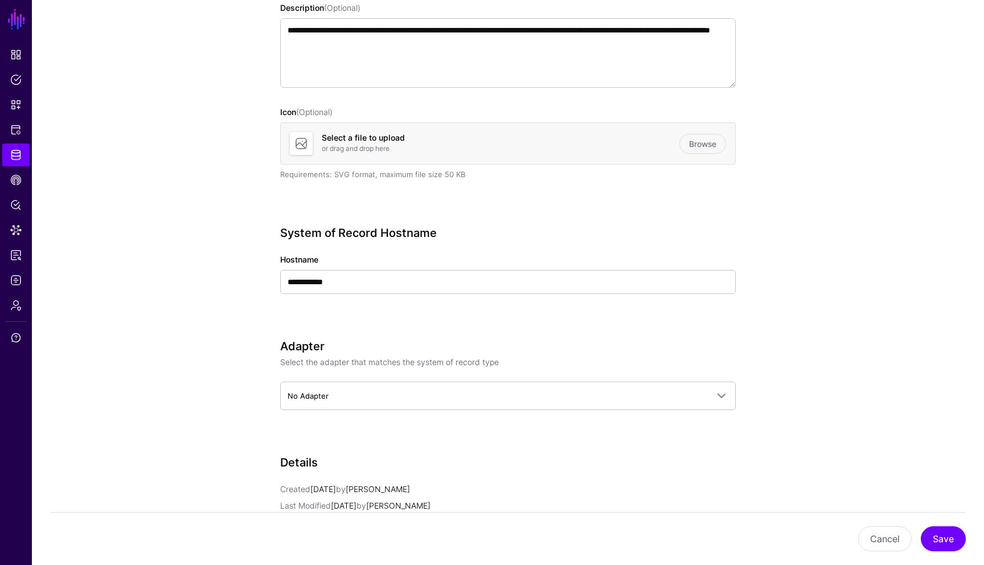
click at [868, 206] on app-datasources-details-form "**********" at bounding box center [508, 316] width 952 height 903
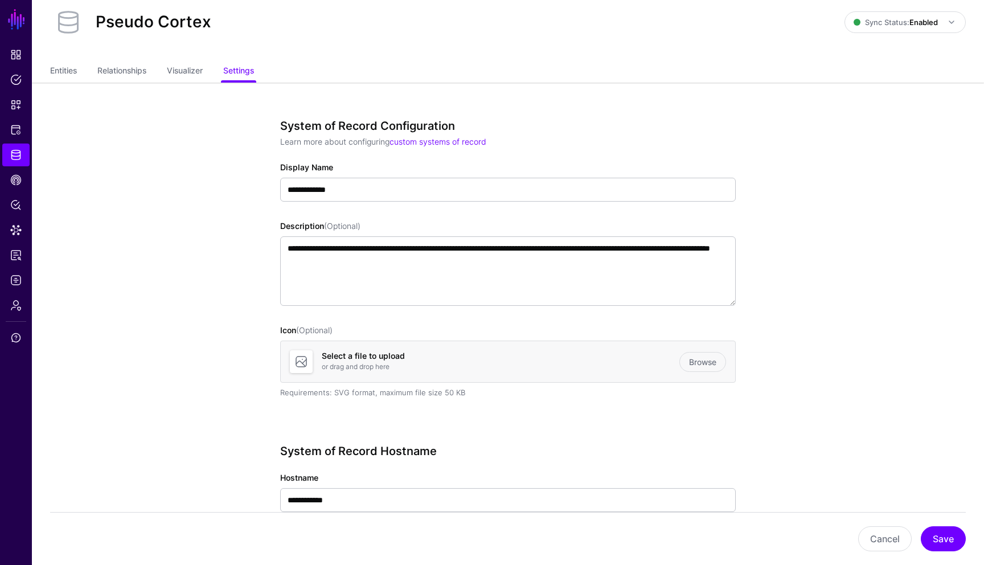
scroll to position [0, 0]
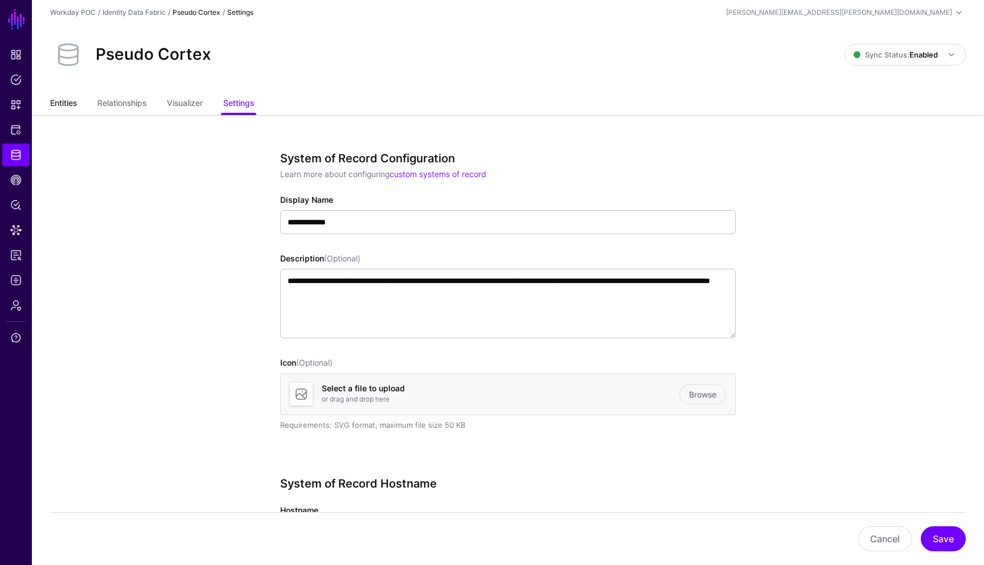
click at [65, 104] on link "Entities" at bounding box center [63, 104] width 27 height 22
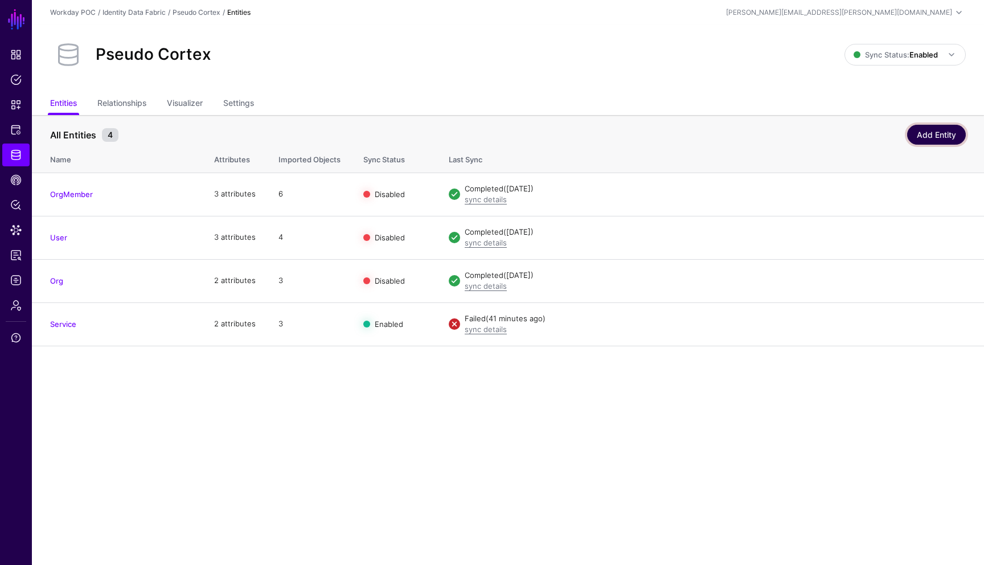
click at [939, 138] on link "Add Entity" at bounding box center [936, 135] width 59 height 20
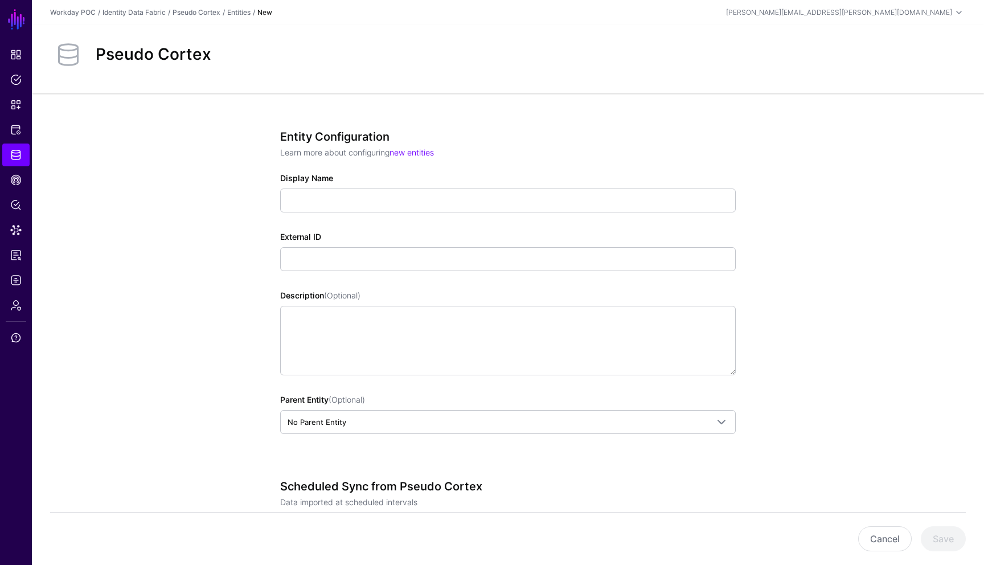
click at [847, 254] on div "Entity Configuration Learn more about configuring new entities Display Name Ext…" at bounding box center [508, 480] width 952 height 774
